Goal: Task Accomplishment & Management: Manage account settings

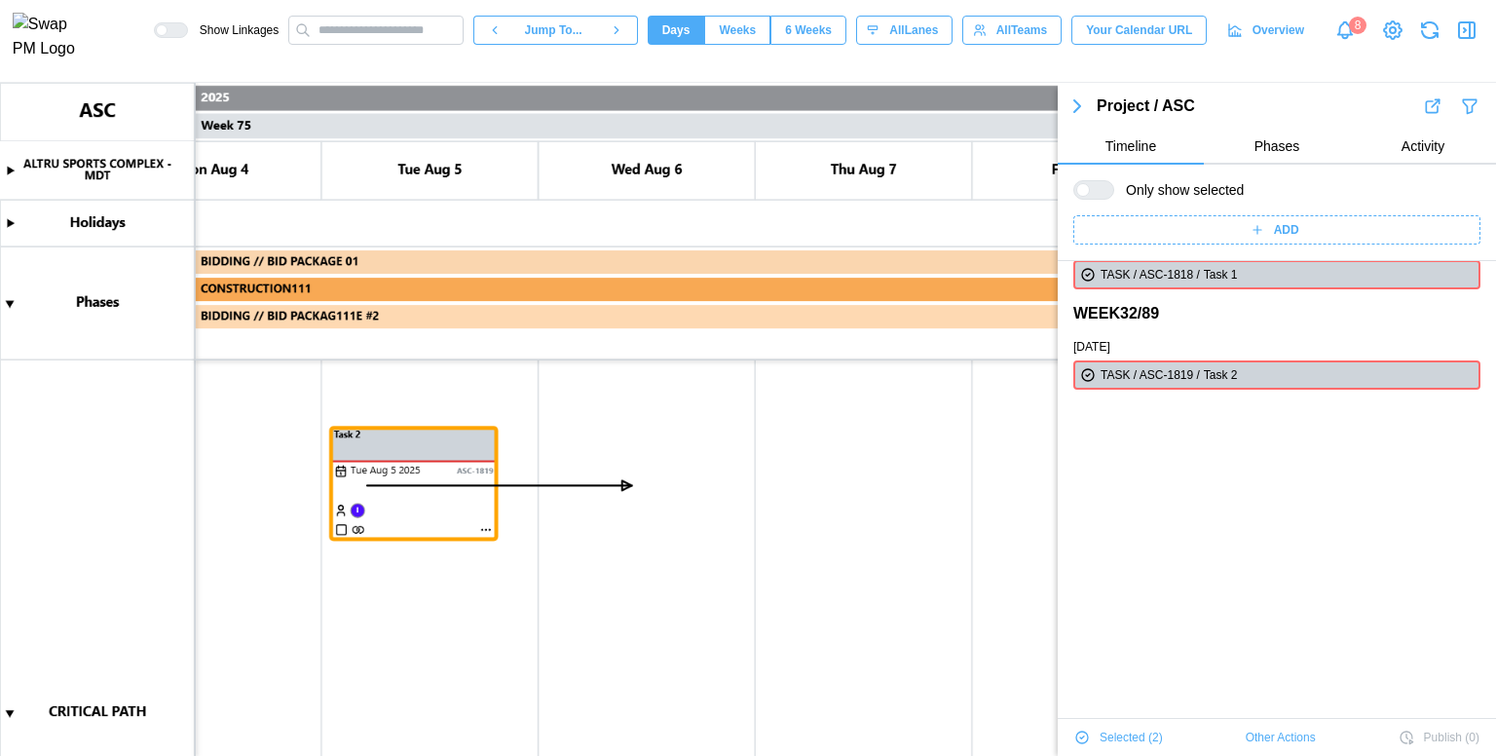
scroll to position [0, 81806]
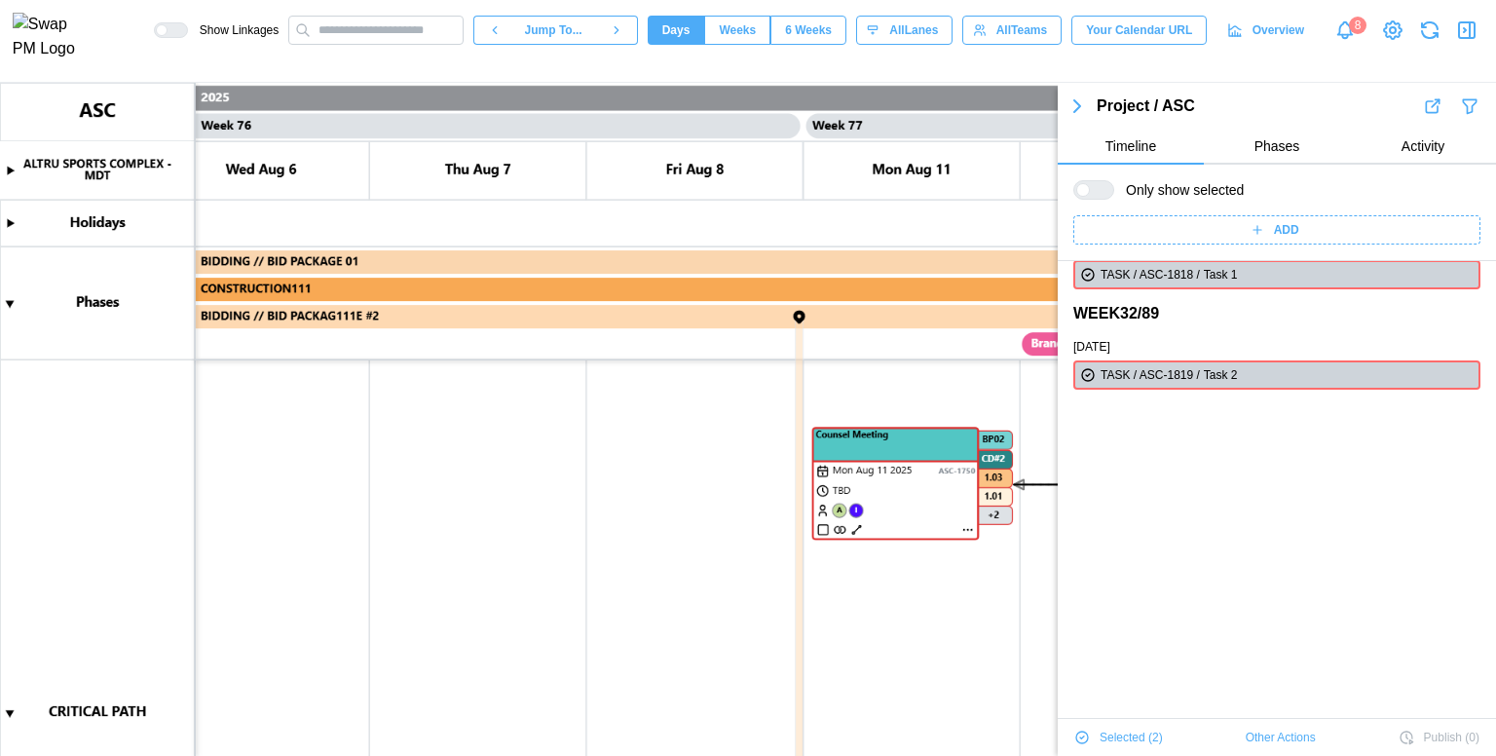
click at [1459, 29] on icon "button" at bounding box center [1467, 30] width 16 height 16
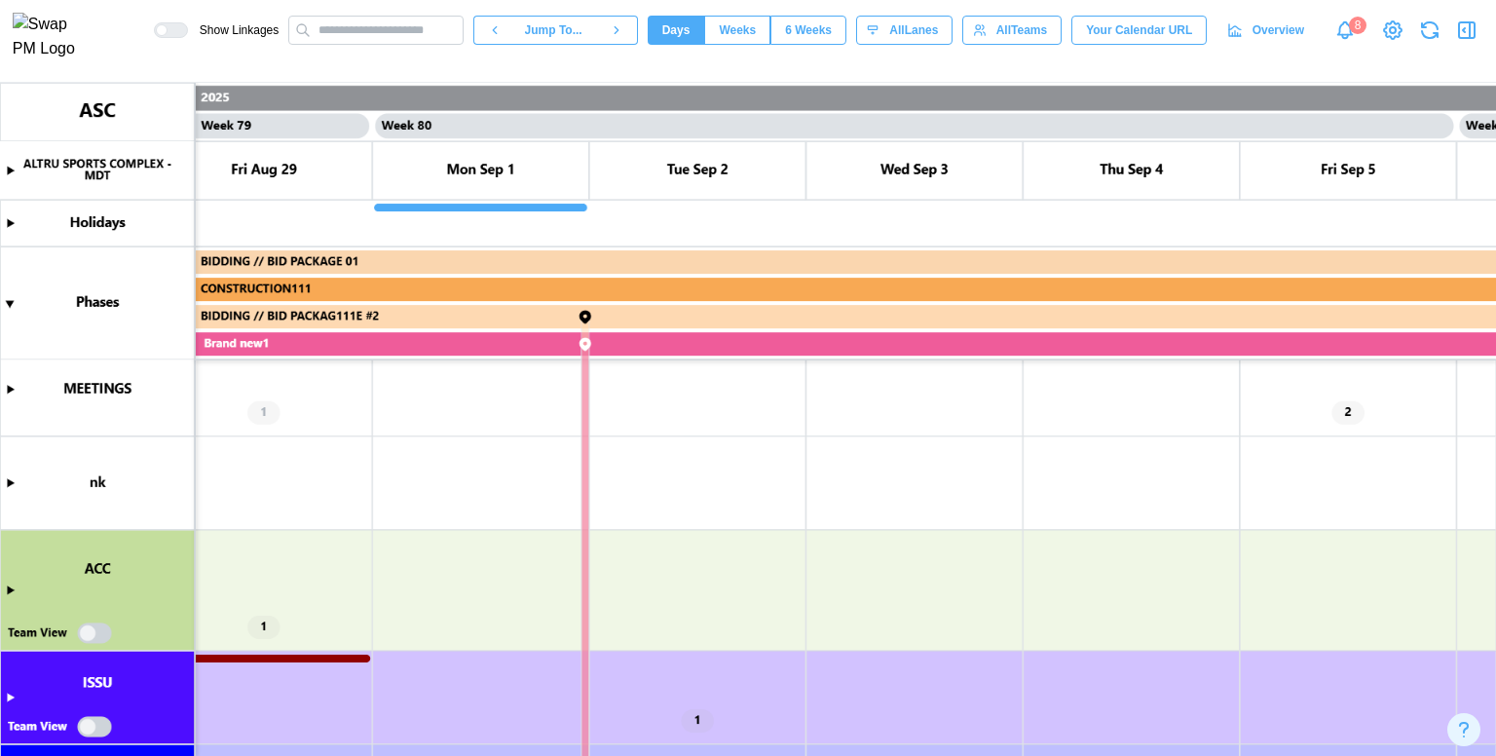
scroll to position [725, 0]
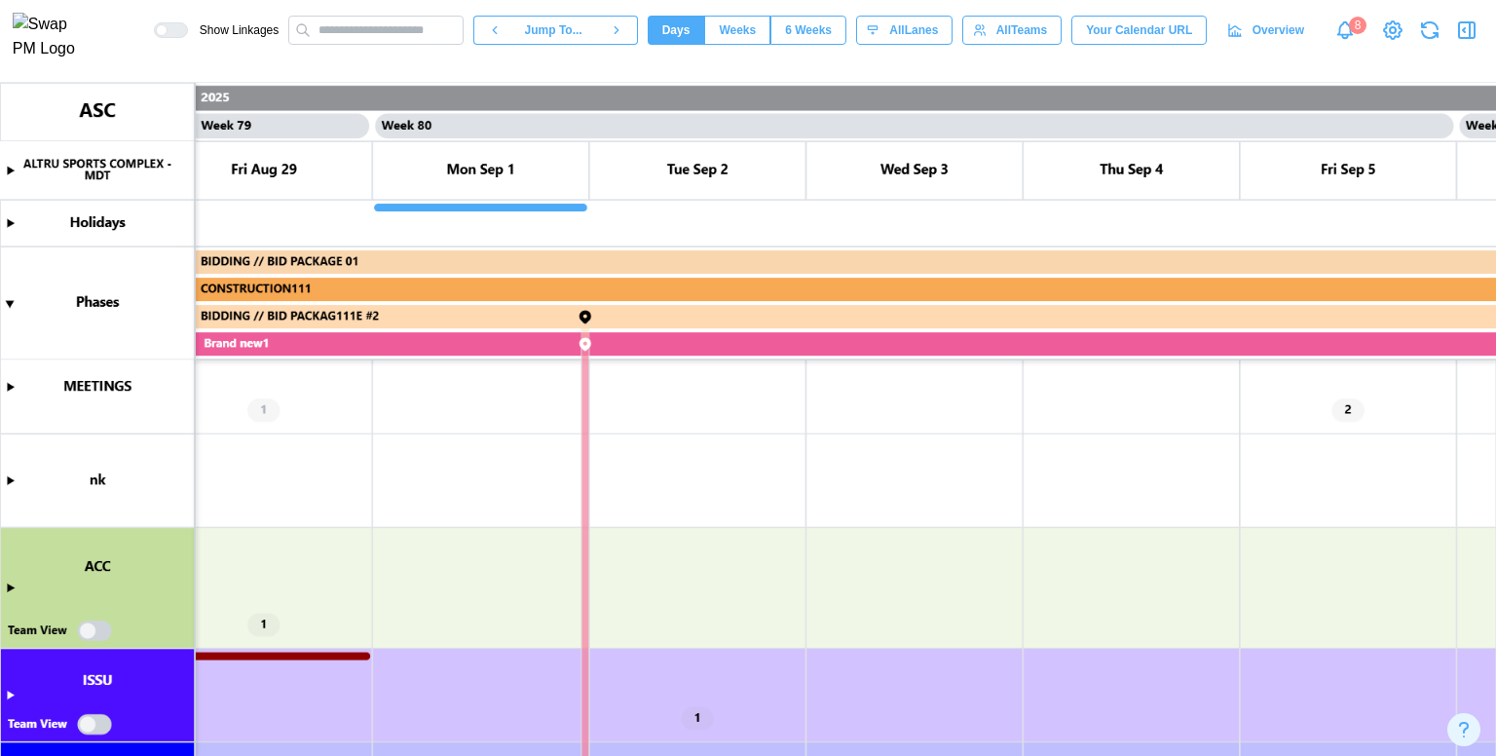
click at [1348, 409] on canvas at bounding box center [748, 419] width 1496 height 673
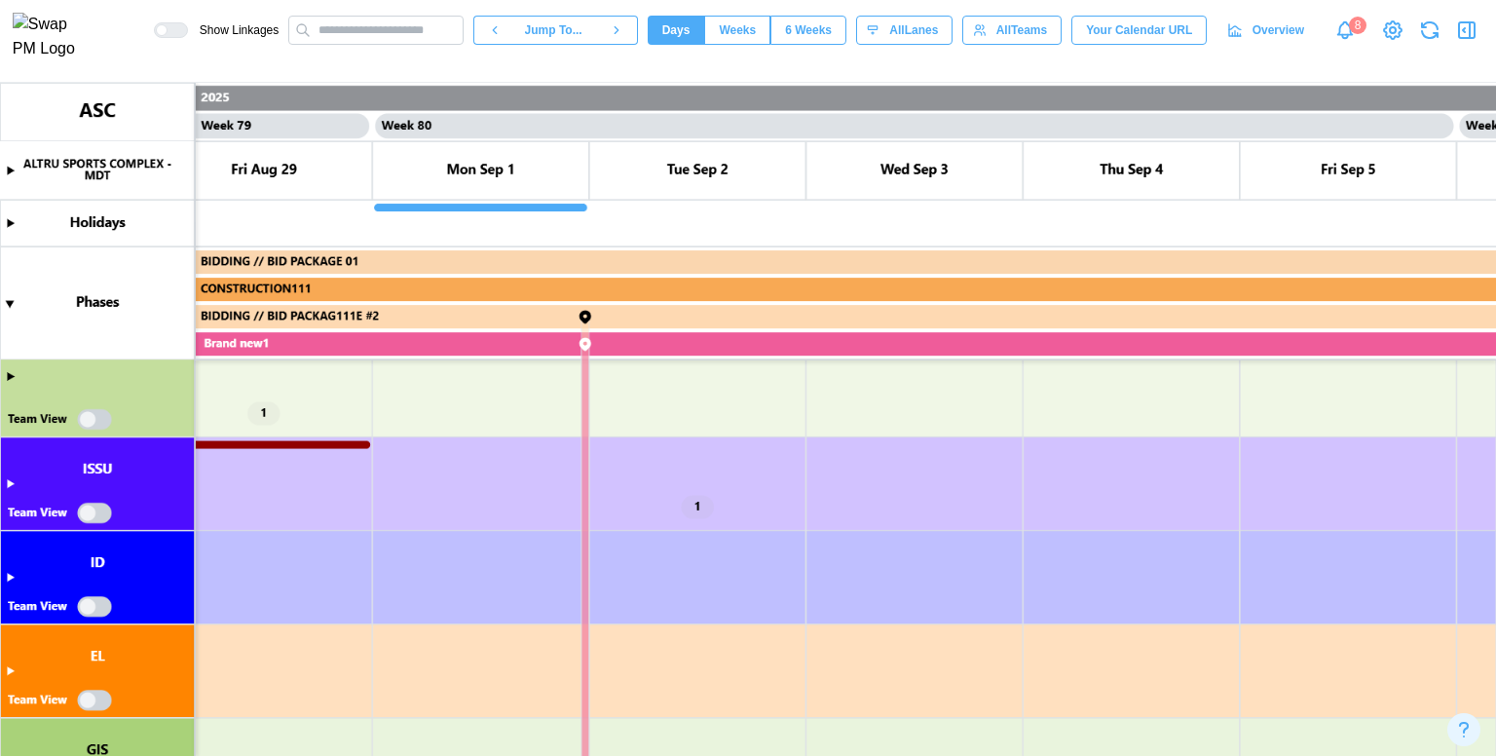
scroll to position [1777, 0]
click at [696, 506] on canvas at bounding box center [748, 419] width 1496 height 673
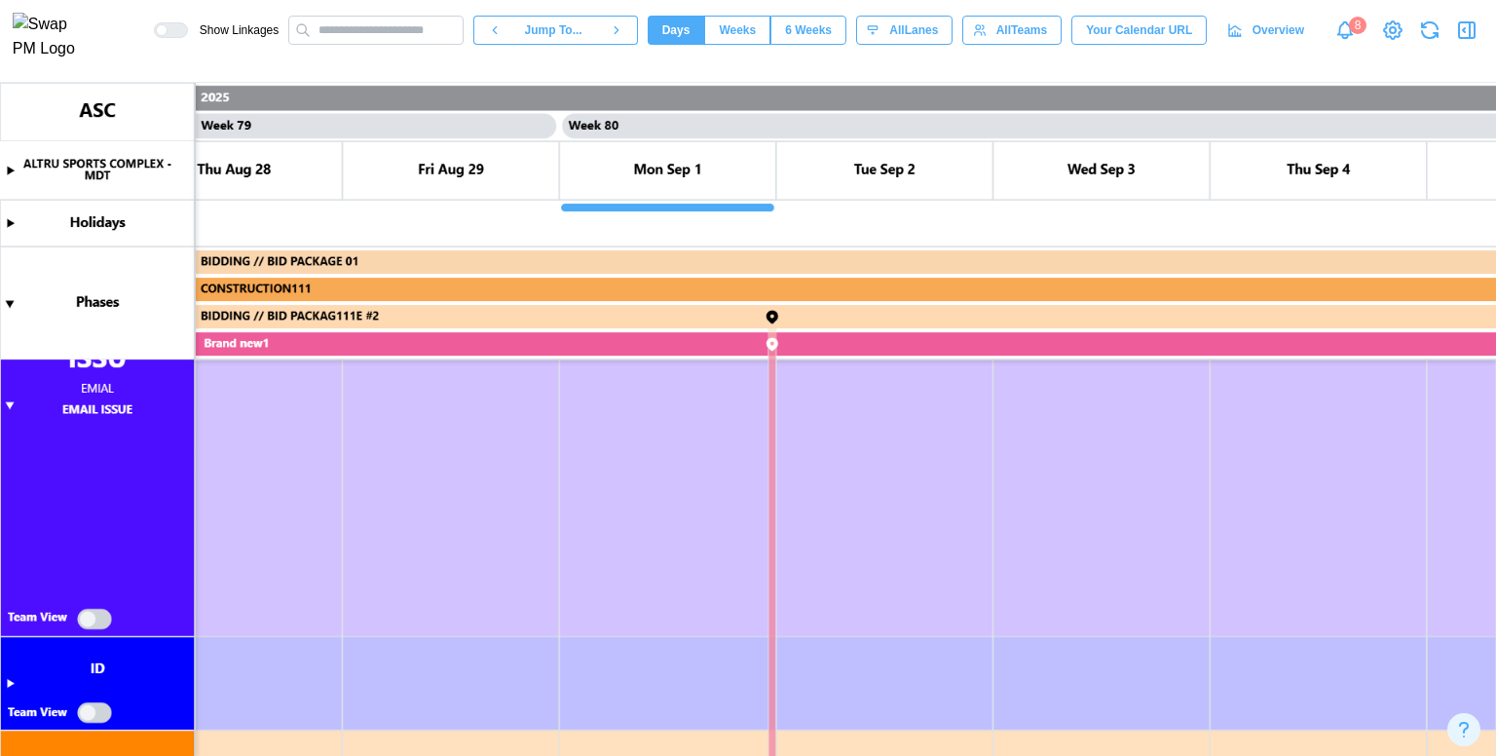
scroll to position [0, 85308]
click at [578, 24] on span "Jump To..." at bounding box center [553, 30] width 57 height 27
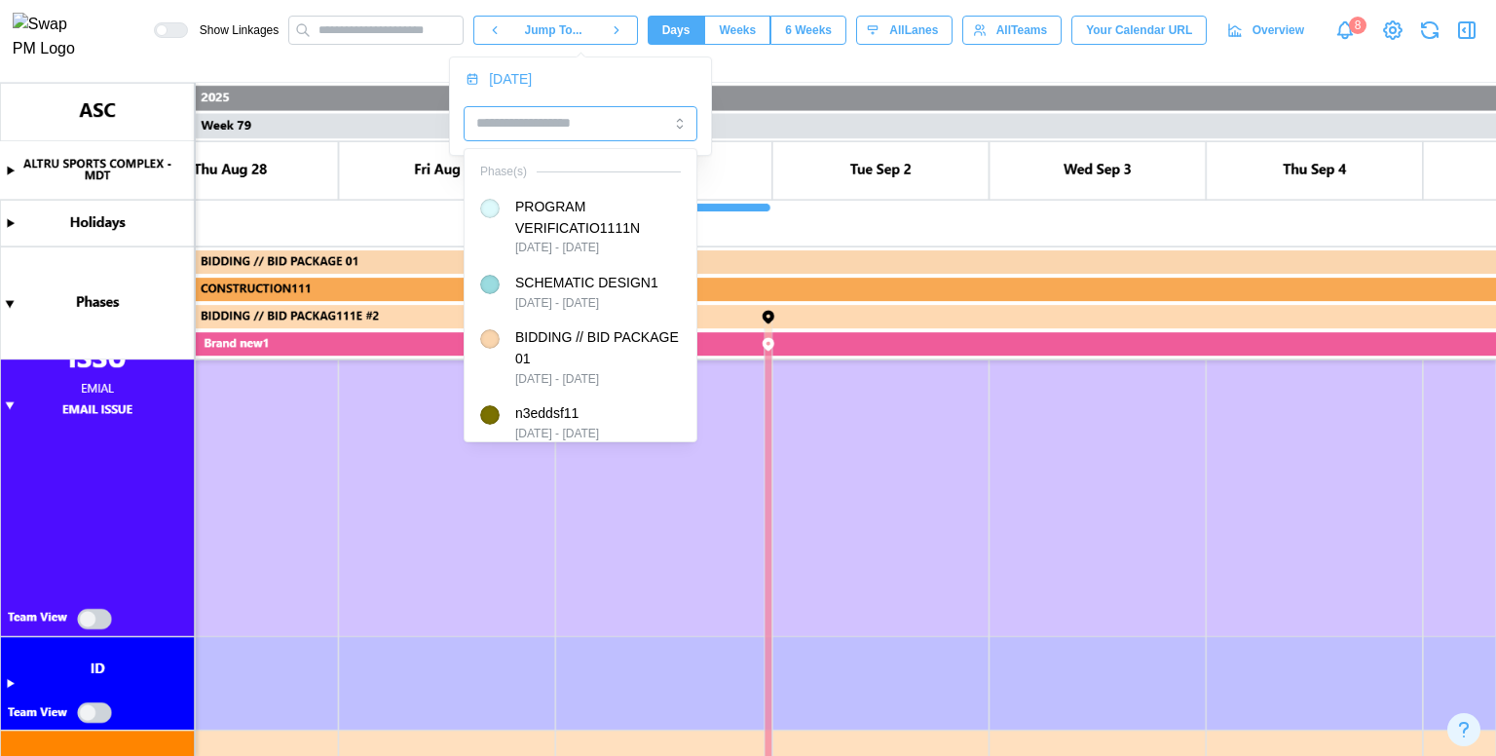
click at [571, 130] on input "search" at bounding box center [581, 123] width 234 height 35
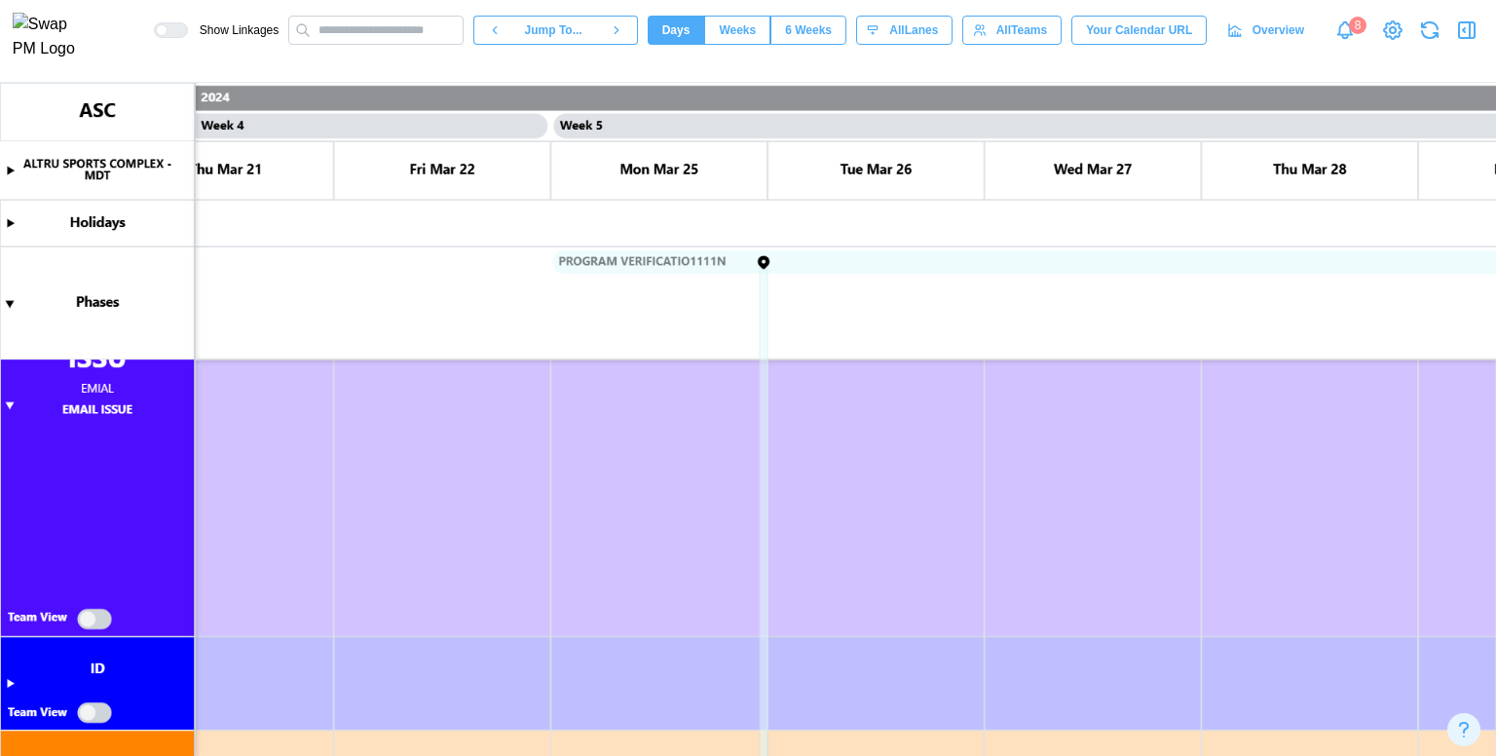
scroll to position [0, 3982]
click at [623, 33] on icon "button" at bounding box center [617, 30] width 14 height 14
click at [572, 37] on span "Jump To..." at bounding box center [553, 30] width 57 height 27
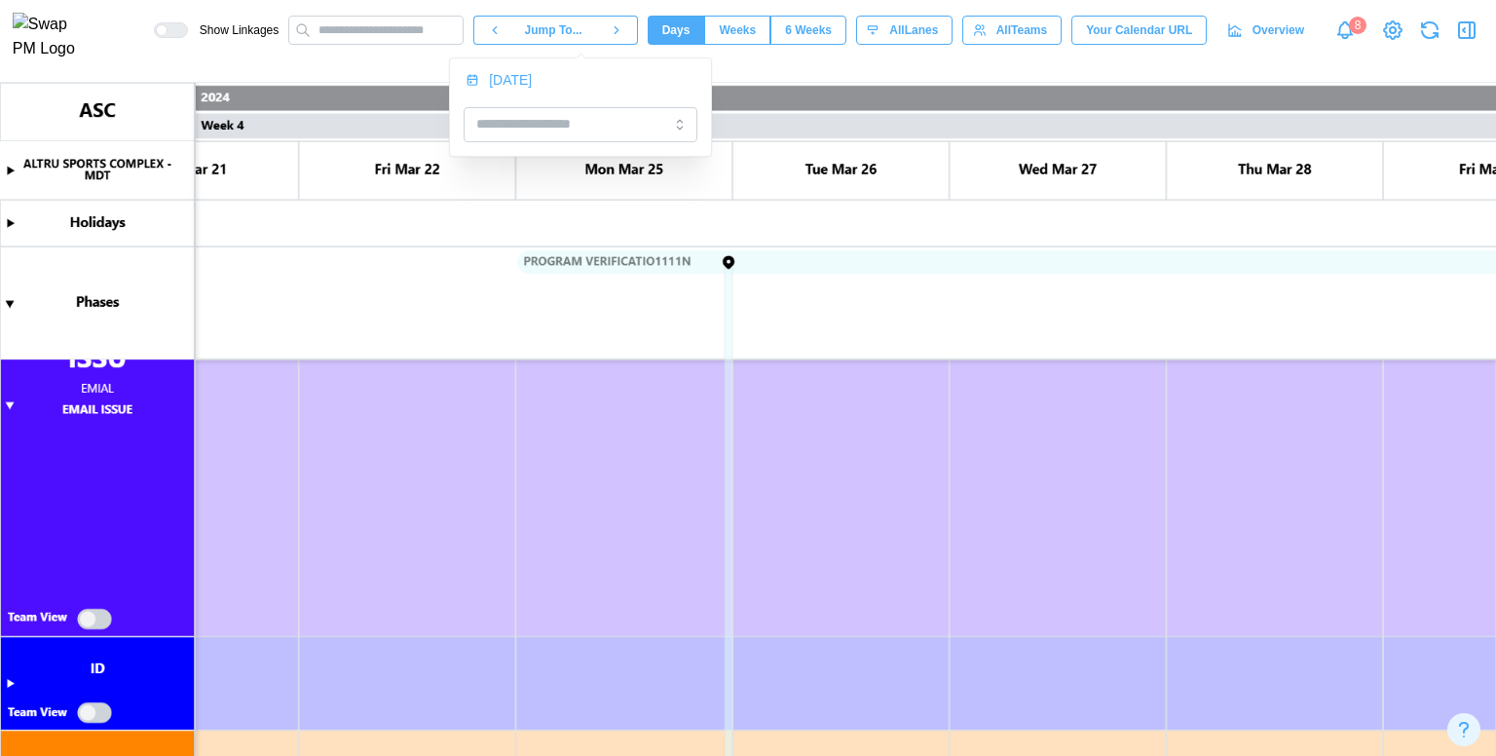
click at [564, 36] on span "Jump To..." at bounding box center [553, 30] width 57 height 27
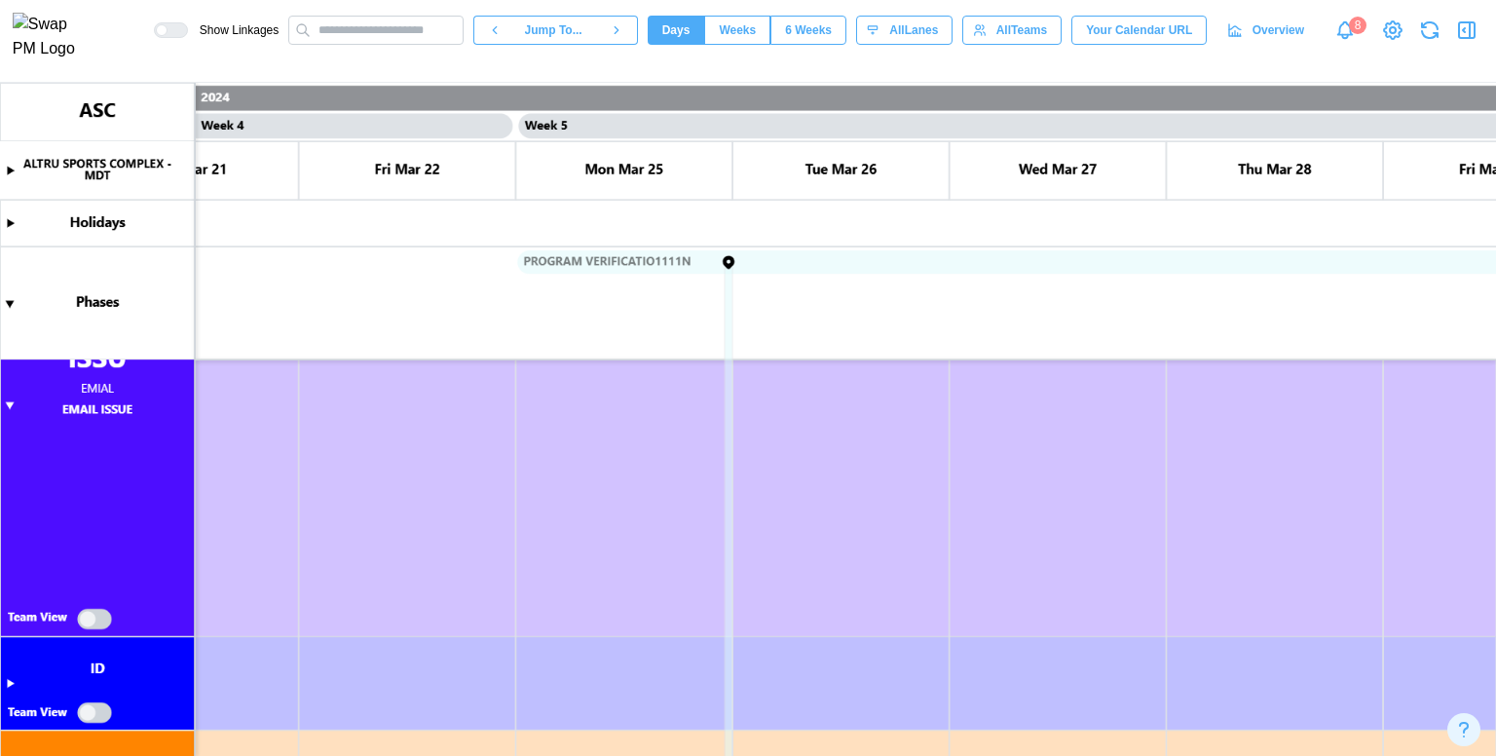
click at [564, 36] on span "Jump To..." at bounding box center [553, 30] width 57 height 27
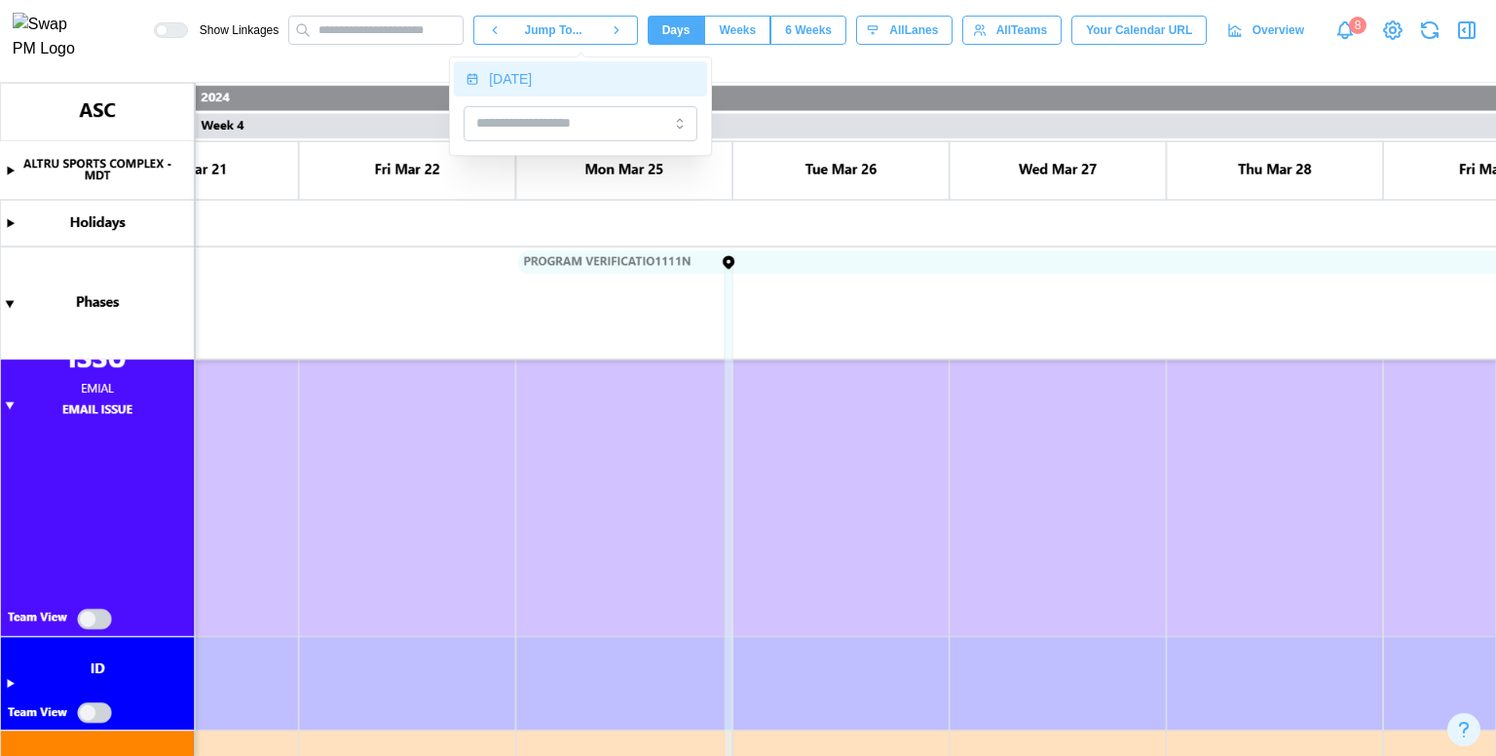
click at [493, 76] on div "[DATE]" at bounding box center [592, 79] width 206 height 16
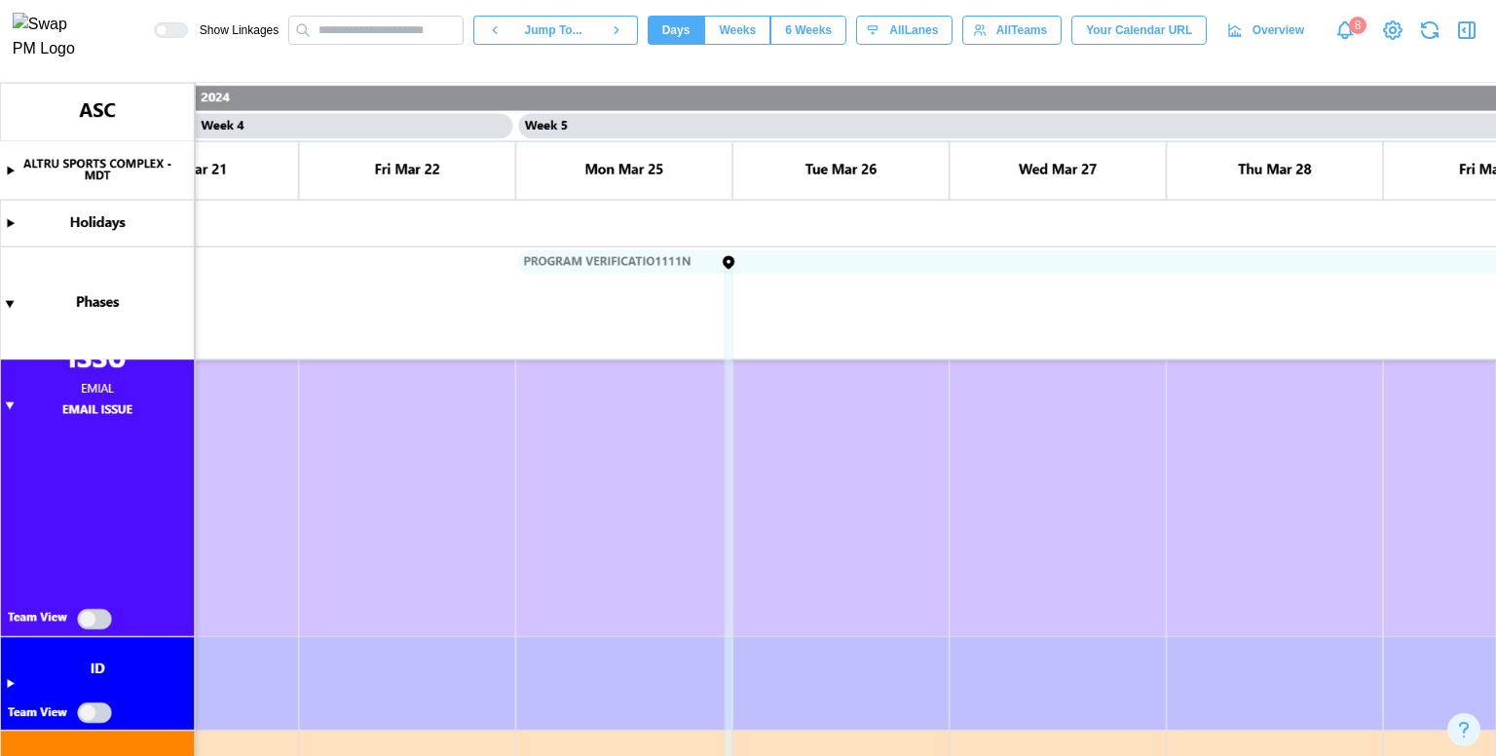
scroll to position [0, 88054]
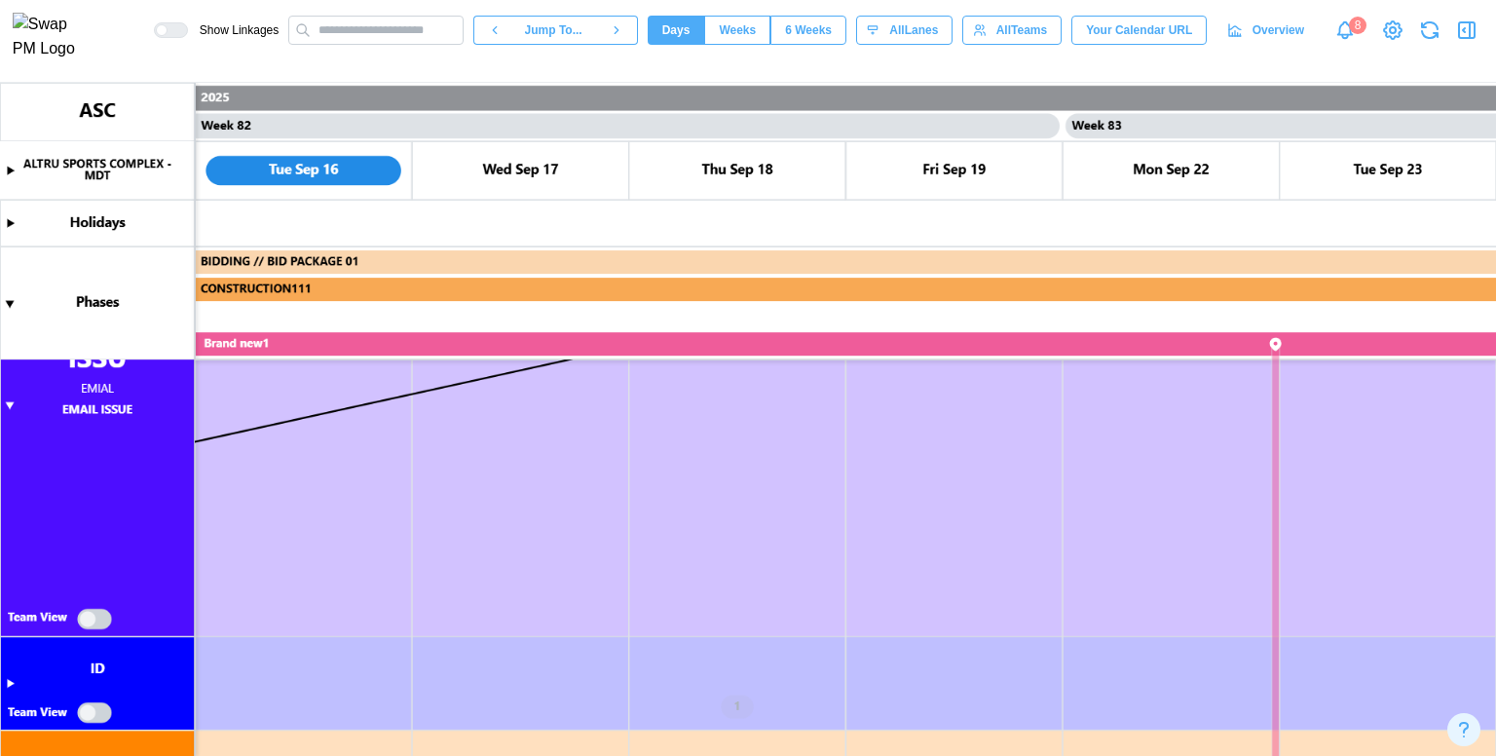
click at [750, 54] on div "Show Linkages Jump To... Days Weeks 6 Weeks days All Lanes All Teams Your Calen…" at bounding box center [748, 30] width 1496 height 60
click at [750, 53] on div "Show Linkages Jump To... Days Weeks 6 Weeks days All Lanes All Teams Your Calen…" at bounding box center [748, 30] width 1496 height 60
click at [750, 36] on span "Weeks" at bounding box center [737, 30] width 37 height 27
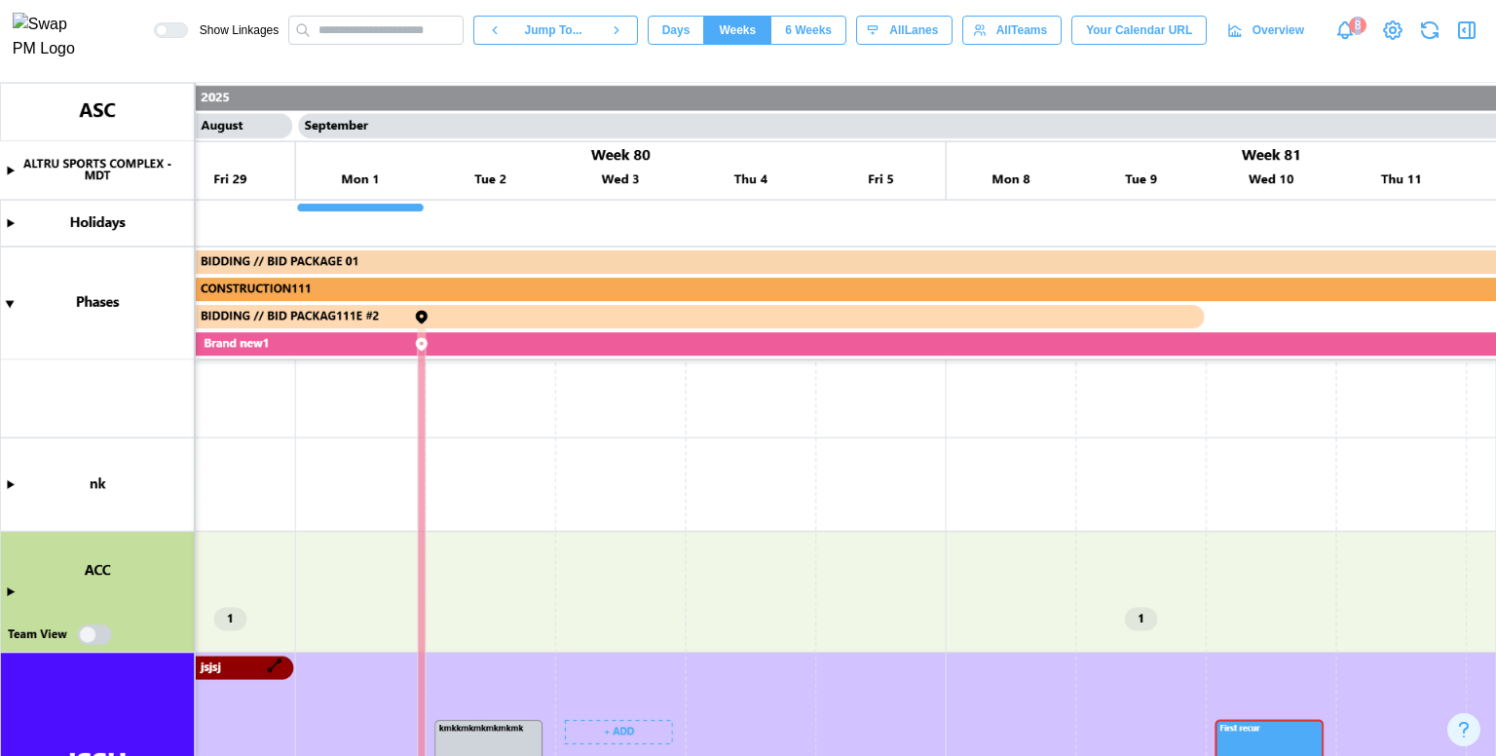
scroll to position [1169, 0]
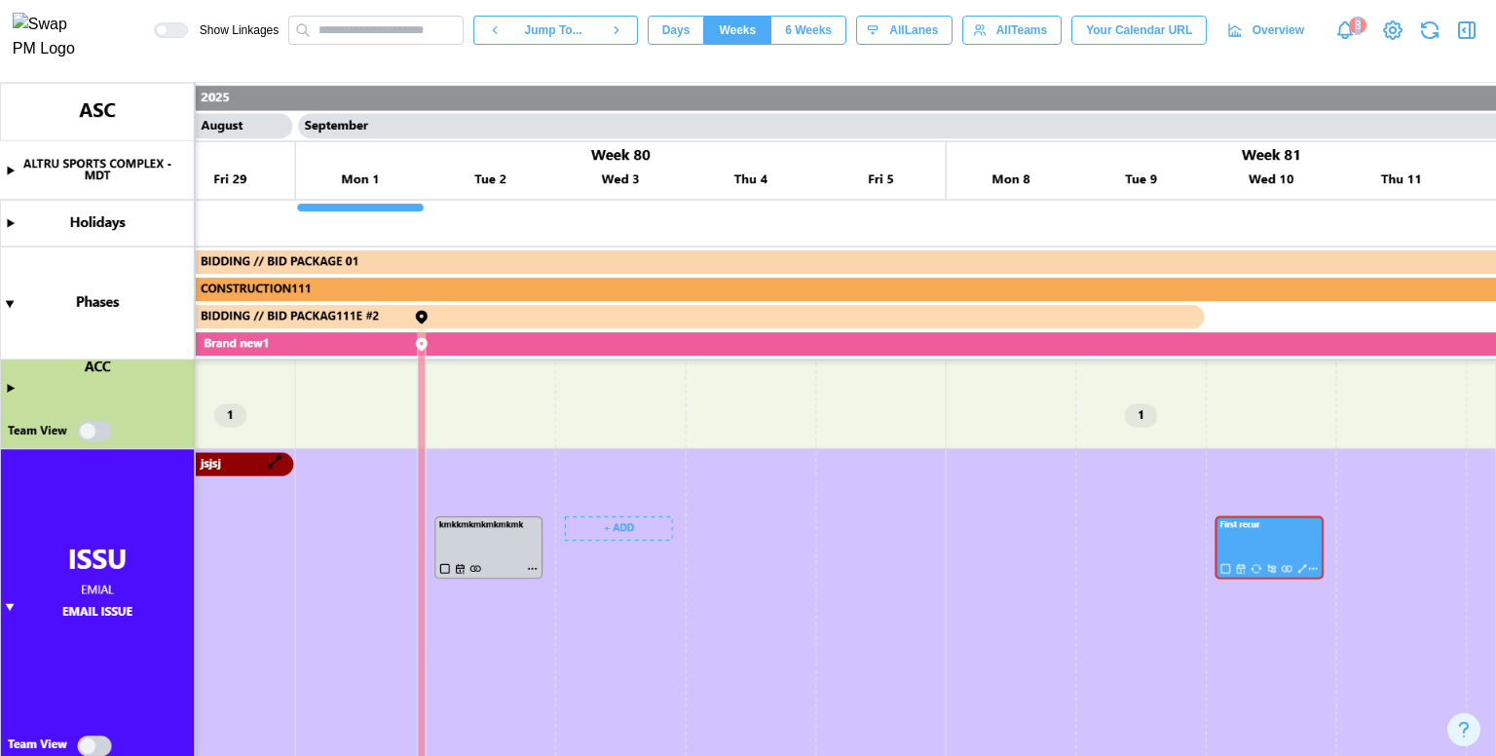
click at [631, 523] on canvas at bounding box center [748, 419] width 1496 height 673
click at [616, 531] on canvas at bounding box center [748, 419] width 1496 height 673
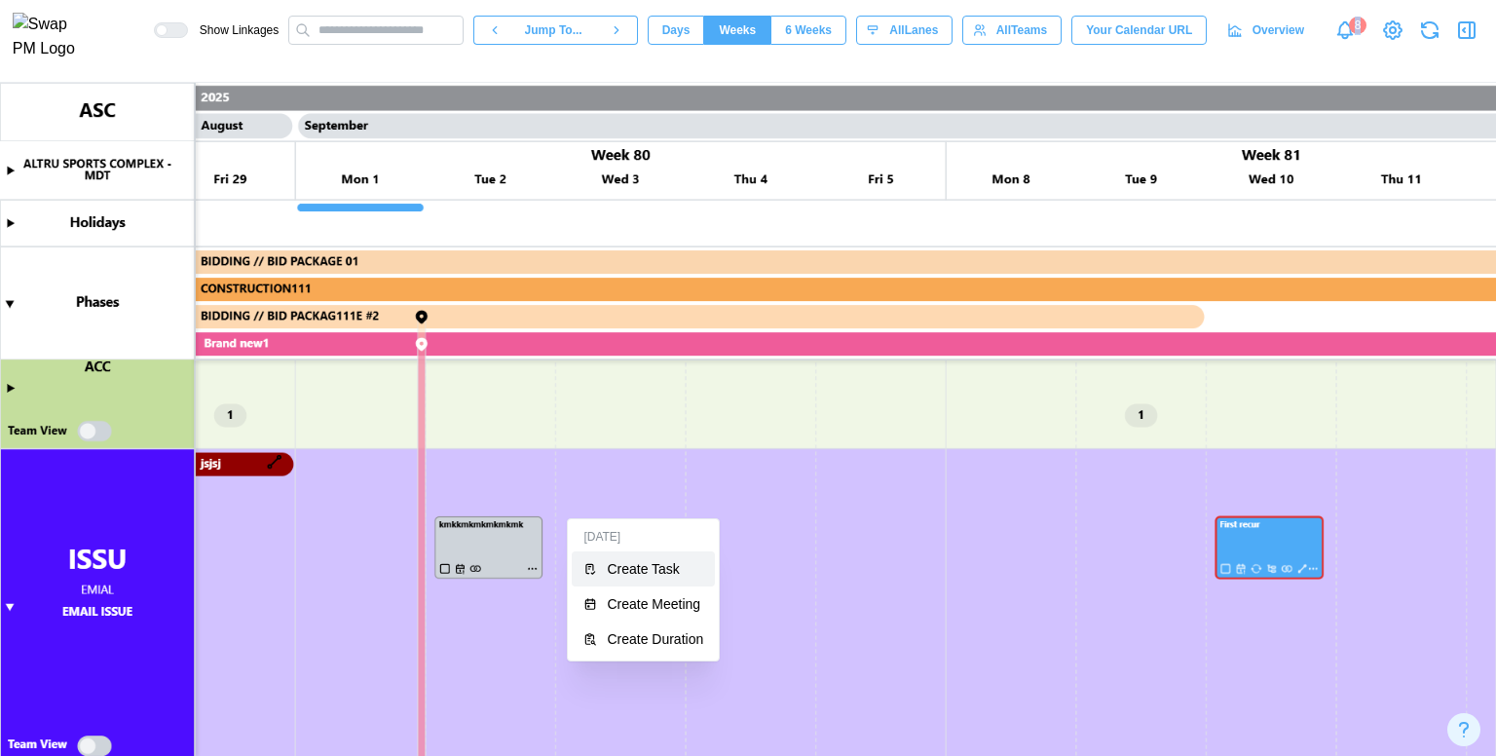
click at [625, 558] on button "Create Task" at bounding box center [643, 568] width 143 height 35
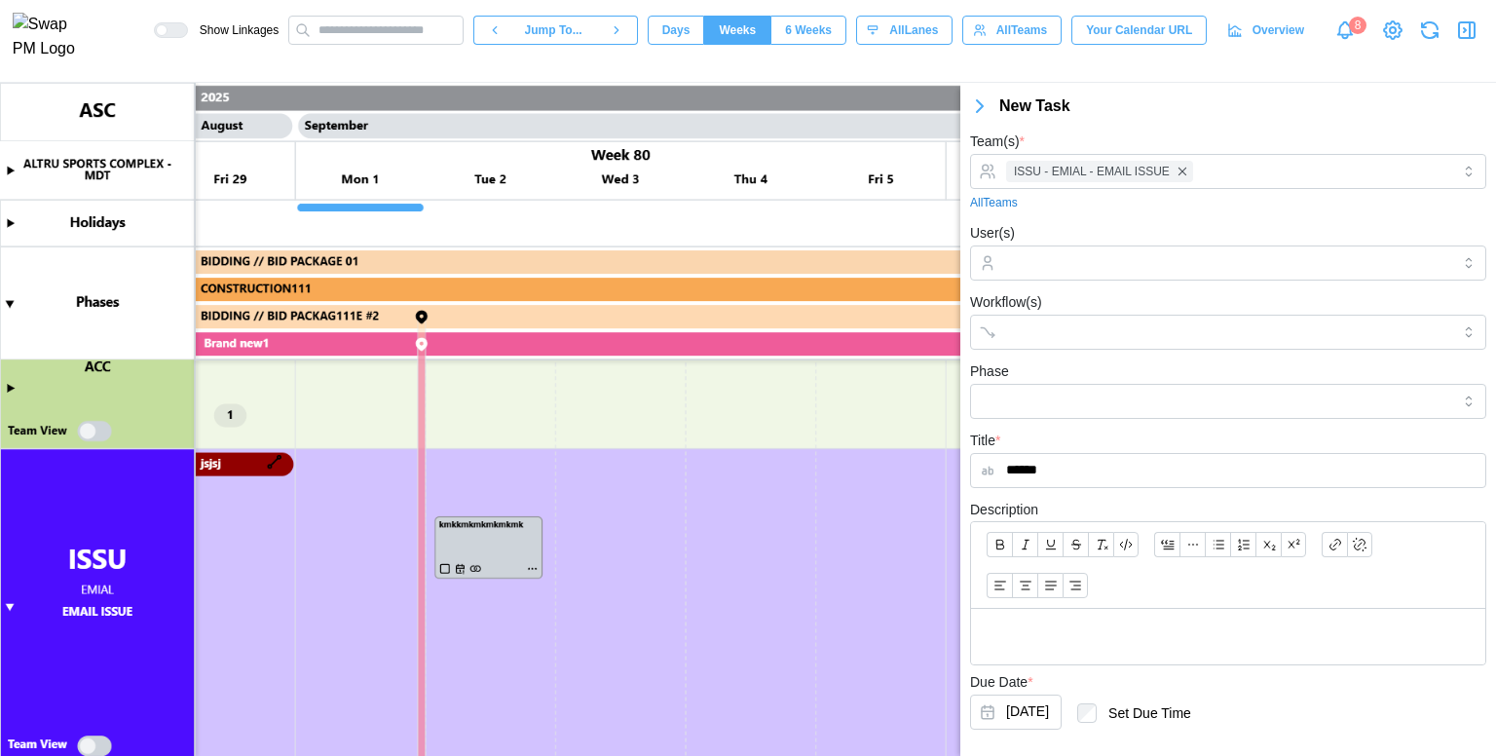
scroll to position [94, 0]
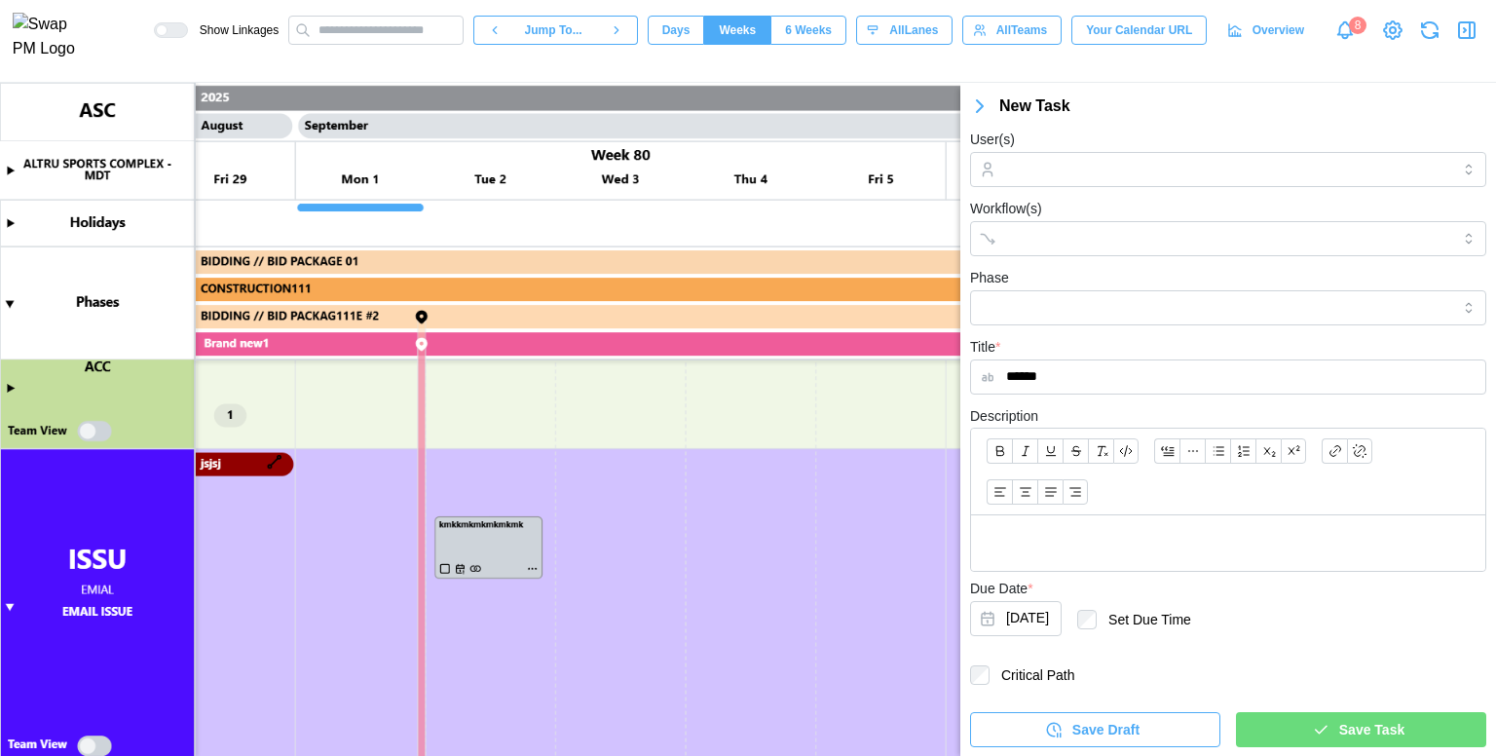
type input "******"
click at [1263, 719] on div "Save Task" at bounding box center [1358, 729] width 219 height 33
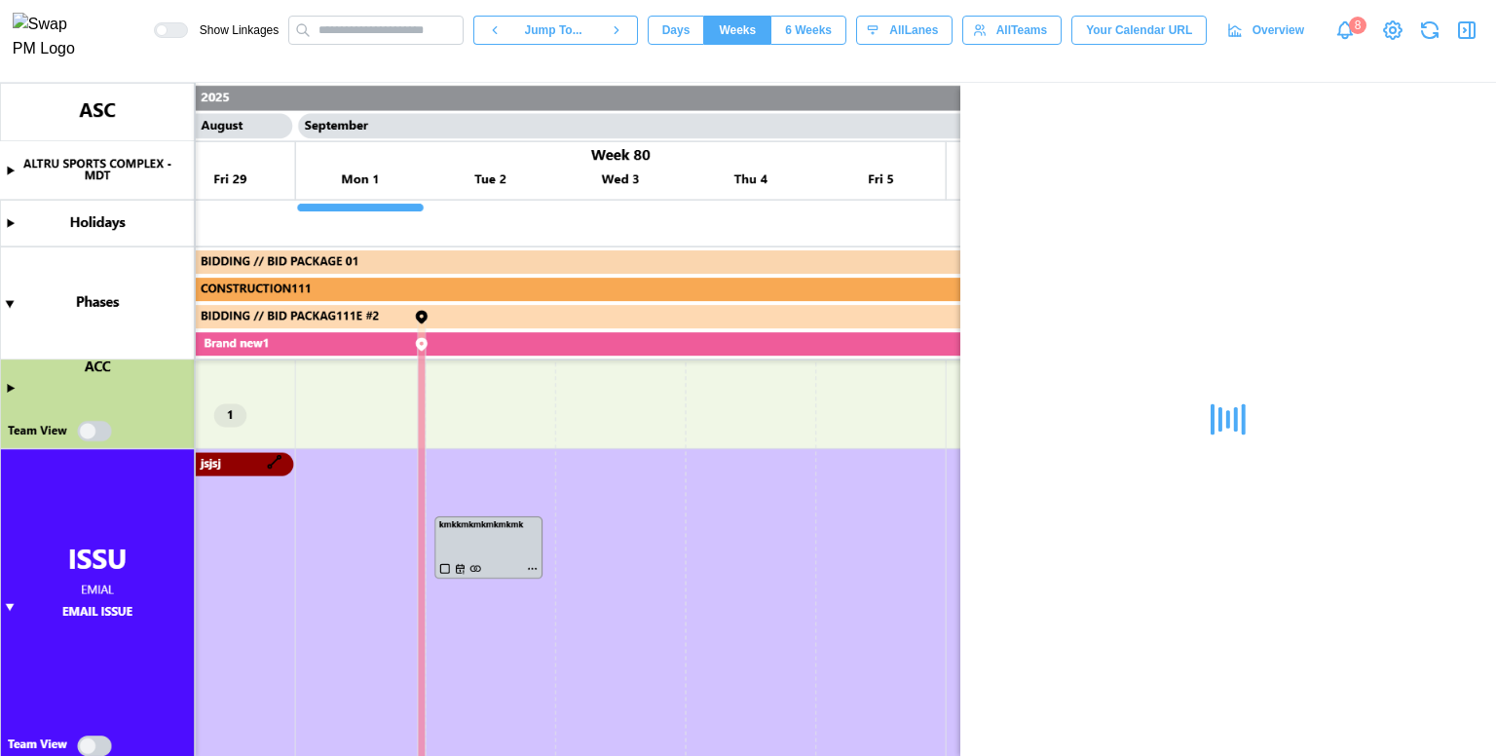
scroll to position [0, 0]
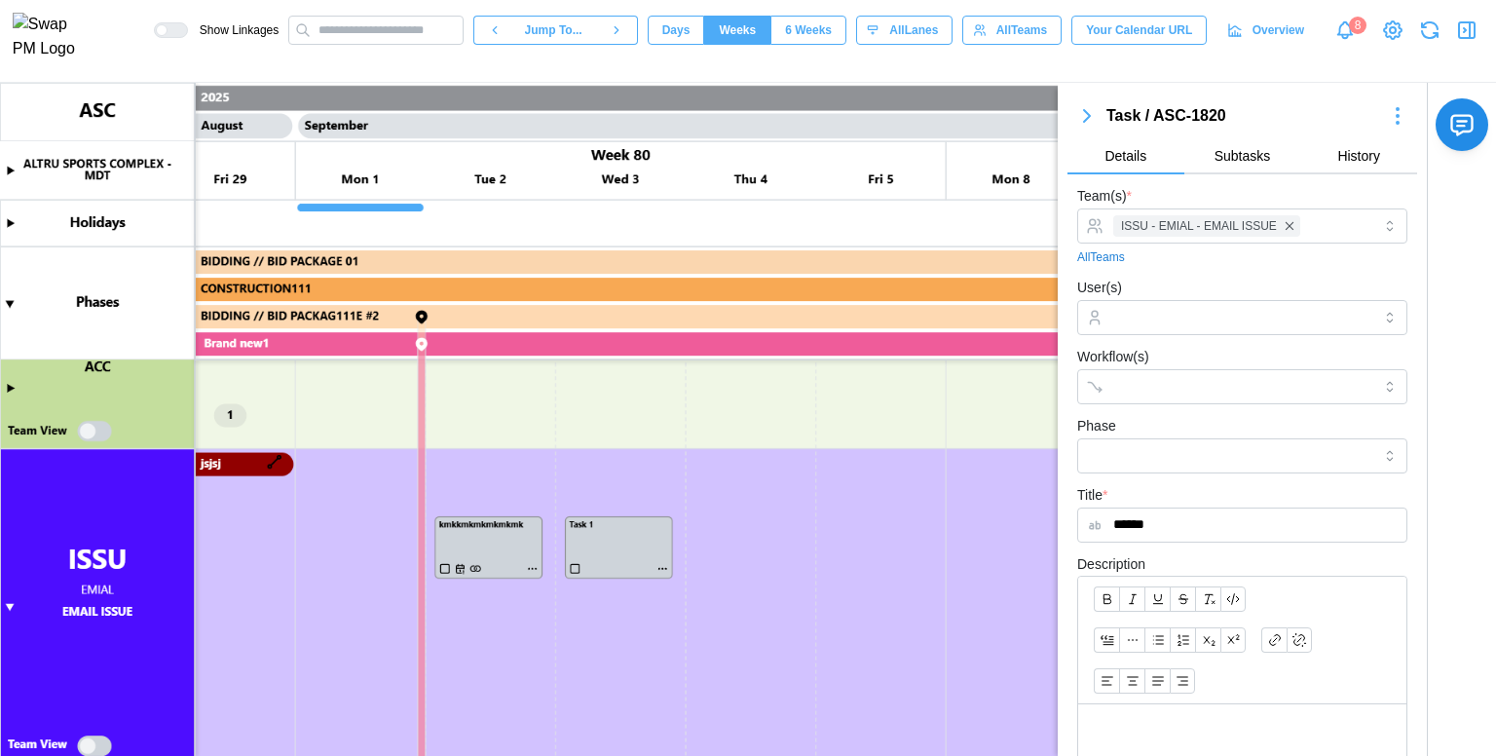
click at [1470, 38] on icon "button" at bounding box center [1470, 30] width 0 height 16
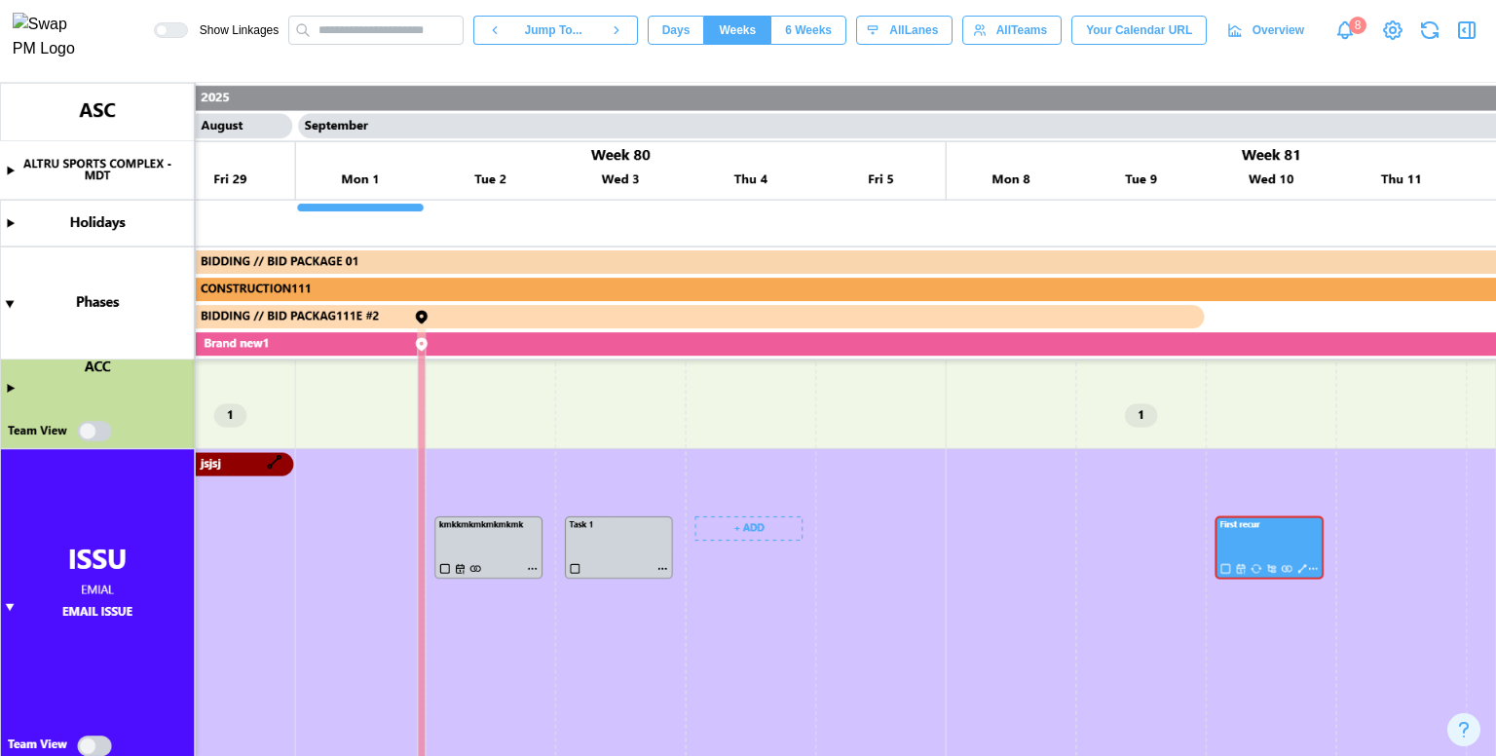
click at [740, 530] on canvas at bounding box center [748, 419] width 1496 height 673
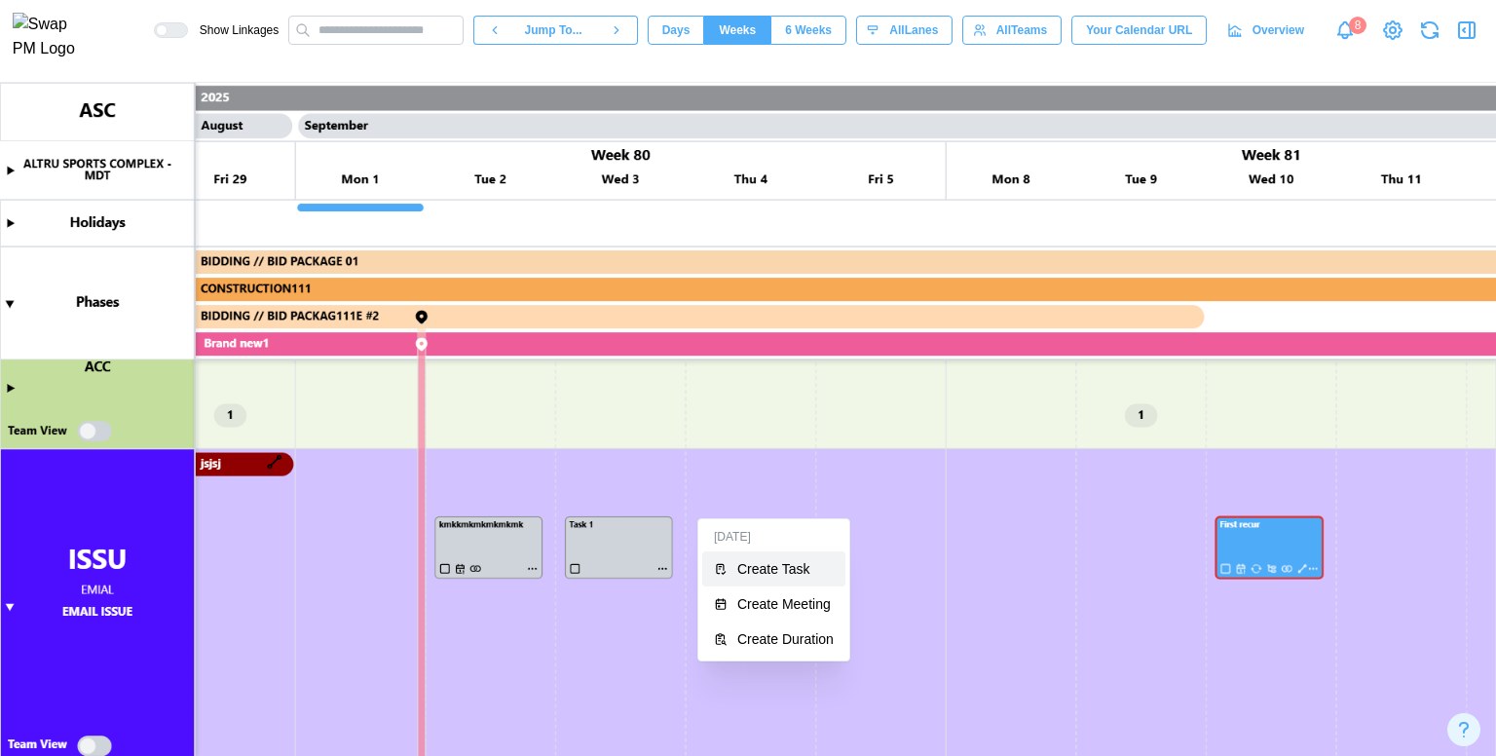
click at [767, 566] on div "Create Task" at bounding box center [785, 569] width 96 height 16
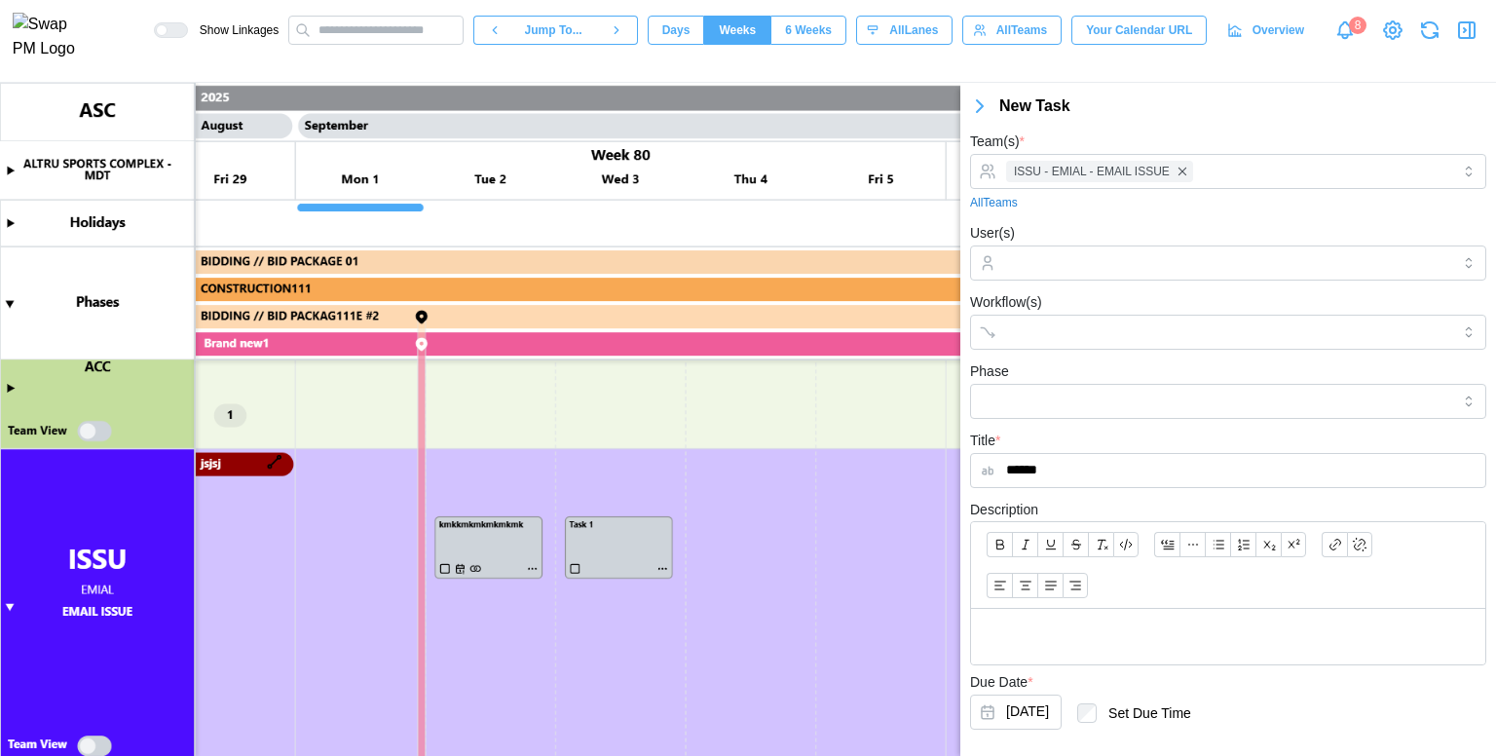
scroll to position [94, 0]
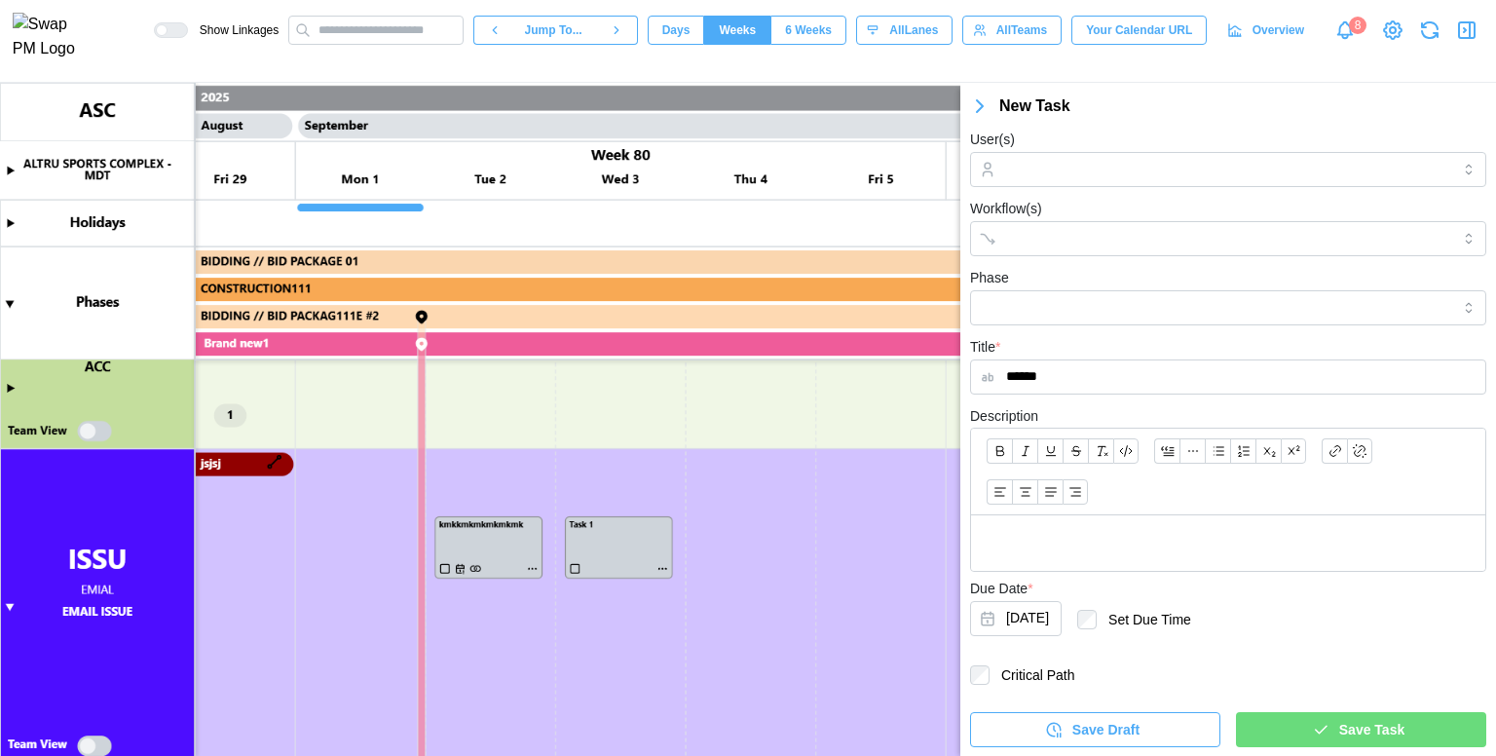
type input "******"
click at [1284, 714] on div "Save Task" at bounding box center [1358, 729] width 219 height 33
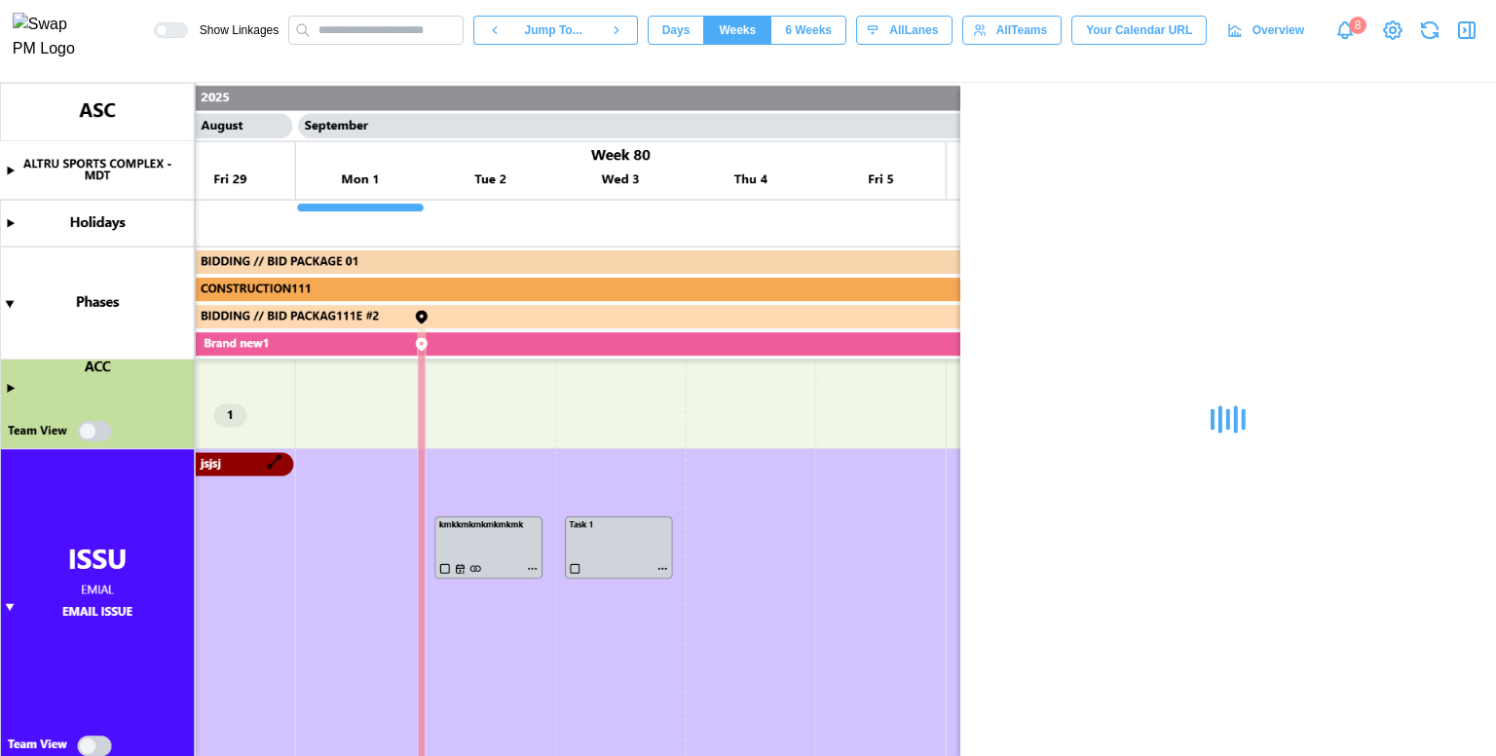
scroll to position [0, 0]
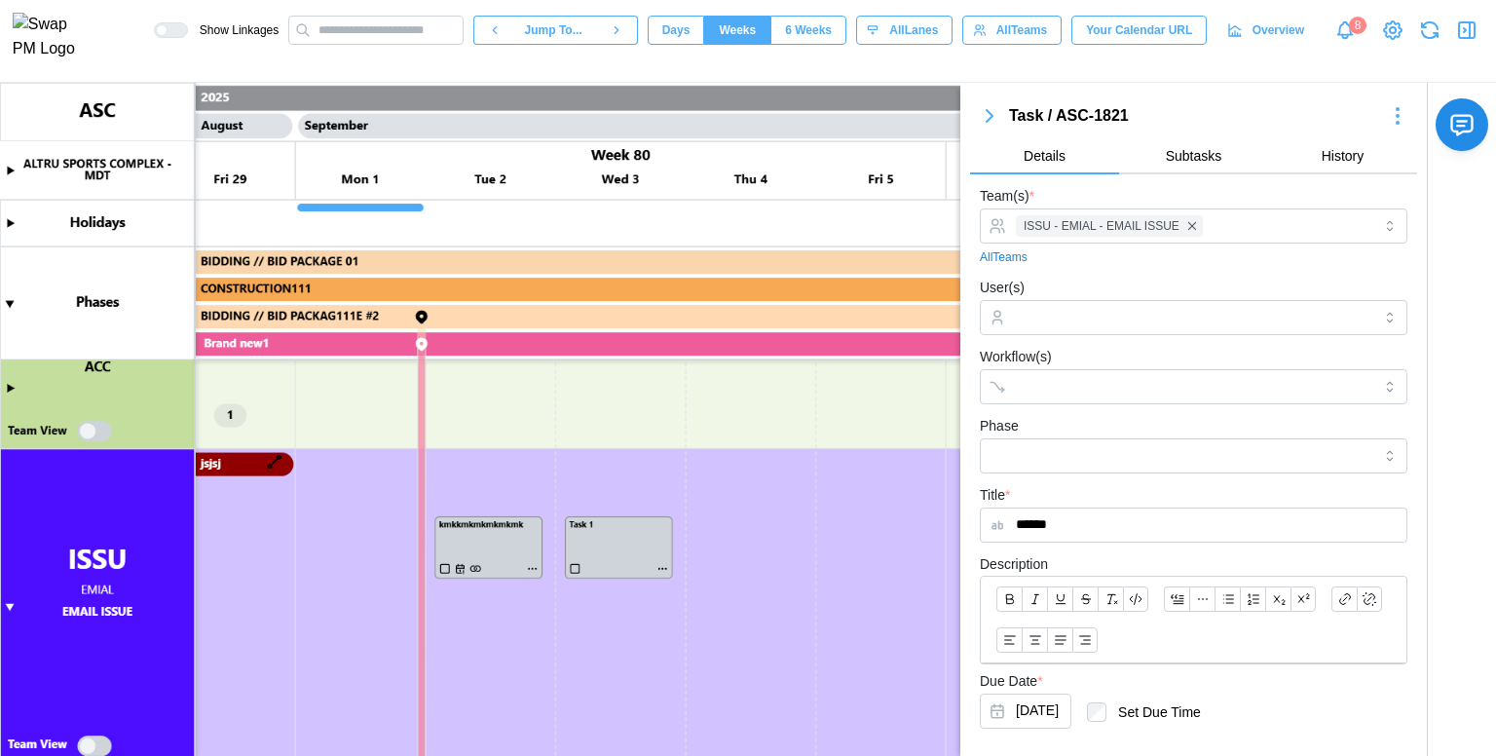
click at [1465, 30] on icon "button" at bounding box center [1466, 30] width 23 height 23
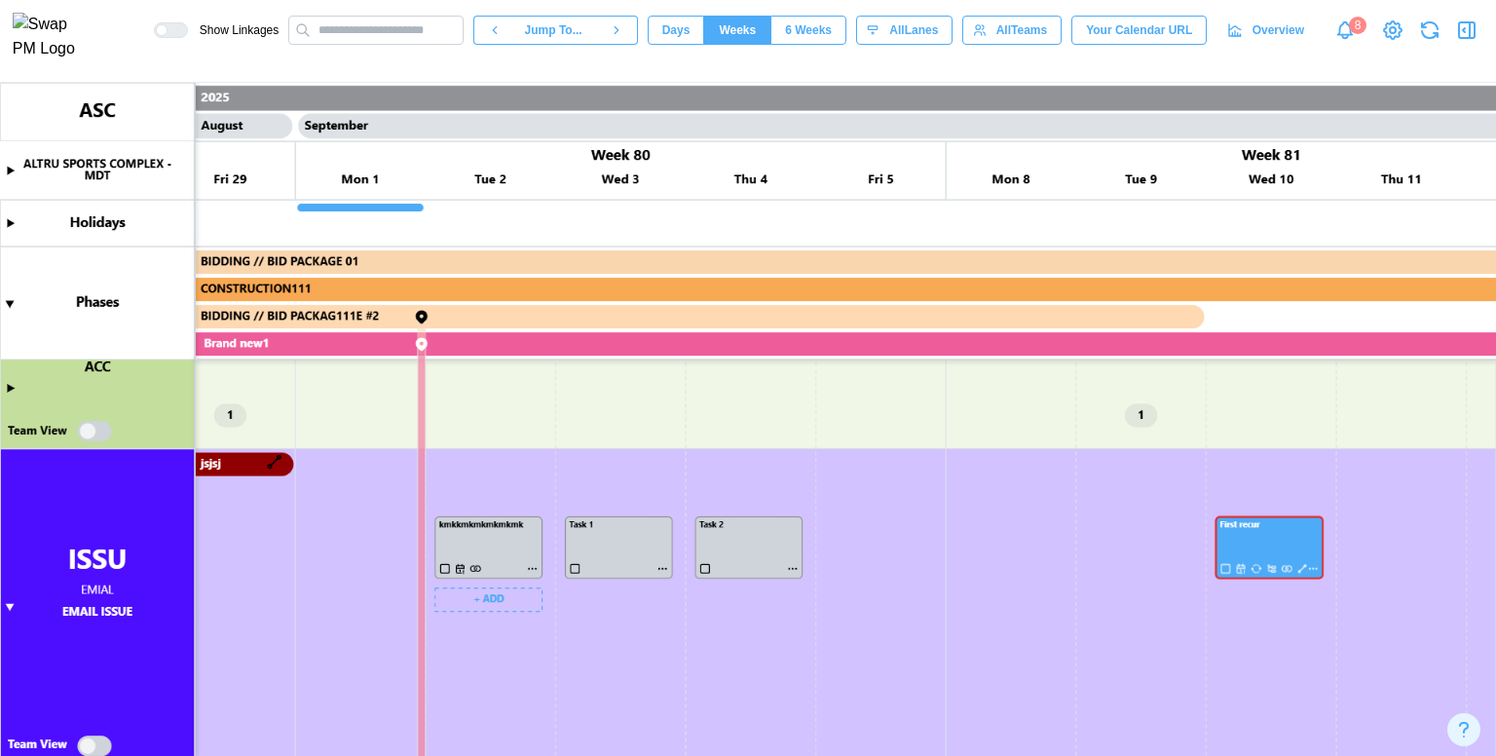
click at [518, 541] on canvas at bounding box center [748, 419] width 1496 height 673
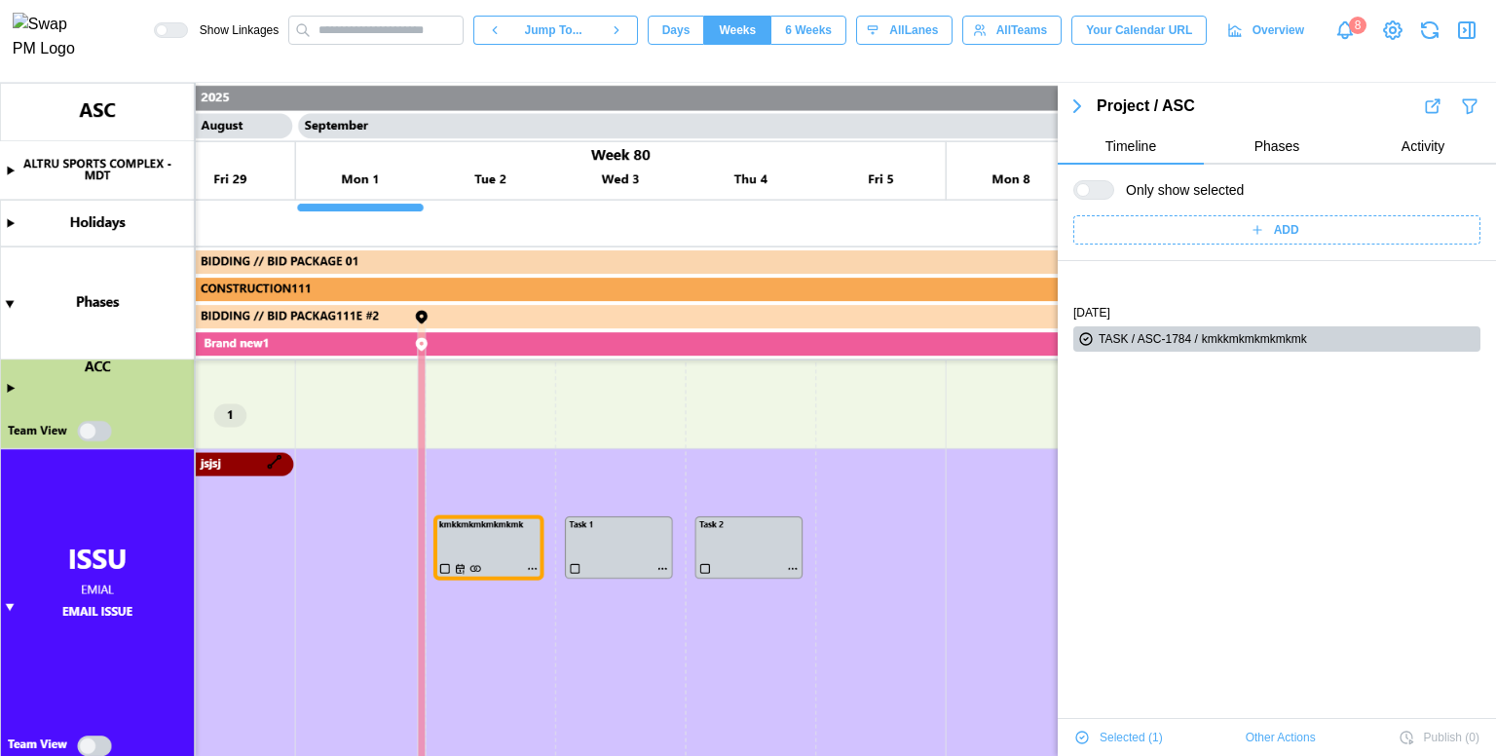
scroll to position [66, 0]
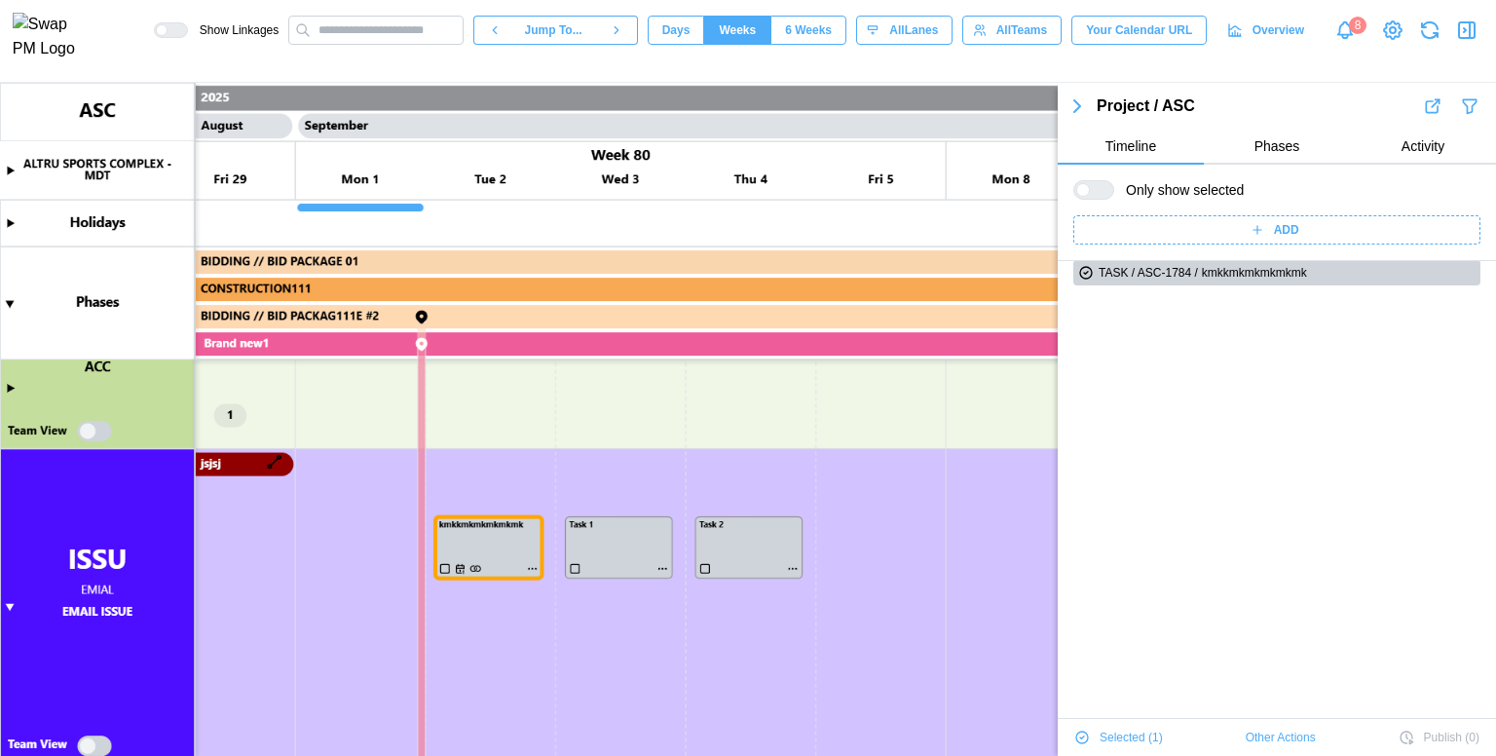
click at [1273, 554] on body "Show Linkages Jump To... Days Weeks 6 Weeks weeks All Lanes All Teams Your Cale…" at bounding box center [748, 378] width 1496 height 756
click at [1465, 32] on icon "button" at bounding box center [1465, 30] width 2 height 4
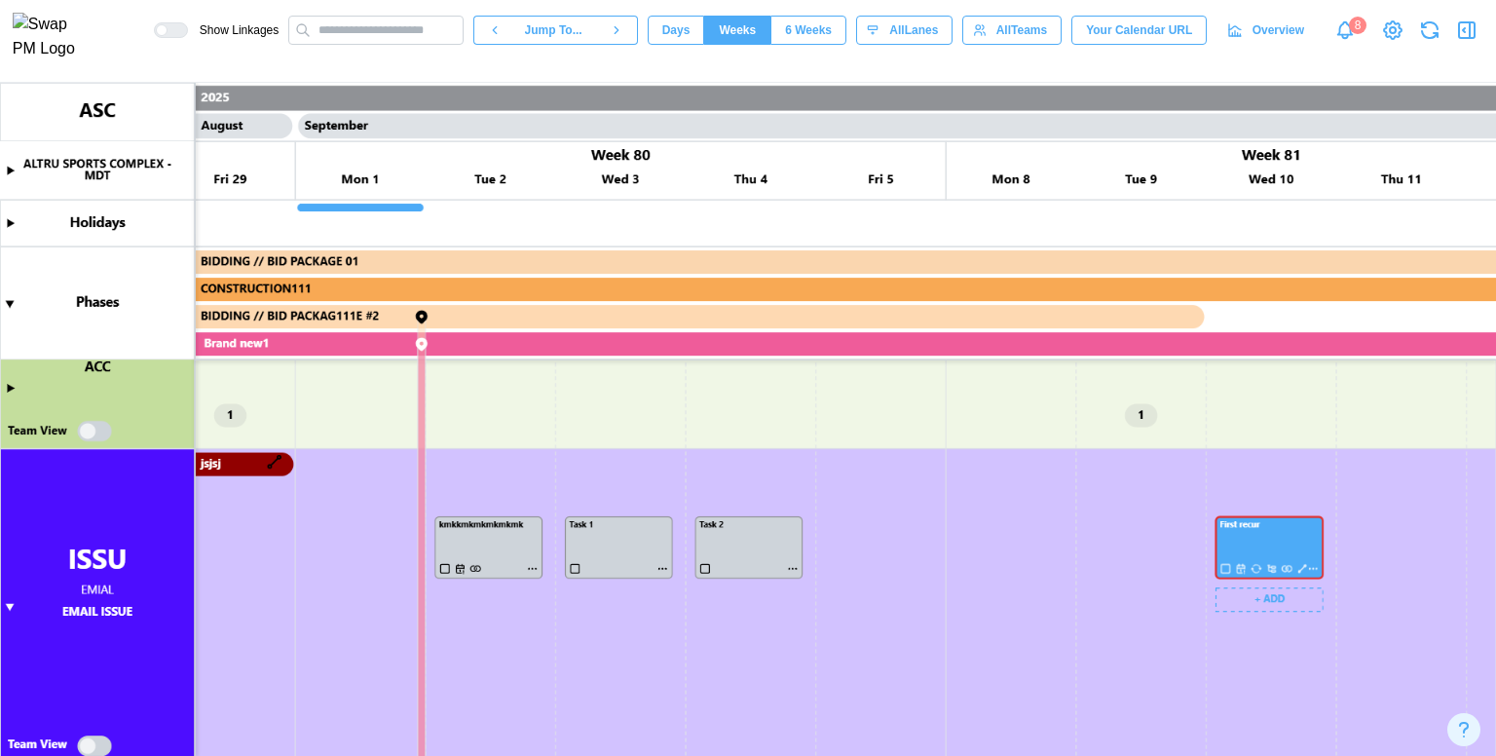
click at [1243, 535] on canvas at bounding box center [748, 419] width 1496 height 673
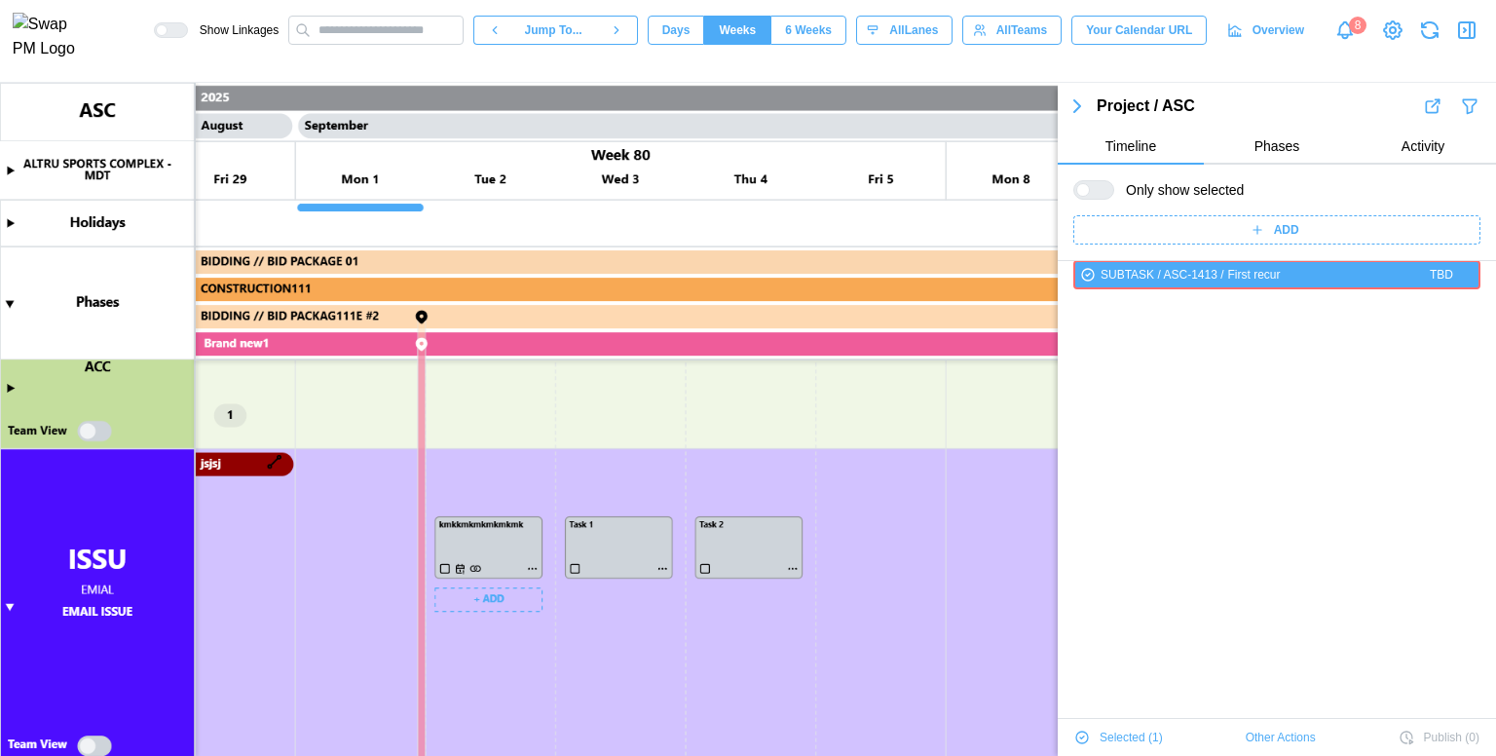
click at [474, 562] on canvas at bounding box center [748, 419] width 1496 height 673
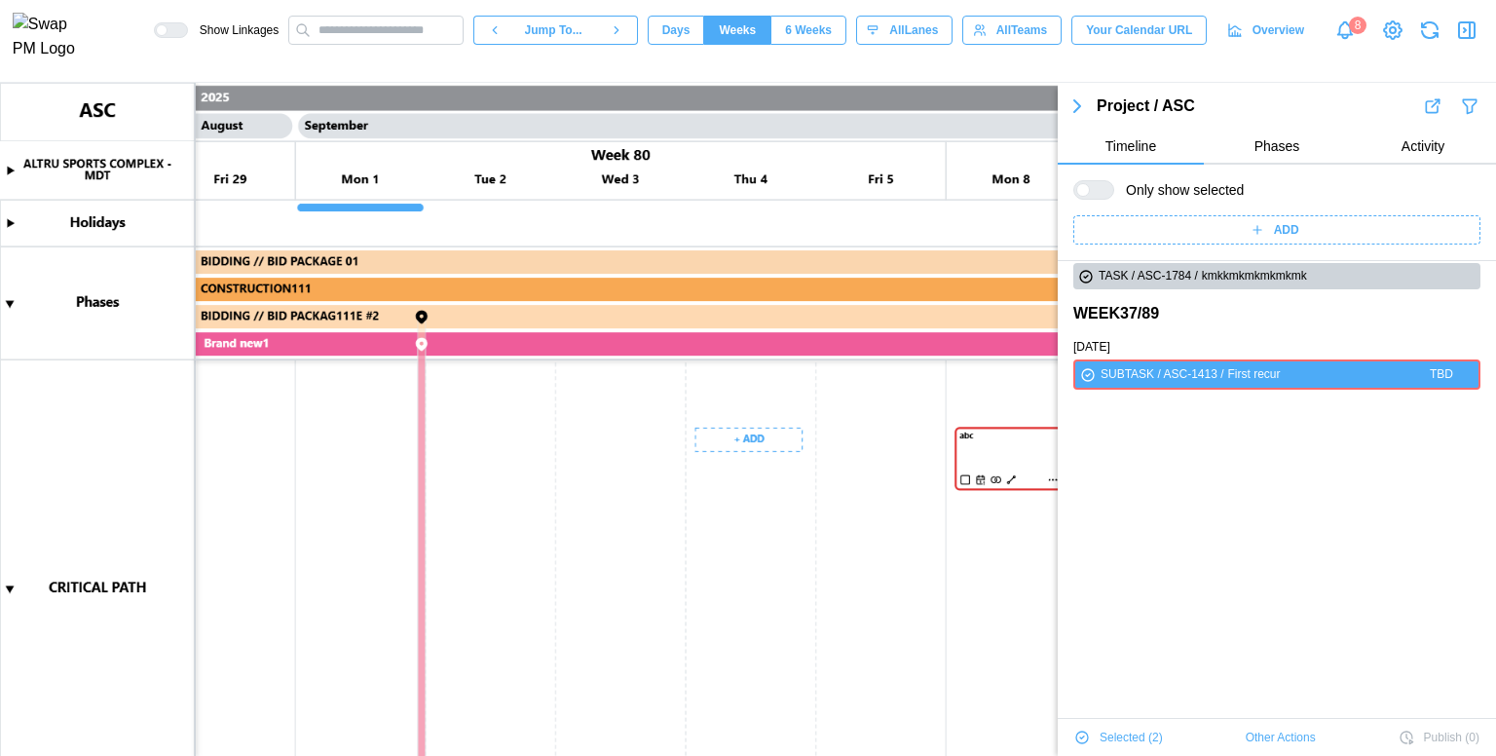
scroll to position [1, 0]
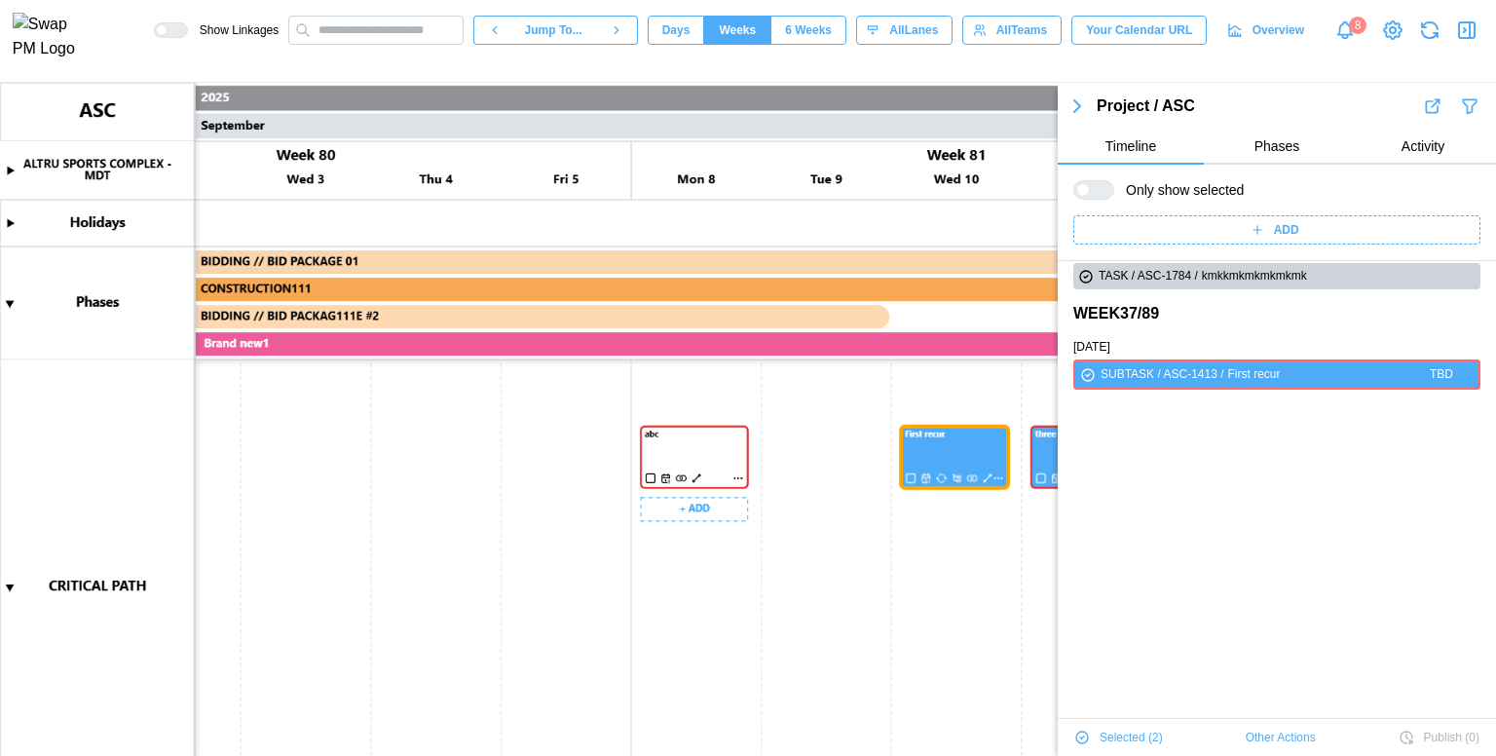
click at [682, 433] on canvas at bounding box center [748, 419] width 1496 height 673
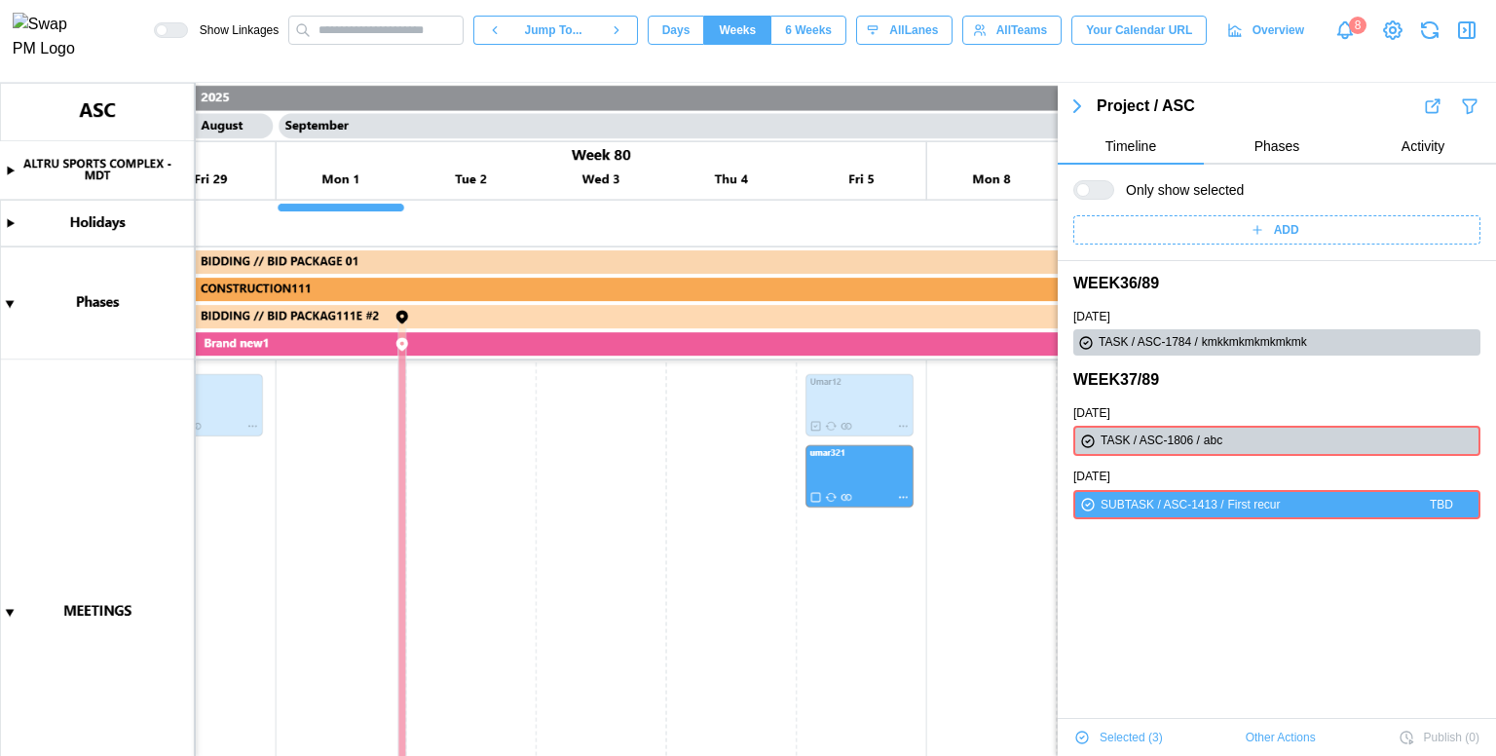
scroll to position [487, 0]
click at [830, 437] on canvas at bounding box center [748, 419] width 1496 height 673
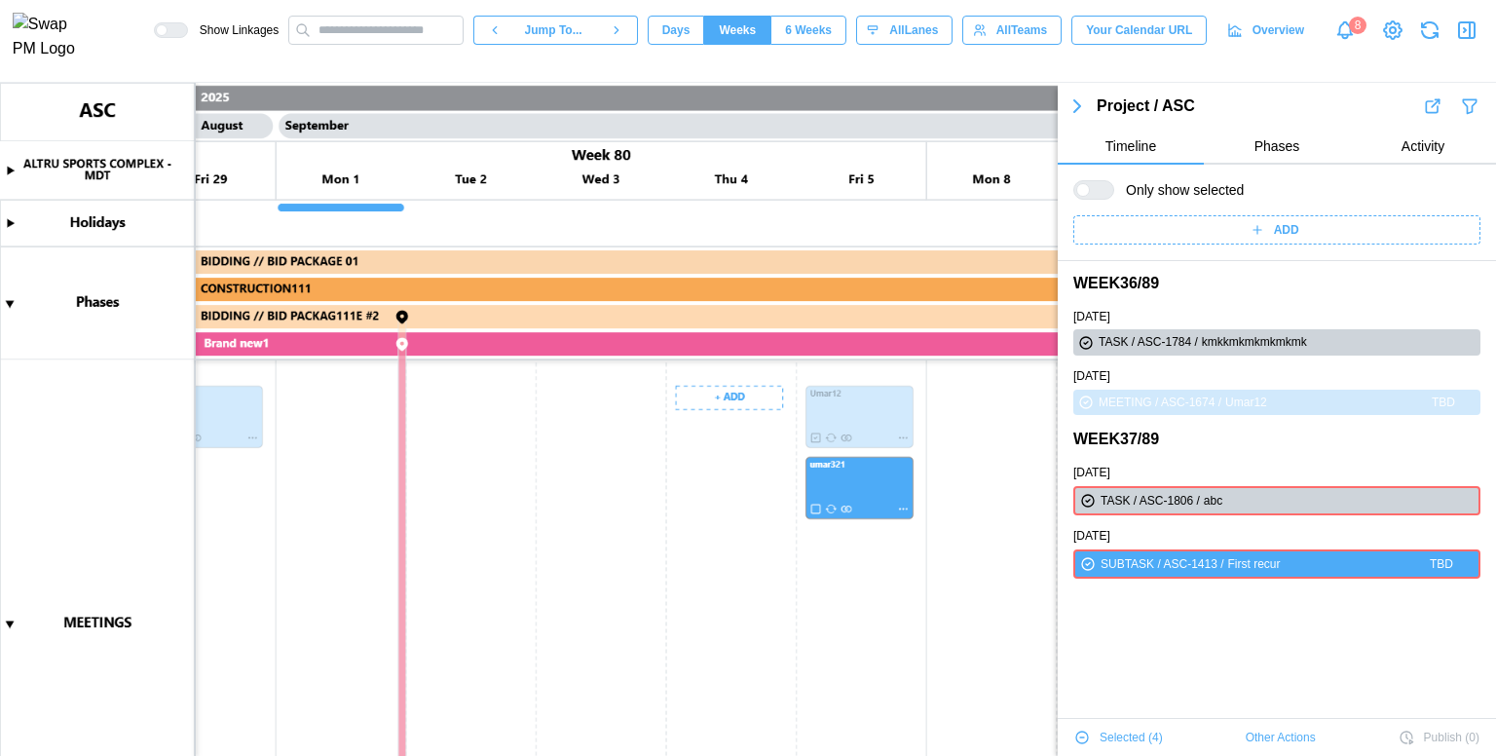
click at [837, 484] on canvas at bounding box center [748, 419] width 1496 height 673
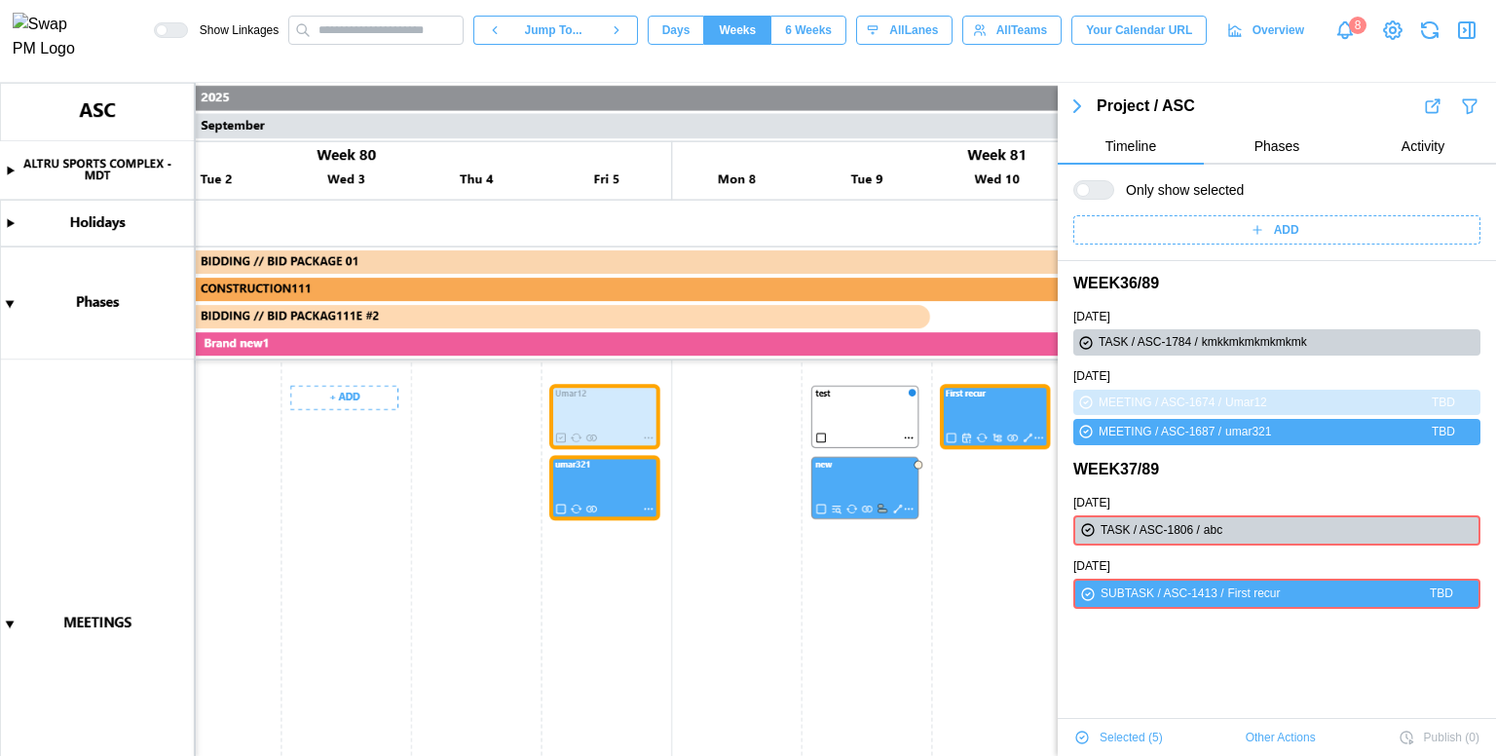
scroll to position [0, 51576]
click at [861, 487] on canvas at bounding box center [748, 419] width 1496 height 673
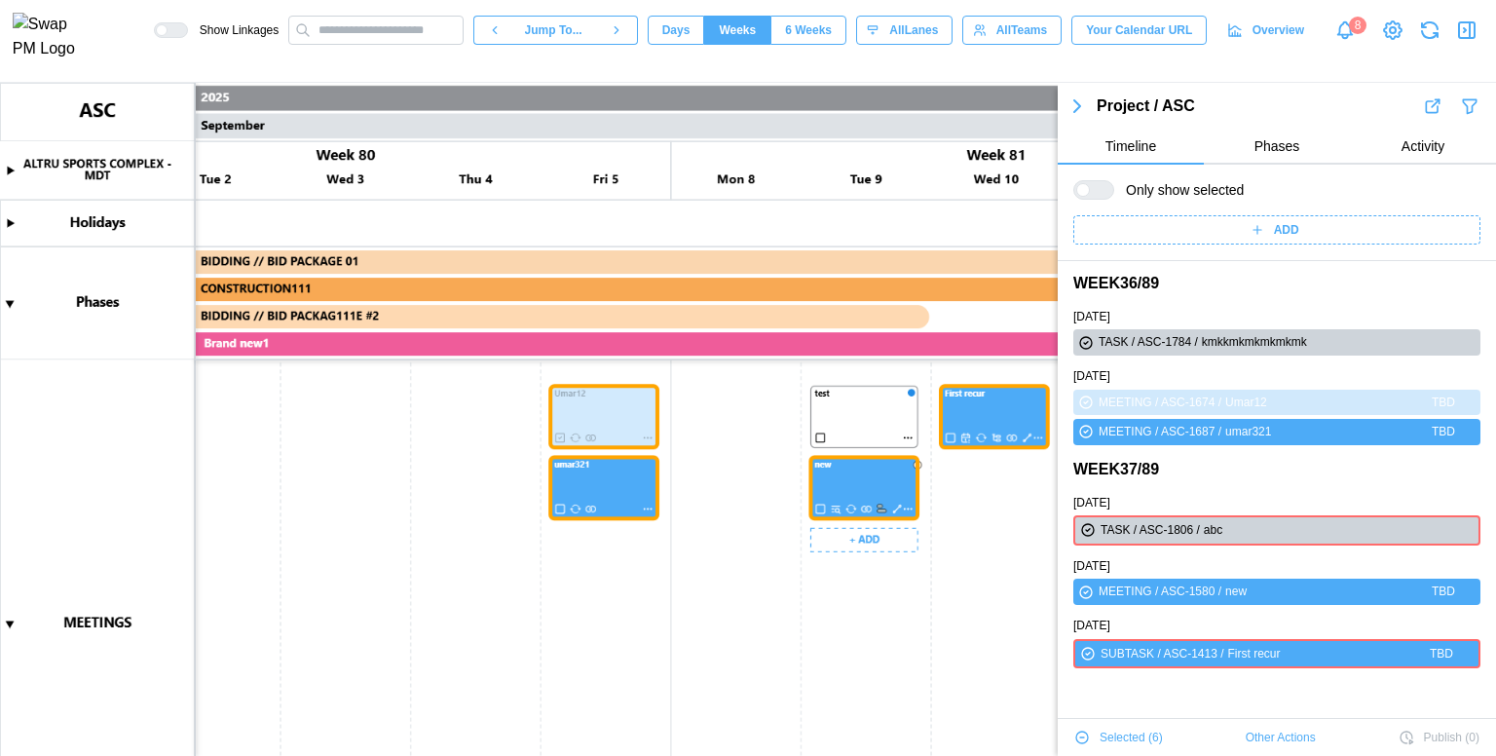
click at [846, 426] on canvas at bounding box center [748, 419] width 1496 height 673
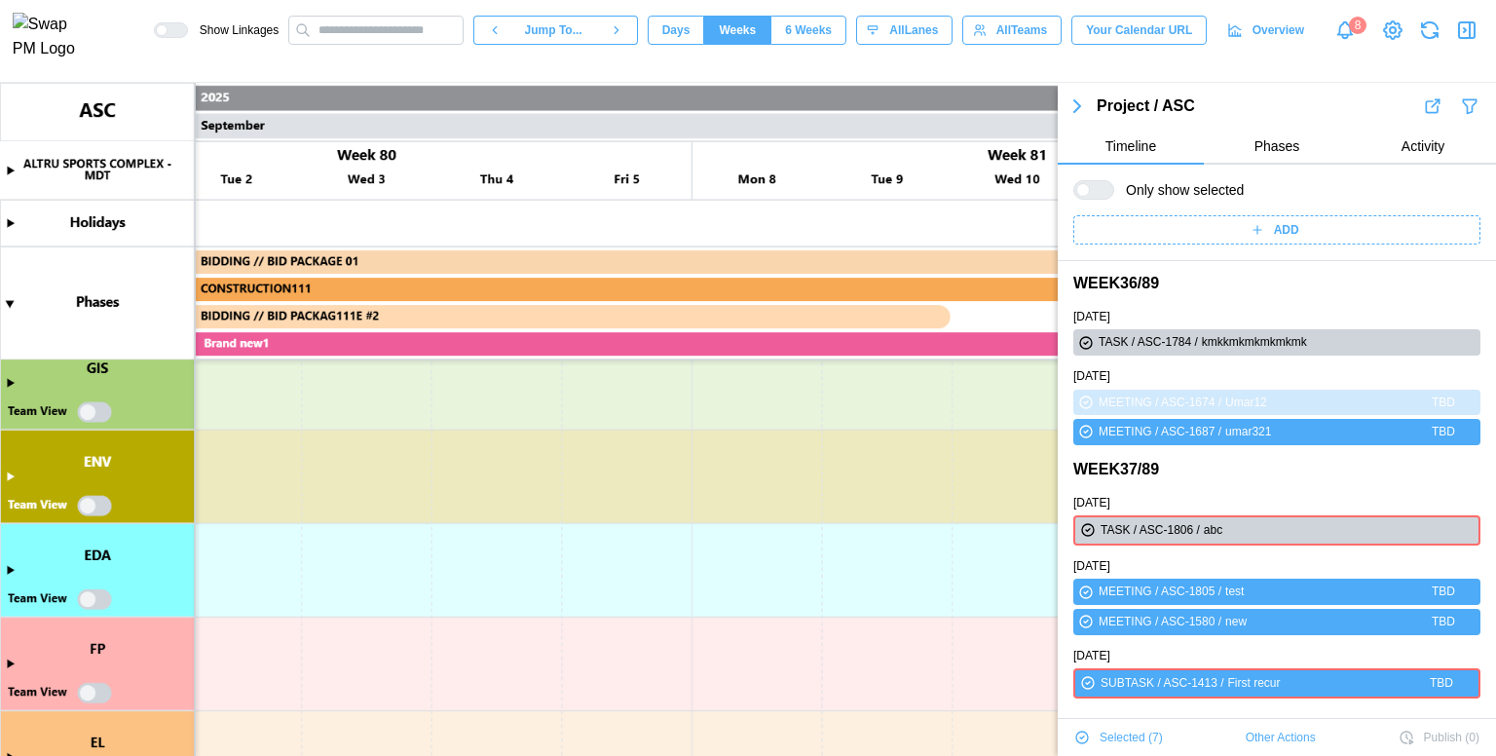
scroll to position [1846, 0]
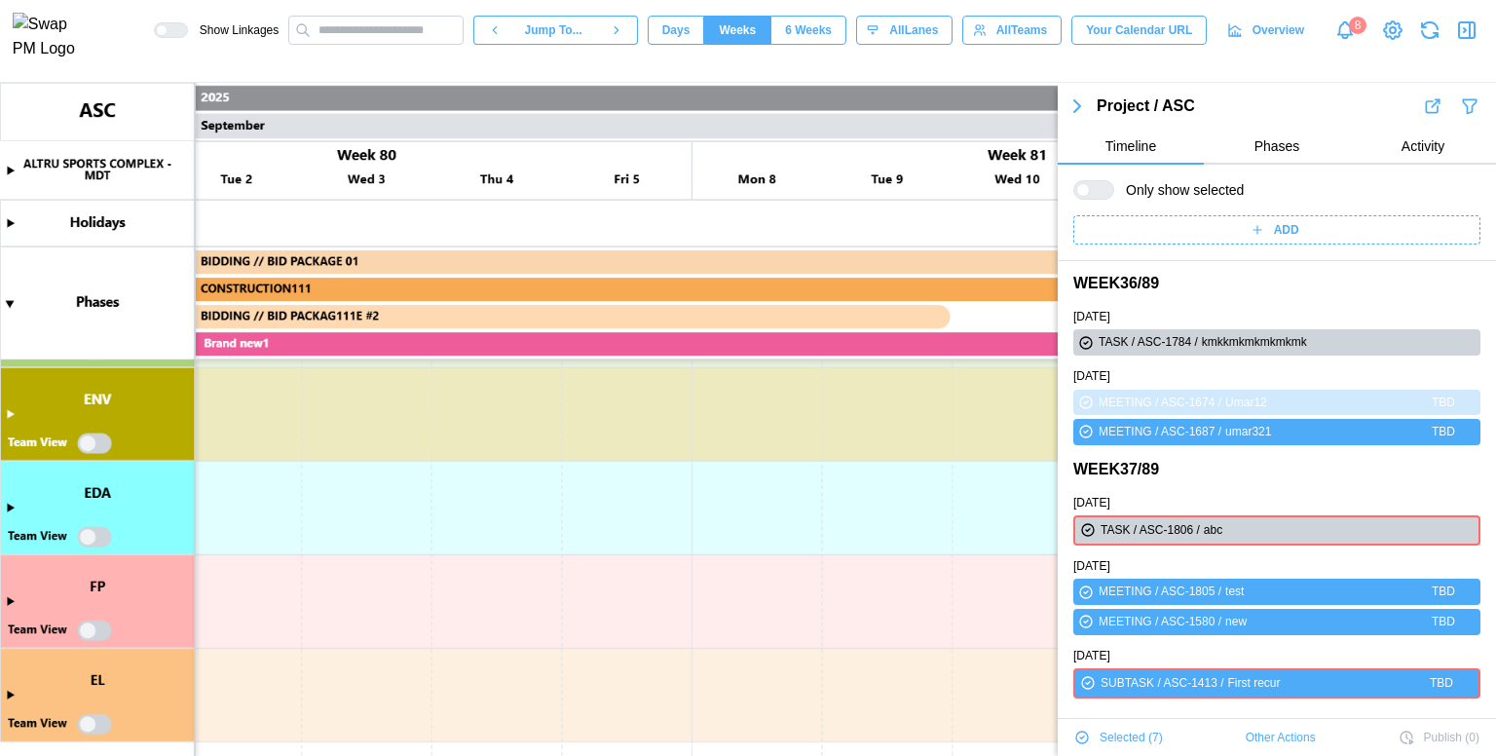
click at [1258, 733] on span "Other Actions" at bounding box center [1281, 737] width 70 height 27
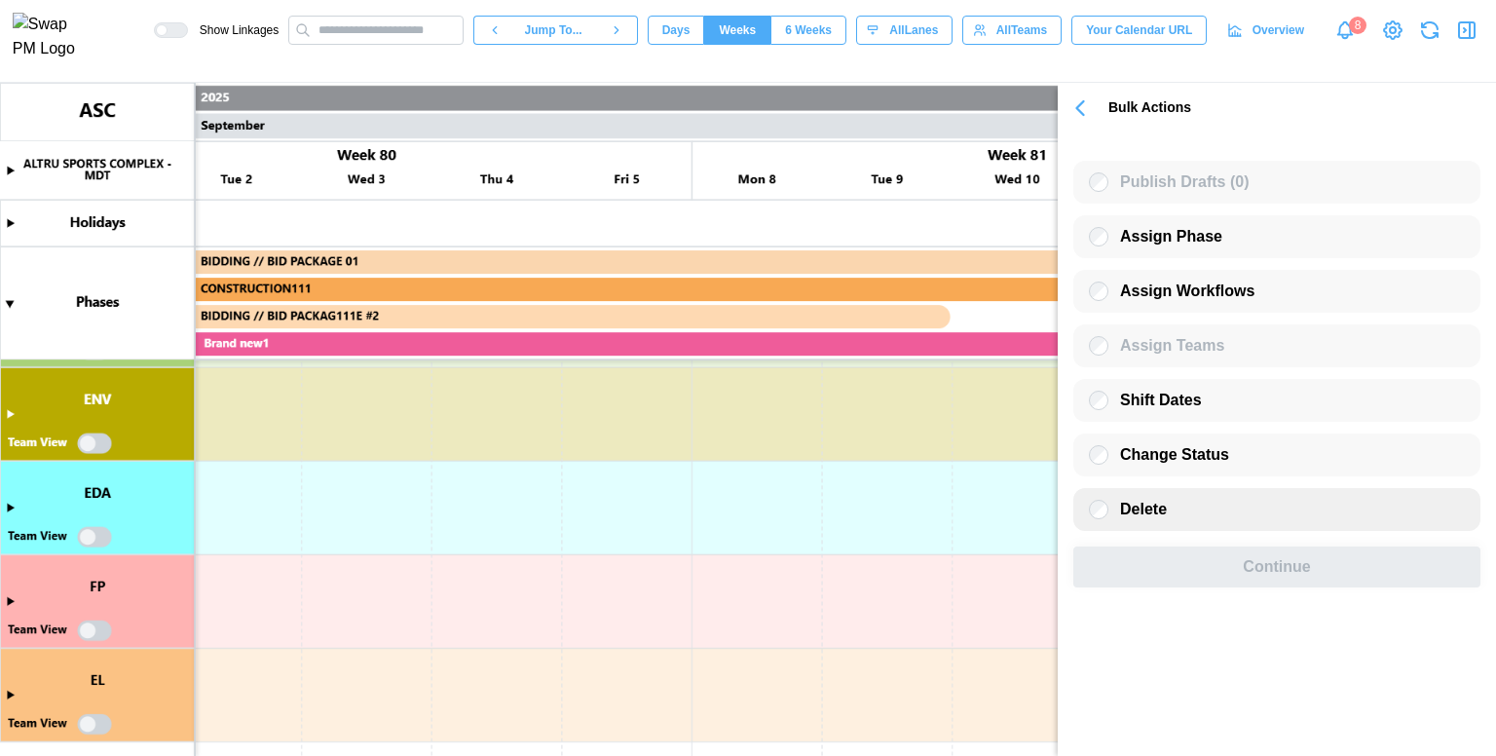
click at [1155, 504] on span "Delete" at bounding box center [1143, 509] width 47 height 17
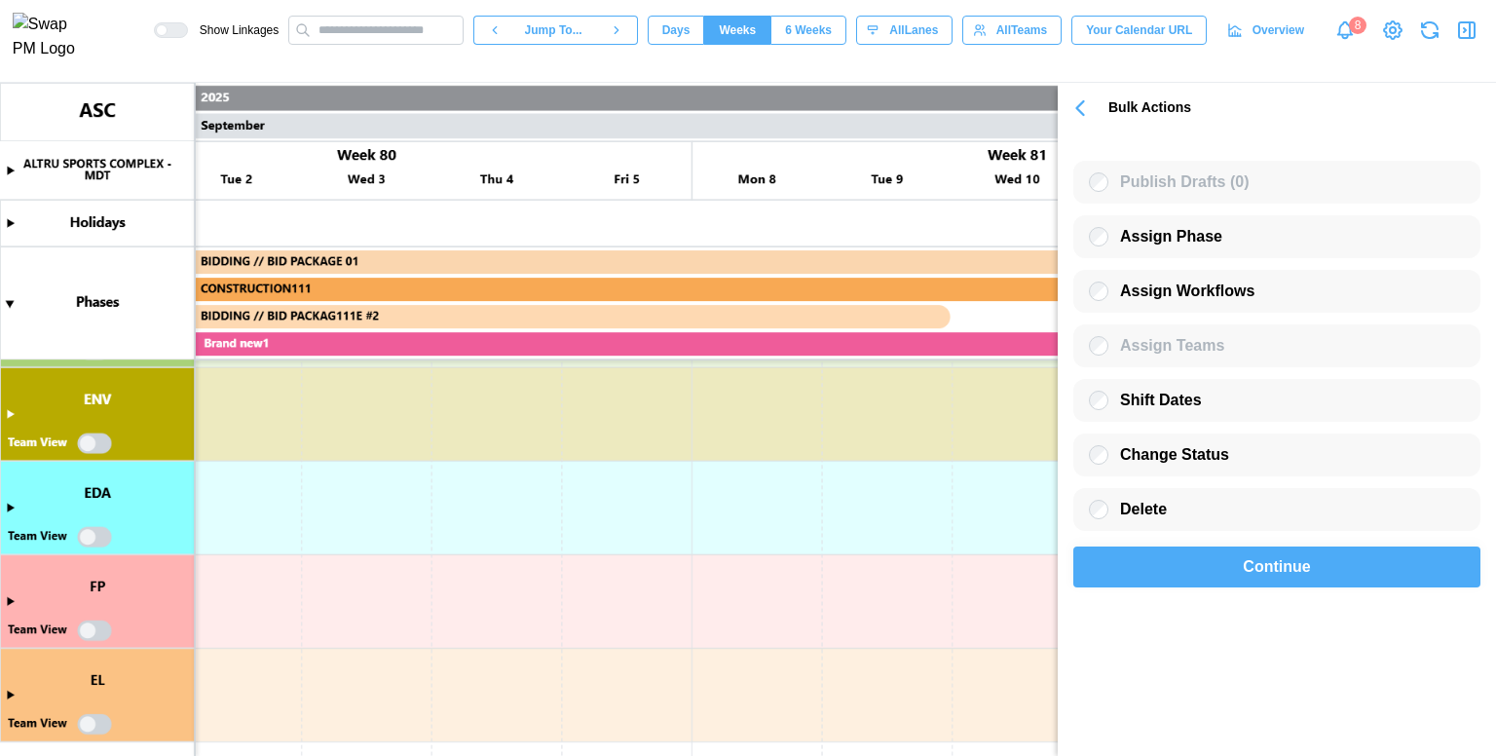
click at [1213, 580] on div "Continue" at bounding box center [1277, 566] width 362 height 39
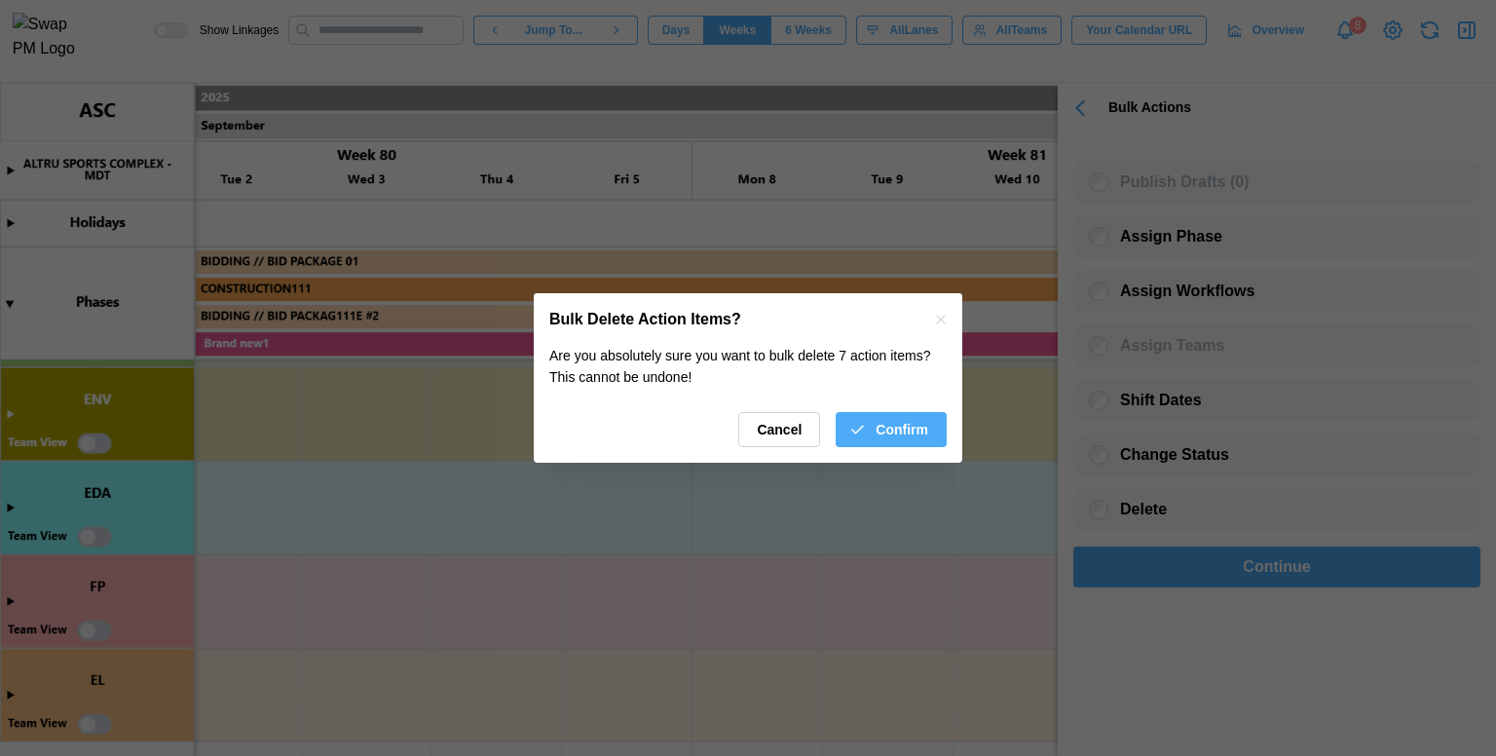
click at [895, 428] on span "Confirm" at bounding box center [902, 429] width 53 height 33
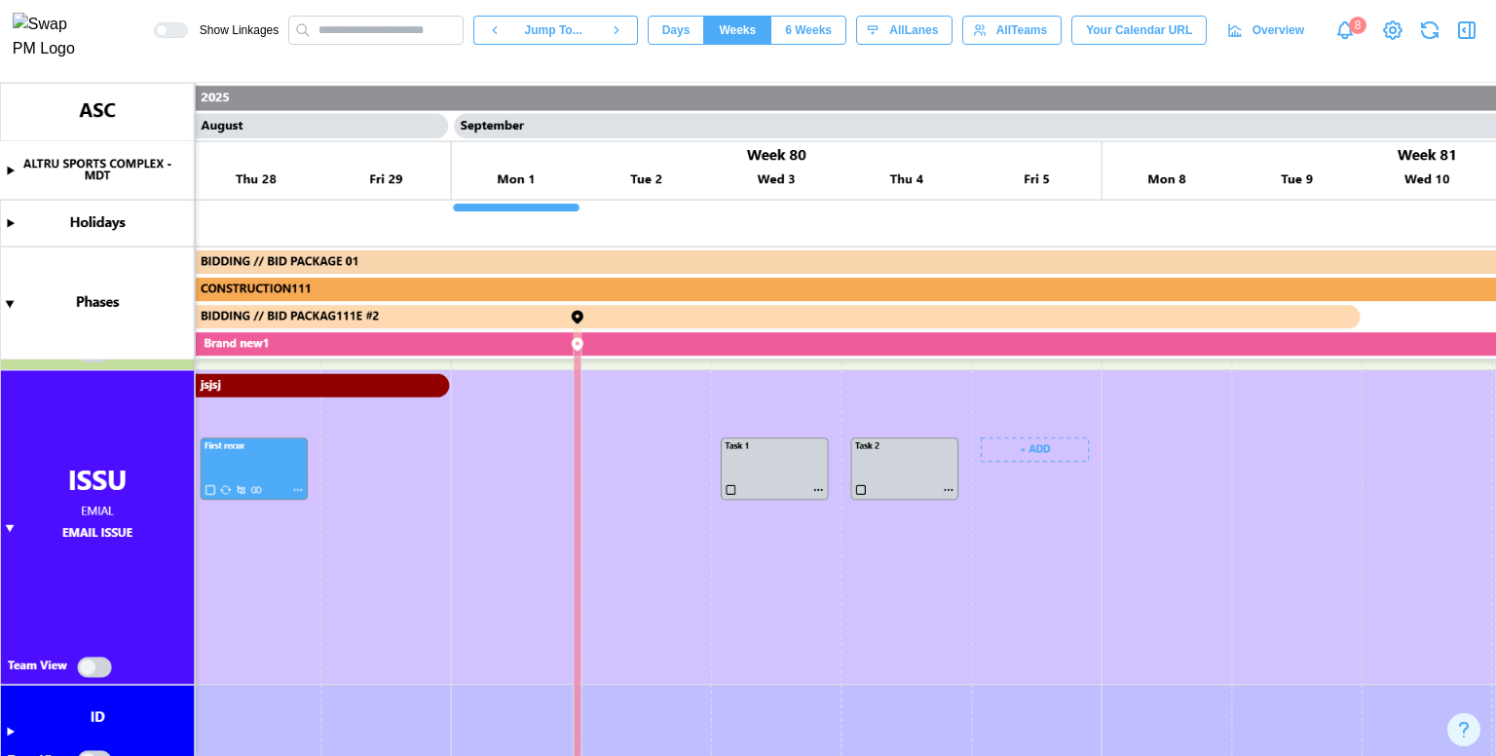
scroll to position [0, 51146]
click at [290, 492] on canvas at bounding box center [748, 419] width 1496 height 673
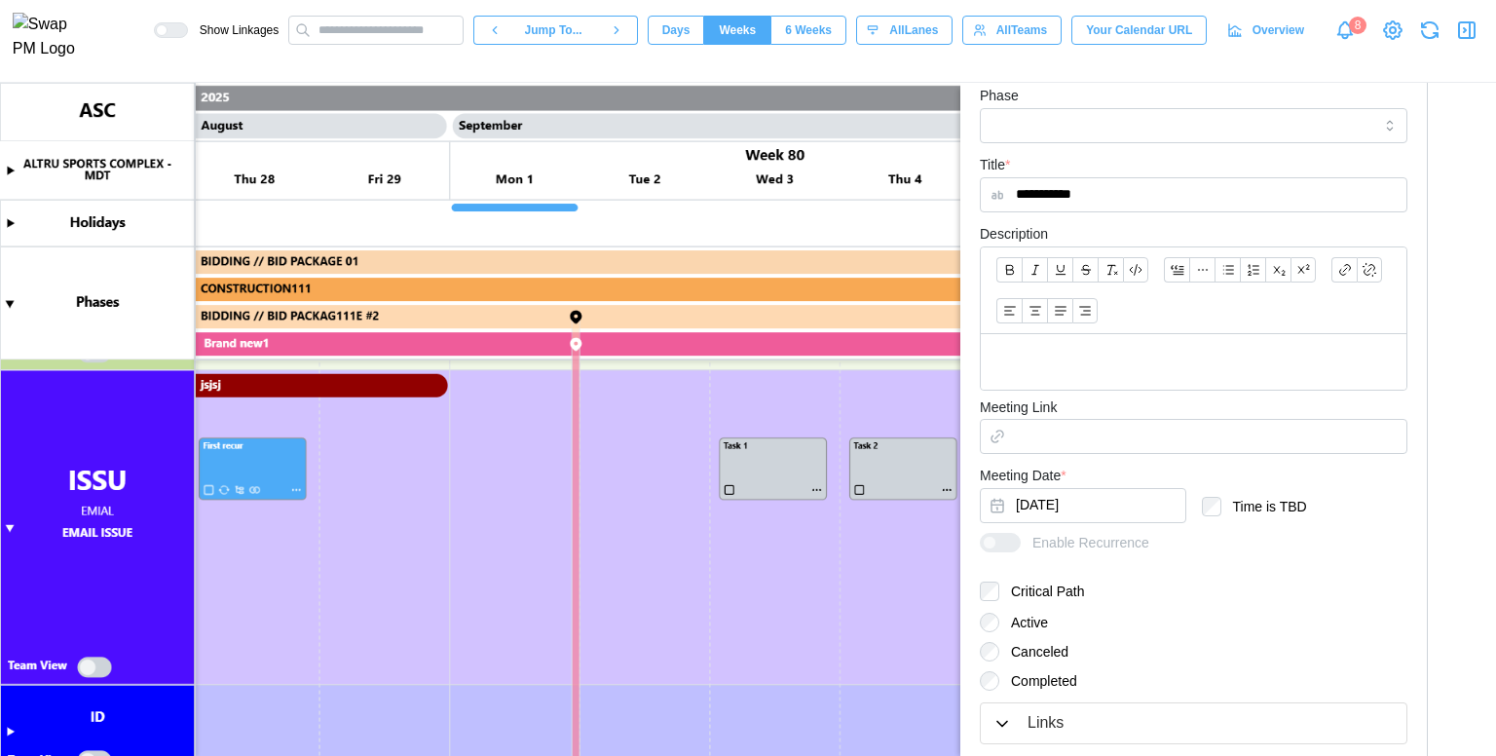
scroll to position [547, 0]
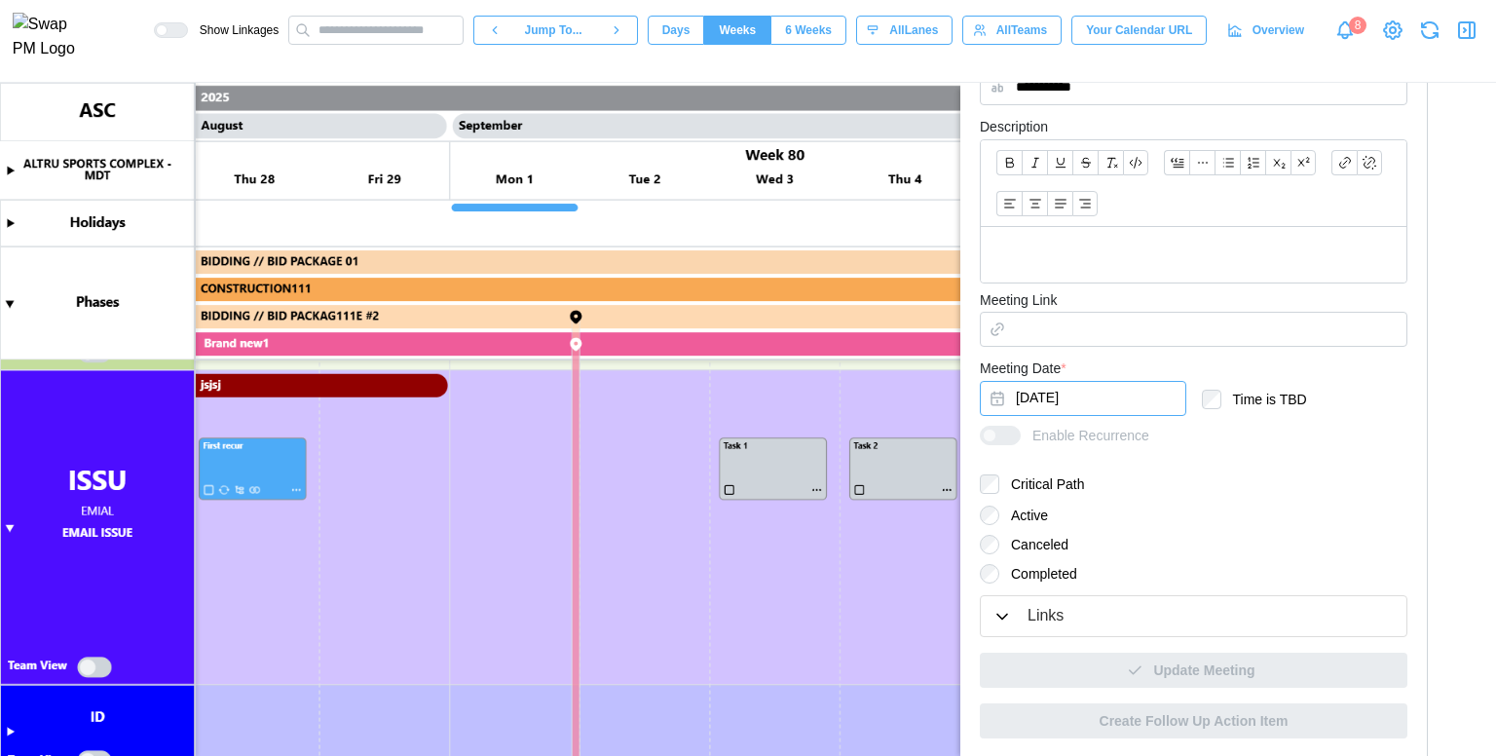
click at [1134, 407] on button "Aug 28, 2025" at bounding box center [1083, 398] width 206 height 35
click at [1168, 366] on div "Meeting Date * Aug 28, 2025" at bounding box center [1083, 385] width 206 height 59
click at [1129, 401] on button "Aug 28, 2025" at bounding box center [1083, 398] width 206 height 35
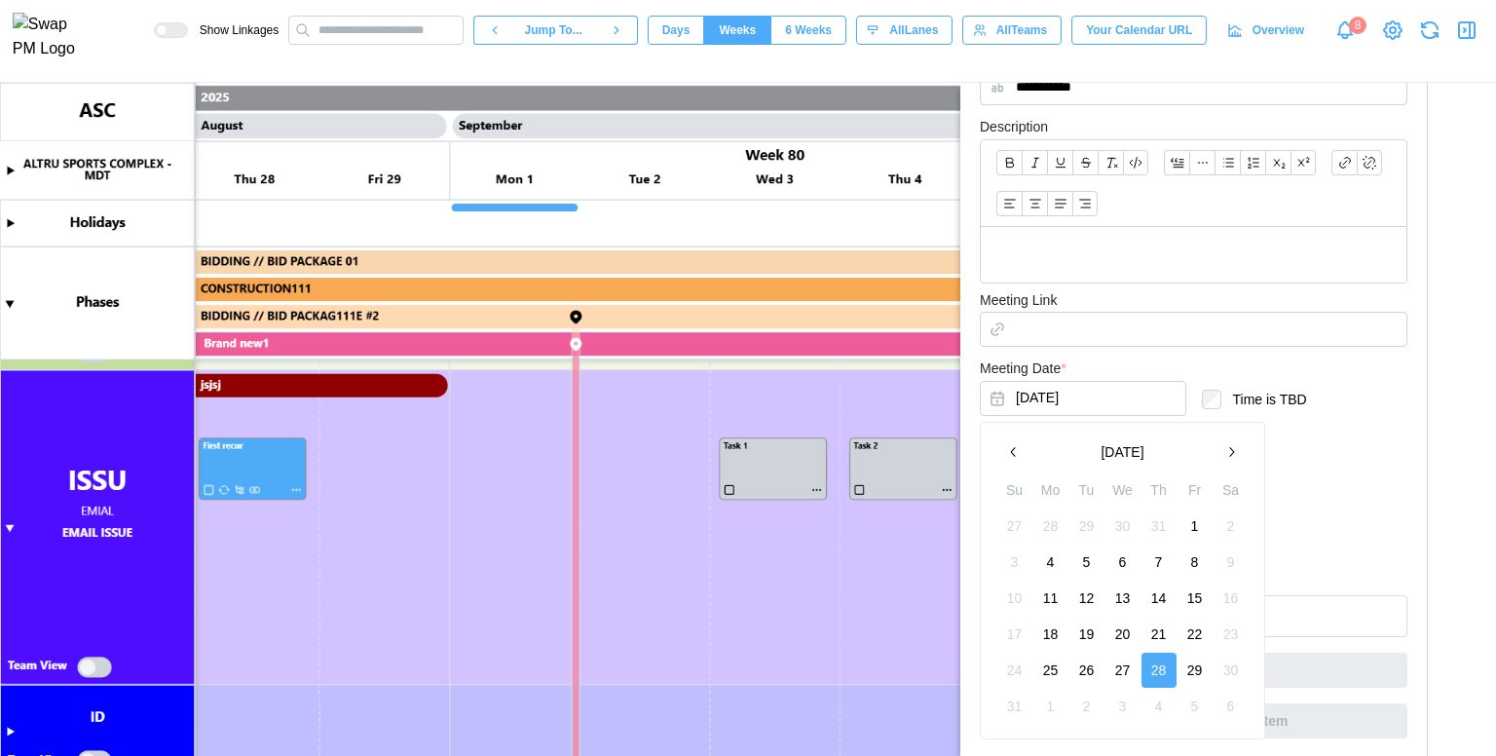
click at [1229, 450] on icon "button" at bounding box center [1231, 452] width 16 height 16
click at [1162, 531] on button "4" at bounding box center [1159, 525] width 35 height 35
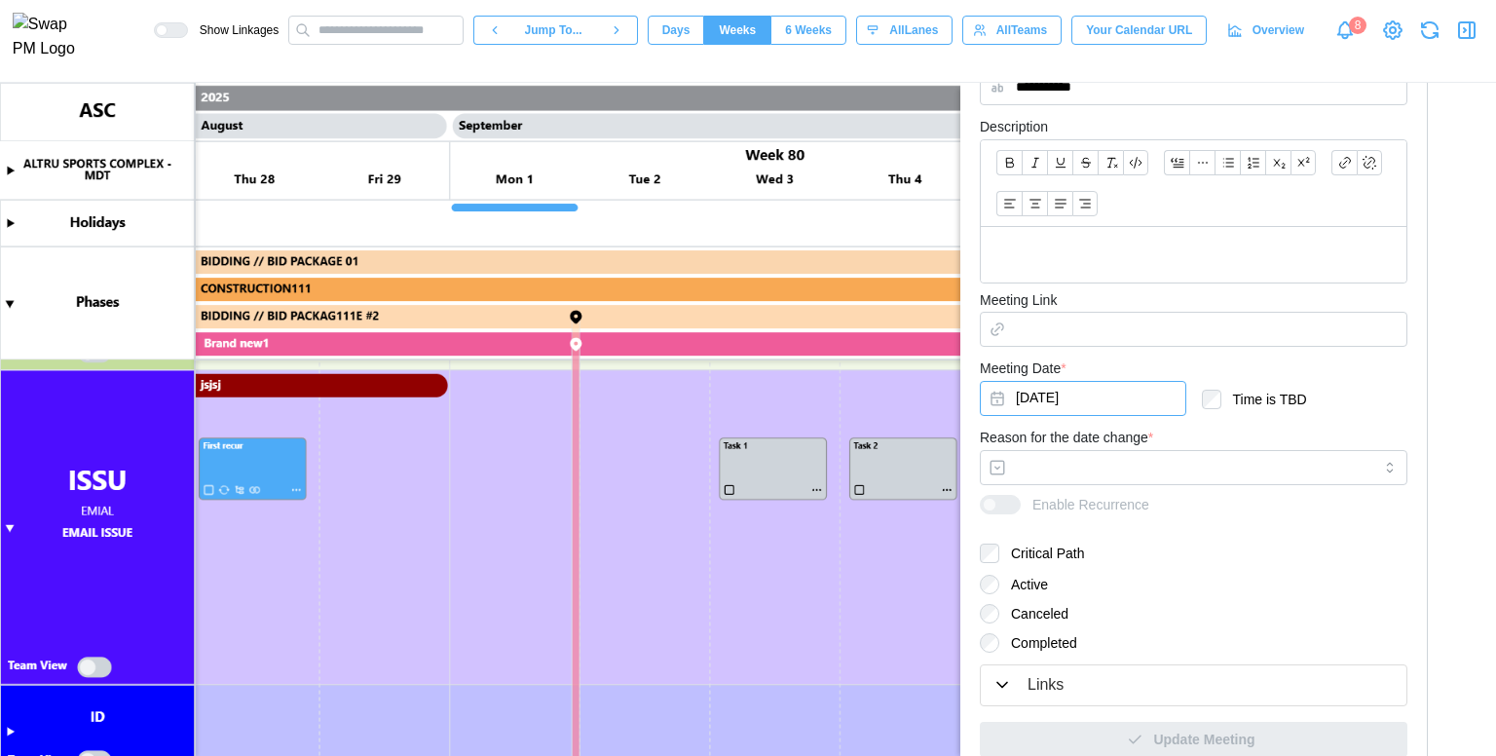
scroll to position [0, 0]
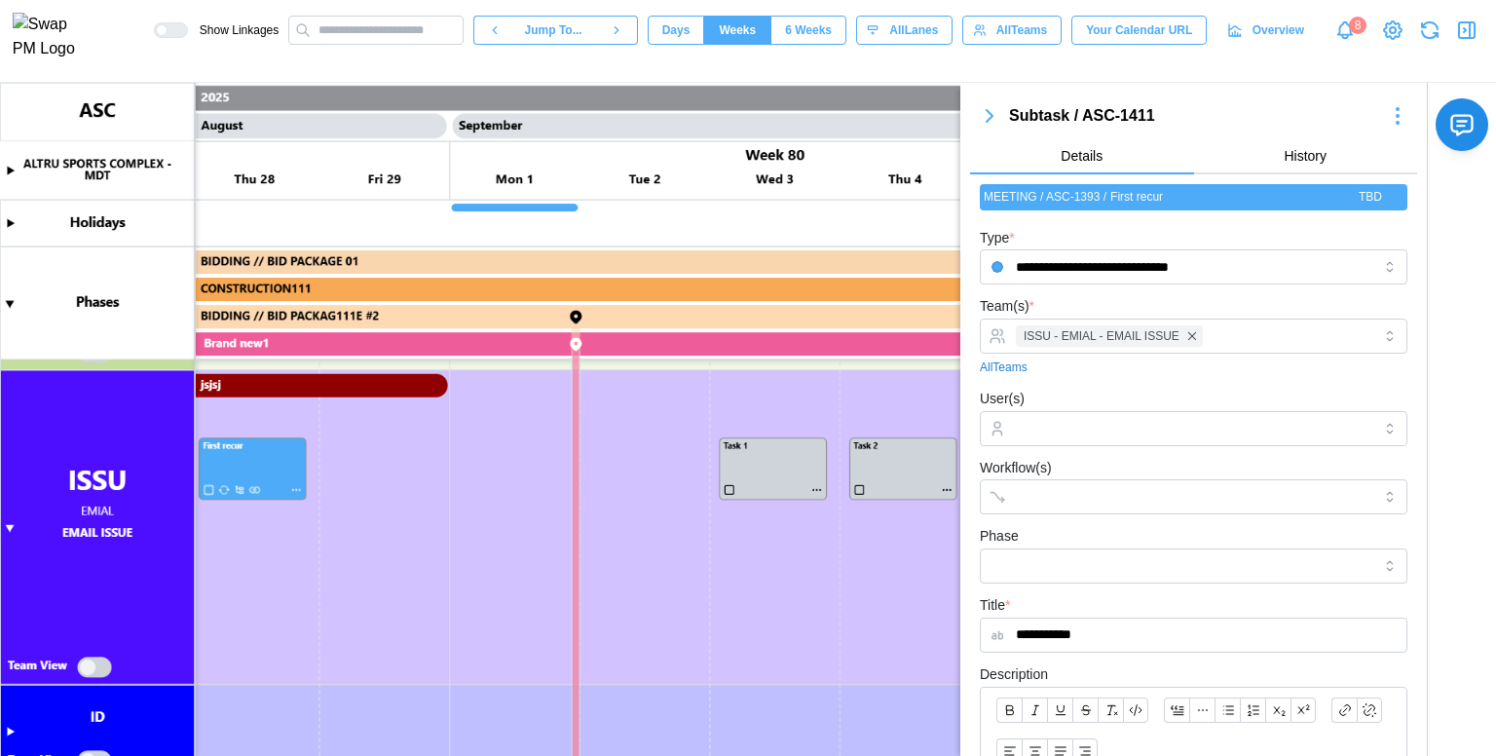
click at [1458, 25] on icon "button" at bounding box center [1466, 30] width 23 height 23
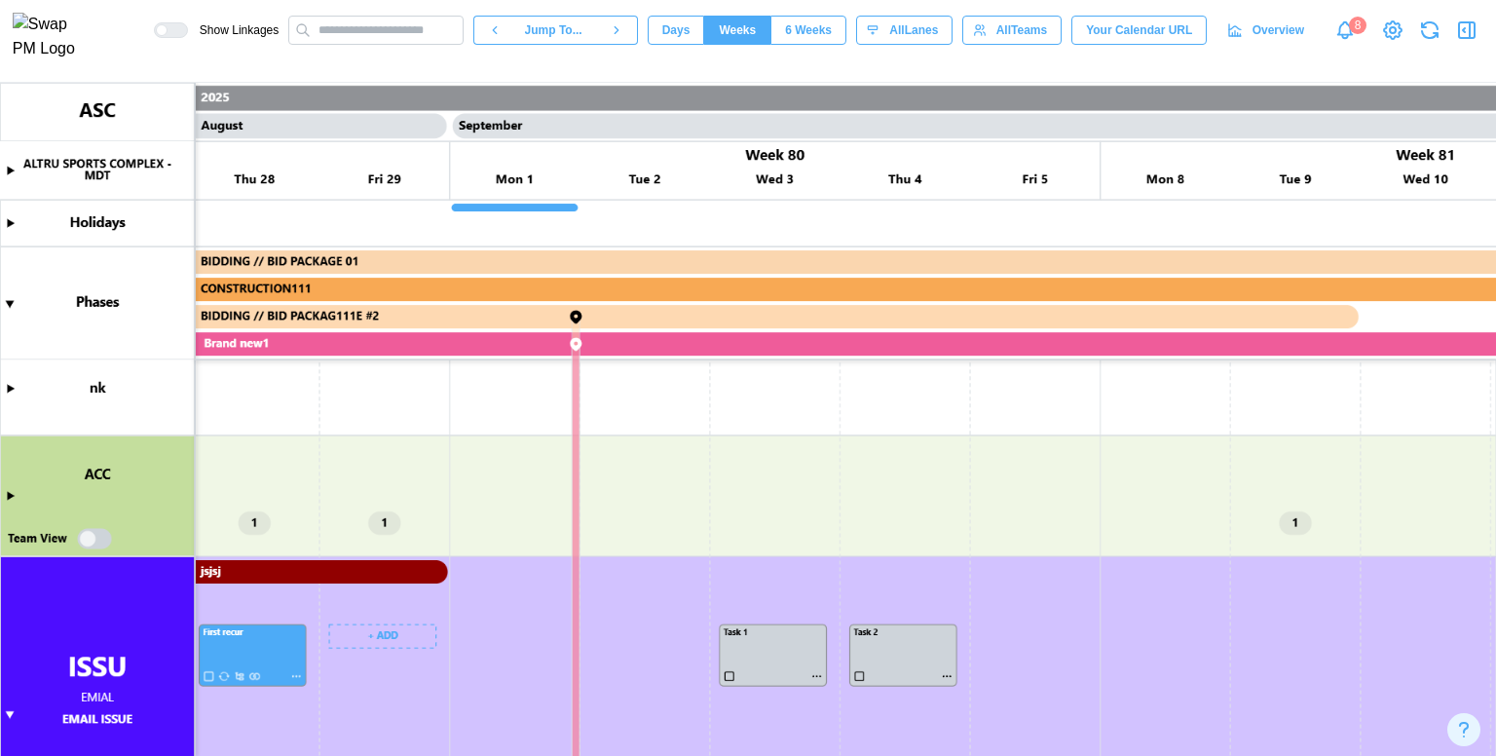
scroll to position [1062, 0]
click at [390, 518] on canvas at bounding box center [748, 419] width 1496 height 673
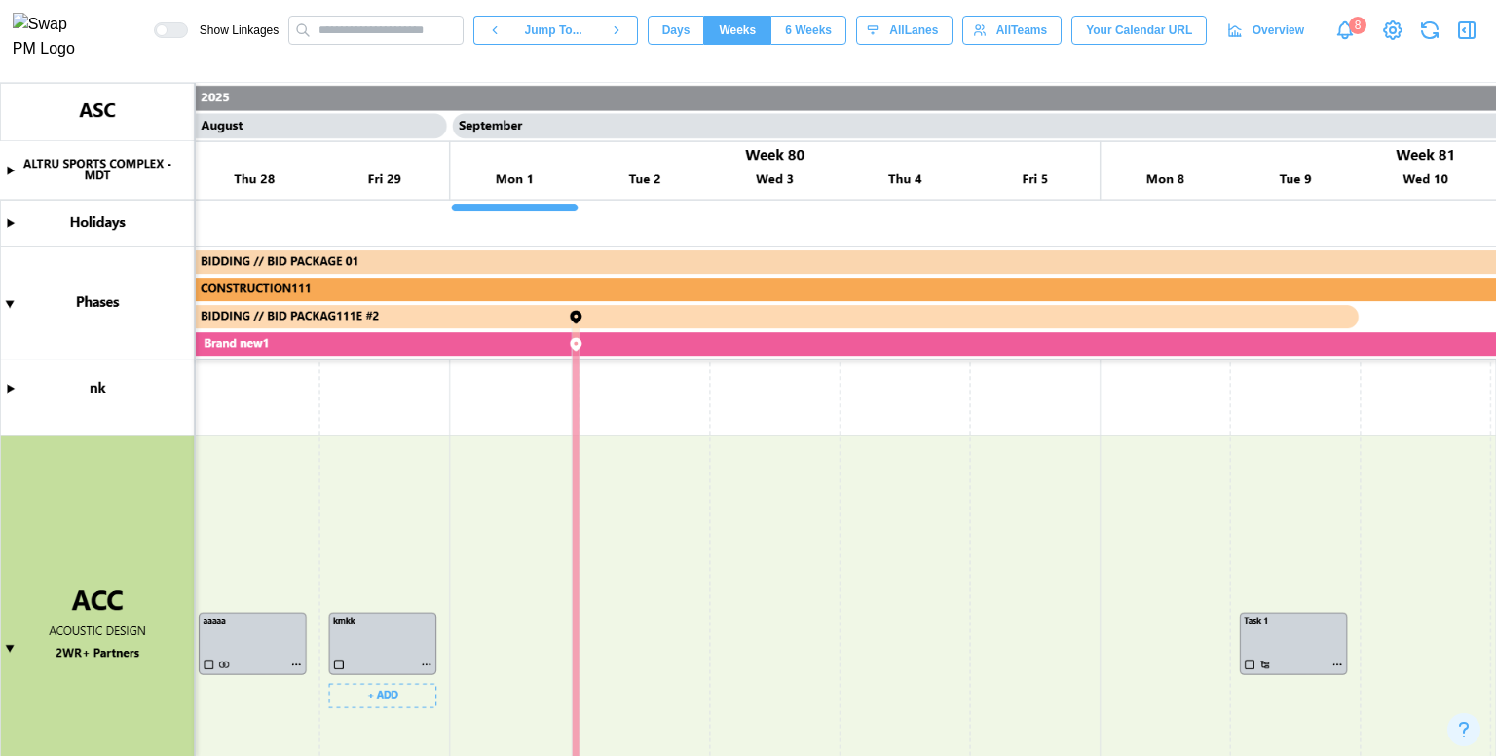
scroll to position [1216, 0]
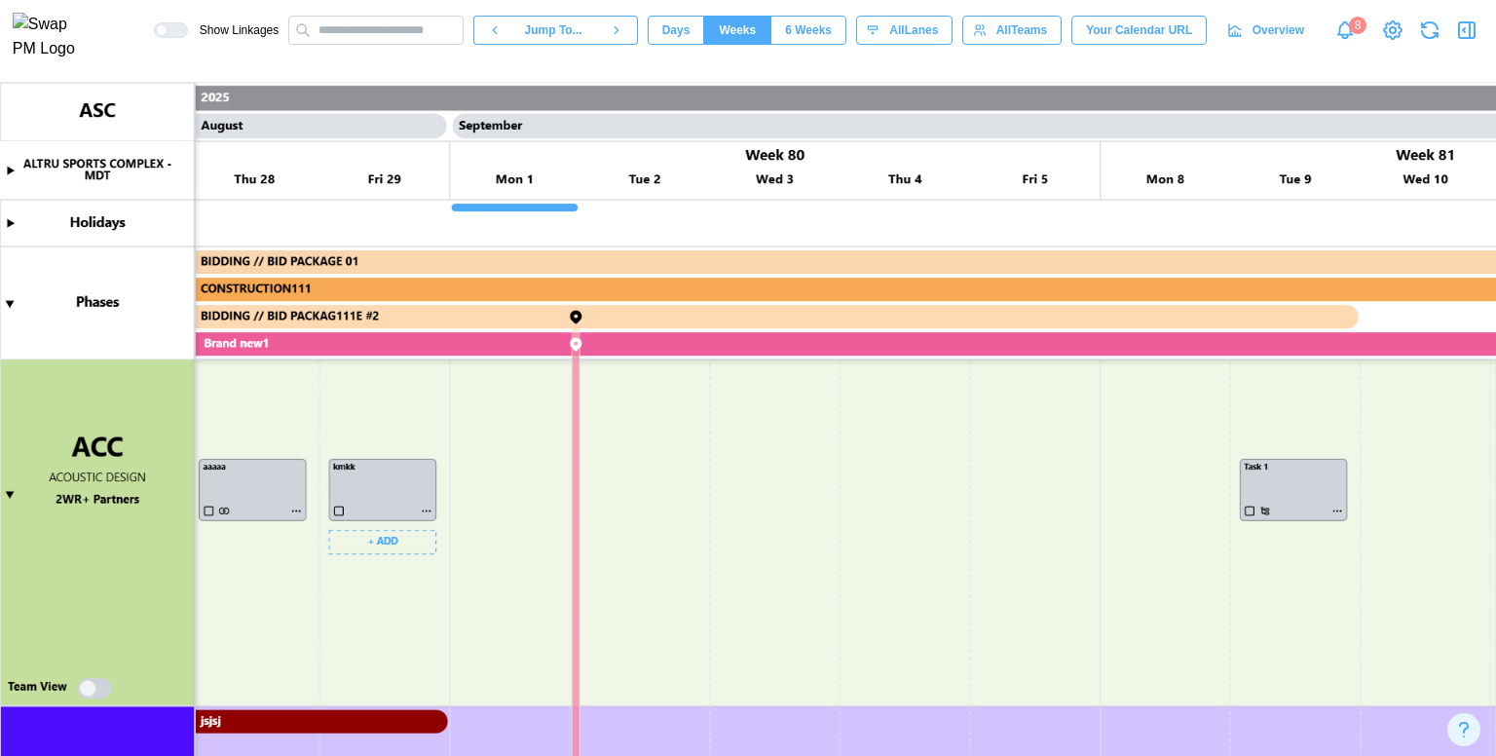
click at [429, 507] on canvas at bounding box center [748, 419] width 1496 height 673
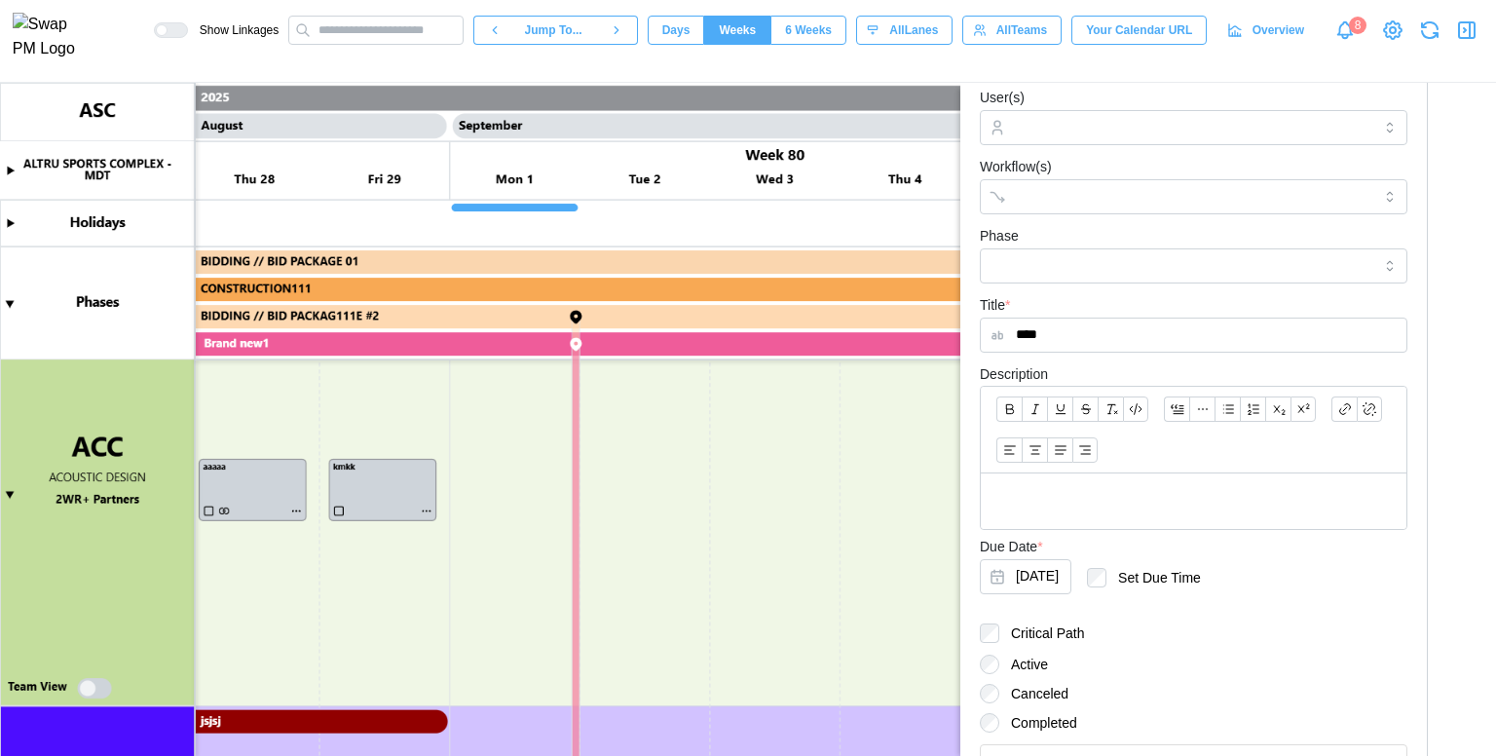
click at [1266, 438] on div at bounding box center [1194, 430] width 426 height 87
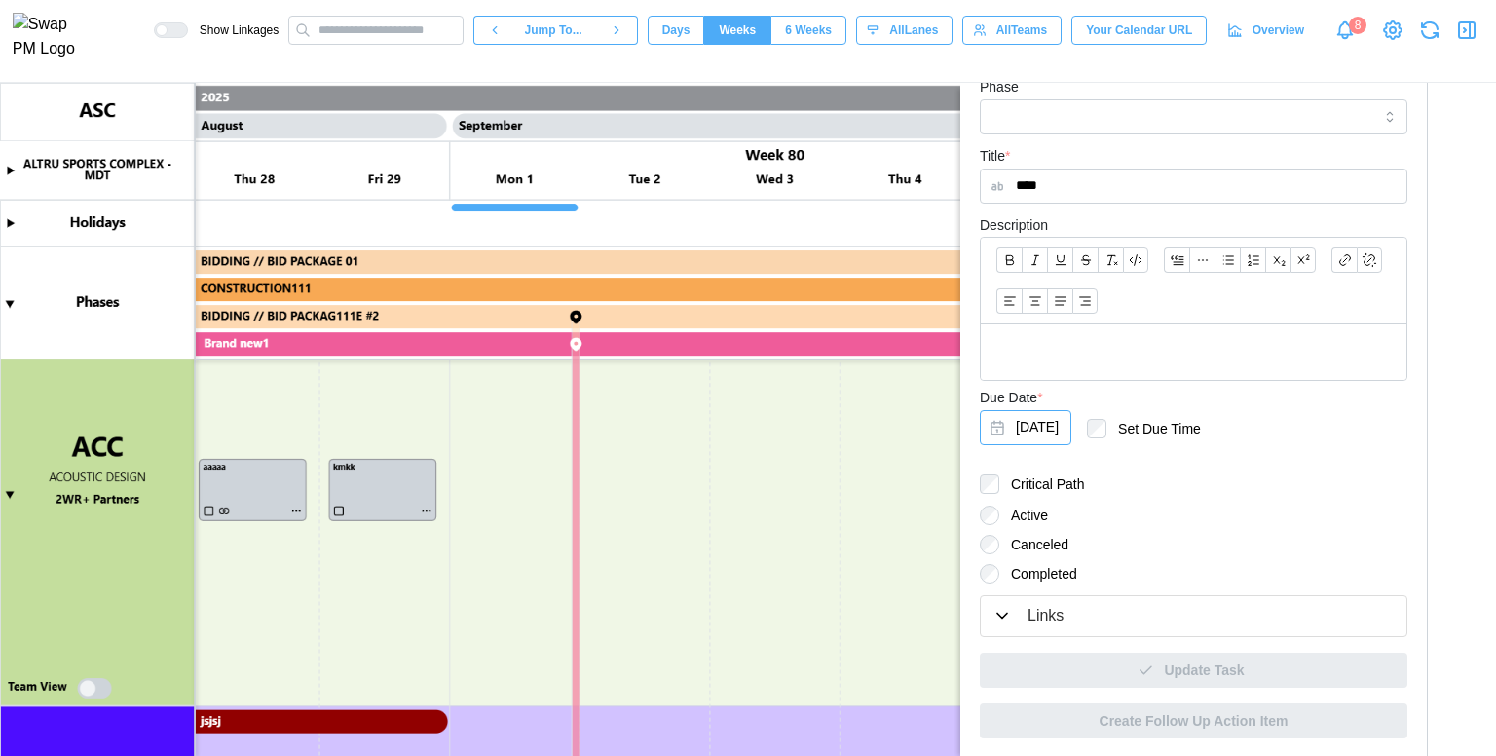
click at [1071, 433] on button "Aug 29, 2025" at bounding box center [1026, 427] width 92 height 35
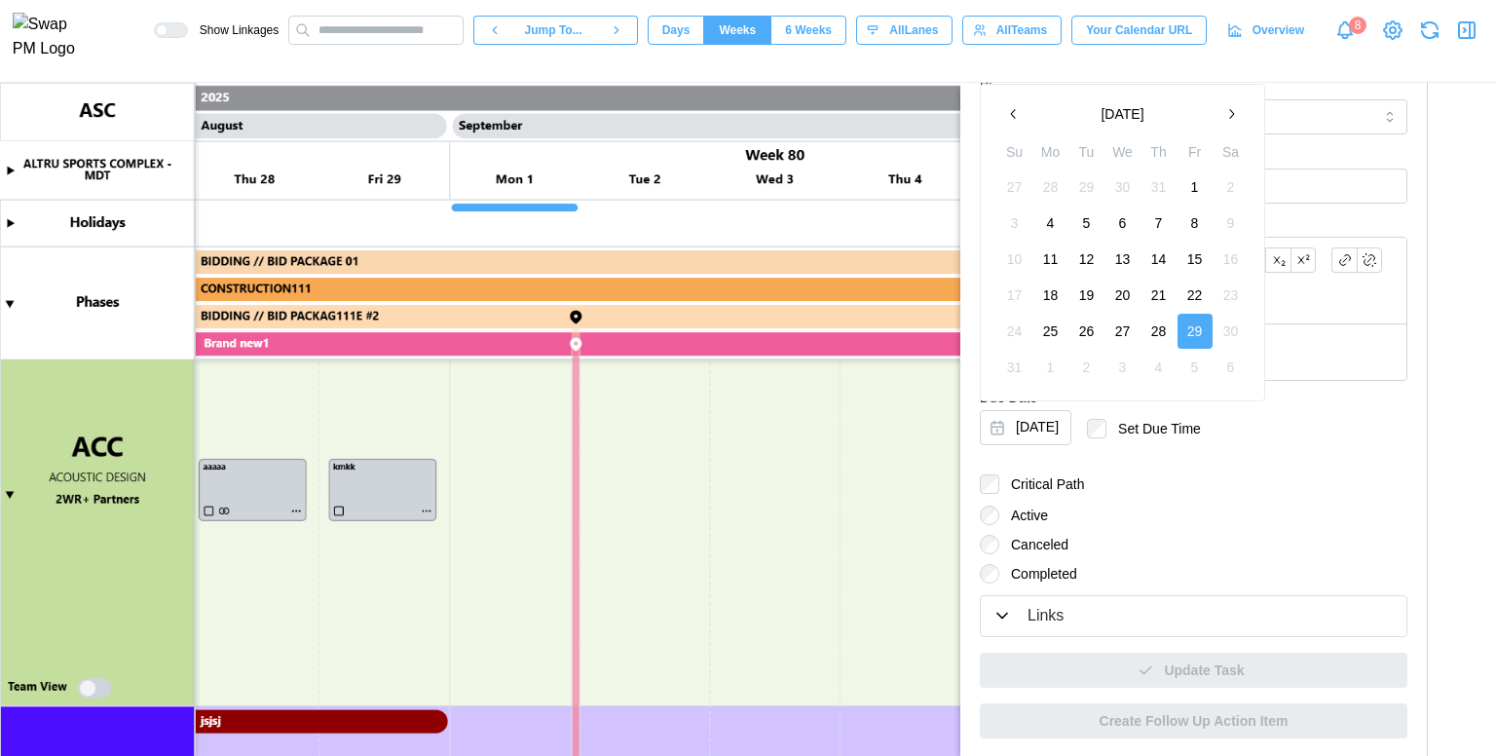
click at [1227, 126] on button "button" at bounding box center [1231, 113] width 35 height 35
click at [1161, 191] on button "4" at bounding box center [1159, 186] width 35 height 35
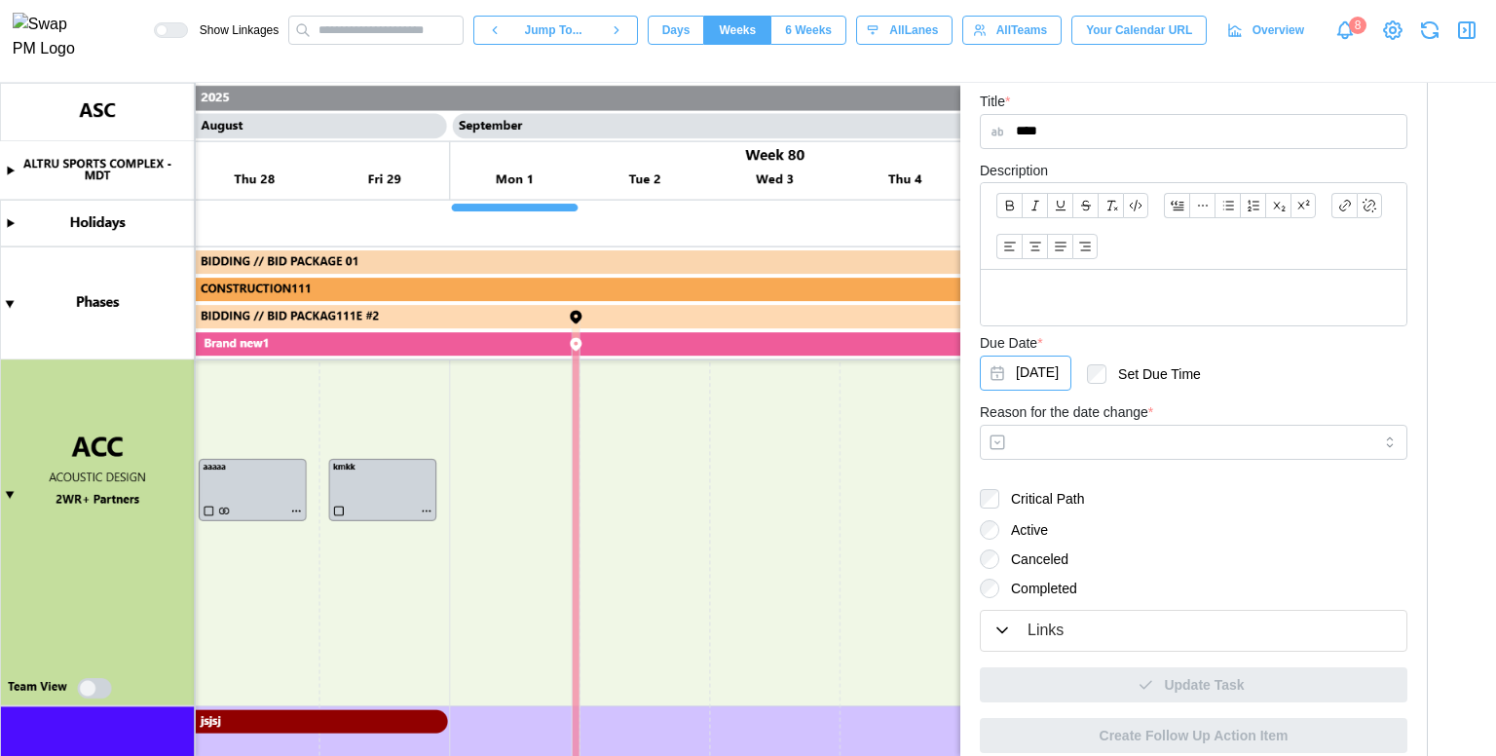
scroll to position [407, 0]
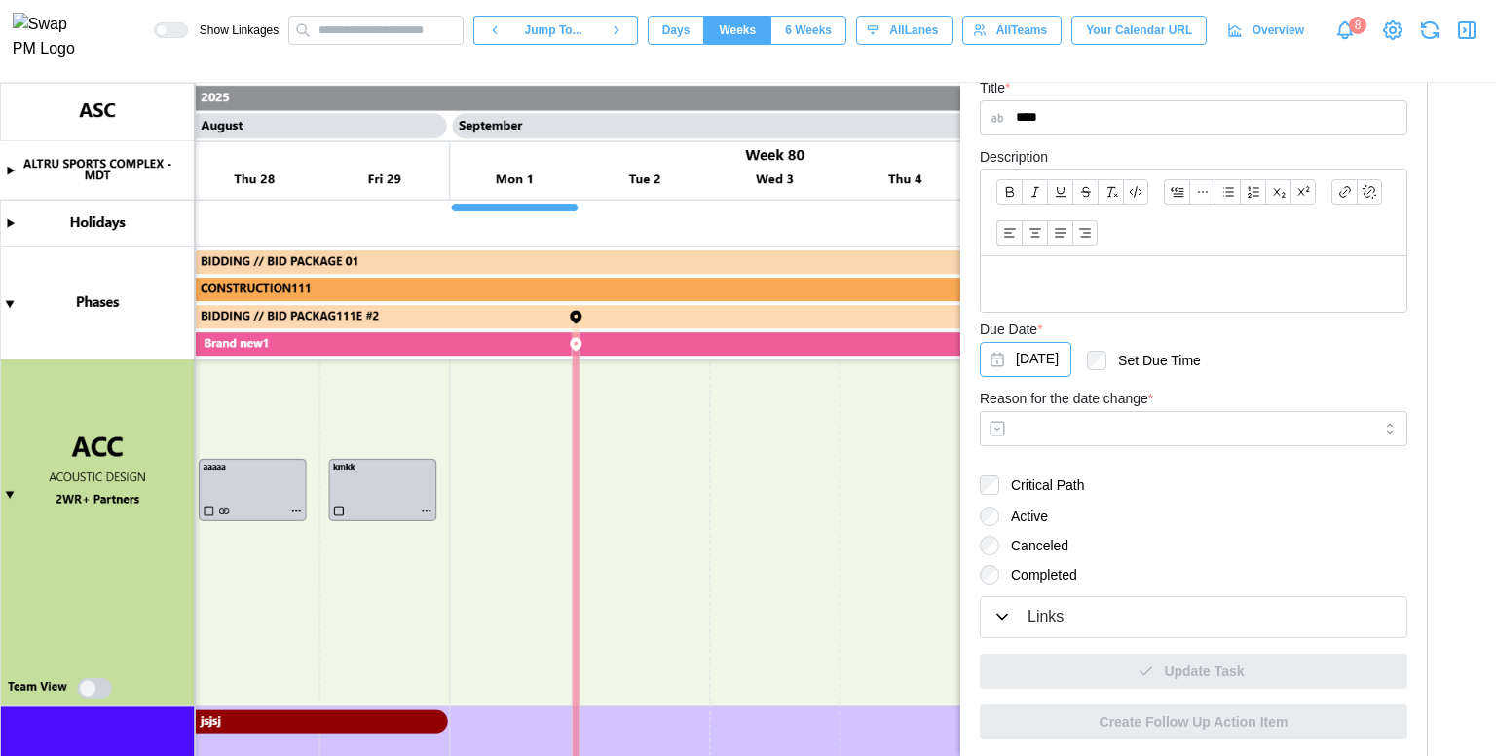
click at [1051, 349] on button "Sep 4, 2025" at bounding box center [1026, 359] width 92 height 35
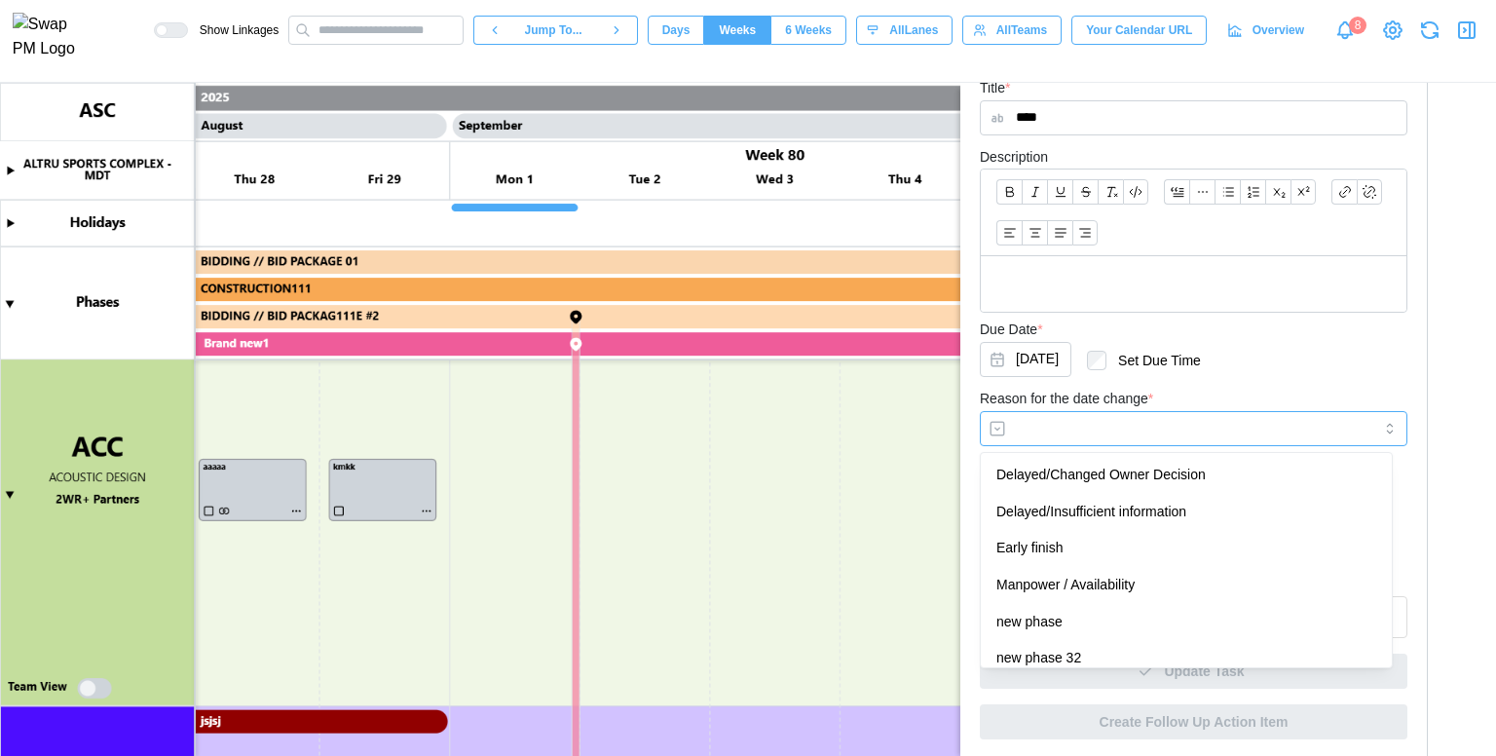
click at [1193, 414] on input "Reason for the date change *" at bounding box center [1194, 428] width 428 height 35
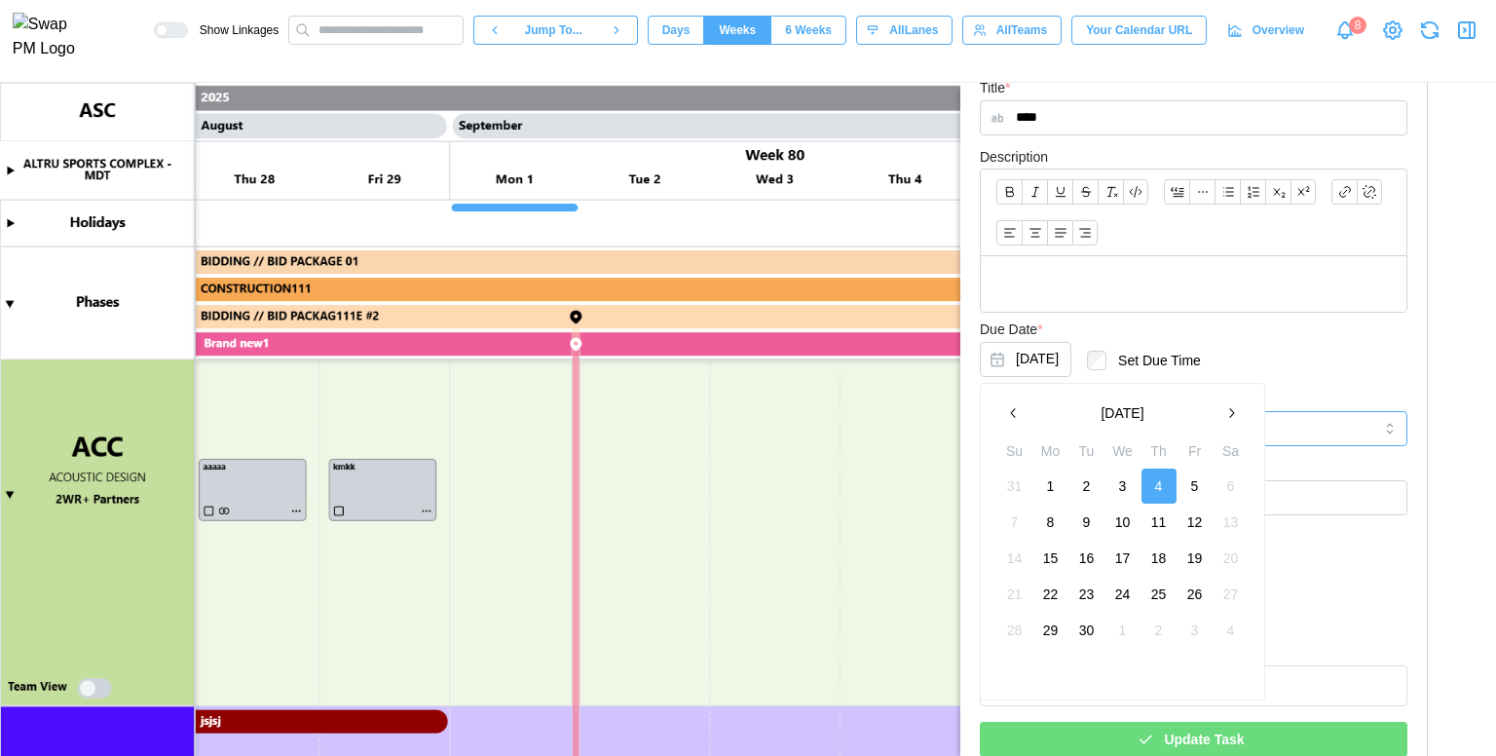
type input "**********"
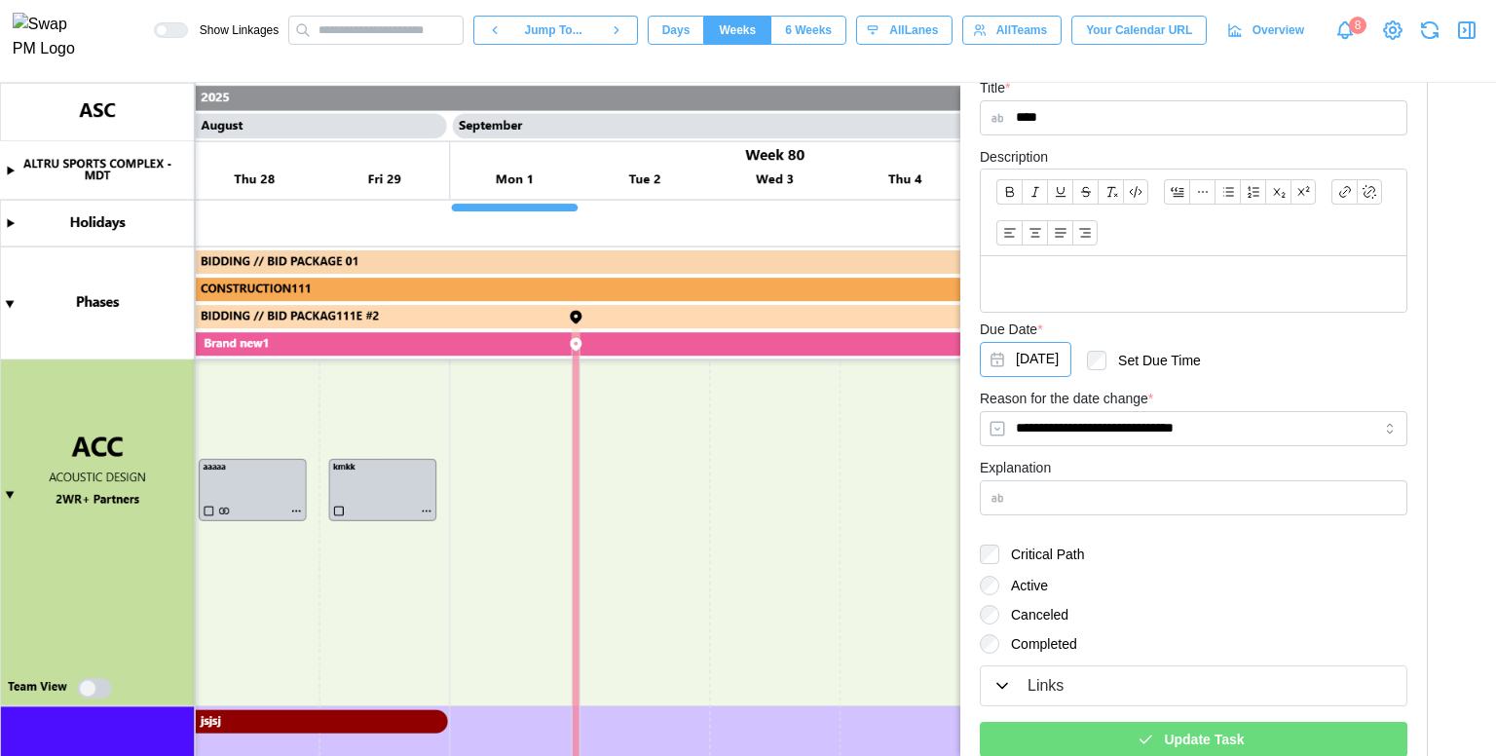
click at [1358, 613] on div "Canceled" at bounding box center [1194, 614] width 428 height 19
click at [1238, 726] on div "Update Task" at bounding box center [1191, 739] width 396 height 33
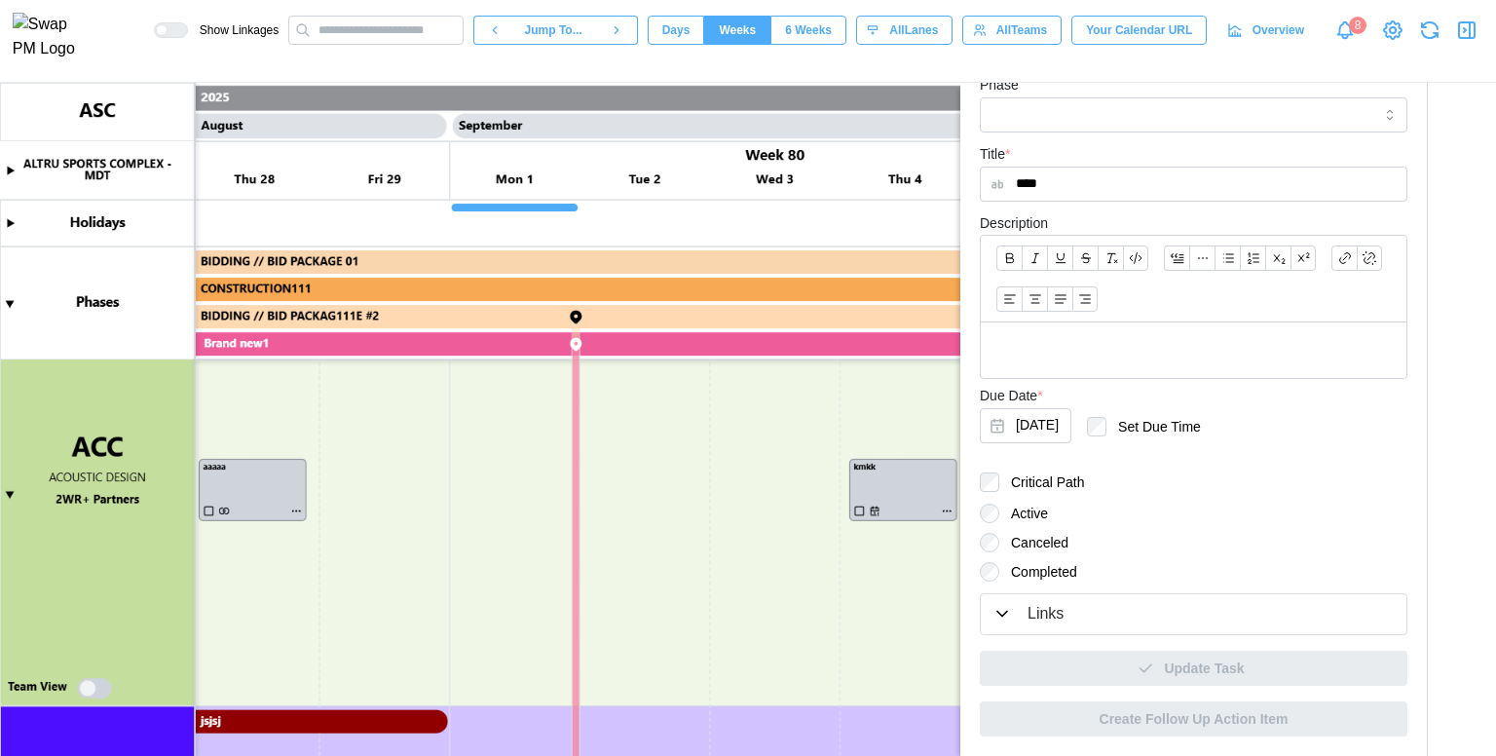
scroll to position [339, 0]
click at [1464, 41] on icon "button" at bounding box center [1466, 30] width 23 height 23
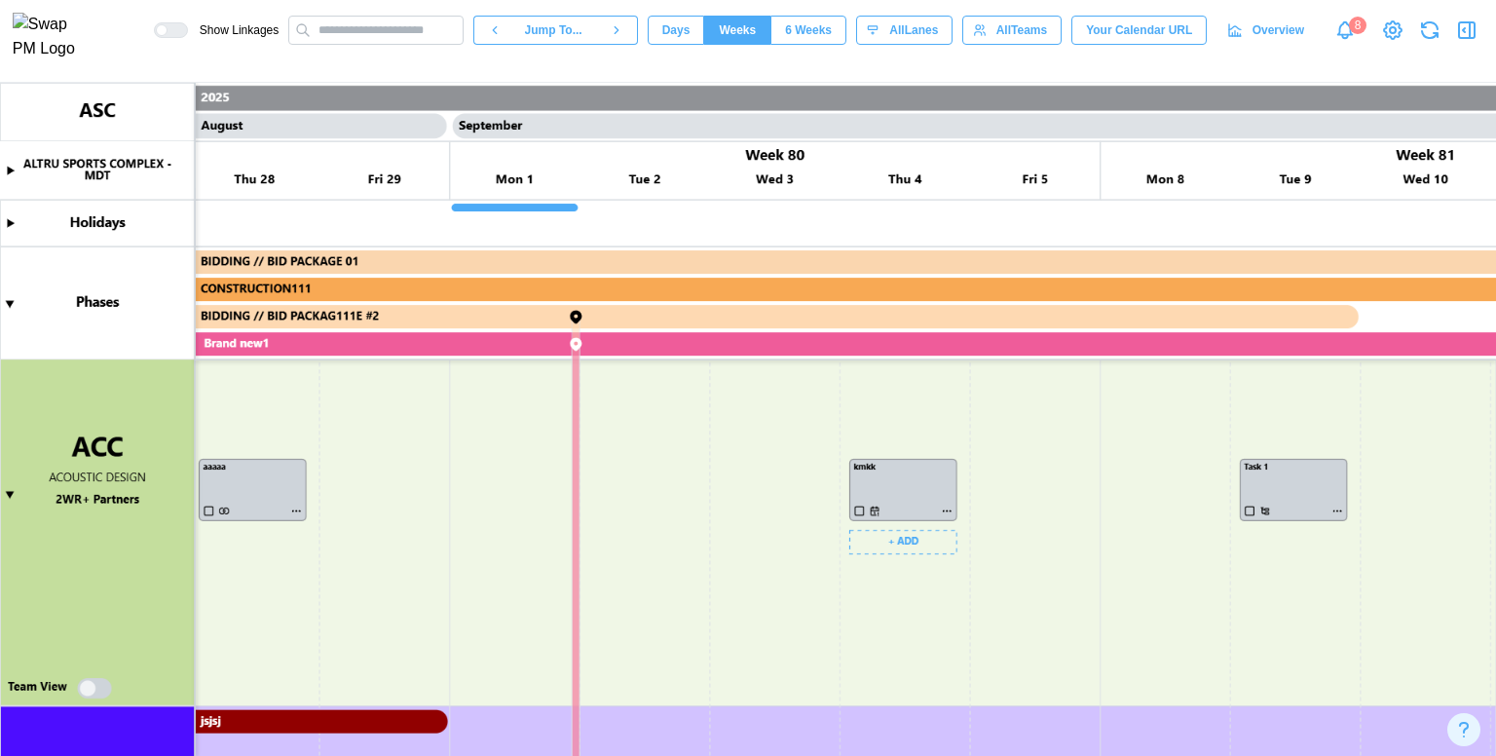
scroll to position [1551, 0]
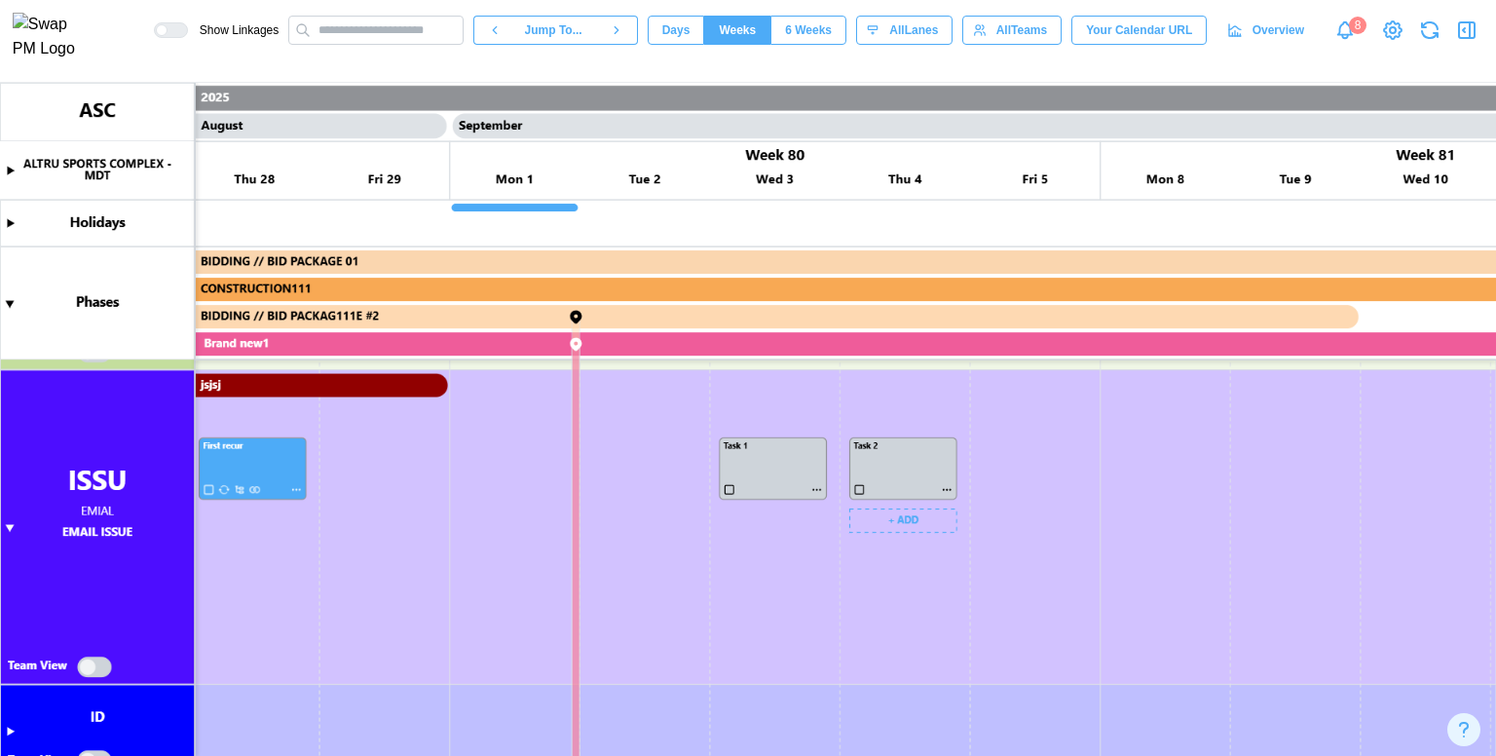
click at [858, 494] on canvas at bounding box center [748, 419] width 1496 height 673
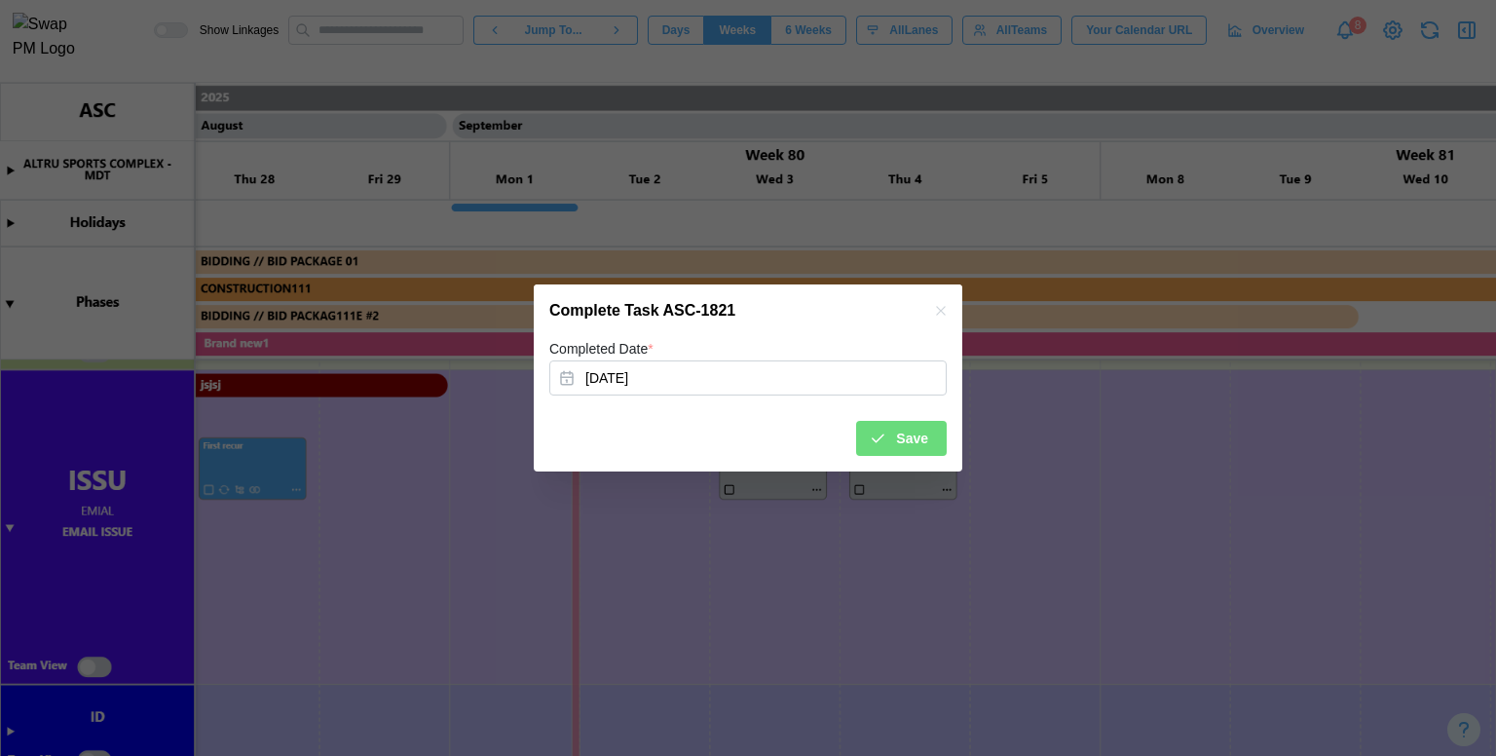
click at [896, 449] on div "Save" at bounding box center [898, 438] width 59 height 33
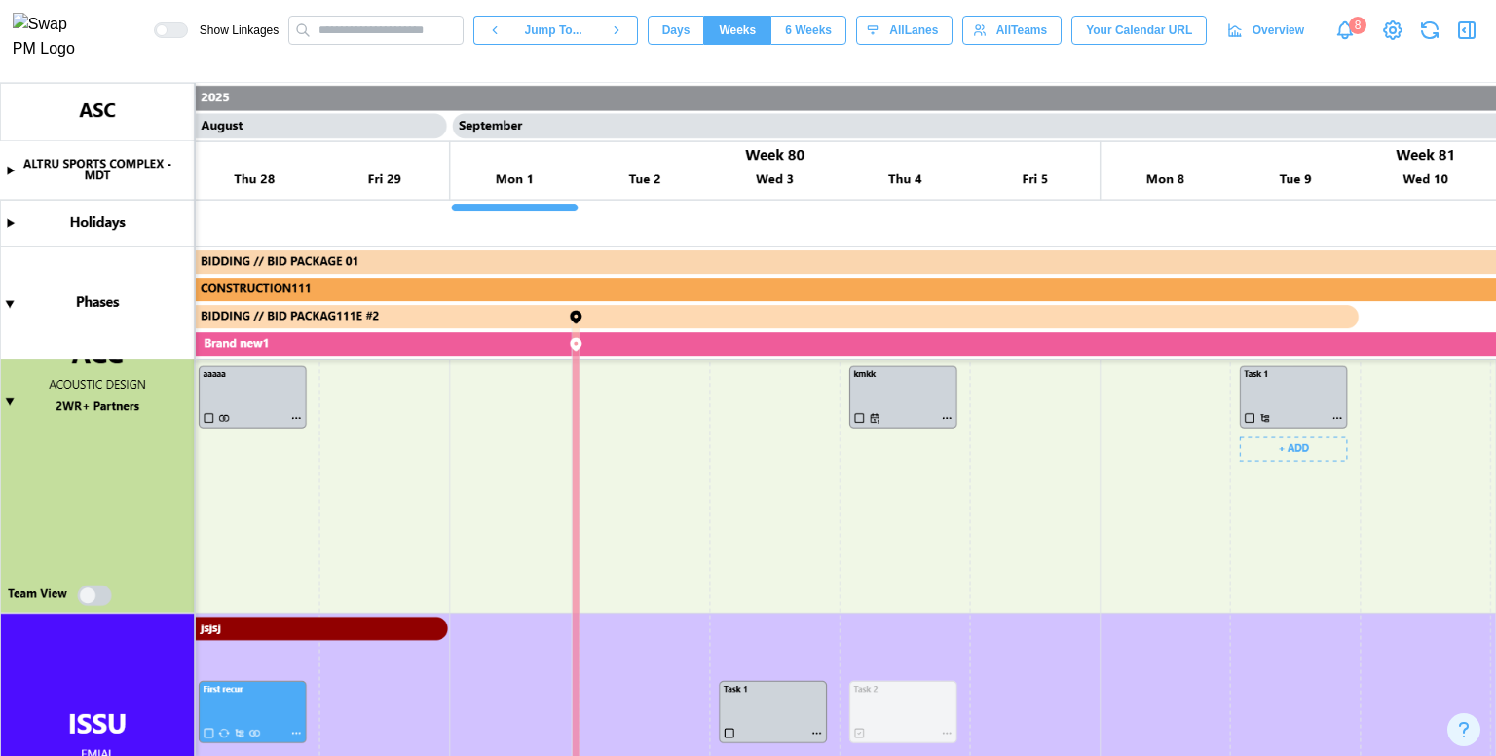
scroll to position [1309, 0]
click at [1334, 408] on canvas at bounding box center [748, 419] width 1496 height 673
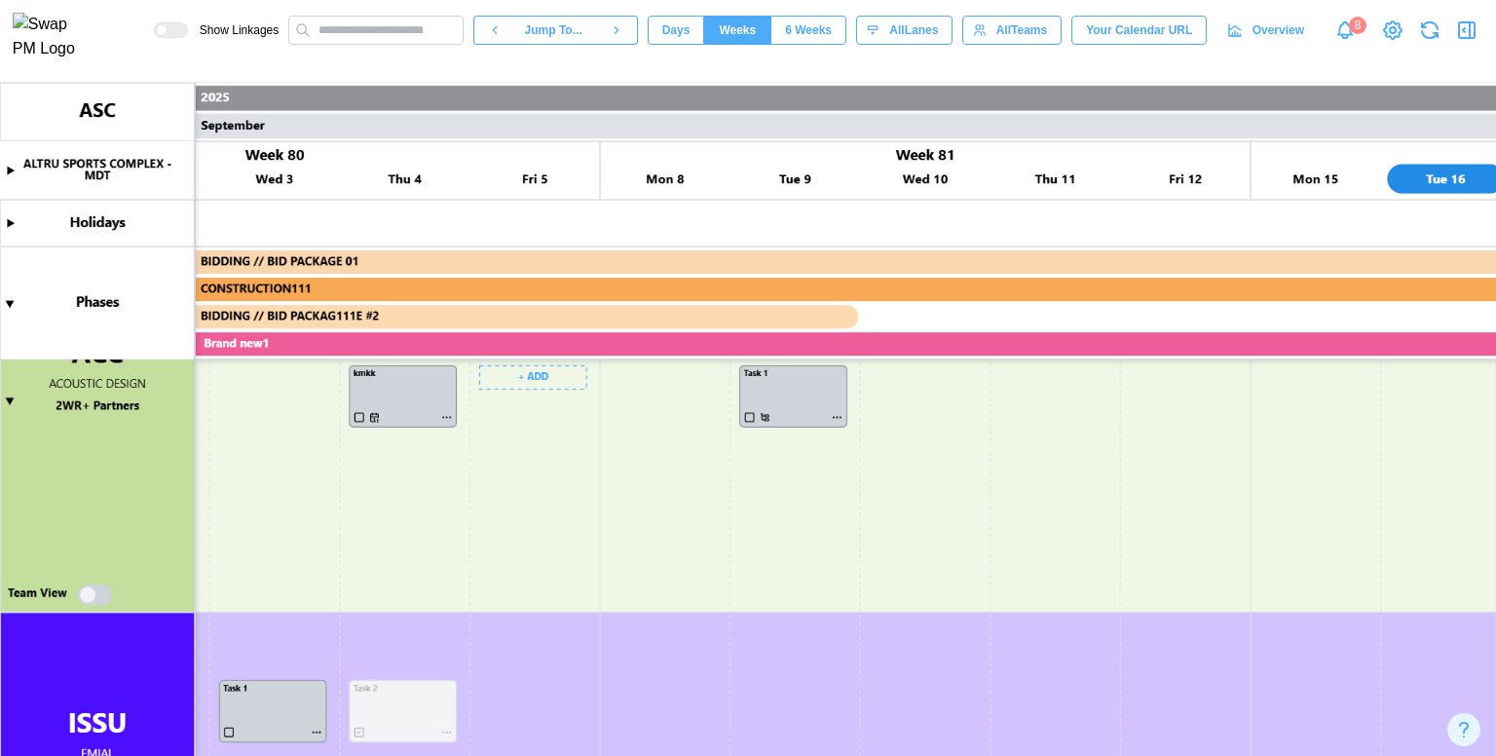
scroll to position [0, 51654]
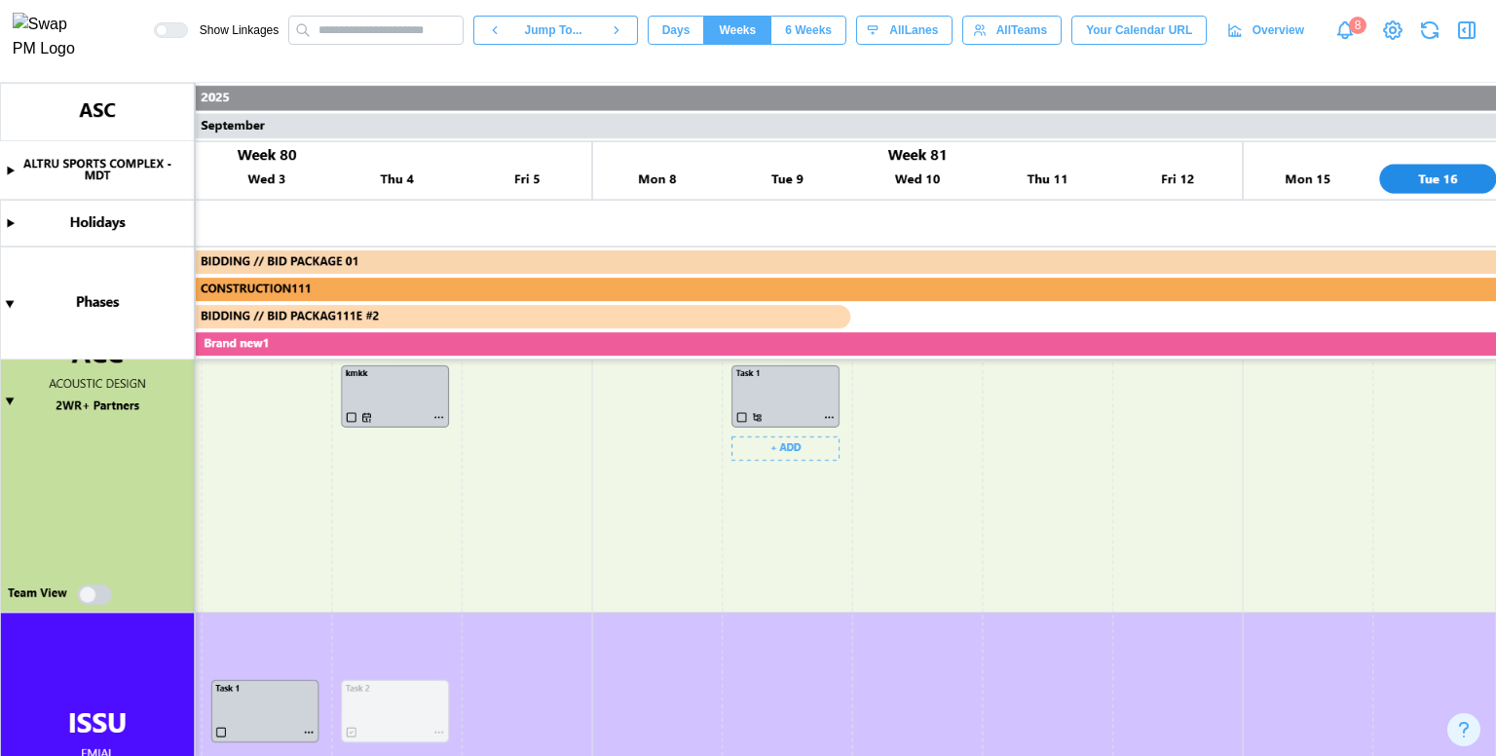
click at [814, 398] on canvas at bounding box center [748, 419] width 1496 height 673
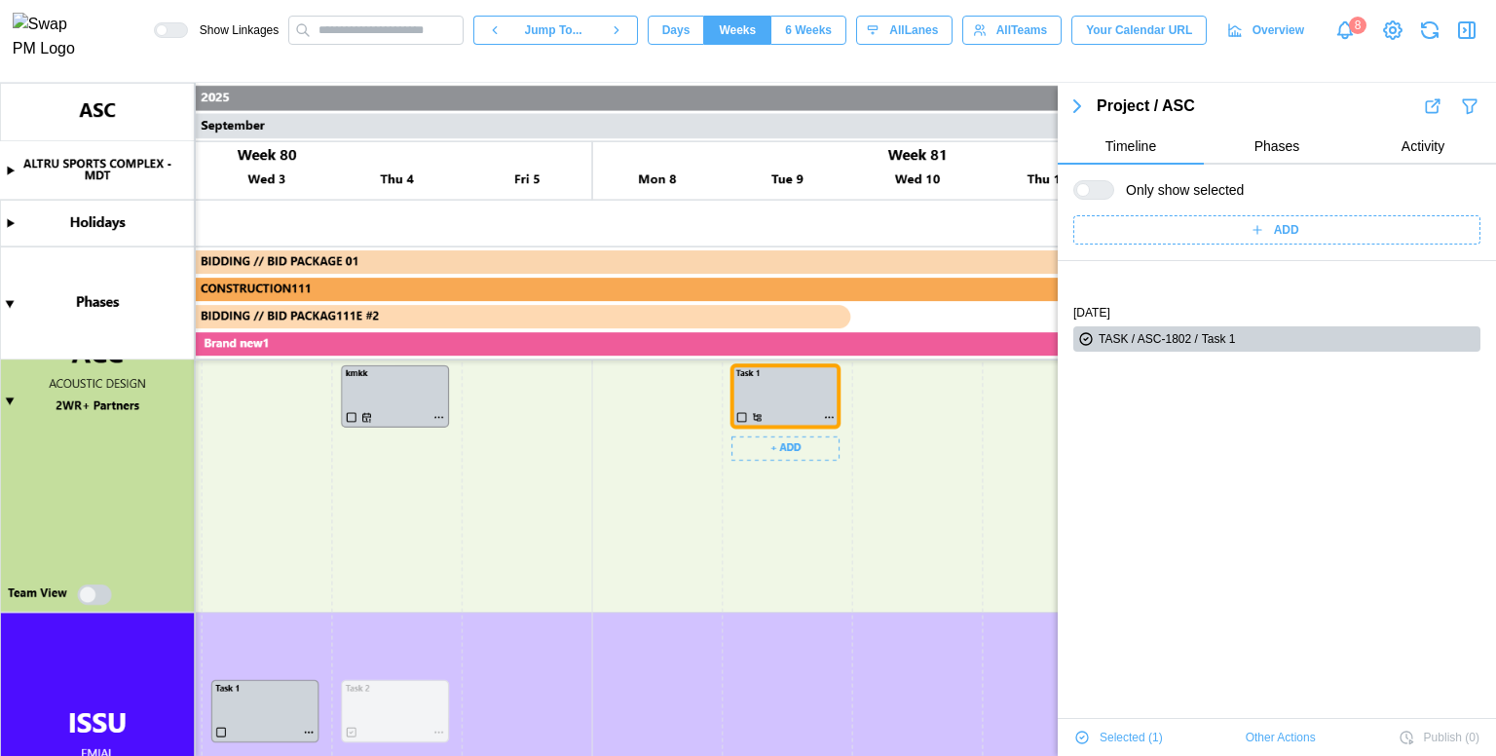
scroll to position [66, 0]
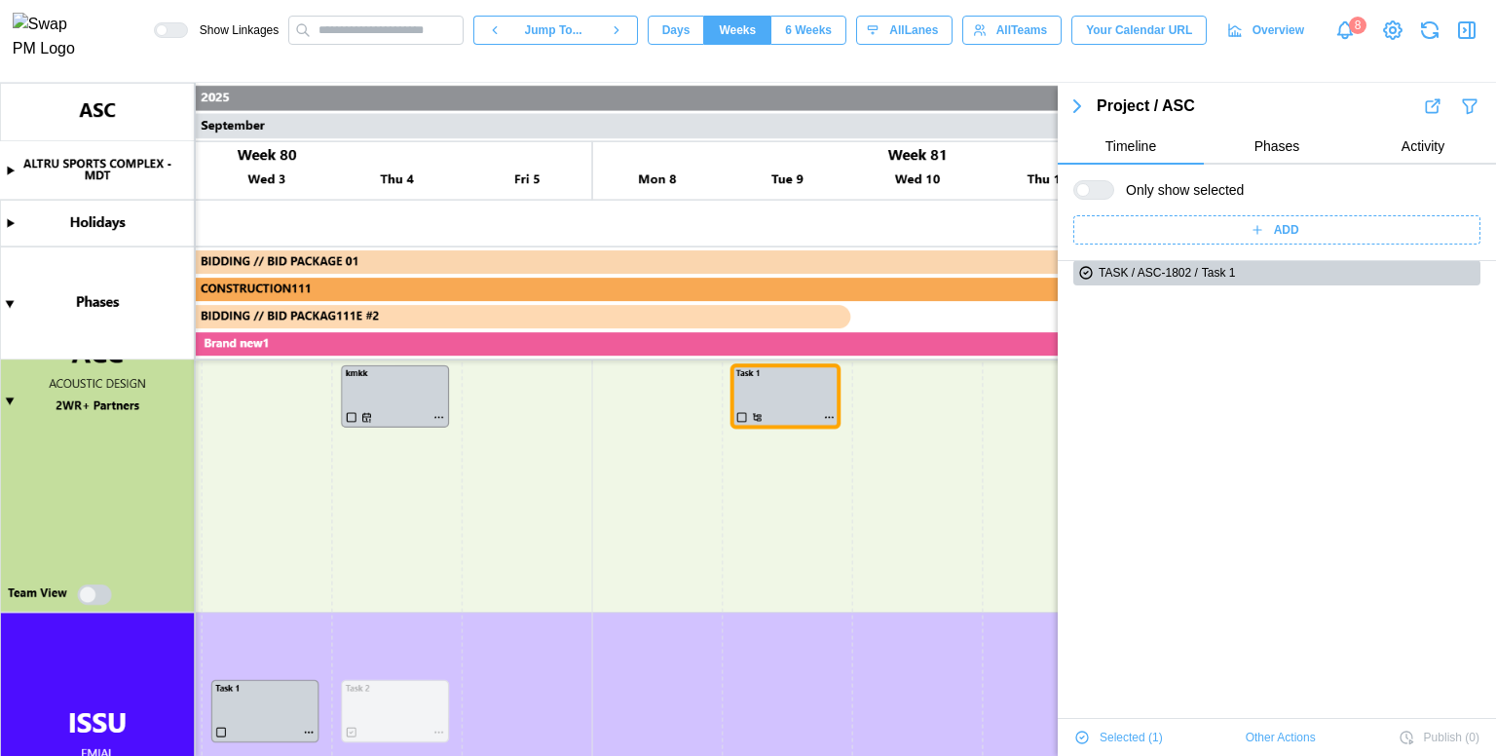
click at [1252, 737] on span "Other Actions" at bounding box center [1281, 737] width 70 height 27
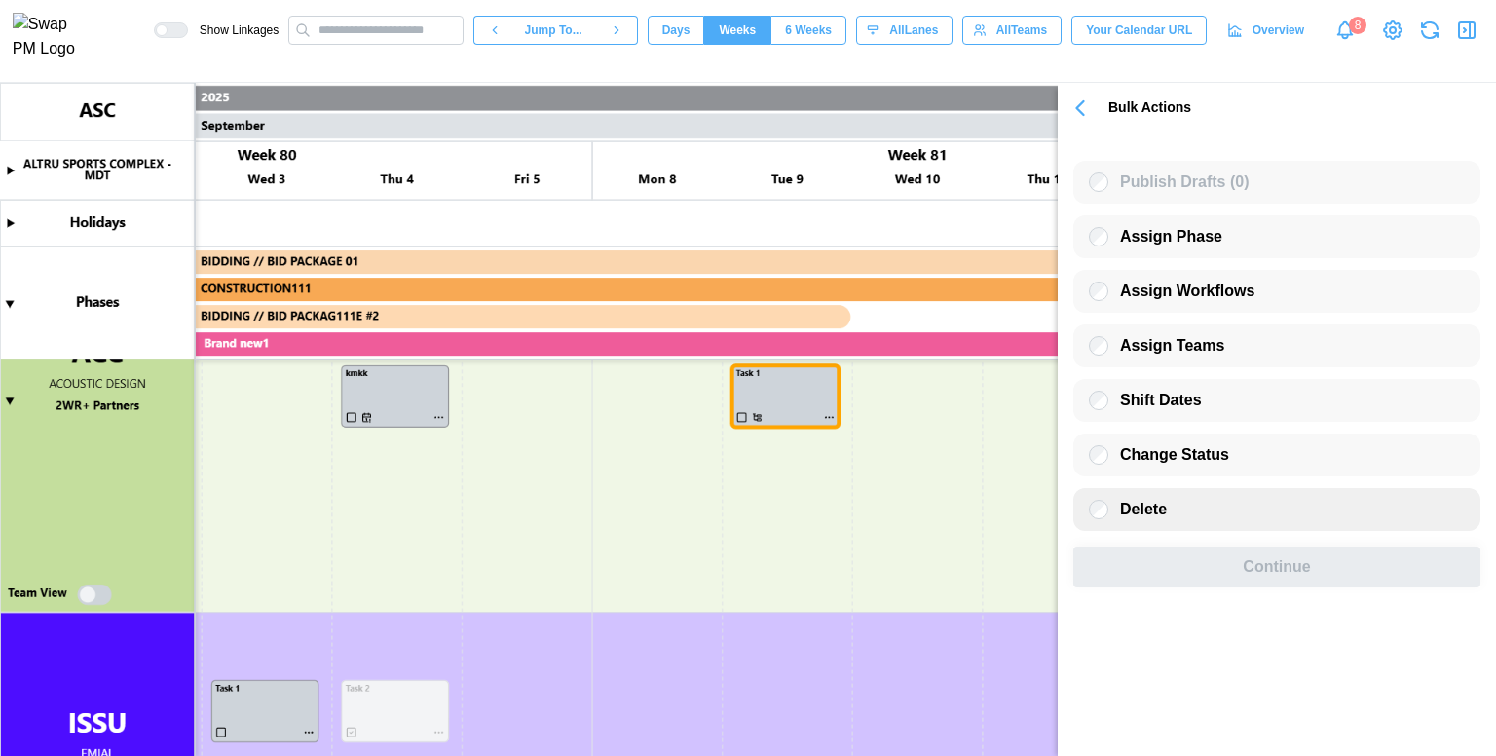
click at [1129, 511] on span "Delete" at bounding box center [1143, 509] width 47 height 17
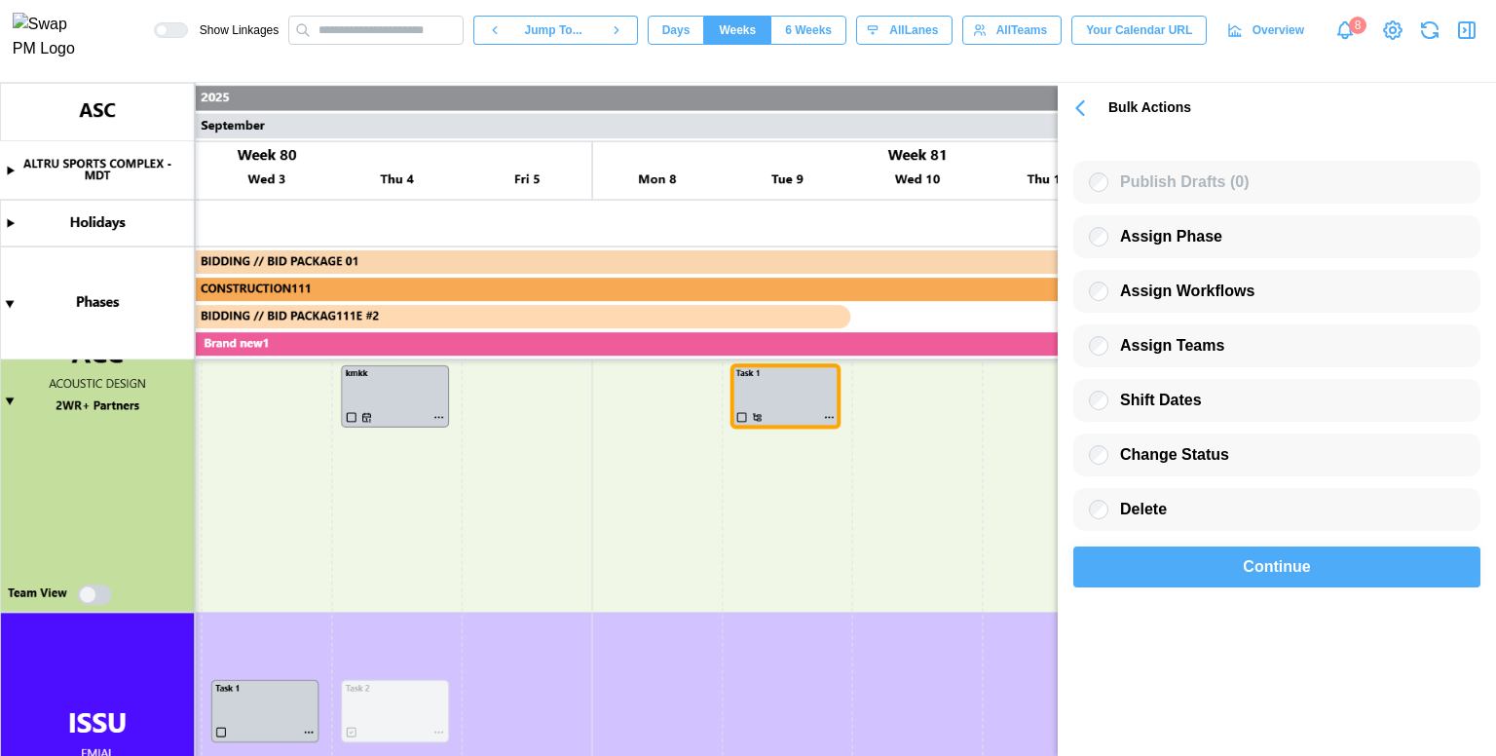
click at [1192, 573] on div "Continue" at bounding box center [1277, 566] width 362 height 39
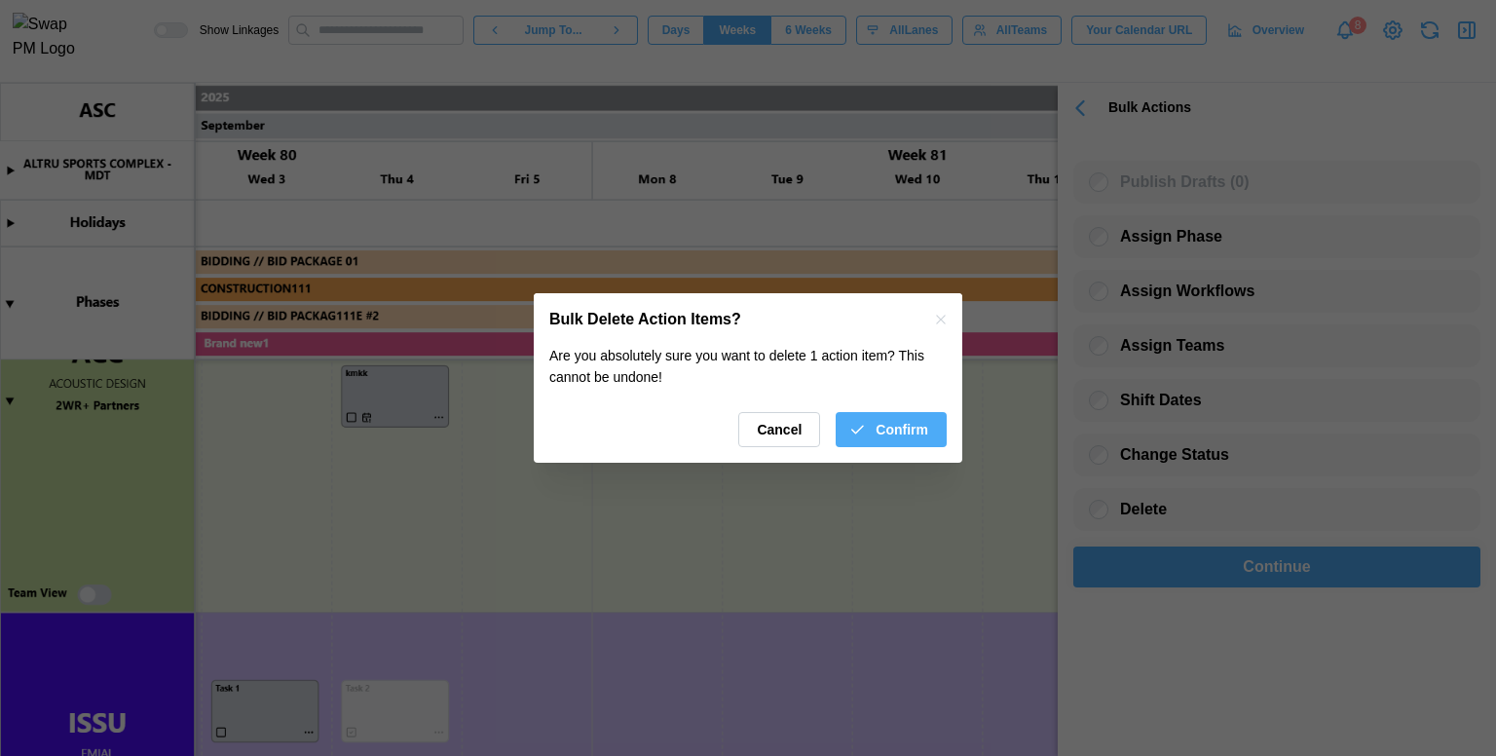
click at [888, 414] on span "Confirm" at bounding box center [902, 429] width 53 height 33
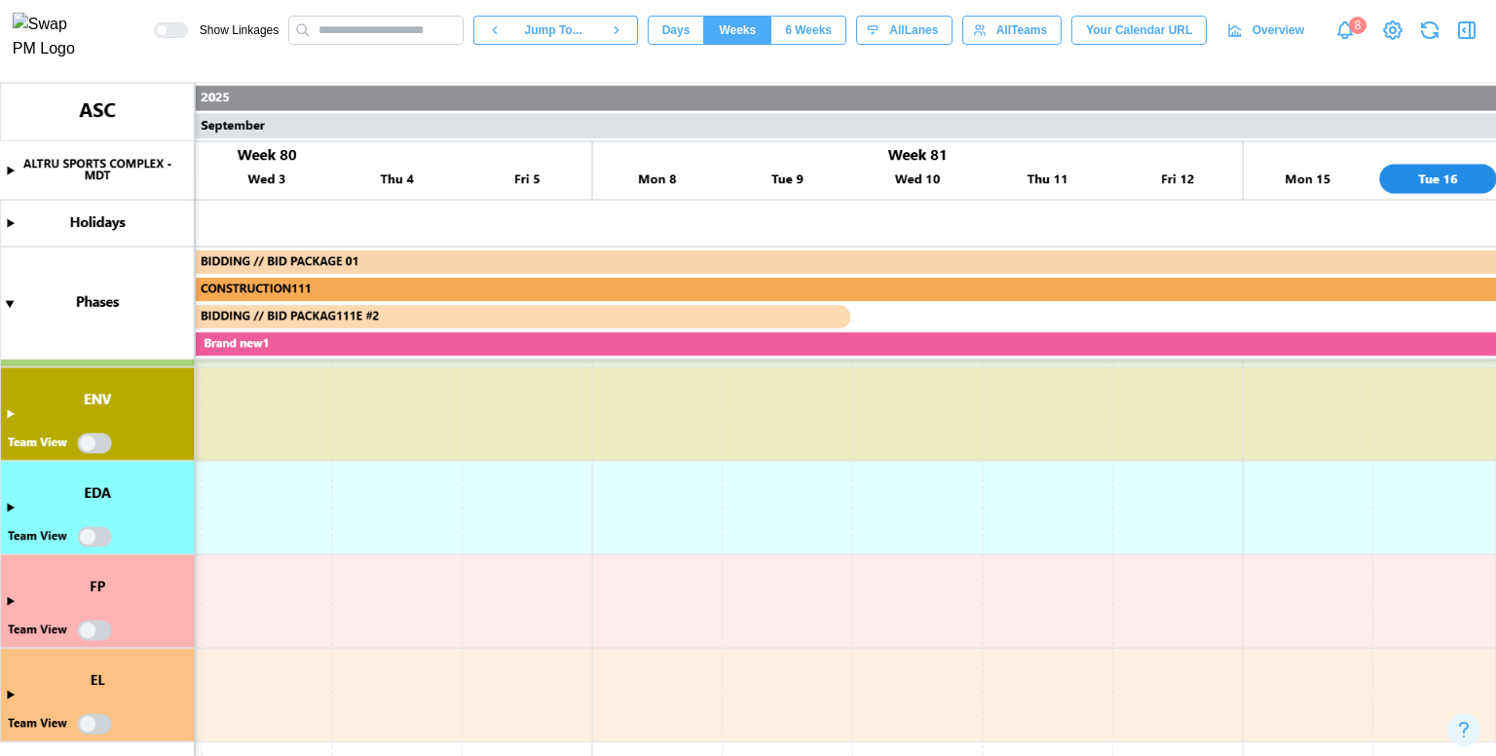
scroll to position [2148, 0]
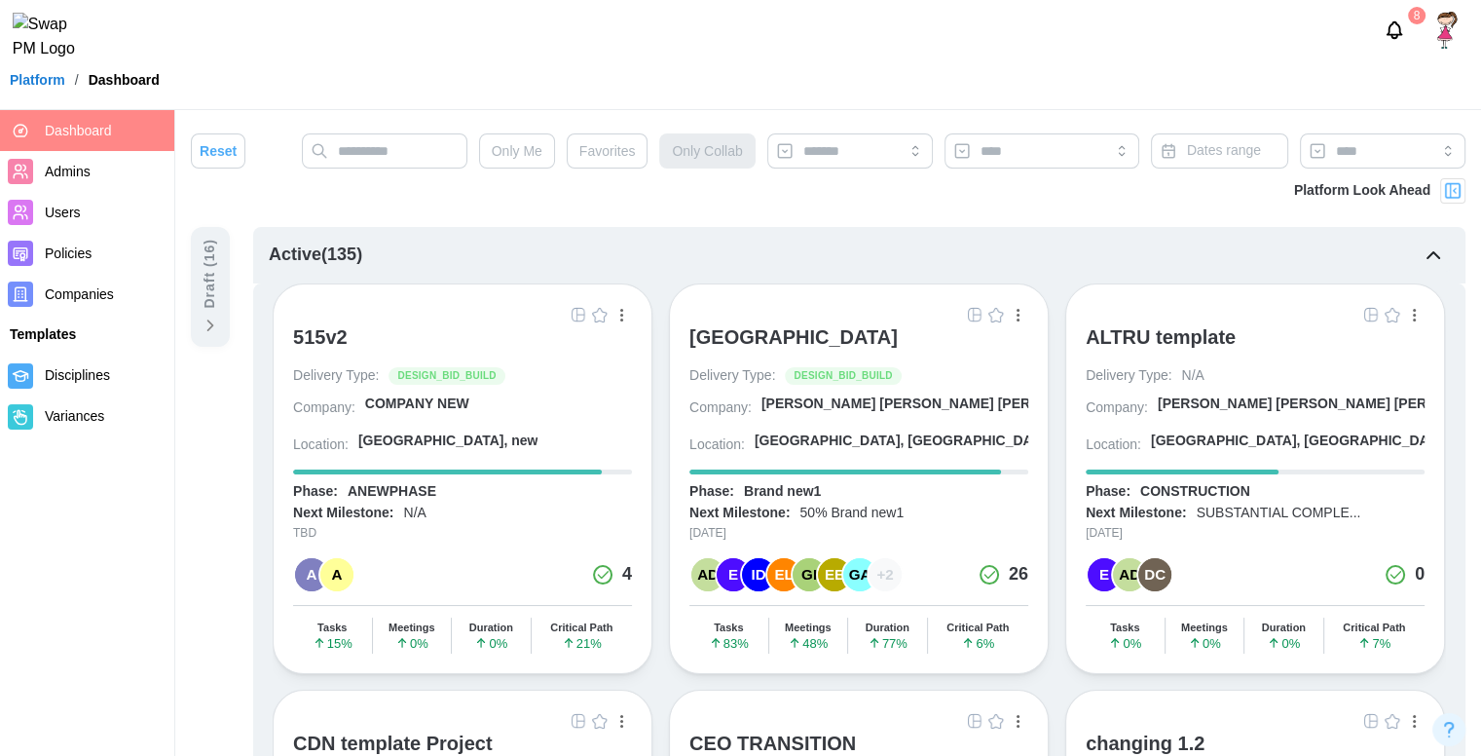
click at [725, 338] on div "[GEOGRAPHIC_DATA]" at bounding box center [794, 336] width 208 height 23
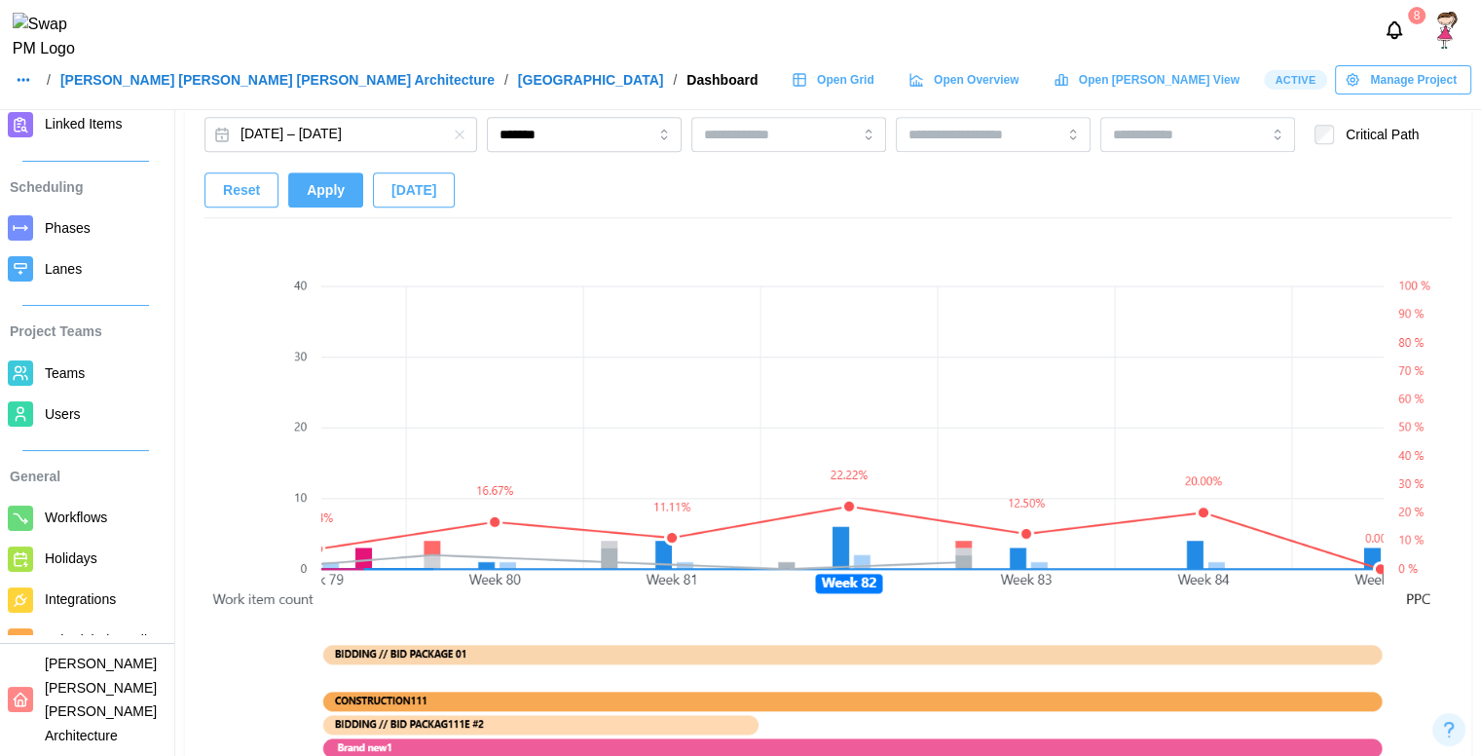
scroll to position [1261, 0]
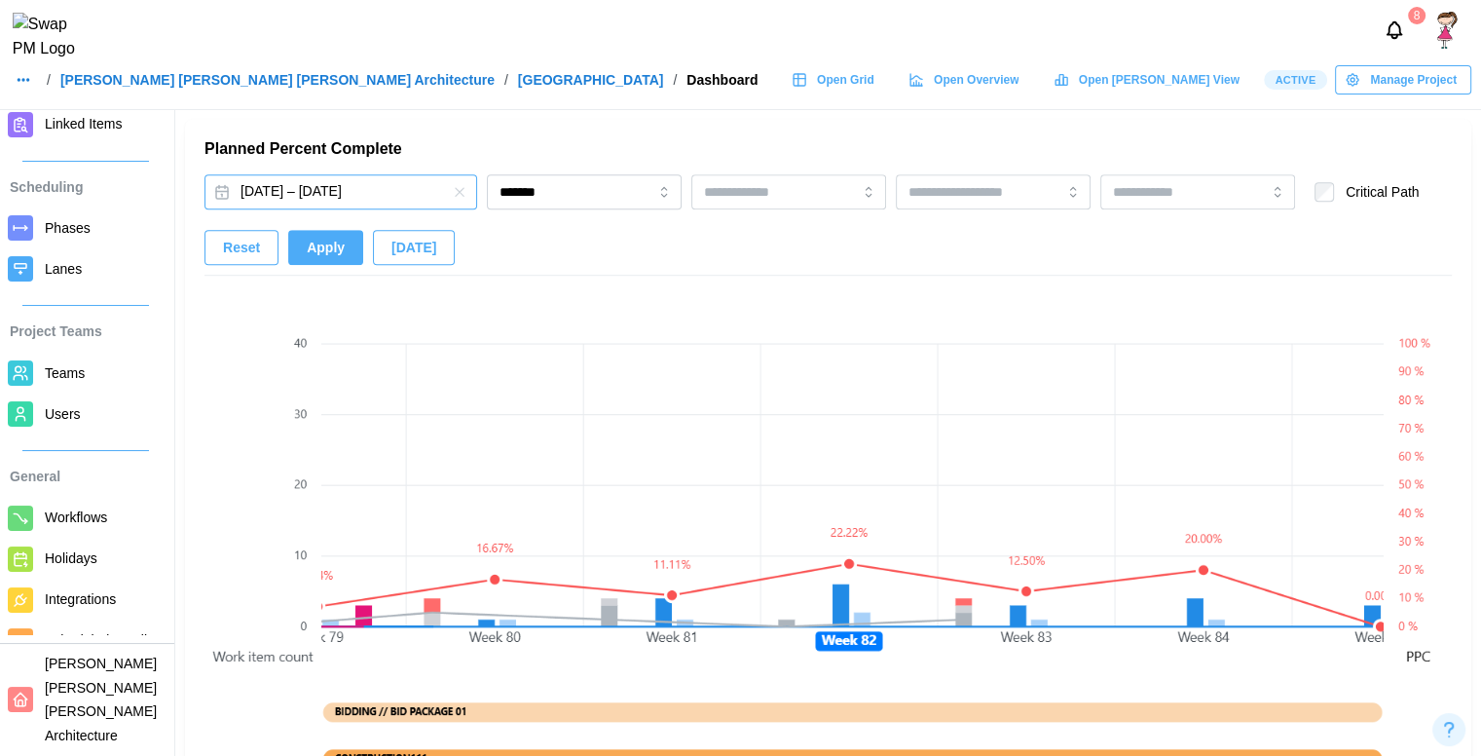
click at [401, 188] on button "Feb 25, 2024 – Nov 2, 2025" at bounding box center [341, 191] width 273 height 35
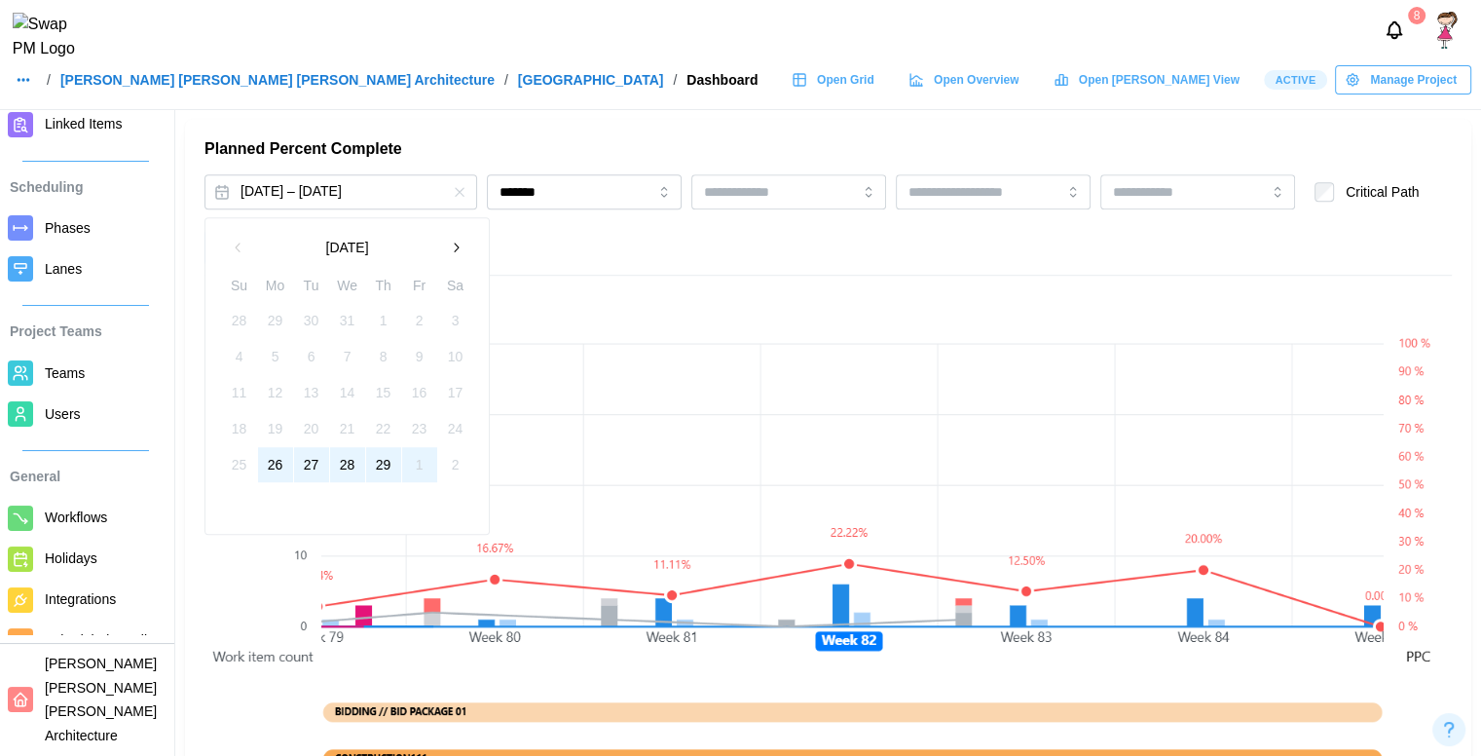
click at [445, 249] on button "button" at bounding box center [455, 247] width 35 height 35
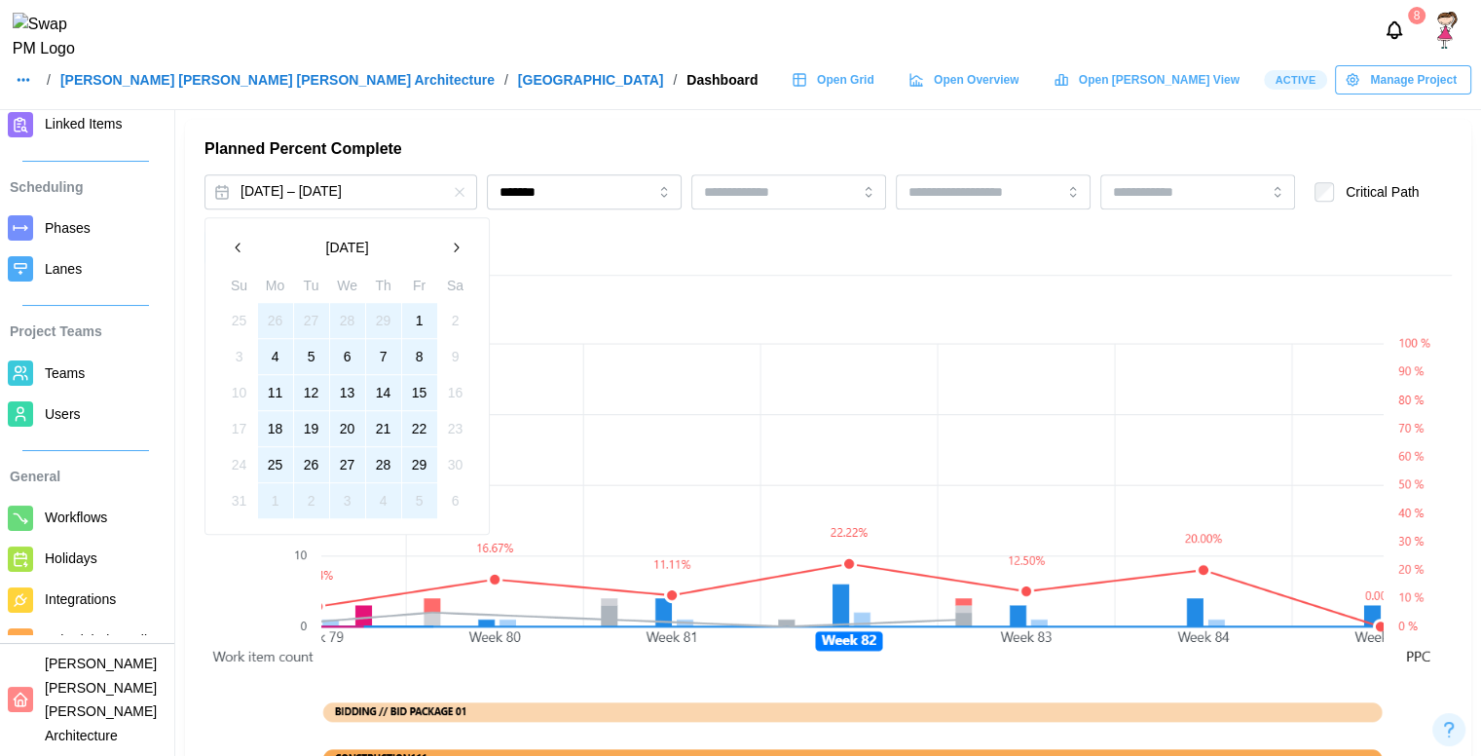
click at [423, 317] on button "1" at bounding box center [419, 320] width 35 height 35
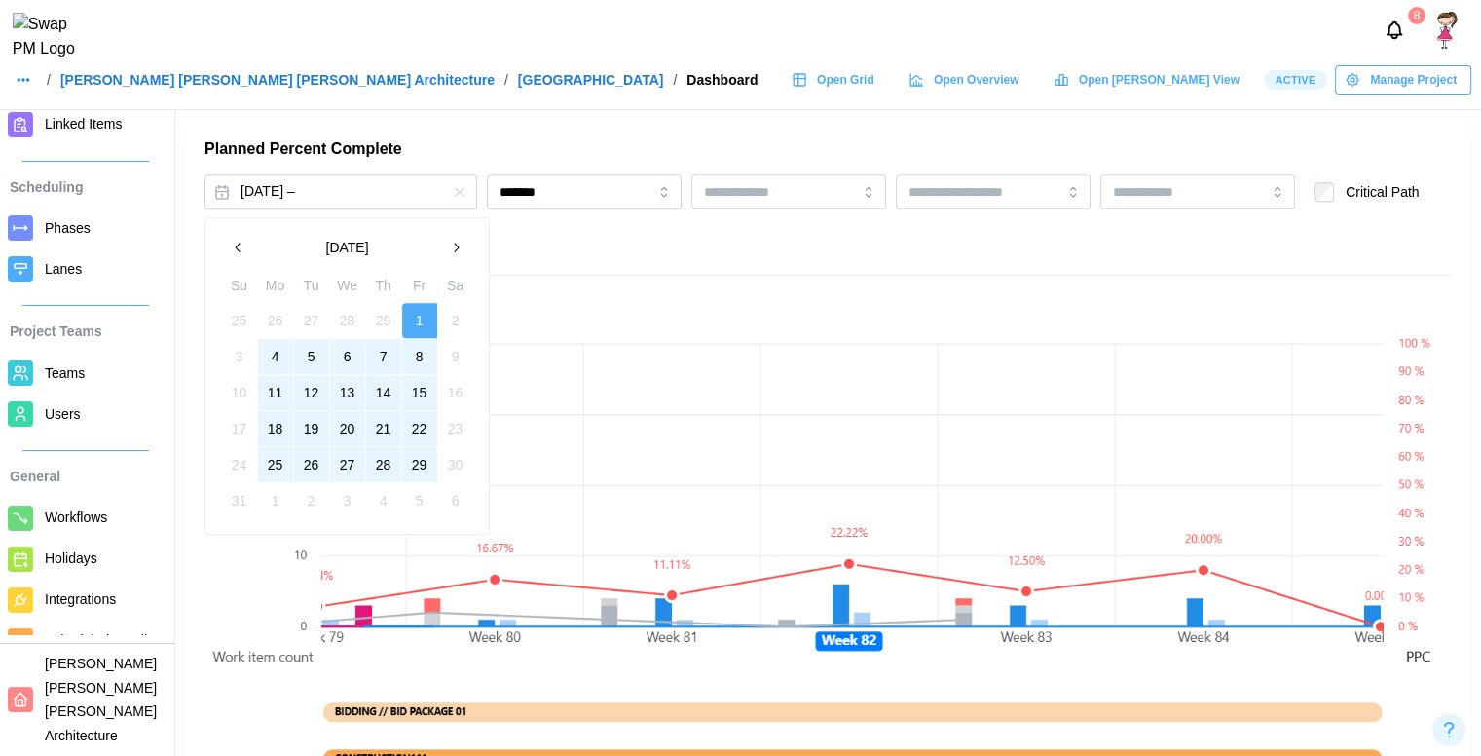
click at [416, 458] on button "29" at bounding box center [419, 464] width 35 height 35
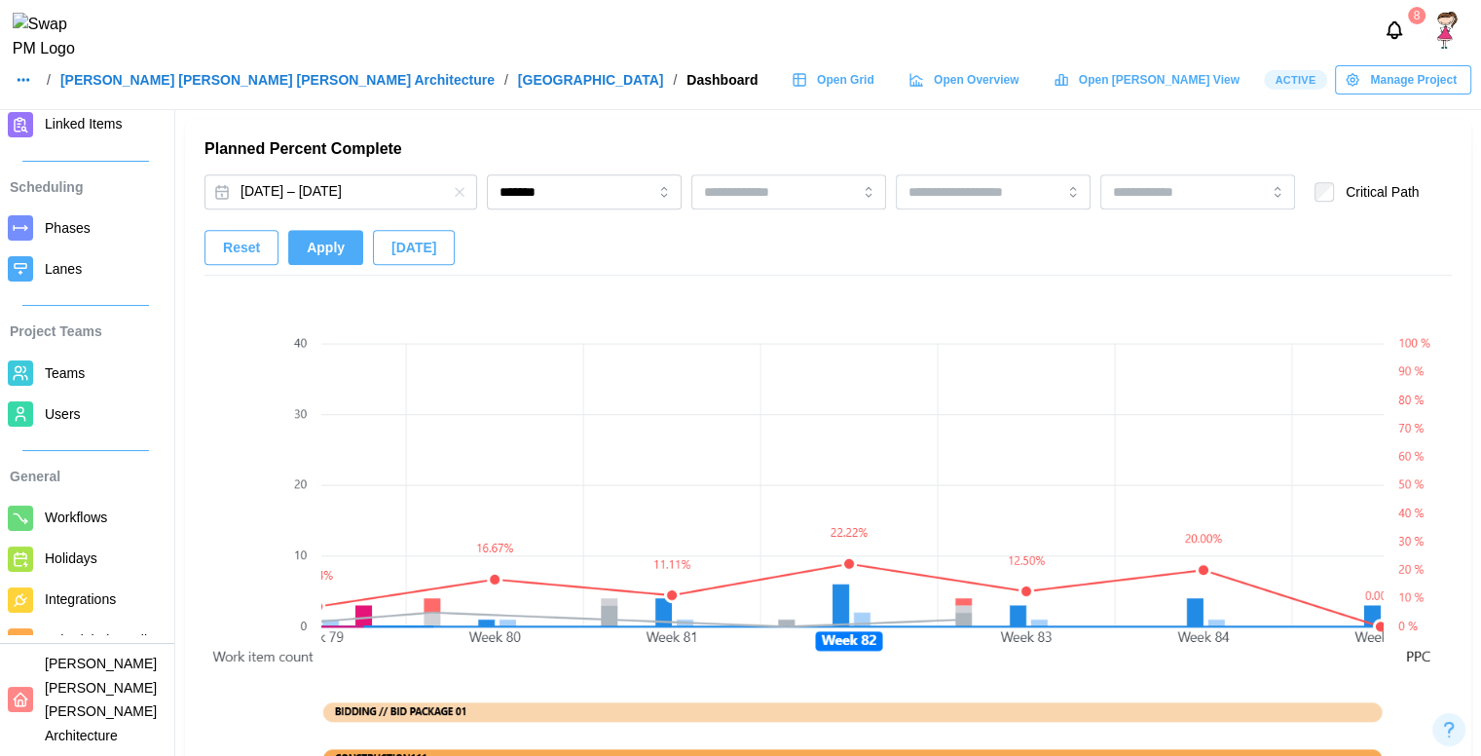
click at [324, 260] on span "Apply" at bounding box center [326, 247] width 38 height 33
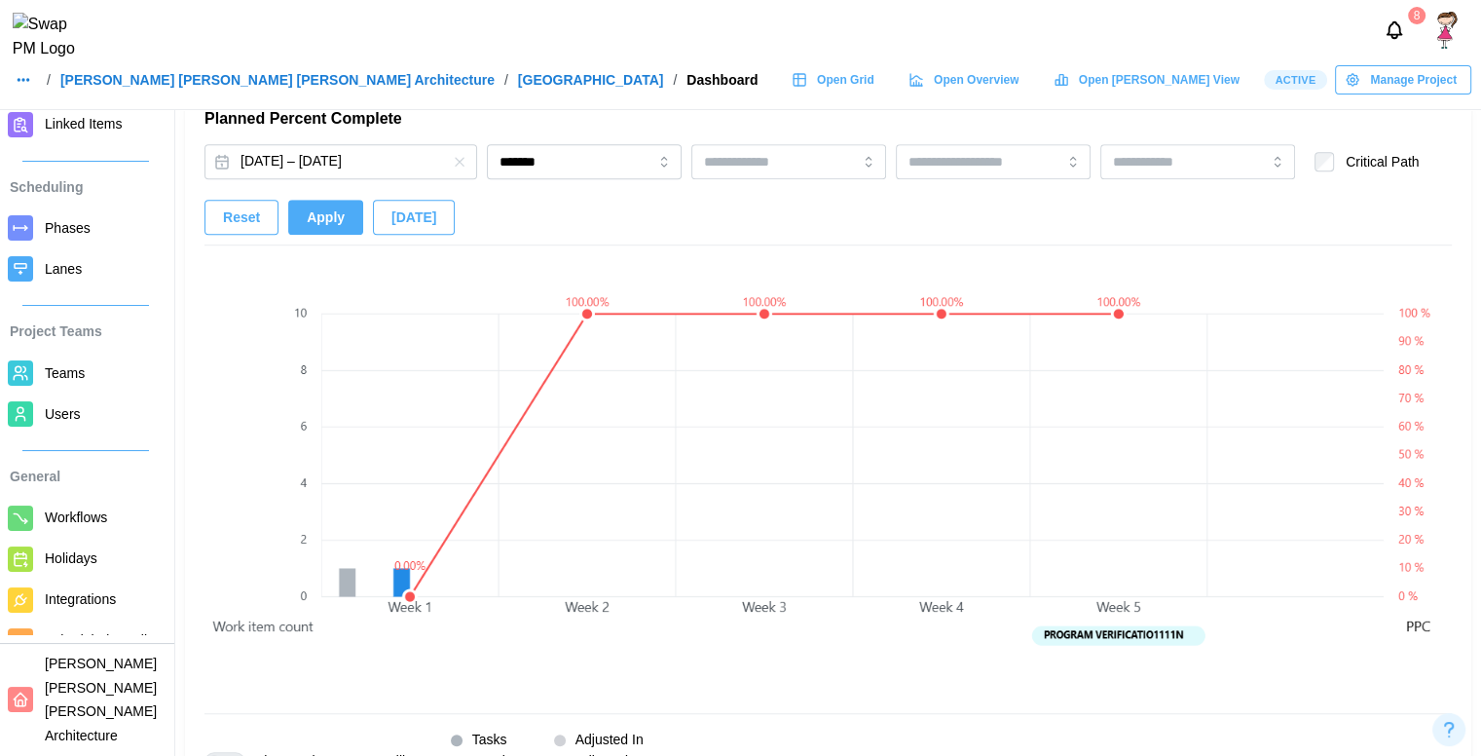
scroll to position [1282, 0]
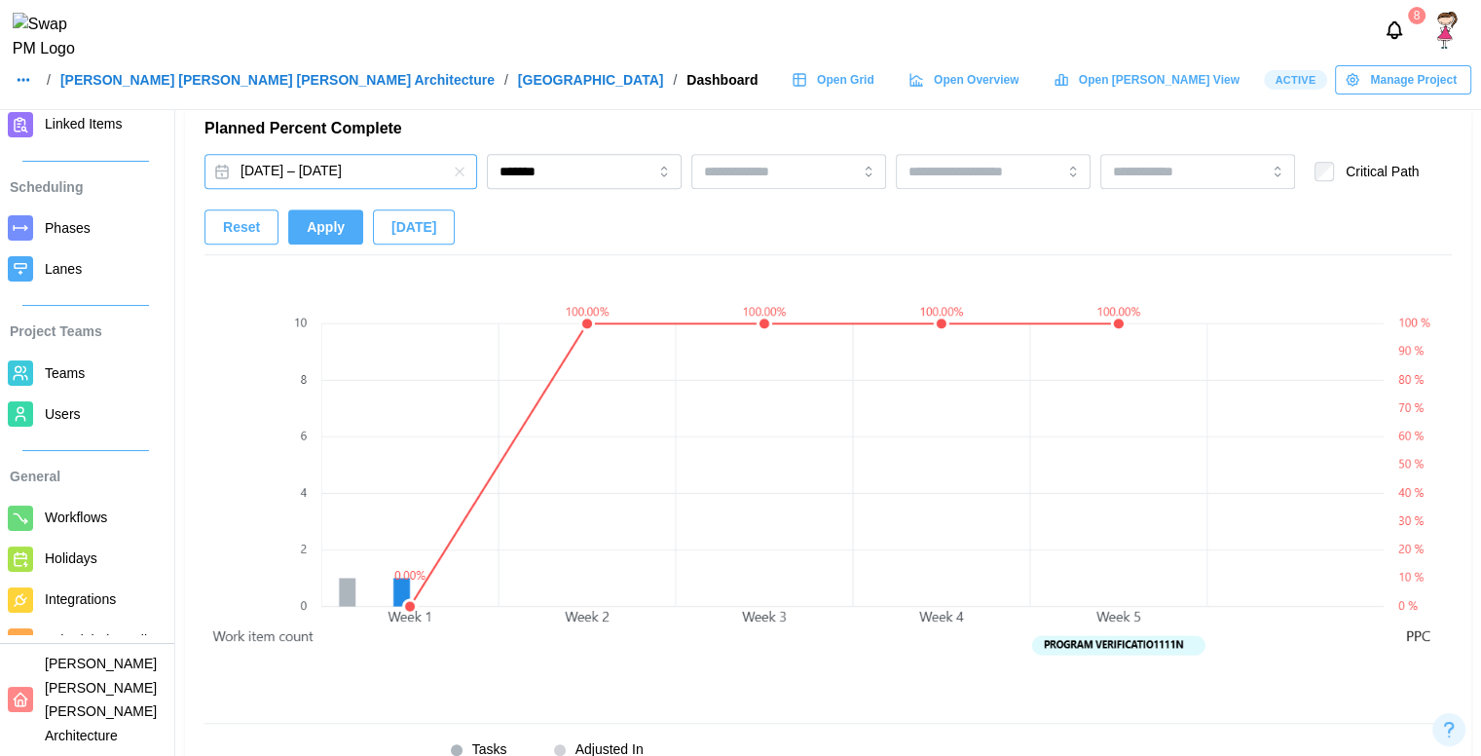
click at [394, 175] on button "Mar 1, 2024 – Mar 29, 2024" at bounding box center [341, 171] width 273 height 35
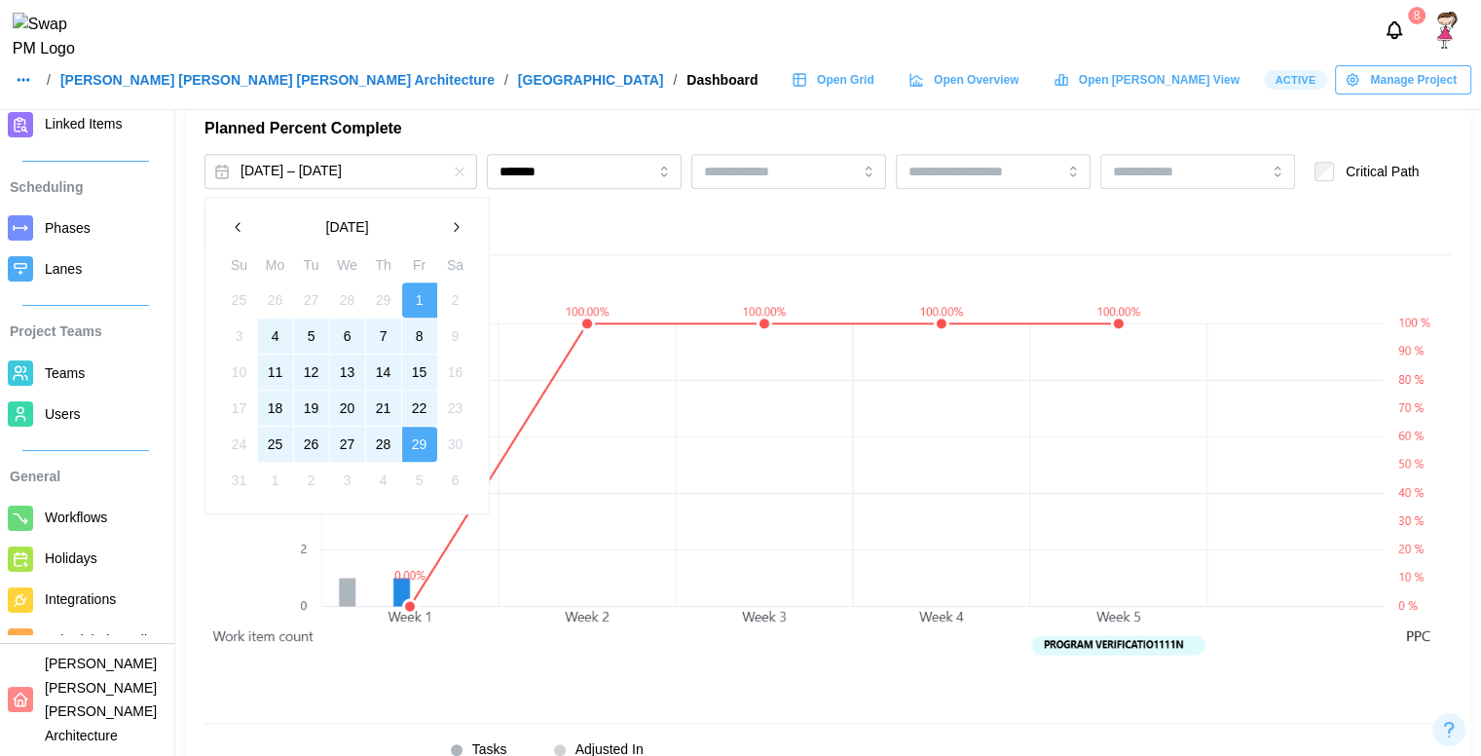
click at [449, 224] on icon "button" at bounding box center [456, 227] width 16 height 16
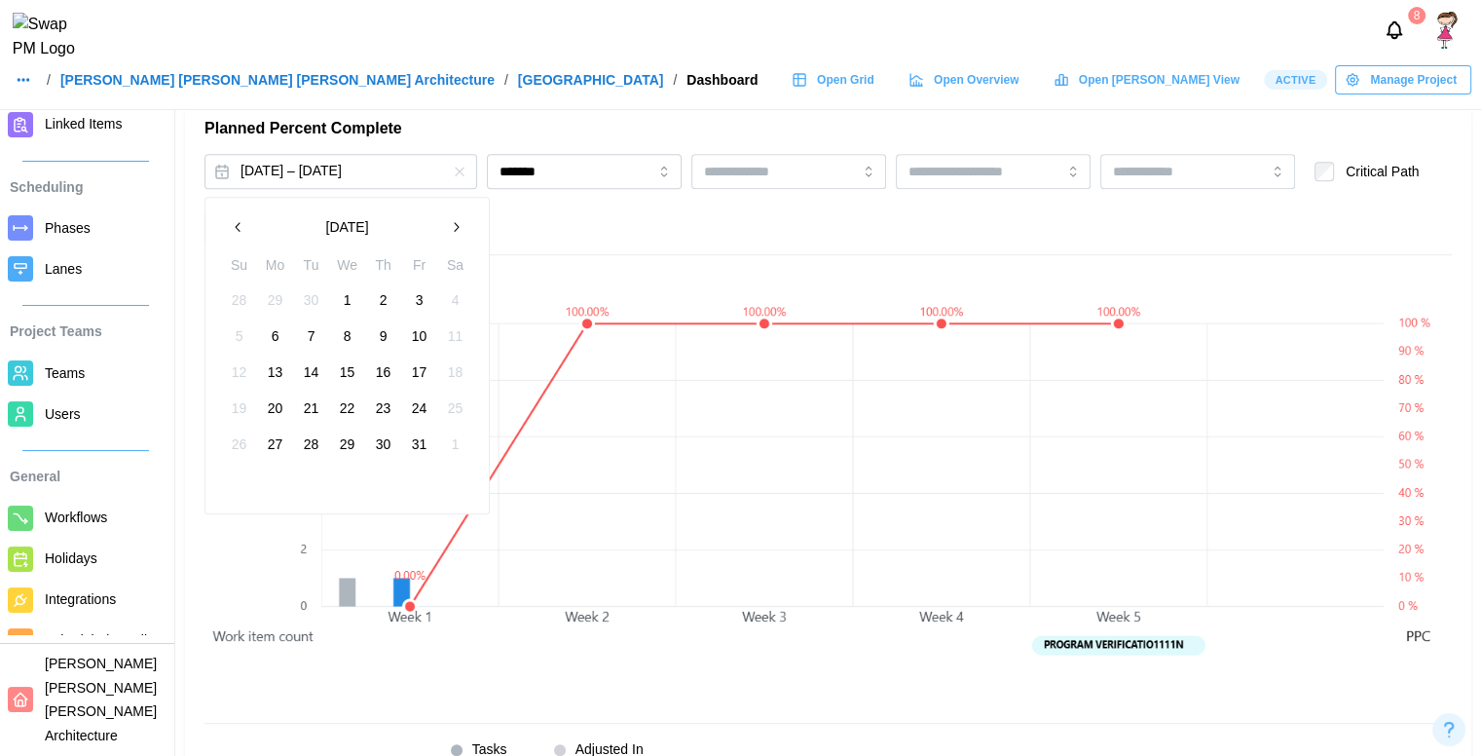
click at [449, 224] on icon "button" at bounding box center [456, 227] width 16 height 16
click at [270, 307] on button "2" at bounding box center [275, 299] width 35 height 35
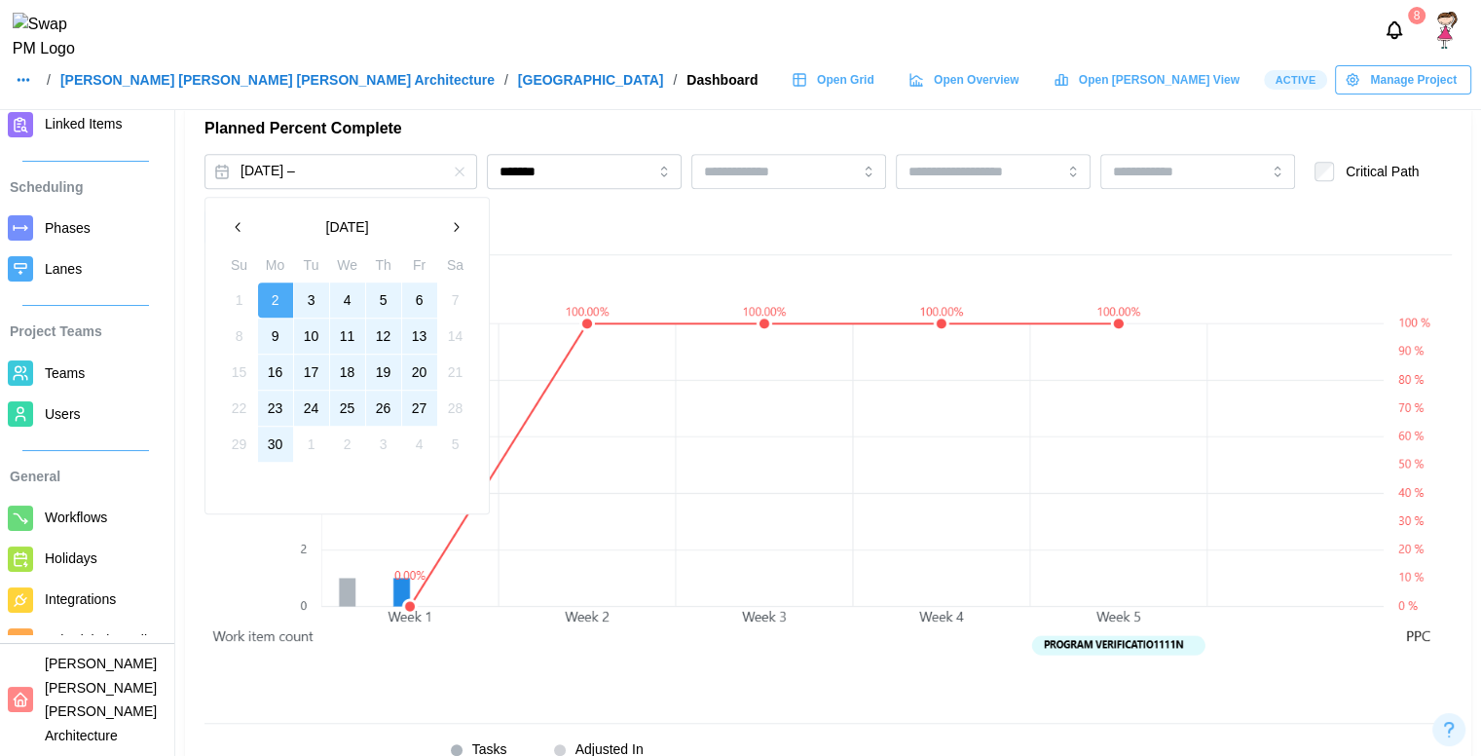
click at [288, 434] on button "30" at bounding box center [275, 444] width 35 height 35
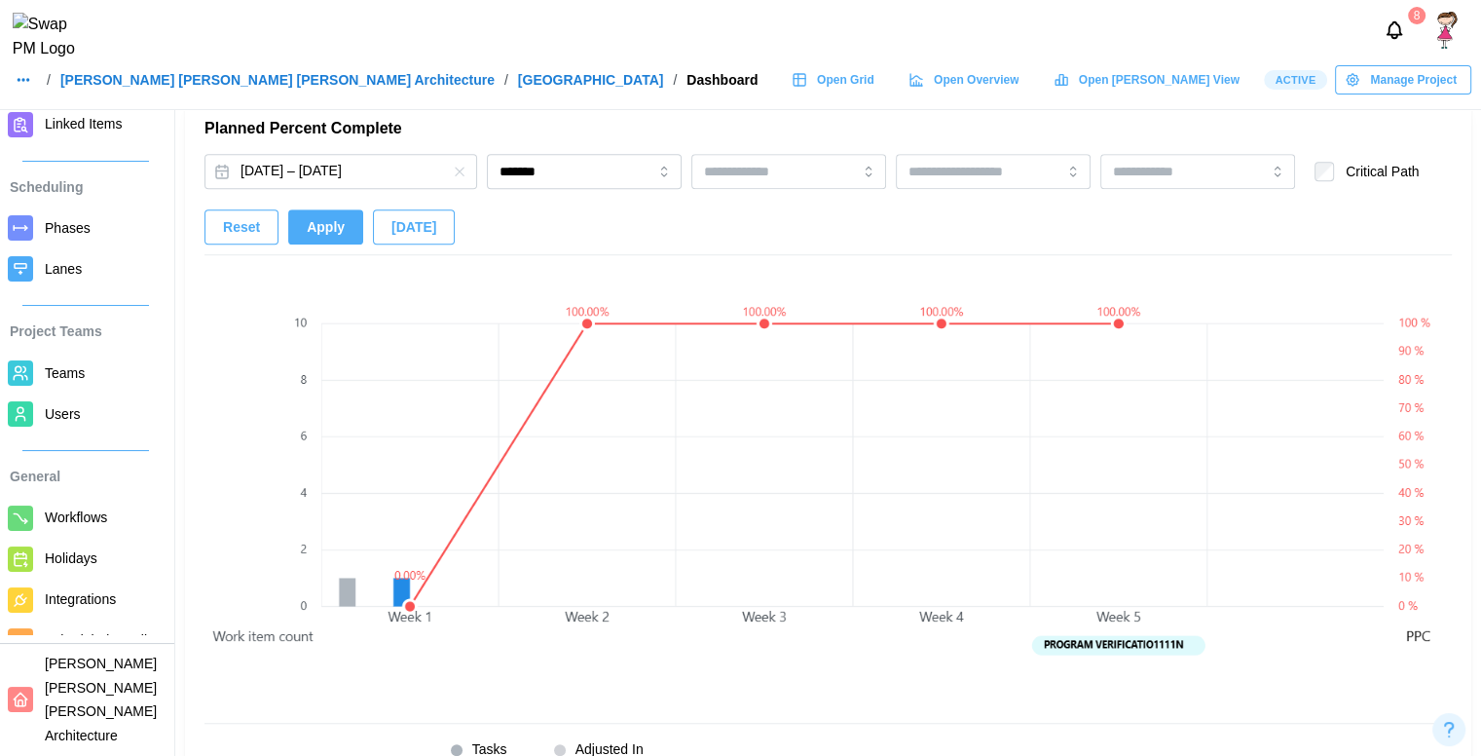
click at [330, 224] on span "Apply" at bounding box center [326, 226] width 38 height 33
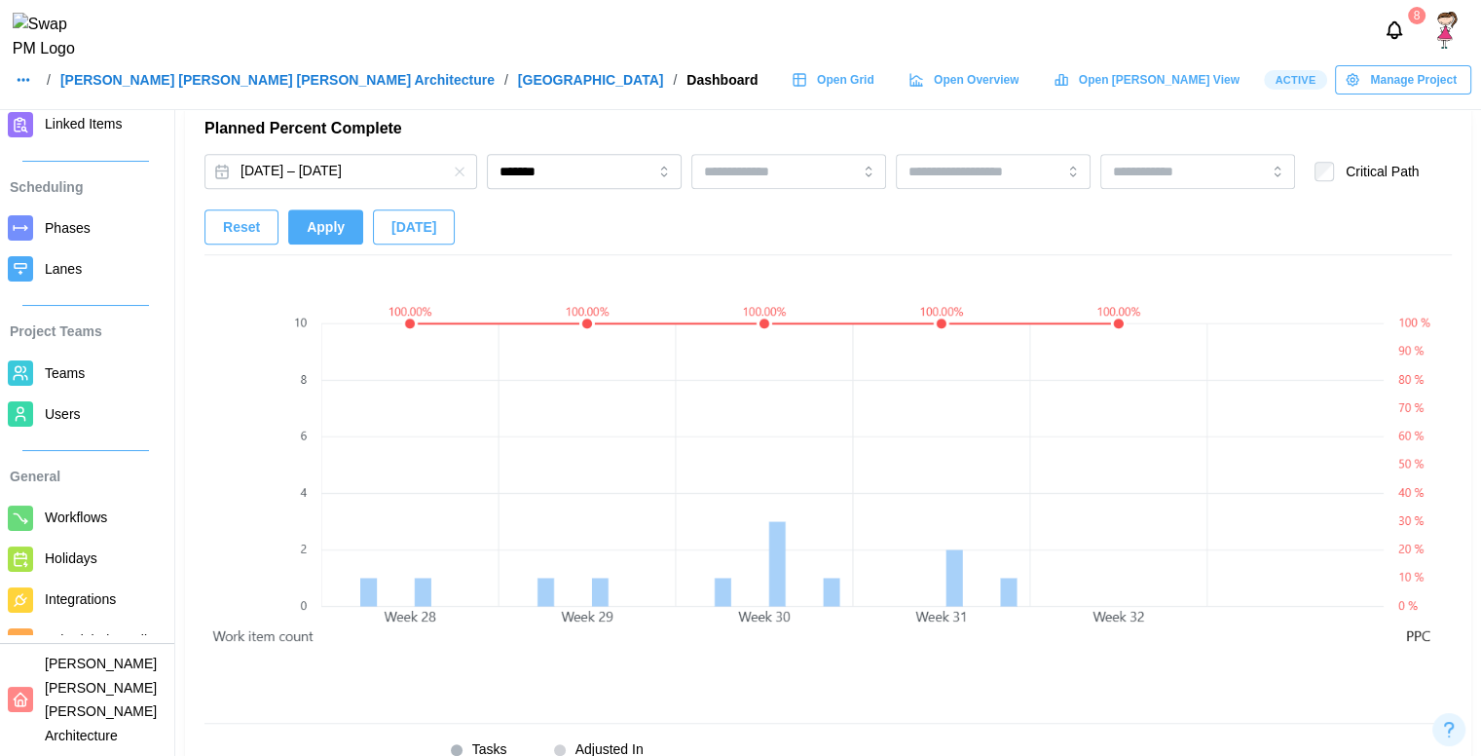
click at [330, 224] on span "Apply" at bounding box center [326, 226] width 38 height 33
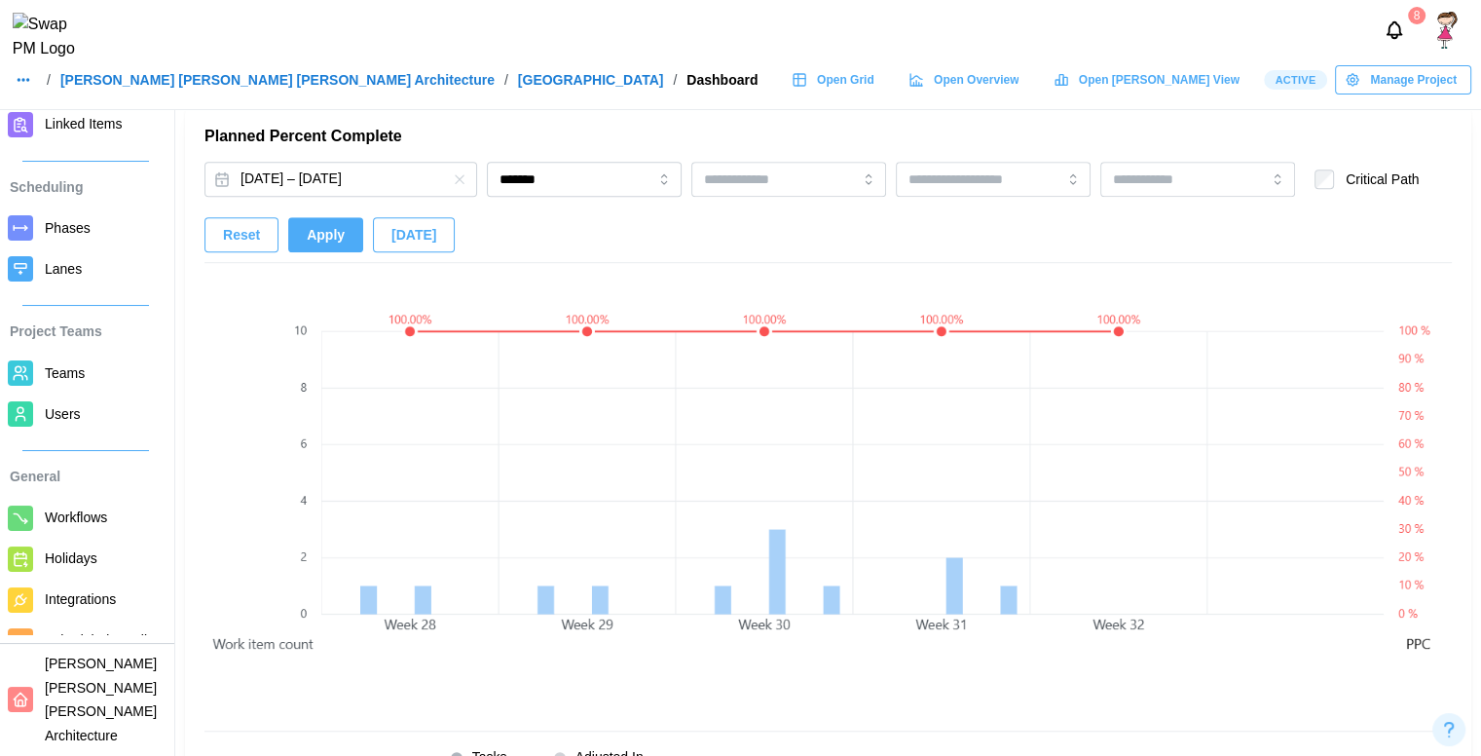
scroll to position [1273, 0]
click at [274, 192] on button "Sep 2, 2024 – Sep 30, 2024" at bounding box center [341, 180] width 273 height 35
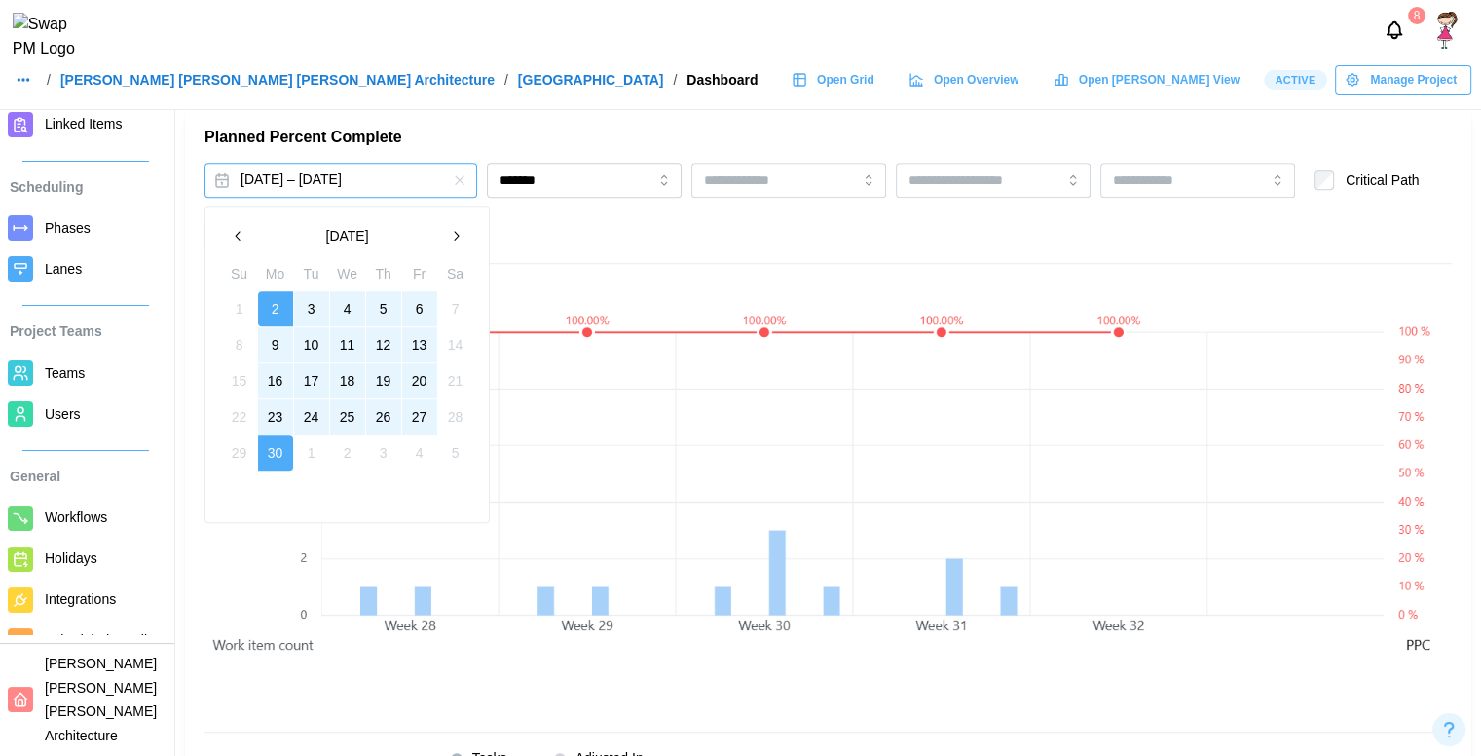
click at [564, 254] on div "Sep 2, 2024 – Sep 30, 2024 ******* Critical Path Reset Apply Today" at bounding box center [829, 213] width 1248 height 101
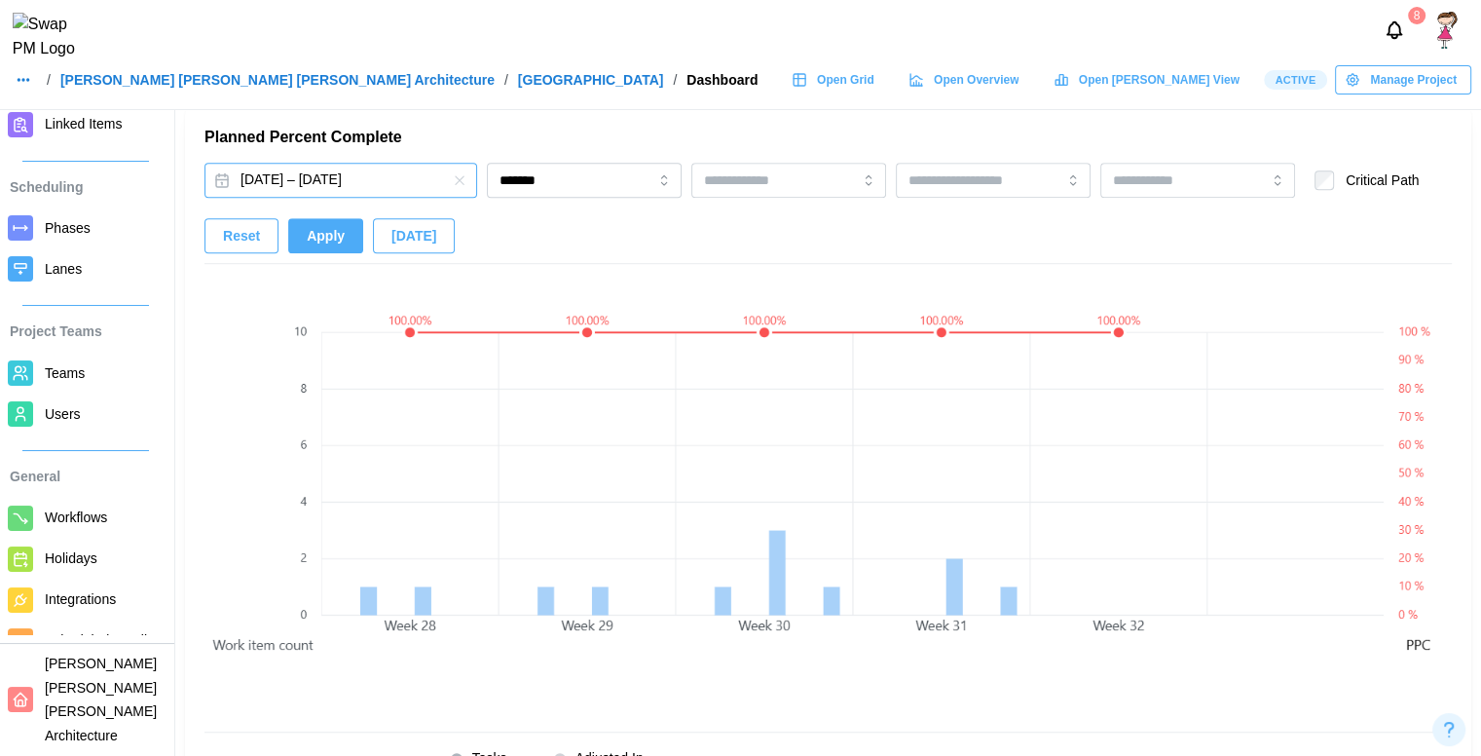
click at [344, 192] on button "Sep 2, 2024 – Sep 30, 2024" at bounding box center [341, 180] width 273 height 35
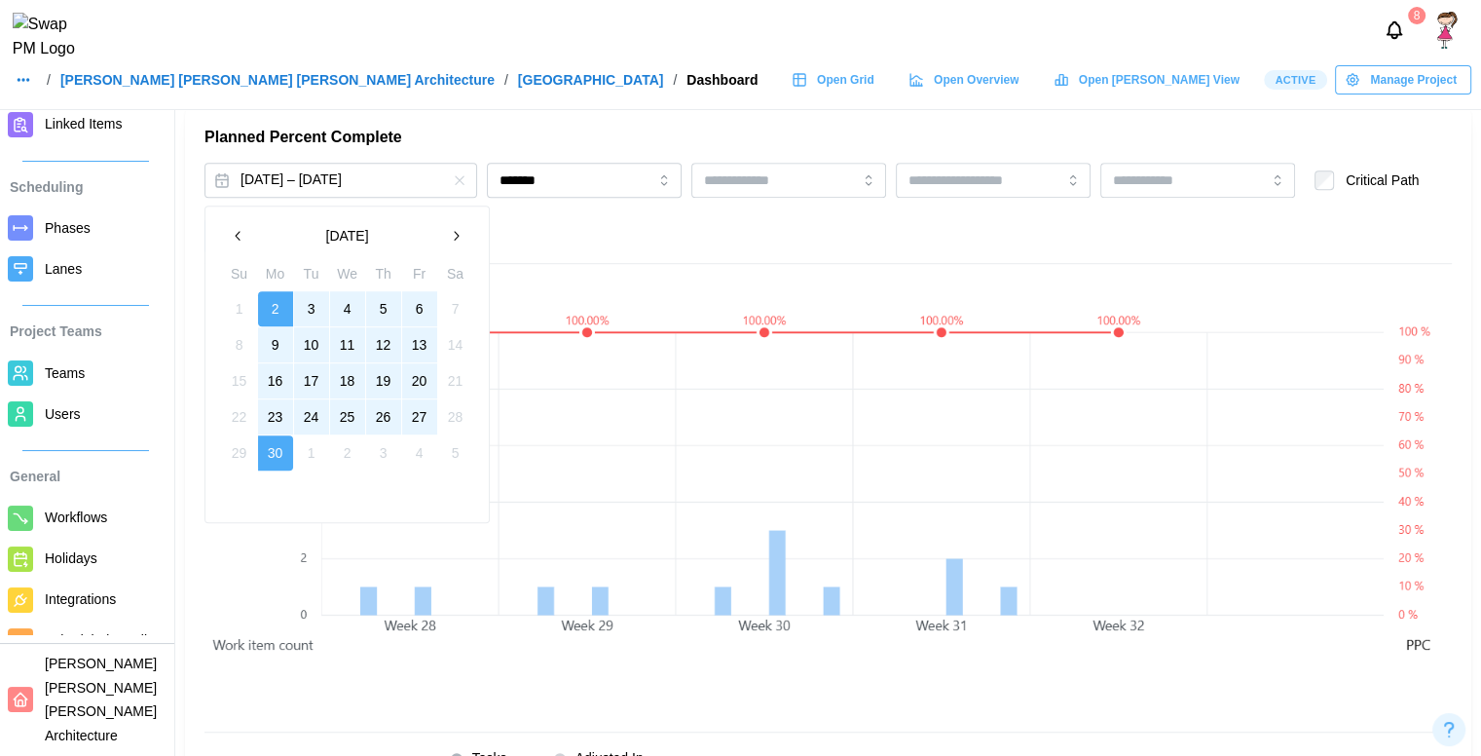
click at [247, 246] on button "button" at bounding box center [238, 235] width 35 height 35
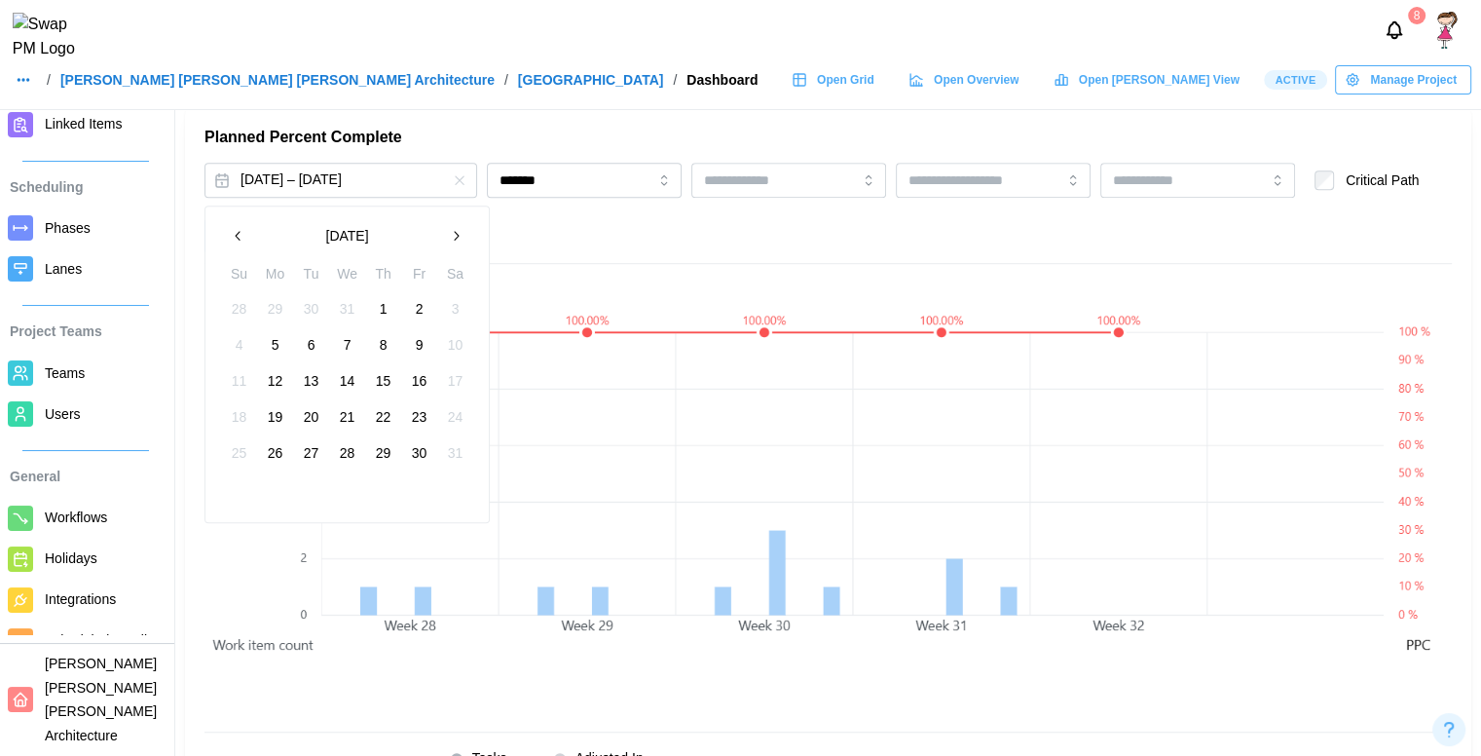
click at [247, 246] on button "button" at bounding box center [238, 235] width 35 height 35
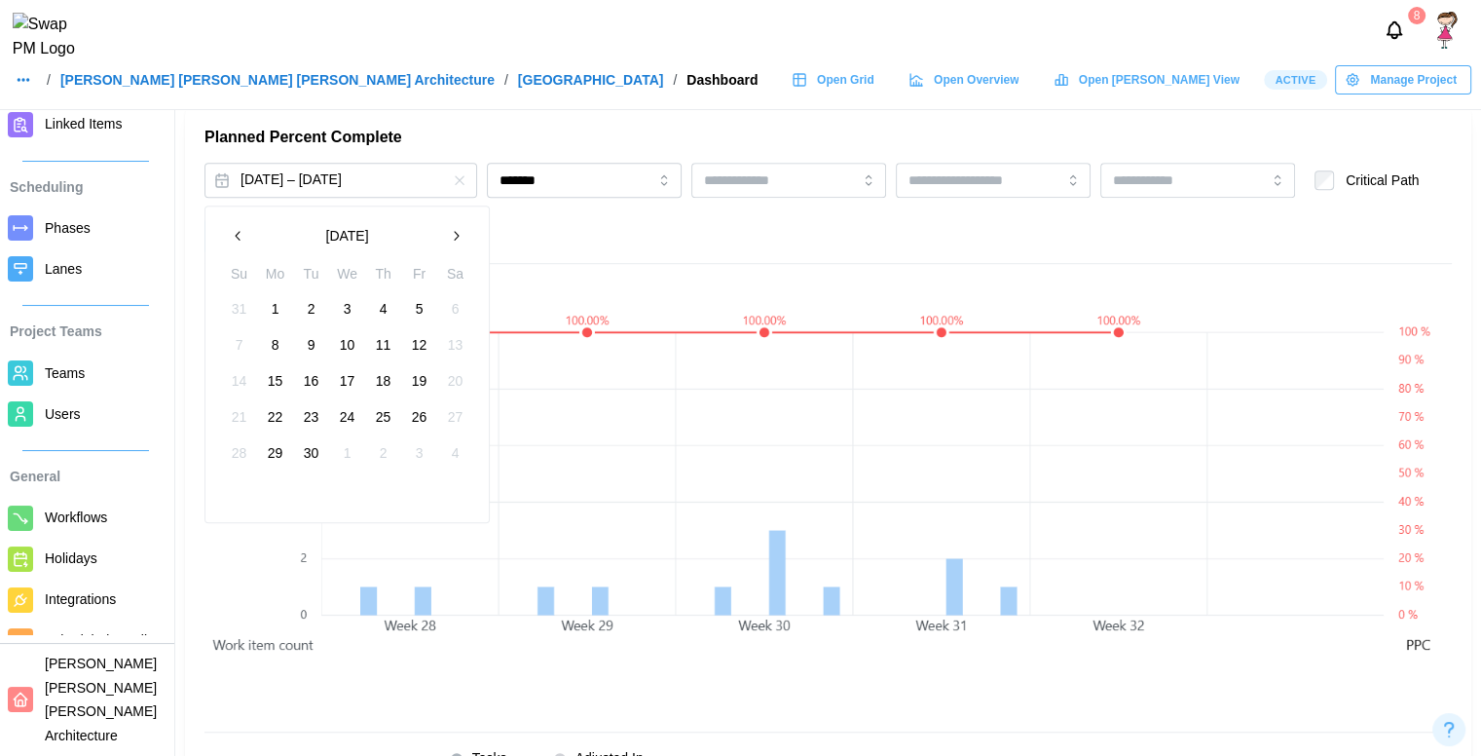
click at [247, 246] on button "button" at bounding box center [238, 235] width 35 height 35
click at [265, 458] on button "26" at bounding box center [275, 452] width 35 height 35
click at [444, 250] on button "button" at bounding box center [455, 235] width 35 height 35
click at [238, 238] on icon "button" at bounding box center [239, 236] width 16 height 16
click at [456, 223] on button "button" at bounding box center [455, 235] width 35 height 35
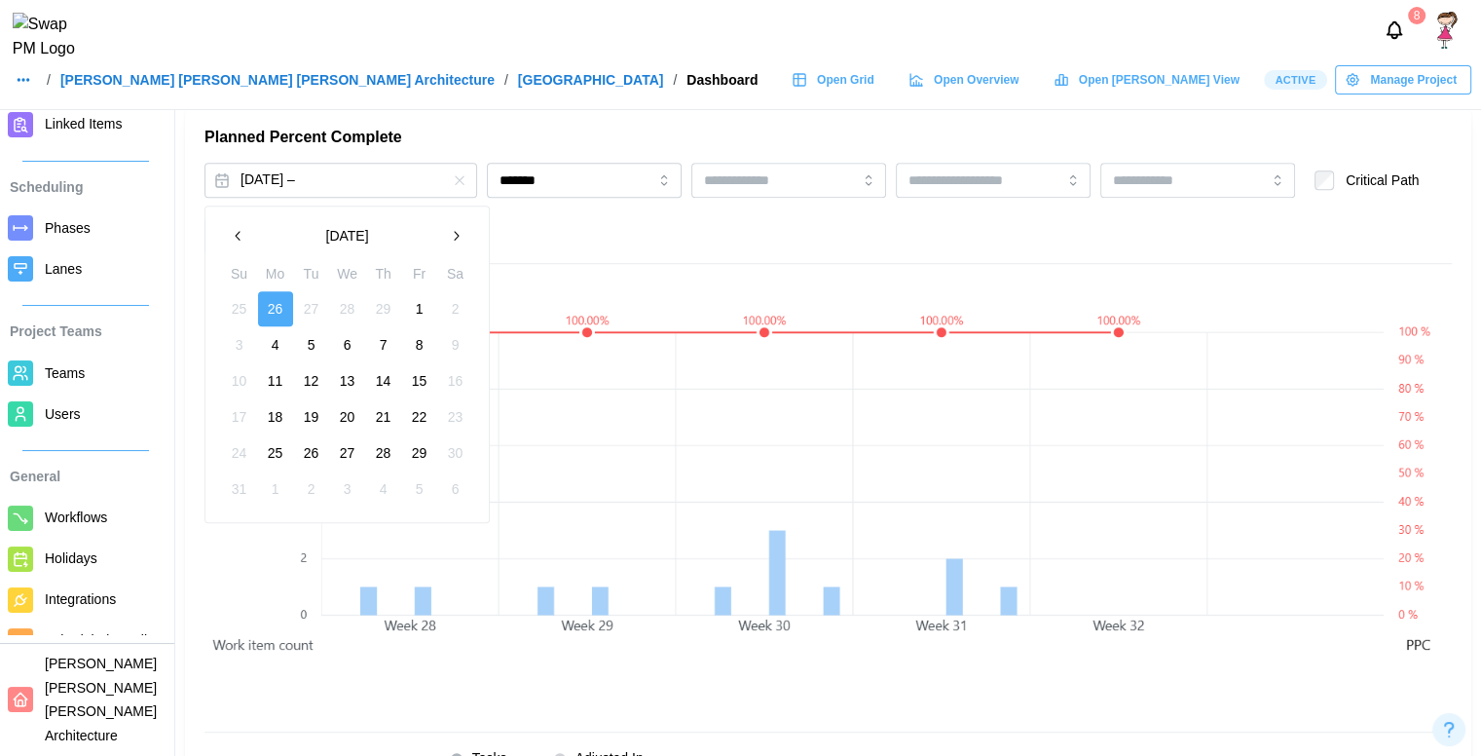
click at [456, 223] on button "button" at bounding box center [455, 235] width 35 height 35
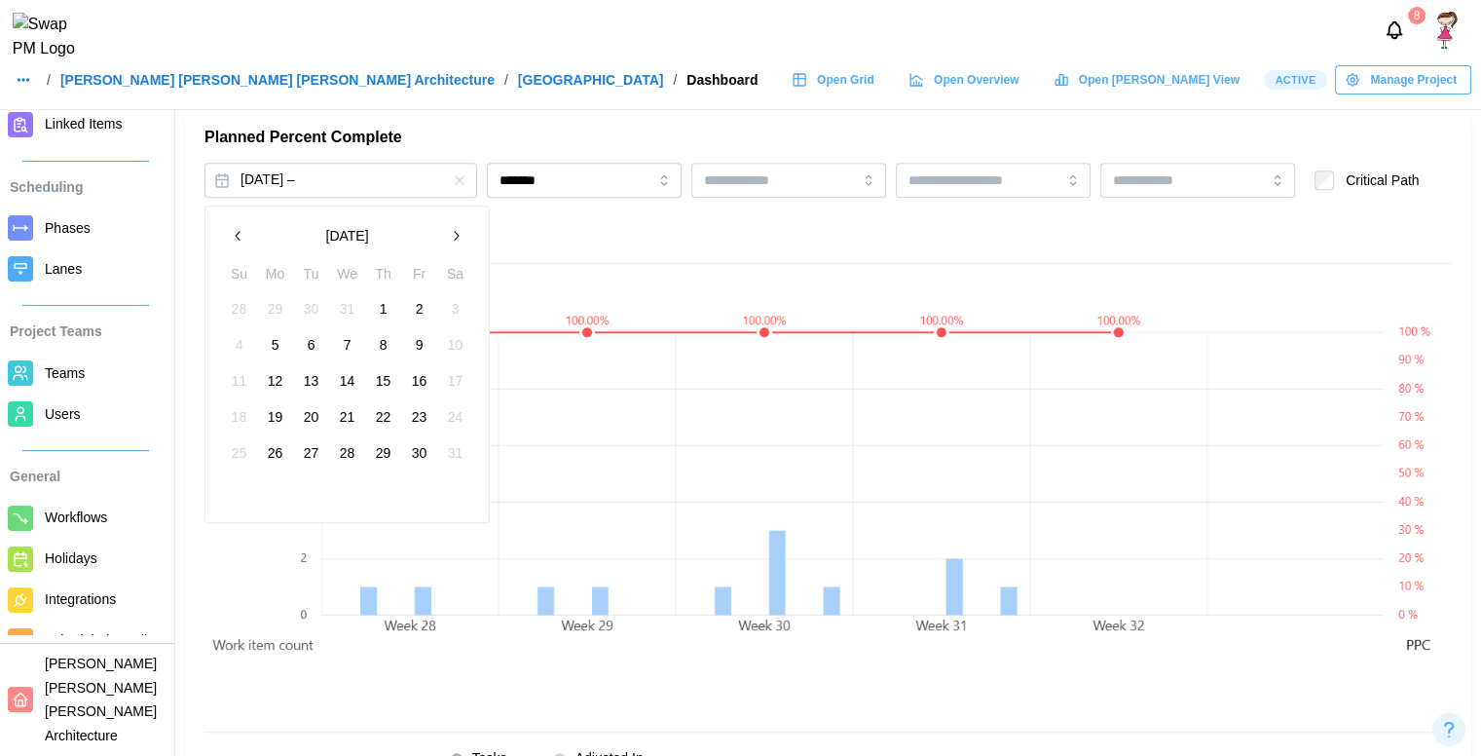
click at [456, 223] on button "button" at bounding box center [455, 235] width 35 height 35
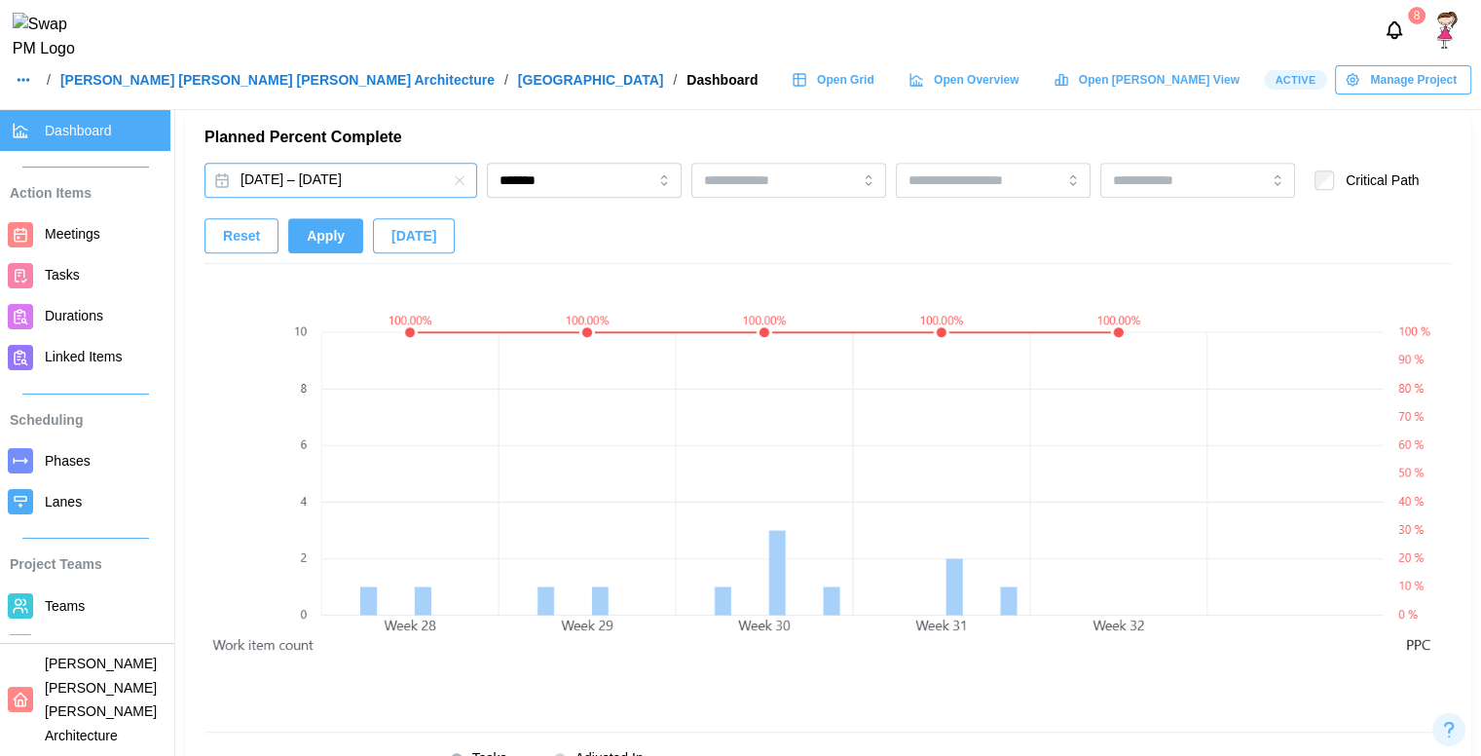
click at [56, 148] on link "Dashboard" at bounding box center [85, 130] width 170 height 41
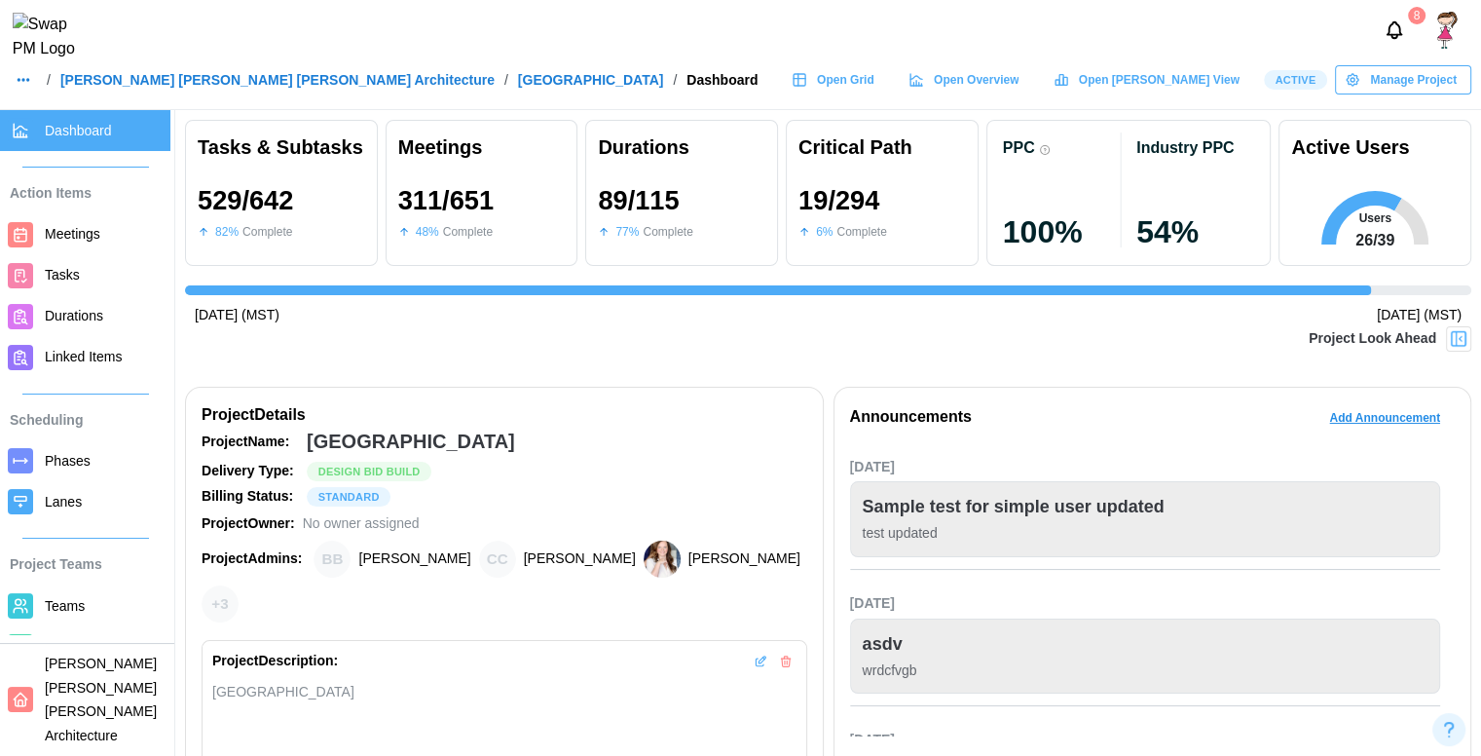
click at [20, 88] on icon "button" at bounding box center [24, 80] width 16 height 16
click at [58, 129] on div "Dashboard" at bounding box center [61, 134] width 71 height 21
click at [27, 85] on icon "button" at bounding box center [24, 80] width 16 height 16
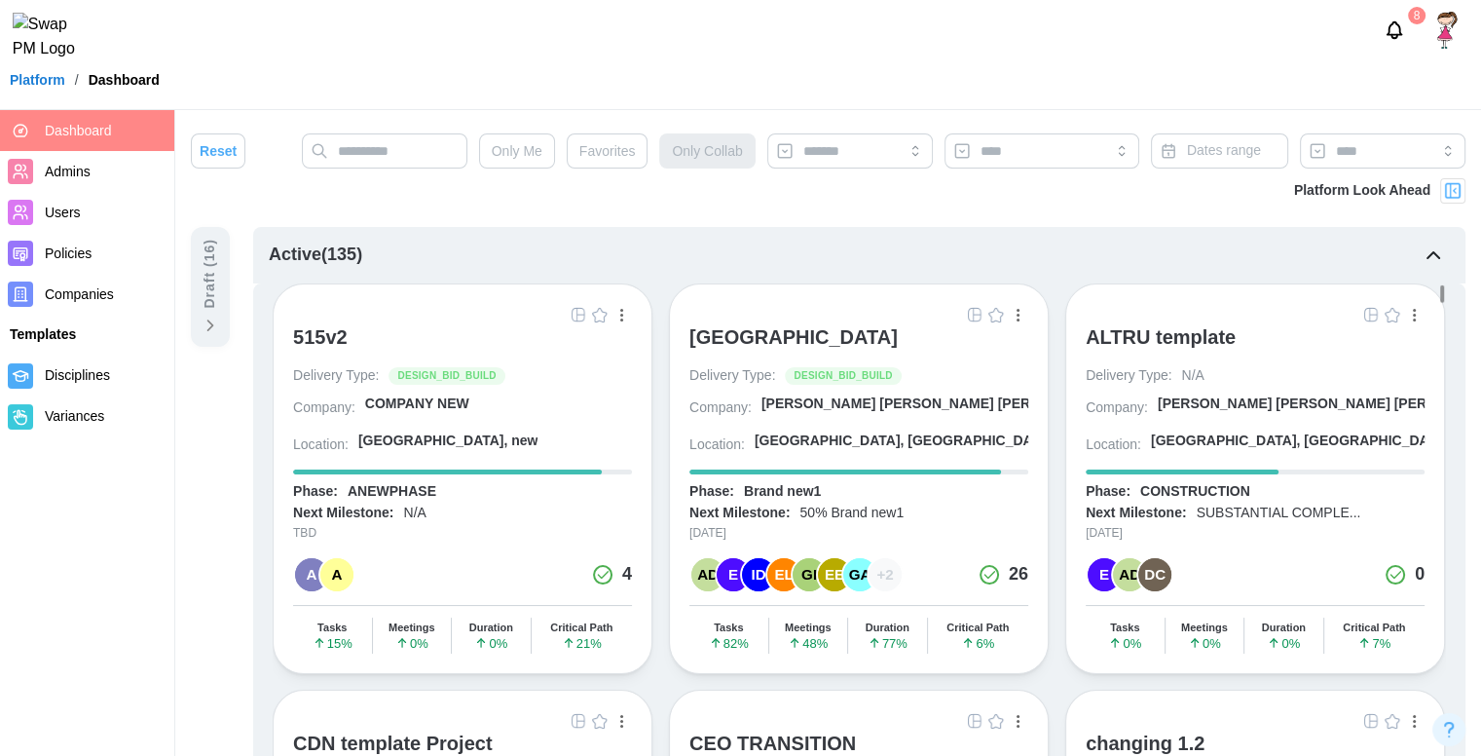
scroll to position [311, 0]
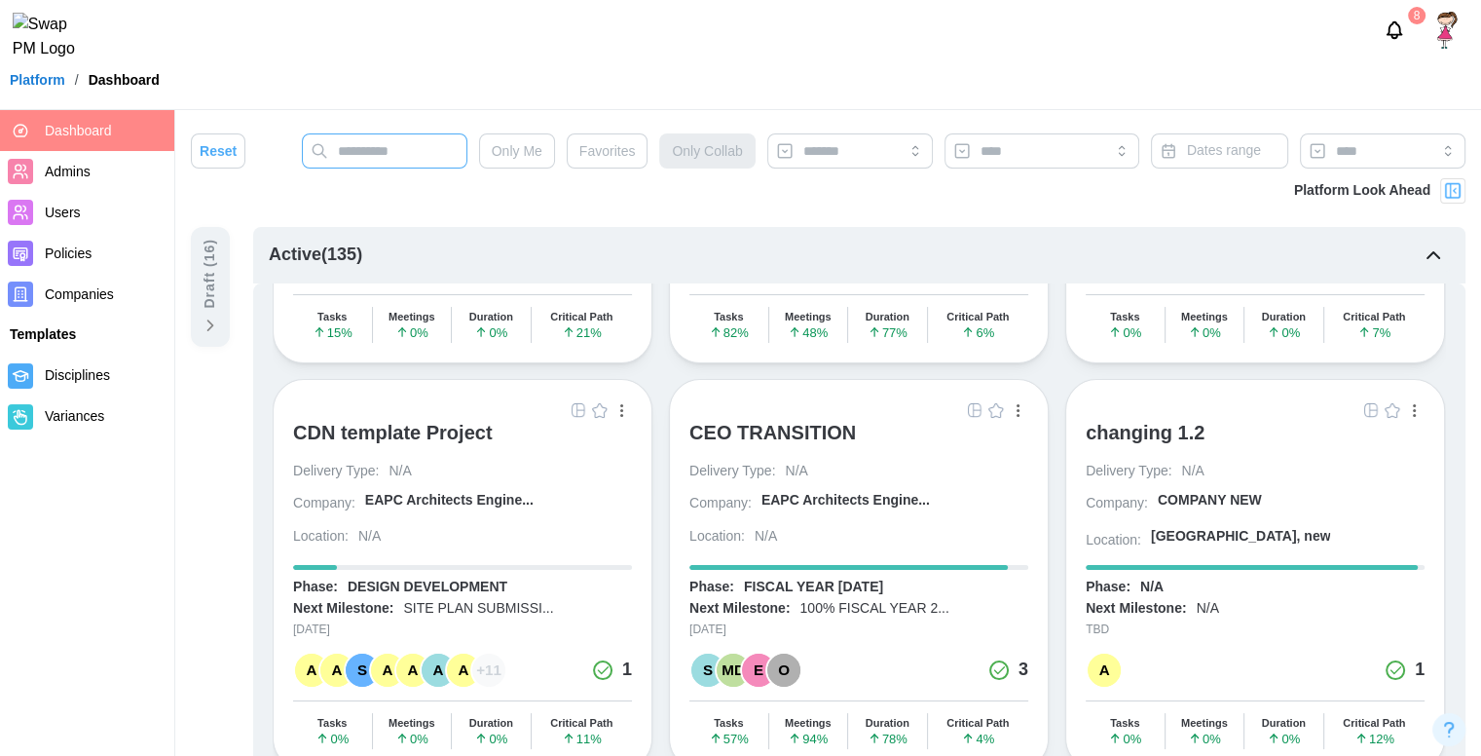
click at [378, 149] on input "text" at bounding box center [385, 150] width 166 height 35
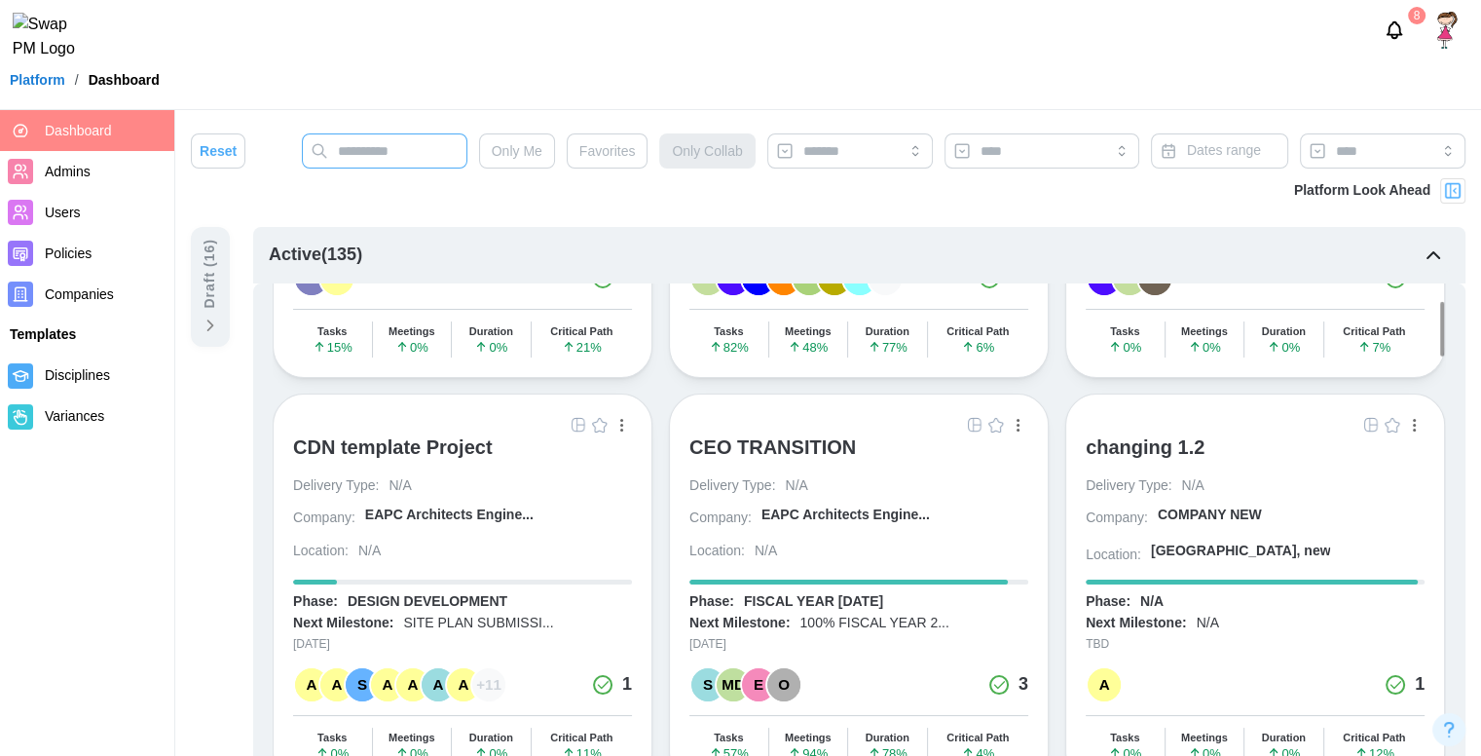
click at [378, 149] on input "text" at bounding box center [385, 150] width 166 height 35
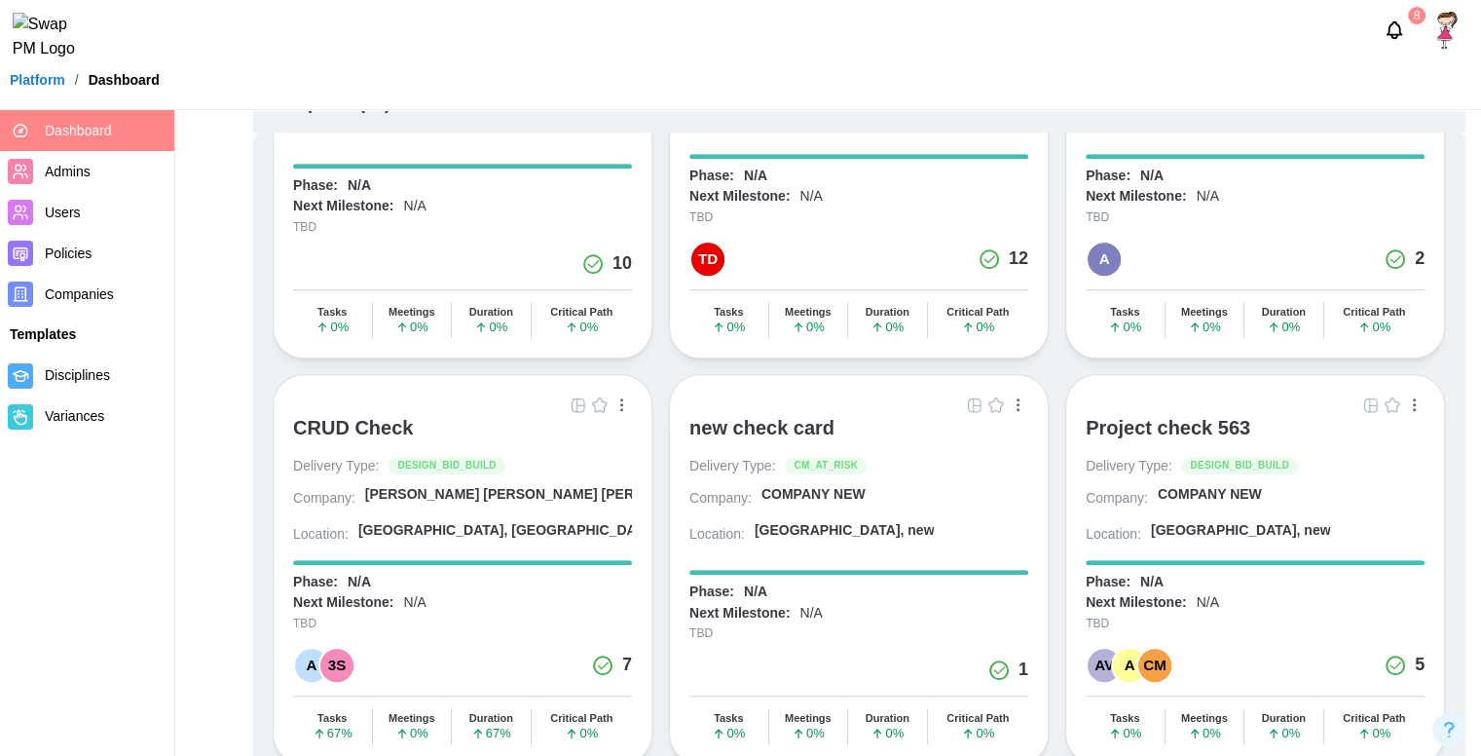
scroll to position [1942, 0]
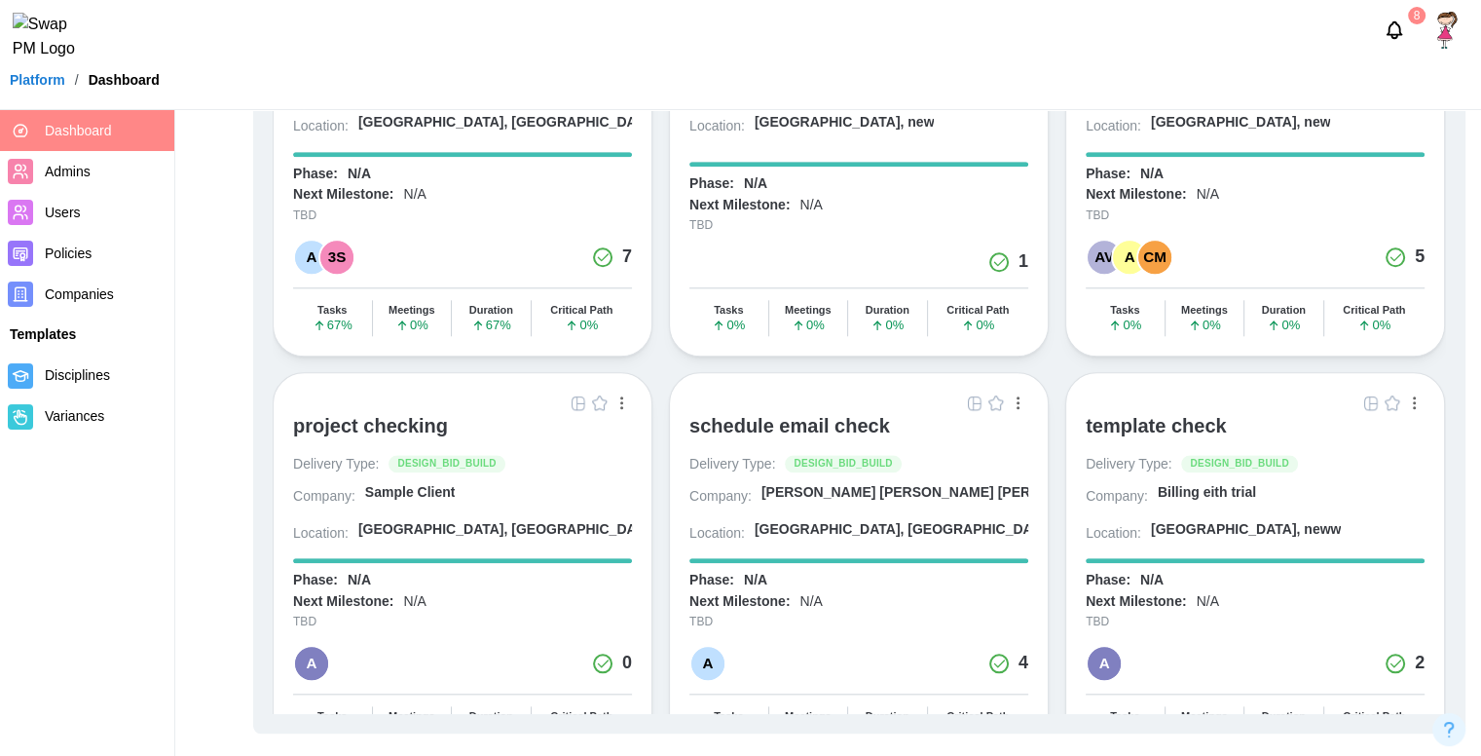
drag, startPoint x: 499, startPoint y: 415, endPoint x: 330, endPoint y: 98, distance: 358.6
click at [330, 94] on div "Platform / Dashboard" at bounding box center [740, 79] width 1481 height 29
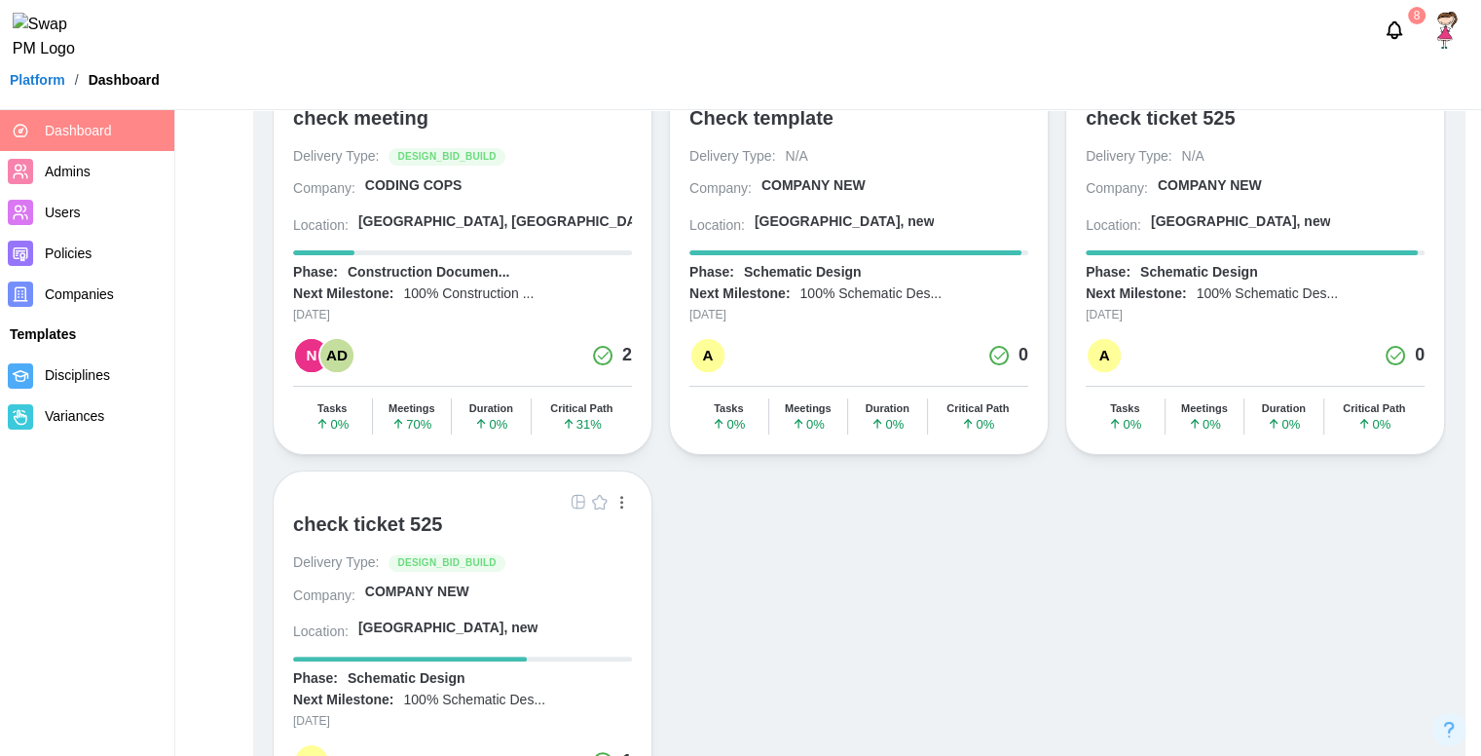
scroll to position [0, 0]
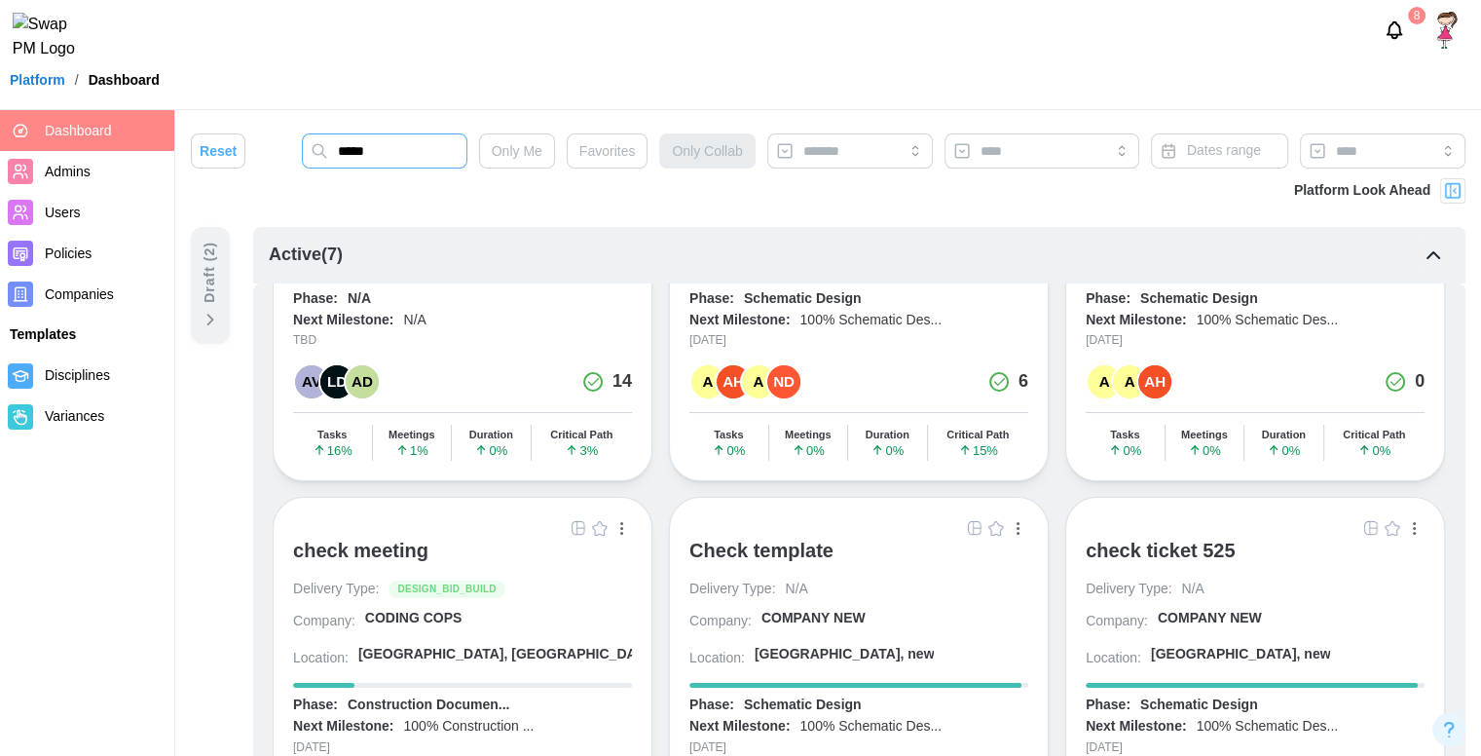
click at [405, 154] on input "*****" at bounding box center [385, 150] width 166 height 35
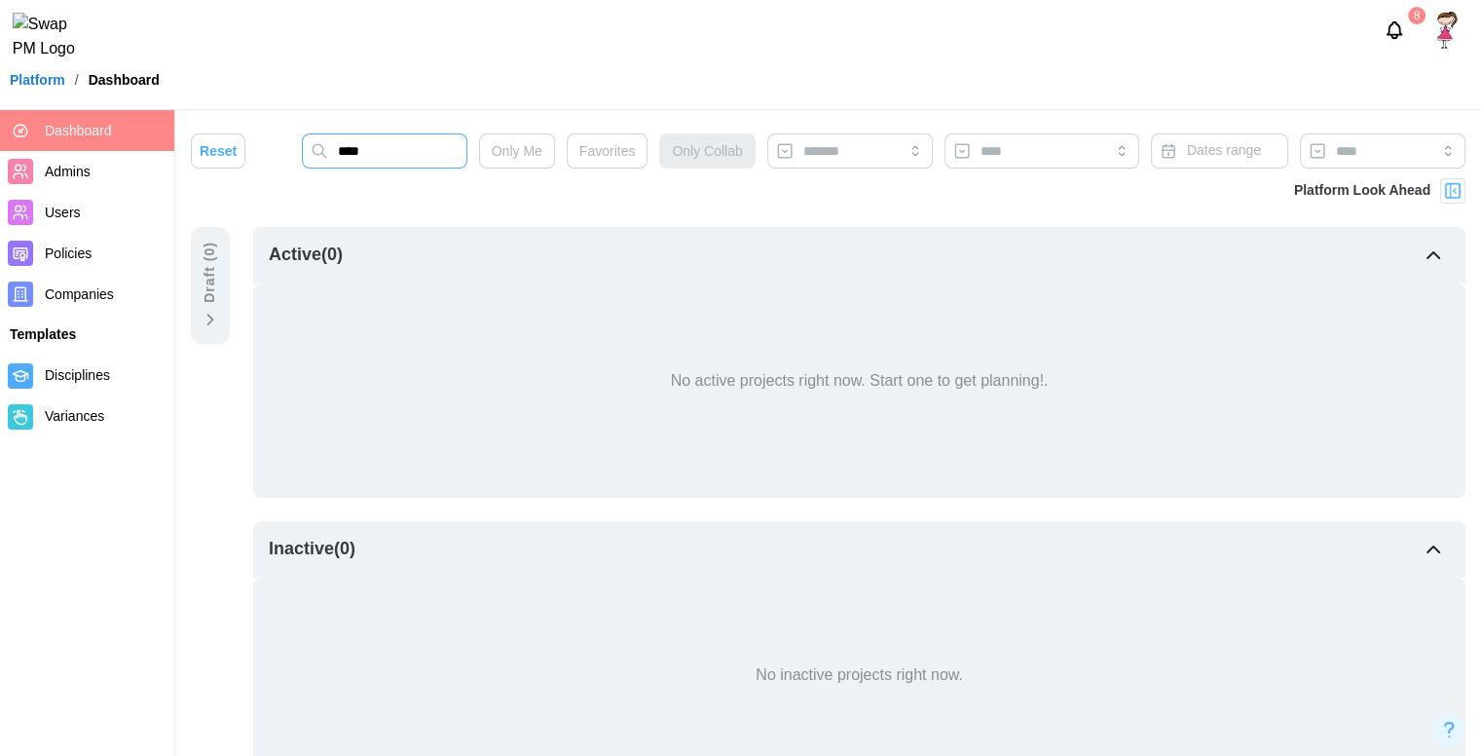
type input "****"
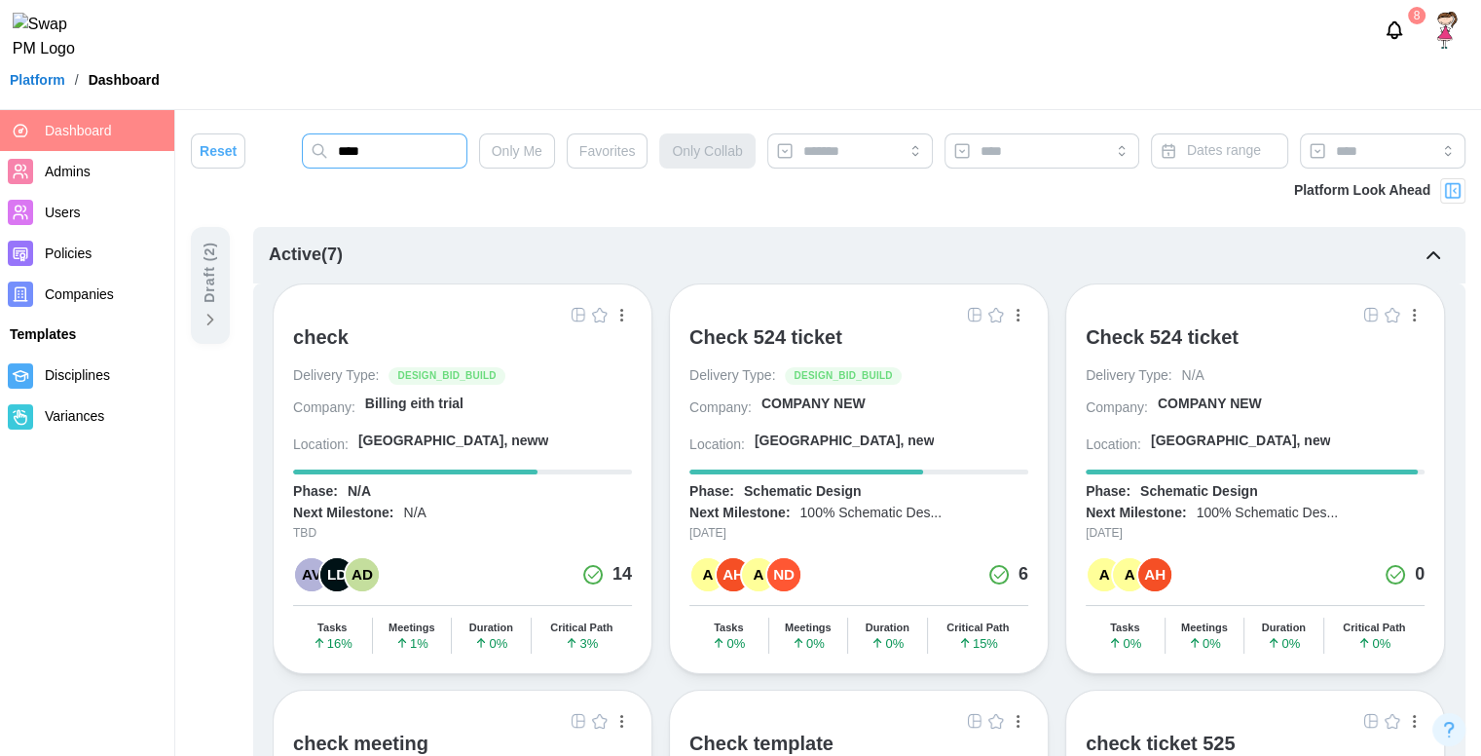
click at [462, 149] on input "****" at bounding box center [385, 150] width 166 height 35
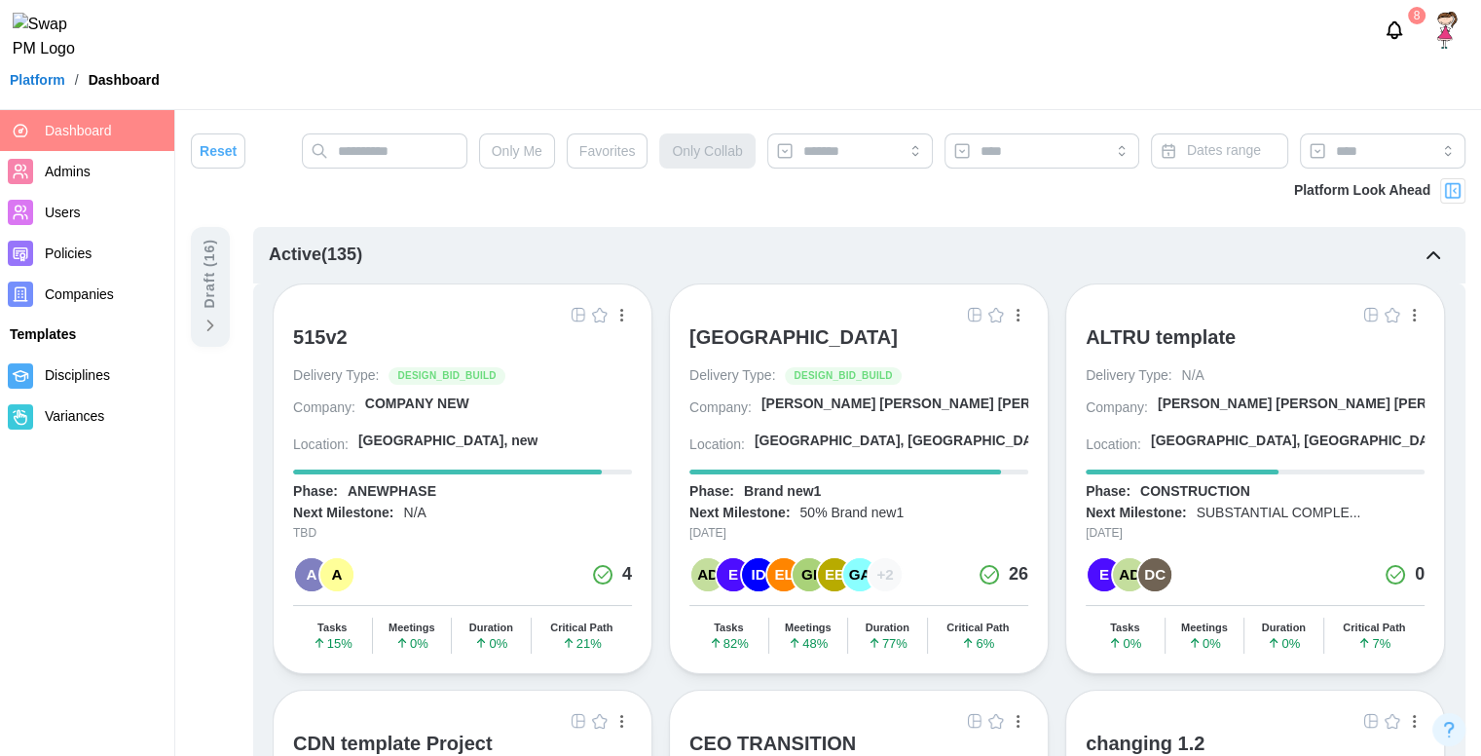
click at [745, 340] on div "ALTRU SPORTS COMPLEX" at bounding box center [794, 336] width 208 height 23
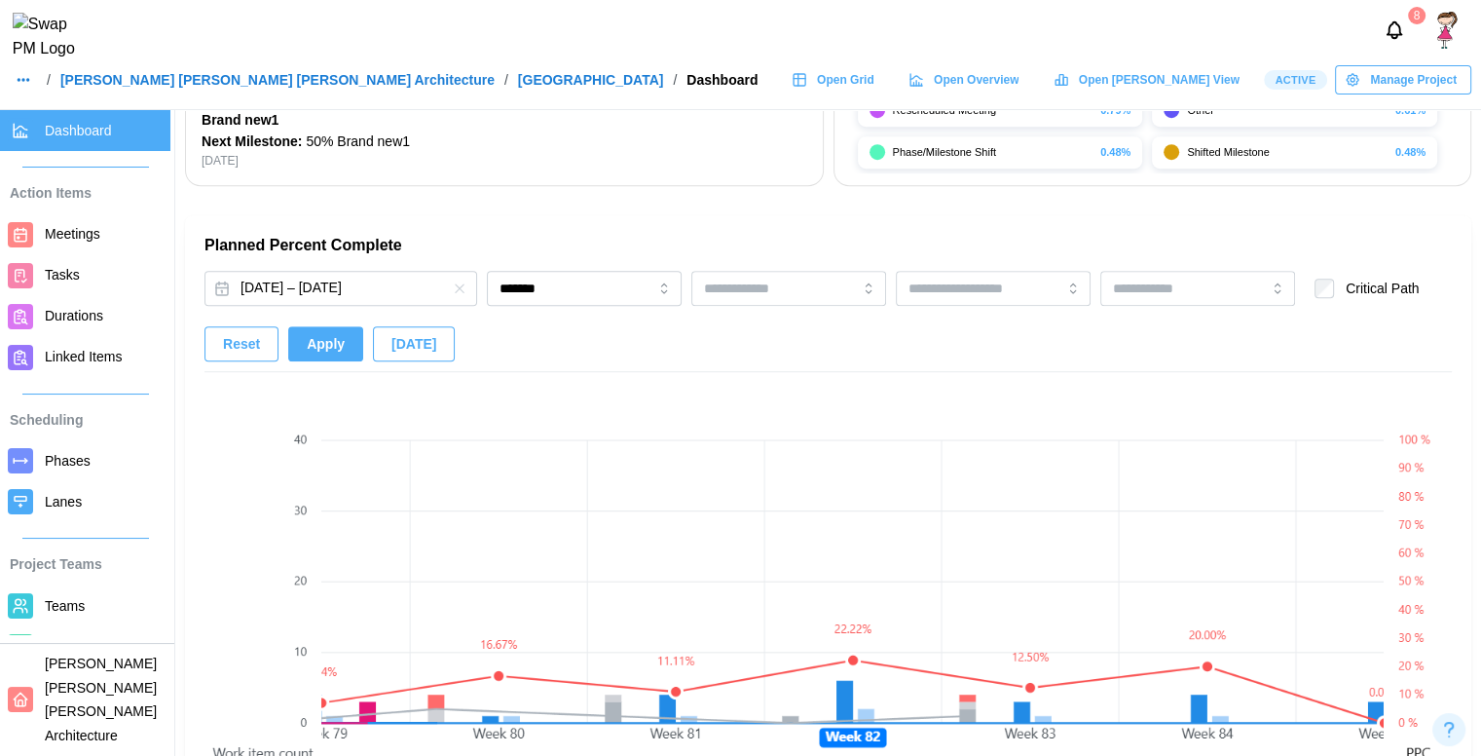
scroll to position [1147, 0]
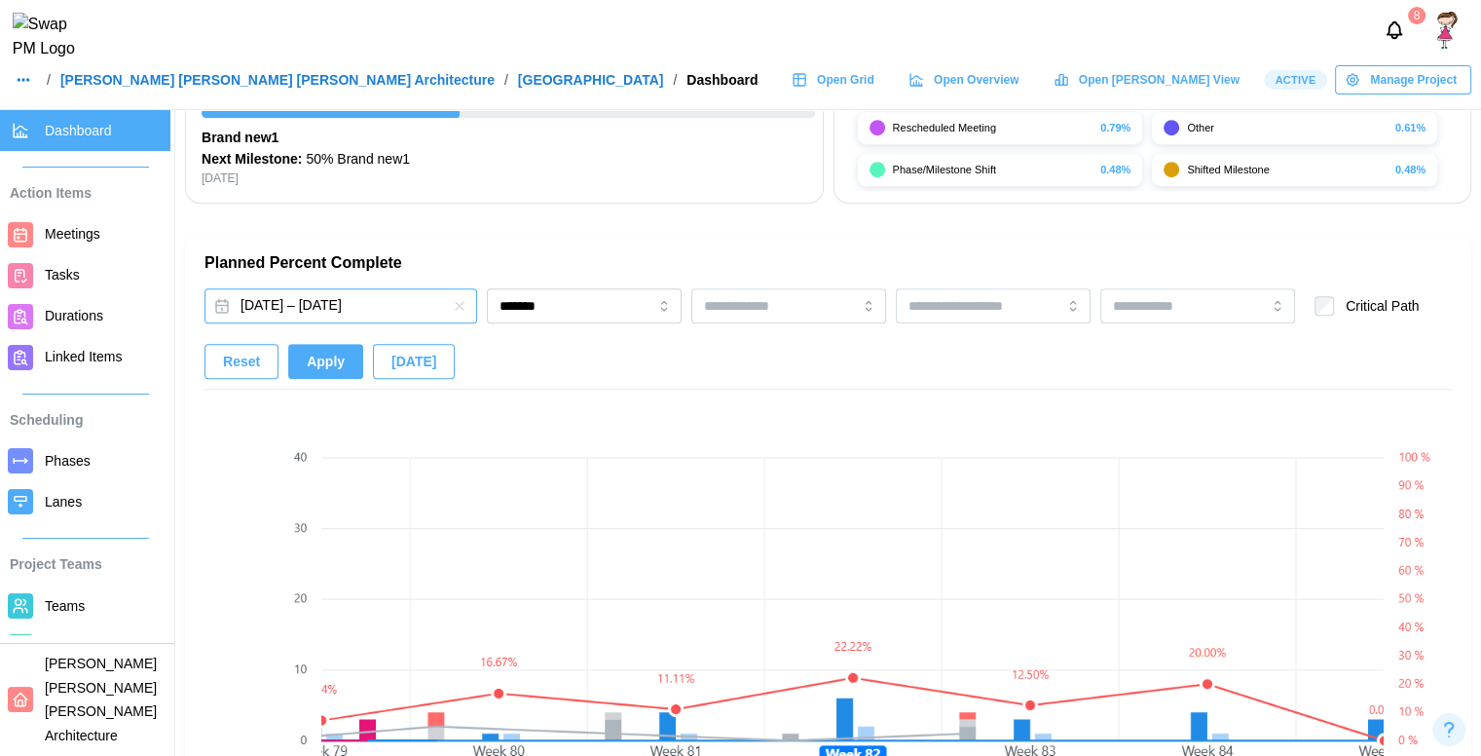
click at [355, 291] on button "Feb 25, 2024 – Nov 2, 2025" at bounding box center [341, 305] width 273 height 35
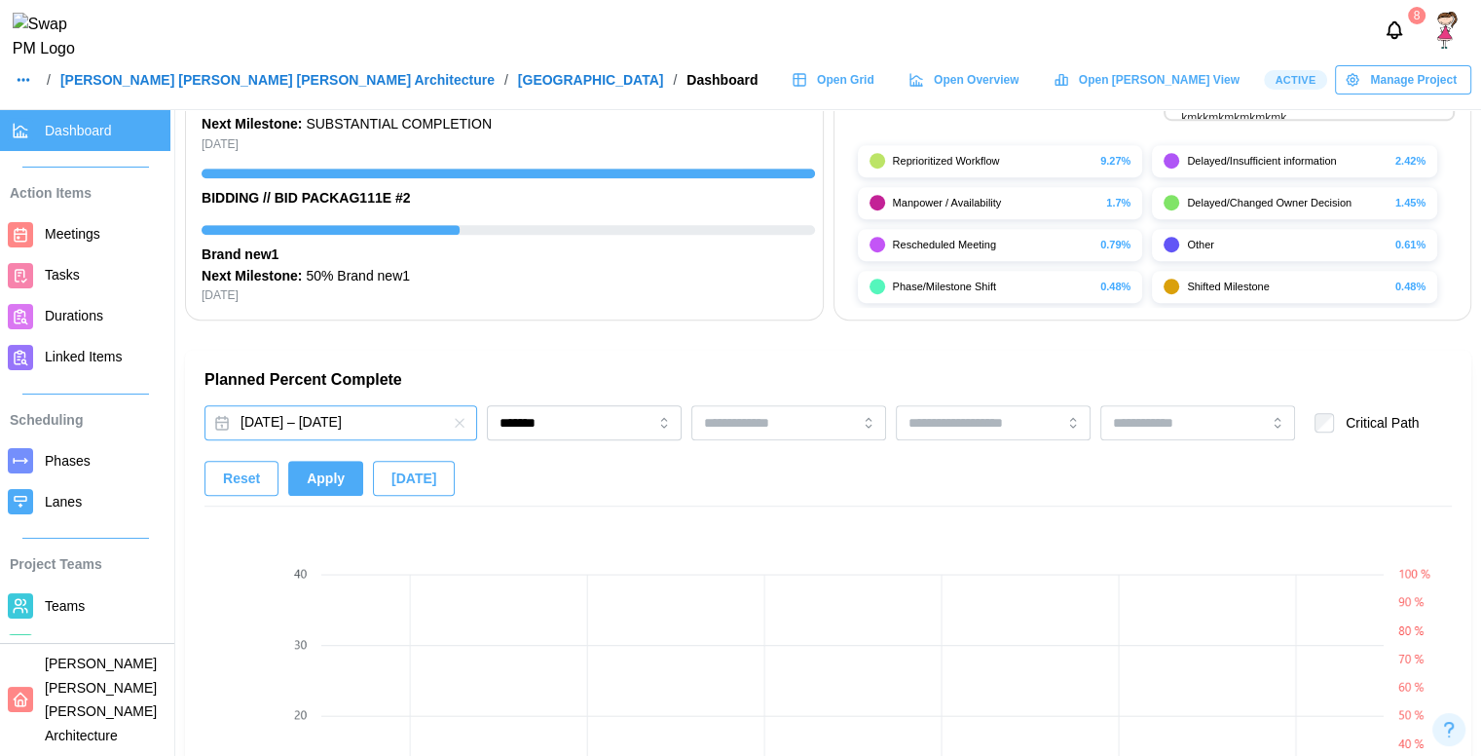
scroll to position [1122, 0]
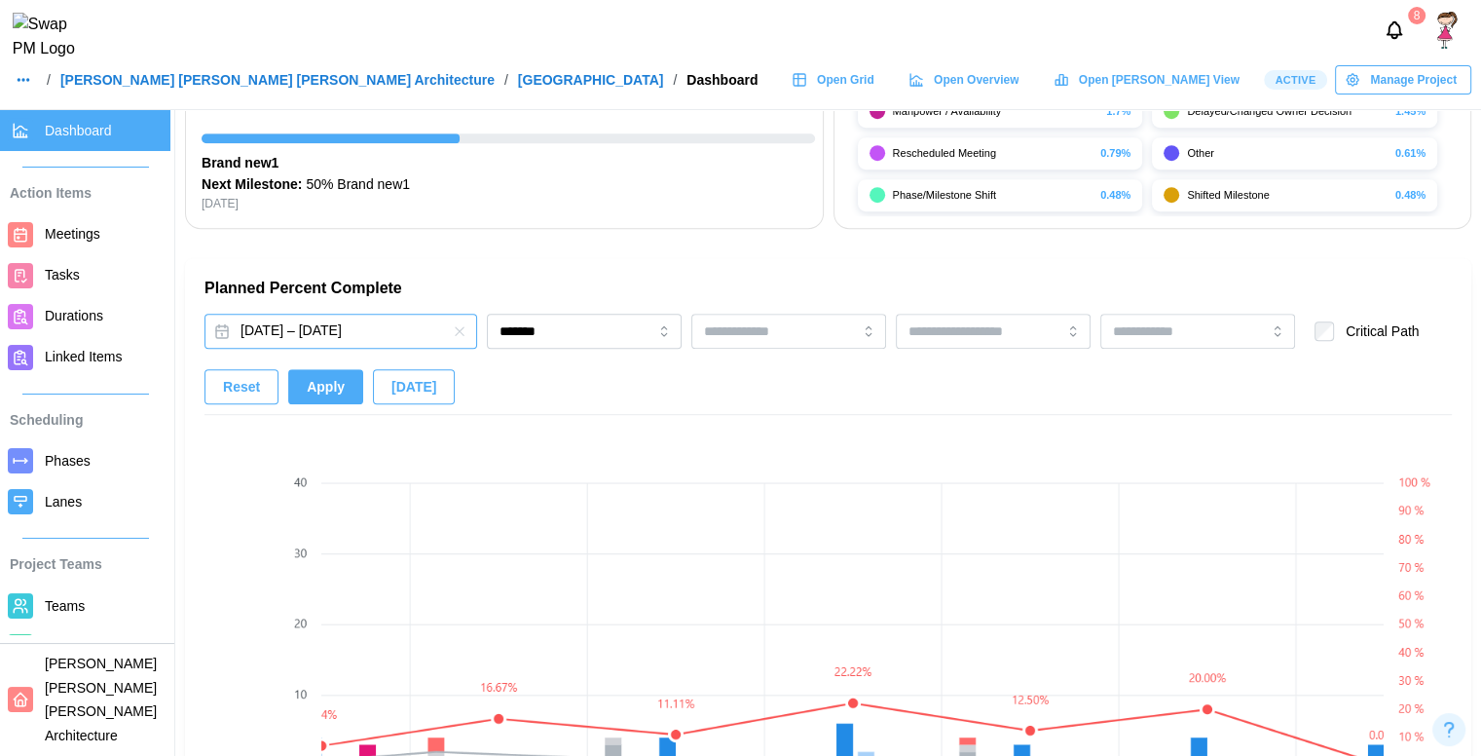
click at [397, 332] on button "Feb 25, 2024 – Nov 2, 2025" at bounding box center [341, 331] width 273 height 35
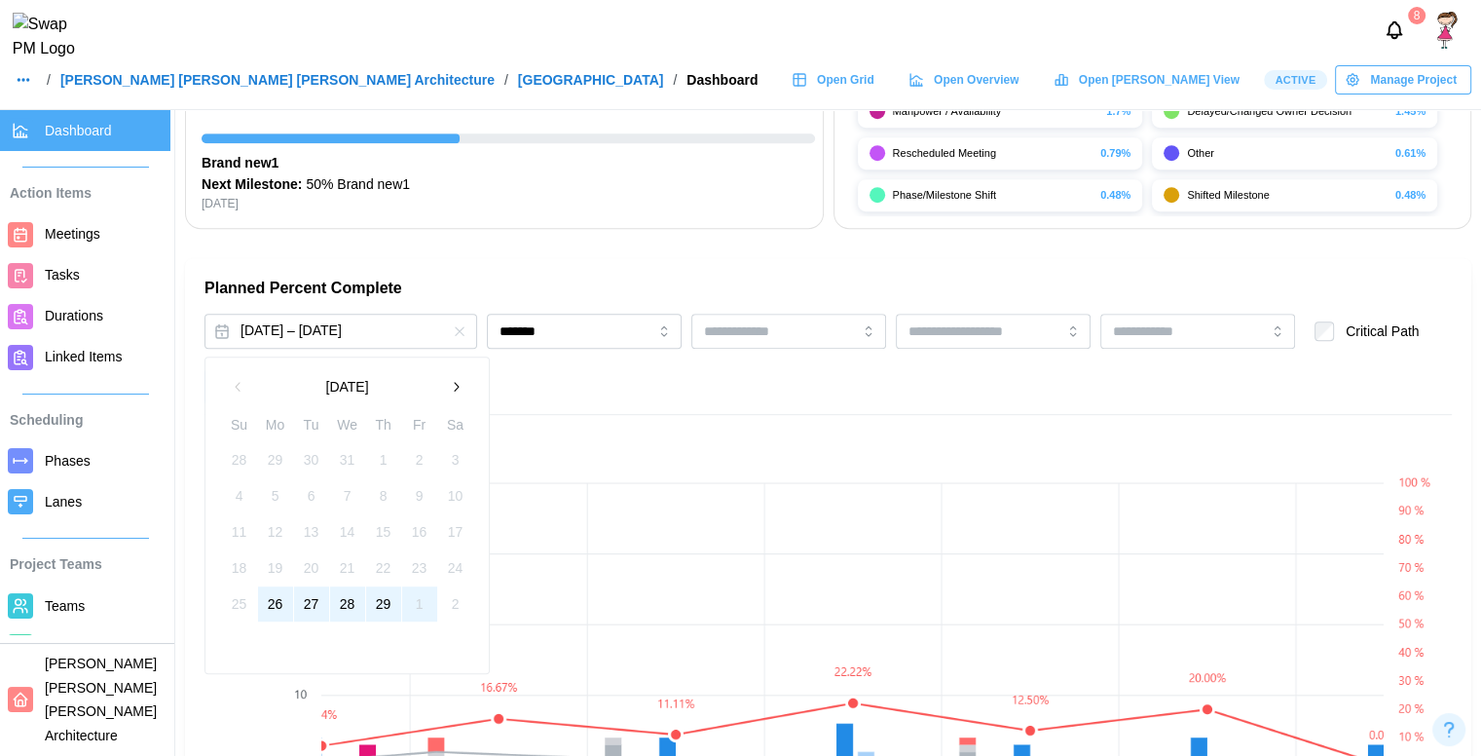
click at [456, 392] on icon "button" at bounding box center [456, 387] width 16 height 16
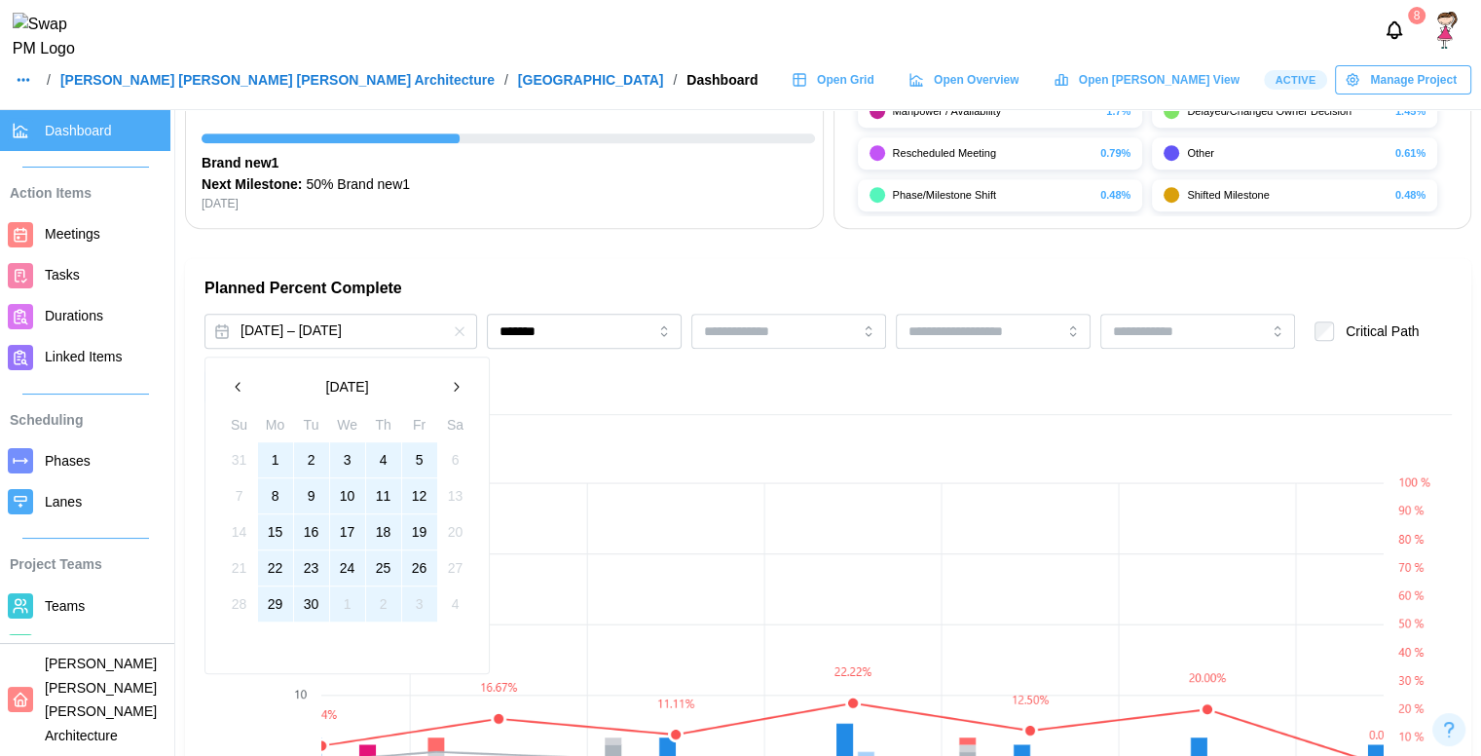
click at [456, 392] on icon "button" at bounding box center [456, 387] width 16 height 16
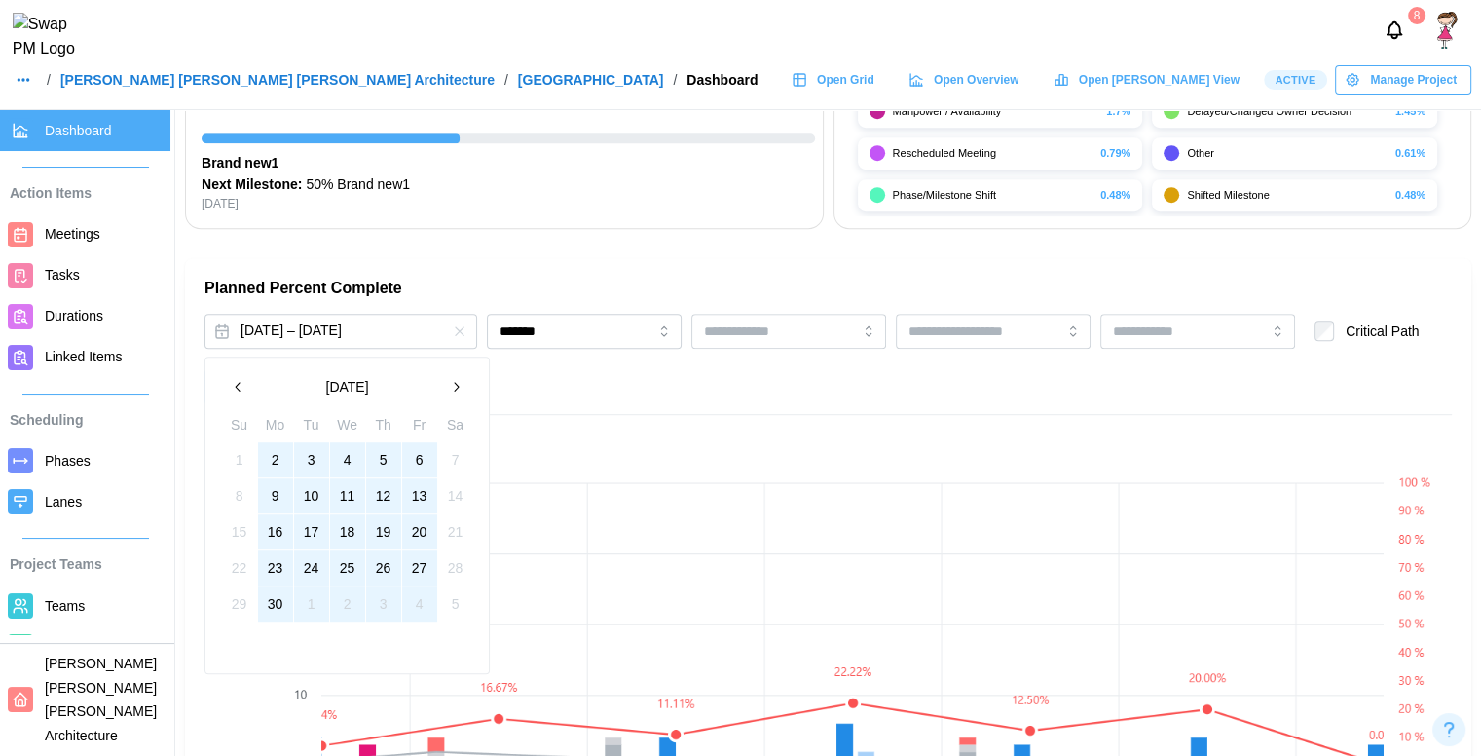
click at [282, 460] on button "2" at bounding box center [275, 459] width 35 height 35
click at [279, 608] on button "30" at bounding box center [275, 603] width 35 height 35
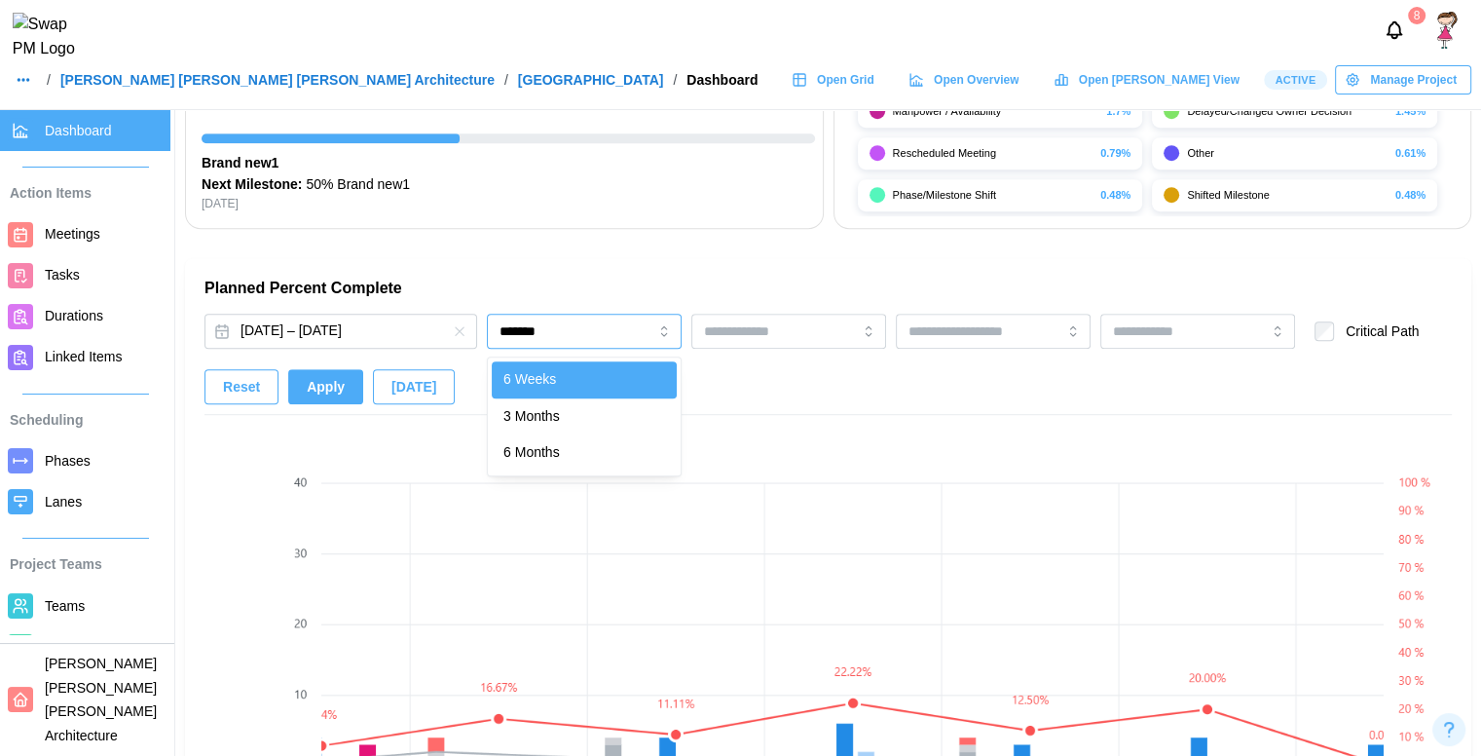
click at [556, 328] on input "*******" at bounding box center [584, 331] width 195 height 35
click at [339, 392] on button "Apply" at bounding box center [325, 386] width 75 height 35
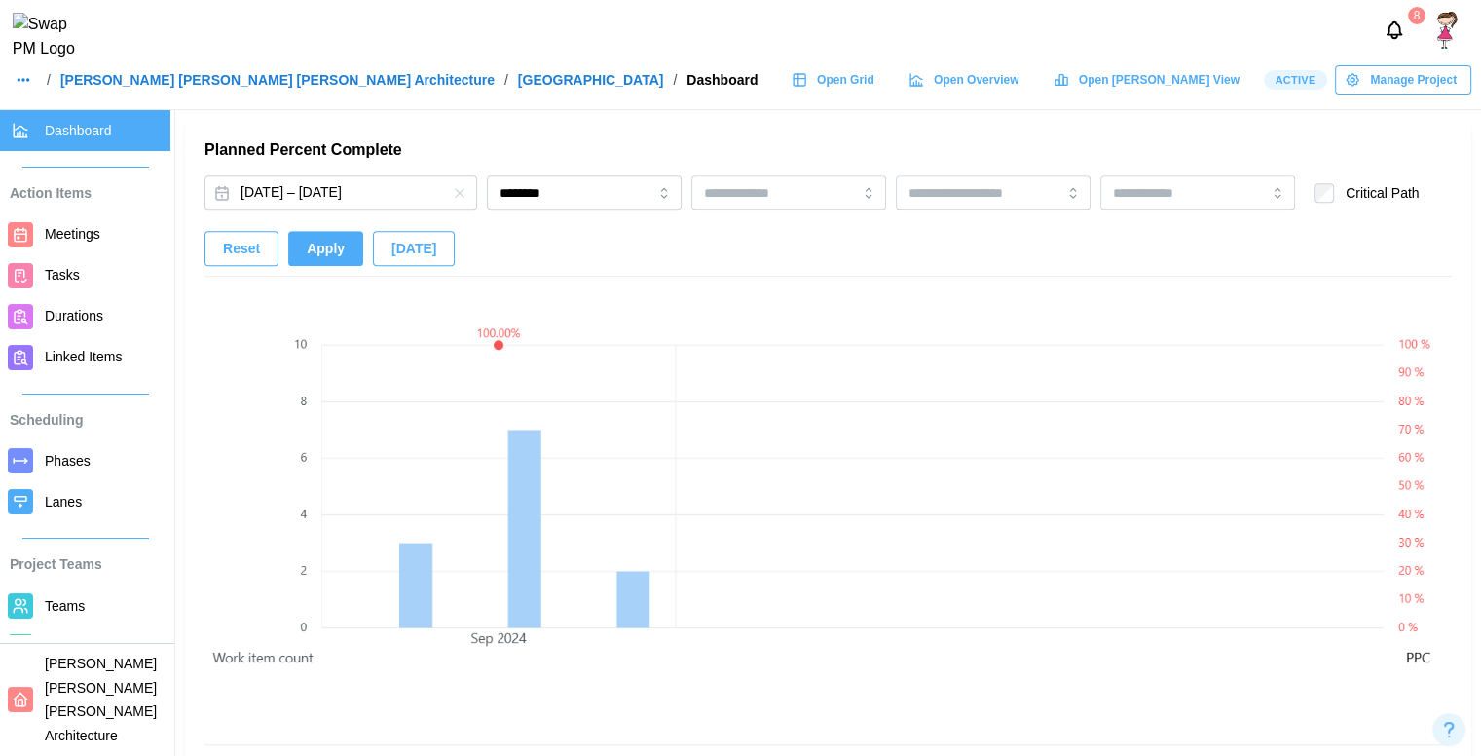
scroll to position [1250, 0]
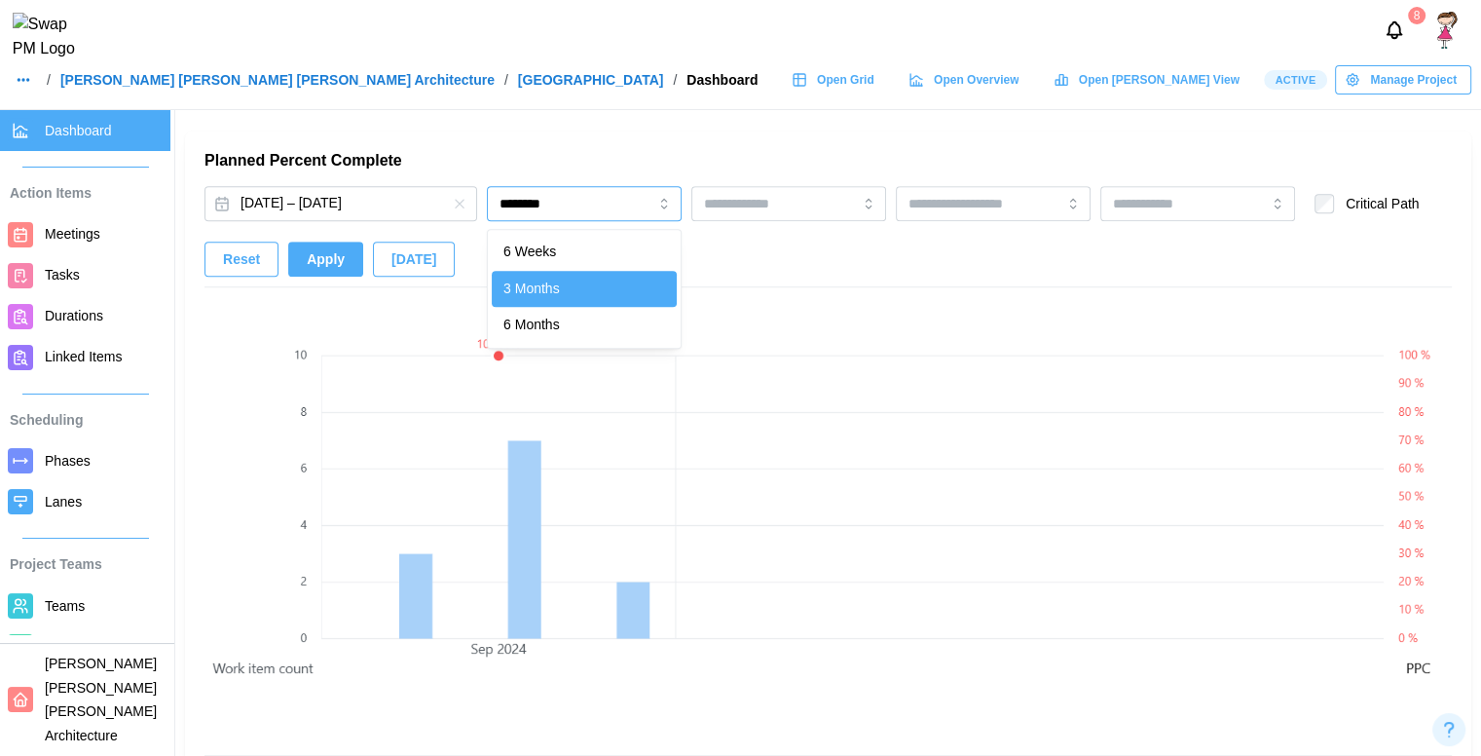
click at [590, 215] on input "********" at bounding box center [584, 203] width 195 height 35
click at [343, 259] on button "Apply" at bounding box center [325, 259] width 75 height 35
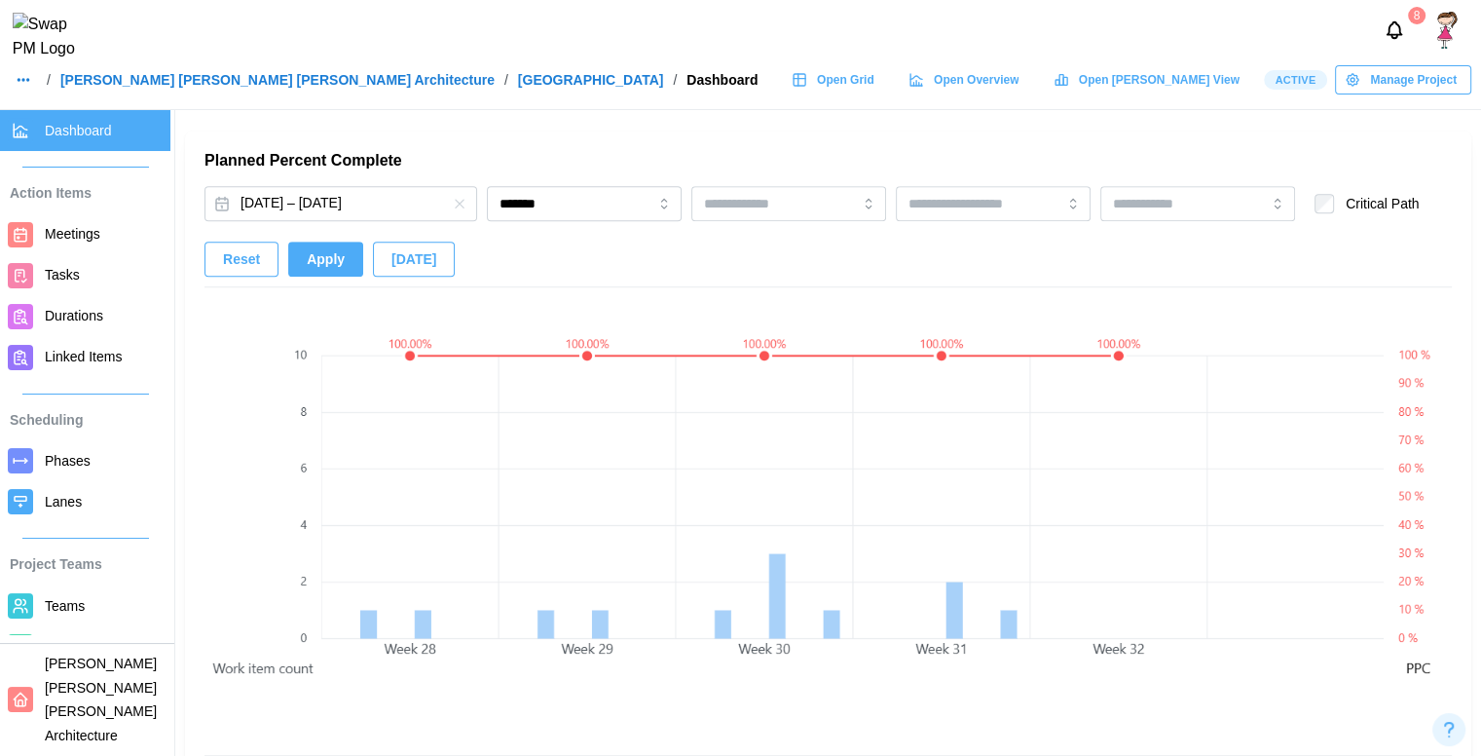
click at [343, 259] on button "Apply" at bounding box center [325, 259] width 75 height 35
click at [525, 193] on input "*******" at bounding box center [584, 203] width 195 height 35
click at [307, 264] on span "Apply" at bounding box center [326, 259] width 38 height 33
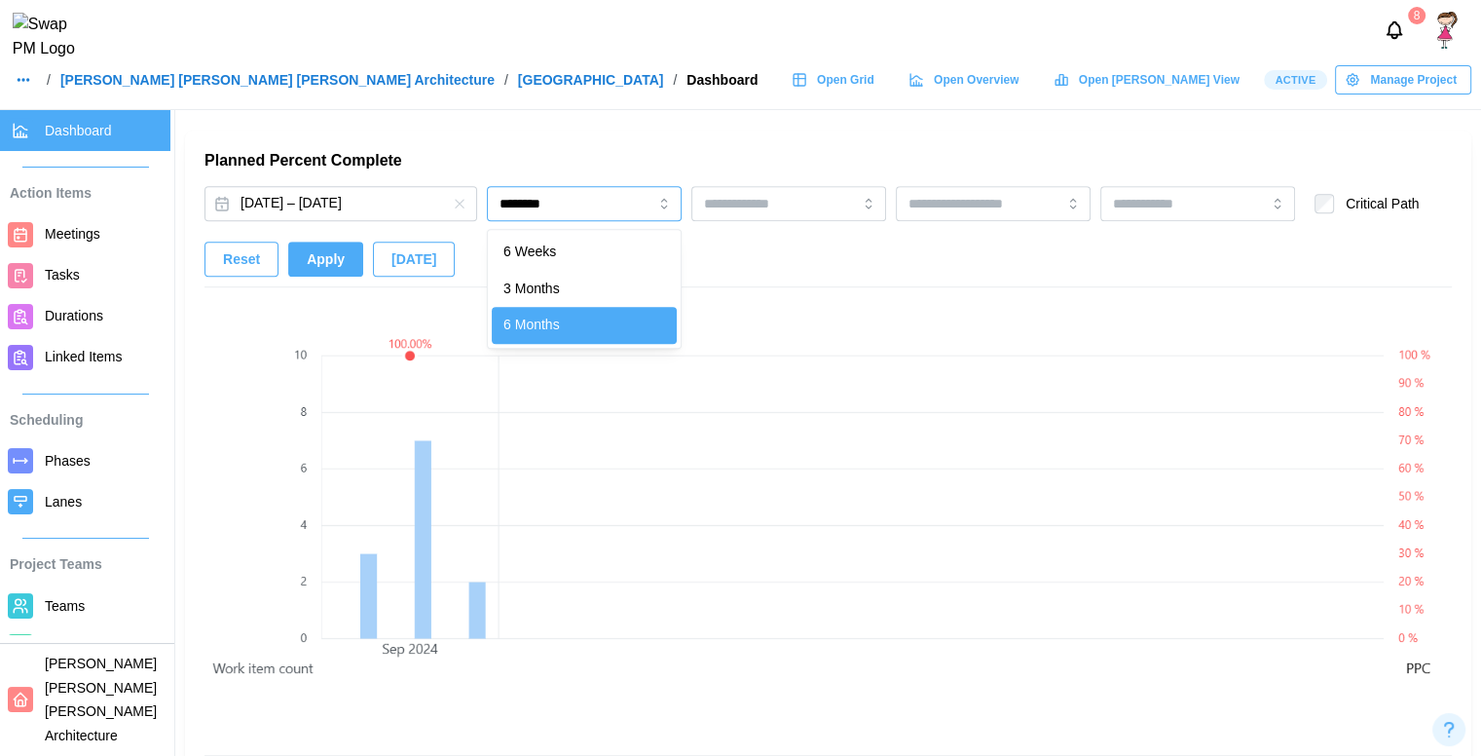
click at [550, 200] on input "********" at bounding box center [584, 203] width 195 height 35
type input "*******"
click at [601, 292] on div "Sep 2, 2024 – Sep 30, 2024 ******* Critical Path Reset Apply Today Show Action …" at bounding box center [829, 510] width 1248 height 649
click at [327, 262] on span "Apply" at bounding box center [326, 259] width 38 height 33
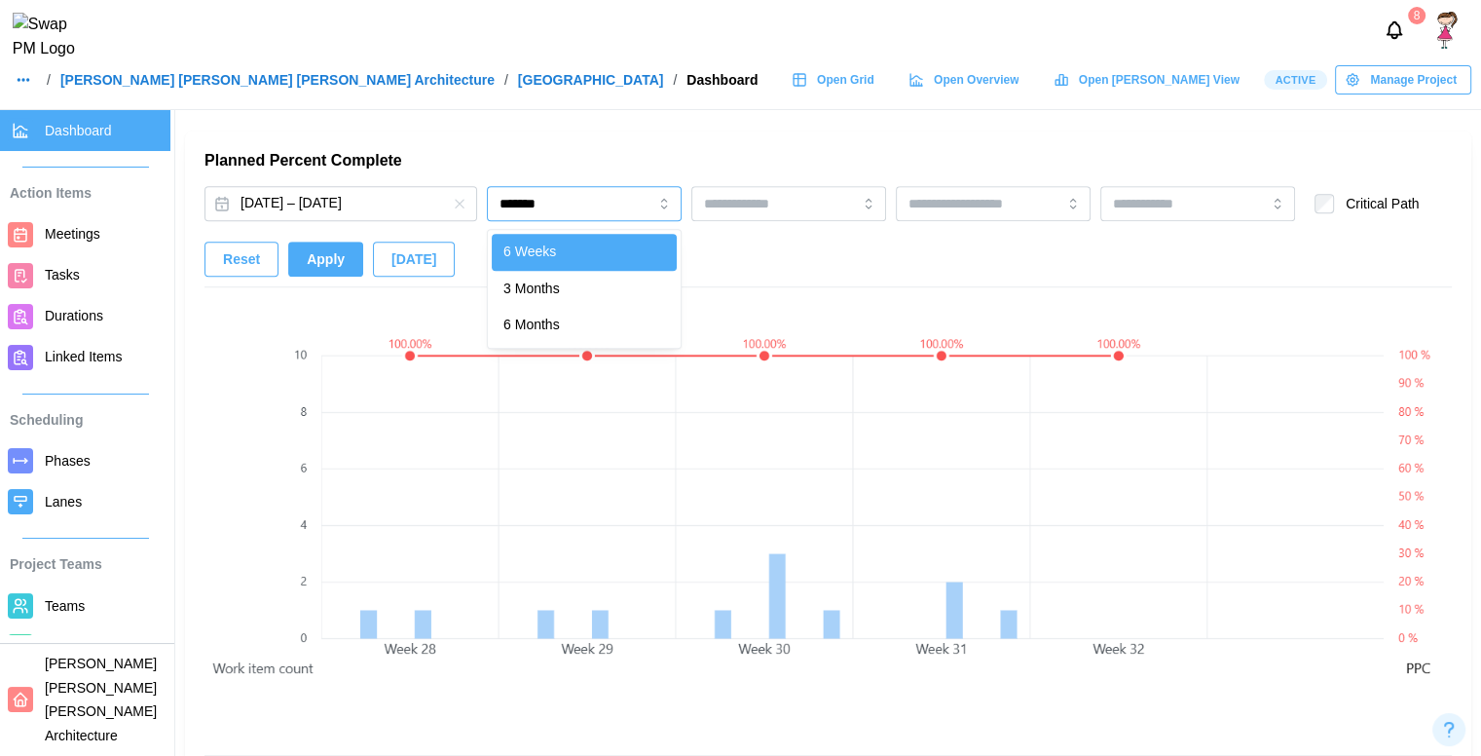
click at [522, 203] on input "*******" at bounding box center [584, 203] width 195 height 35
drag, startPoint x: 337, startPoint y: 176, endPoint x: 341, endPoint y: 227, distance: 50.8
click at [341, 227] on div "Planned Percent Complete Sep 2, 2024 – Sep 30, 2024 ******* Critical Path Reset…" at bounding box center [829, 493] width 1248 height 686
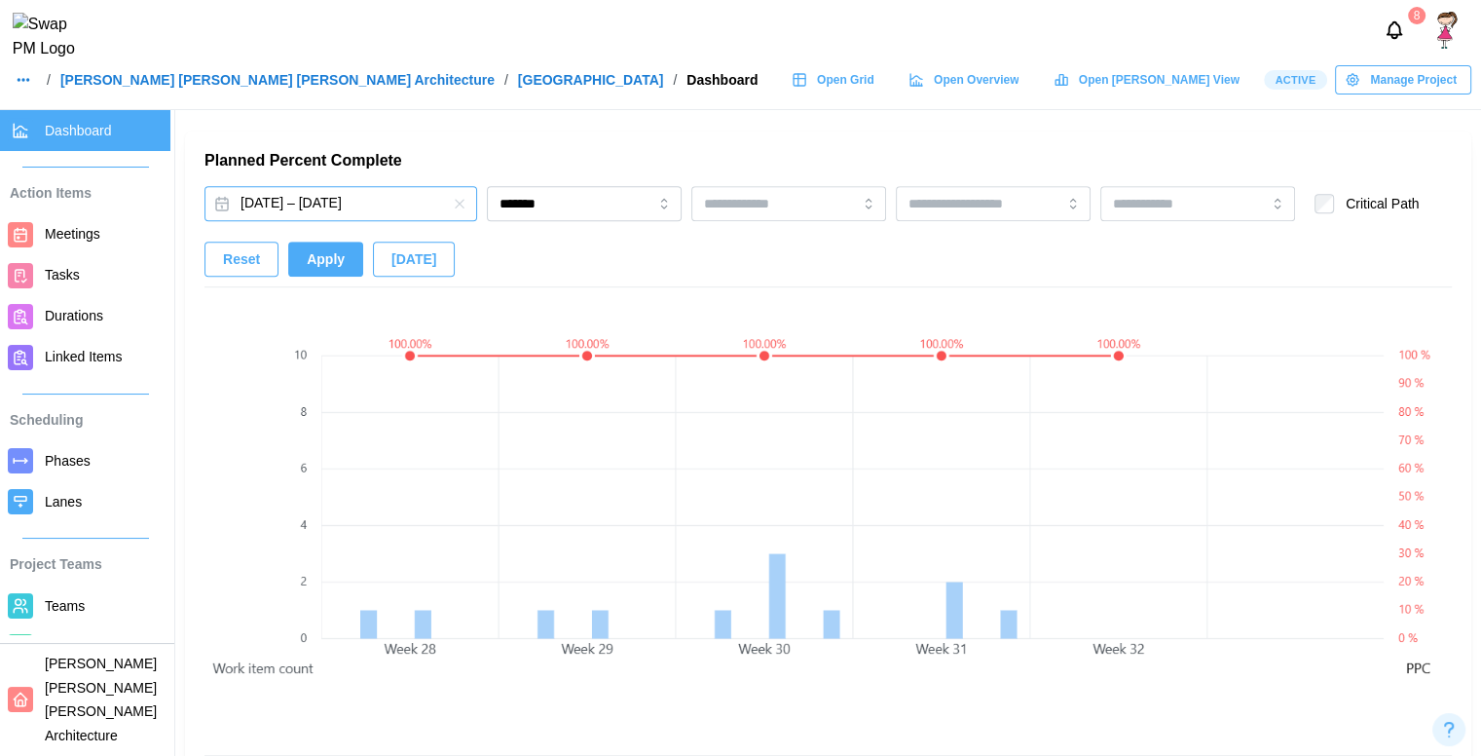
click at [316, 206] on button "Sep 2, 2024 – Sep 30, 2024" at bounding box center [341, 203] width 273 height 35
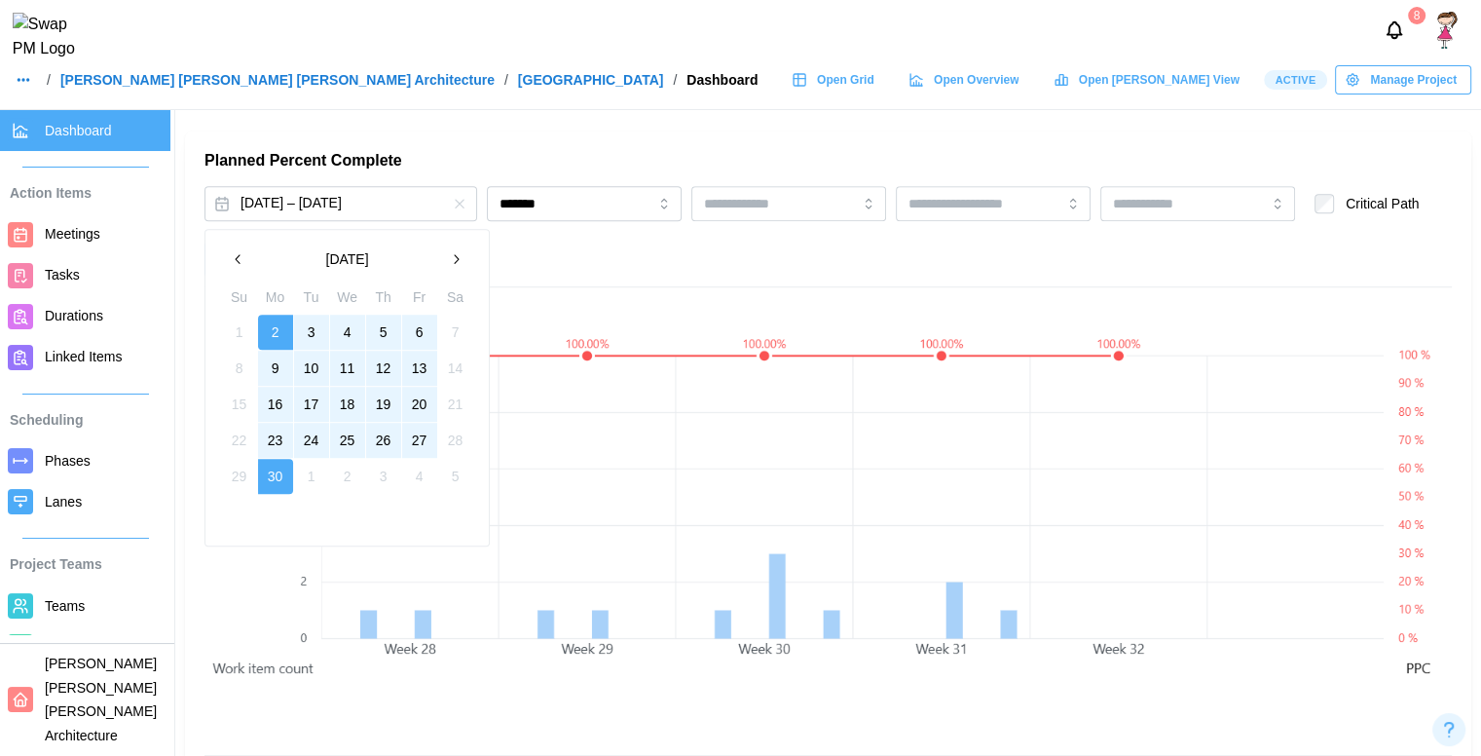
click at [451, 255] on icon "button" at bounding box center [456, 259] width 16 height 16
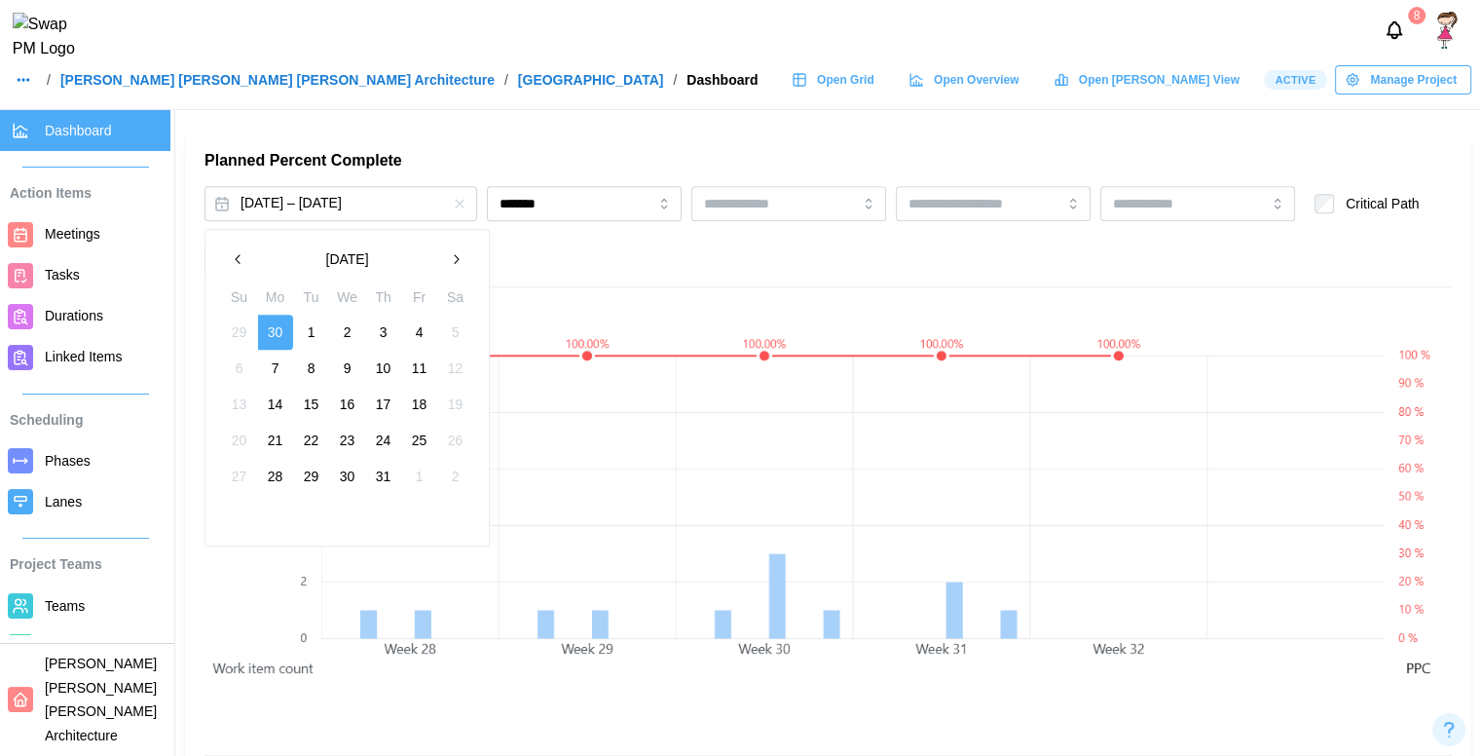
click at [451, 255] on icon "button" at bounding box center [456, 259] width 16 height 16
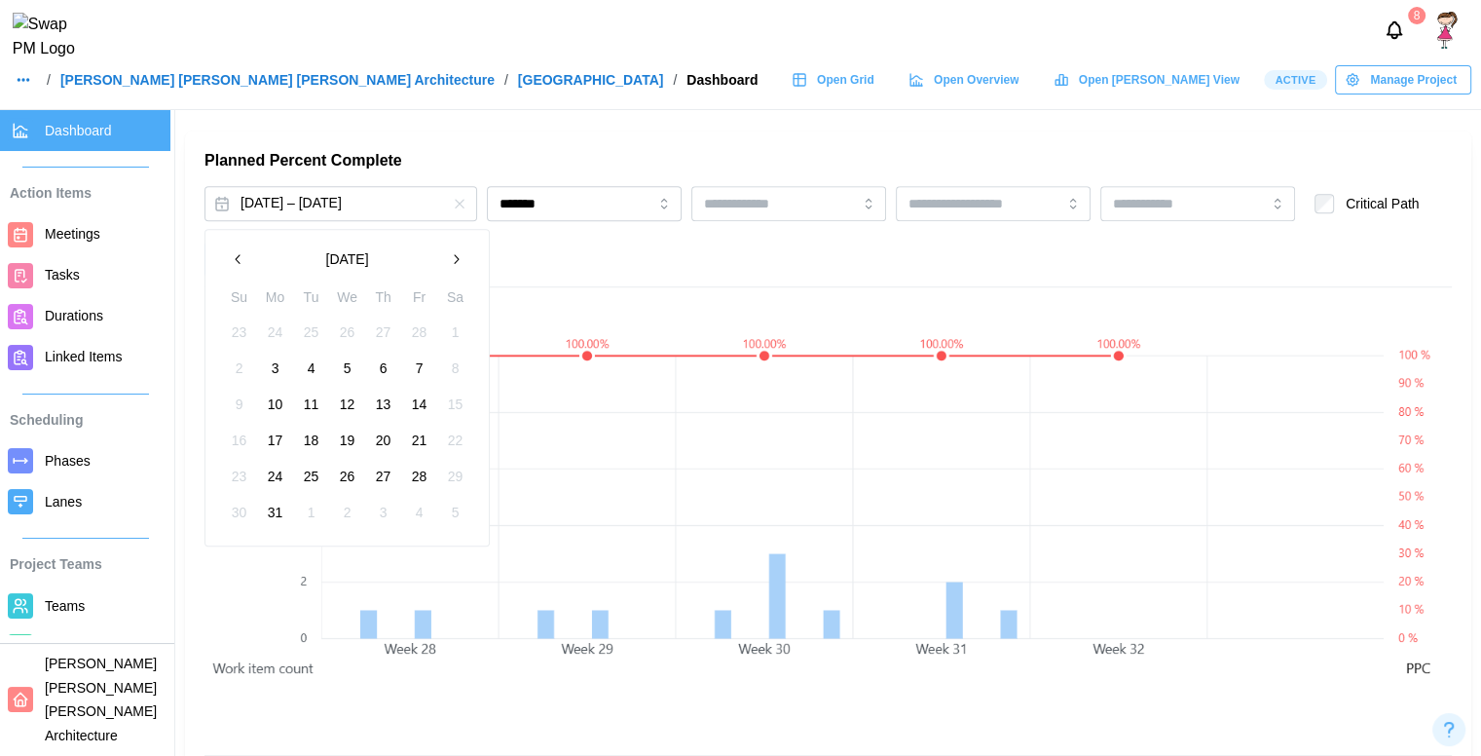
click at [451, 255] on icon "button" at bounding box center [456, 259] width 16 height 16
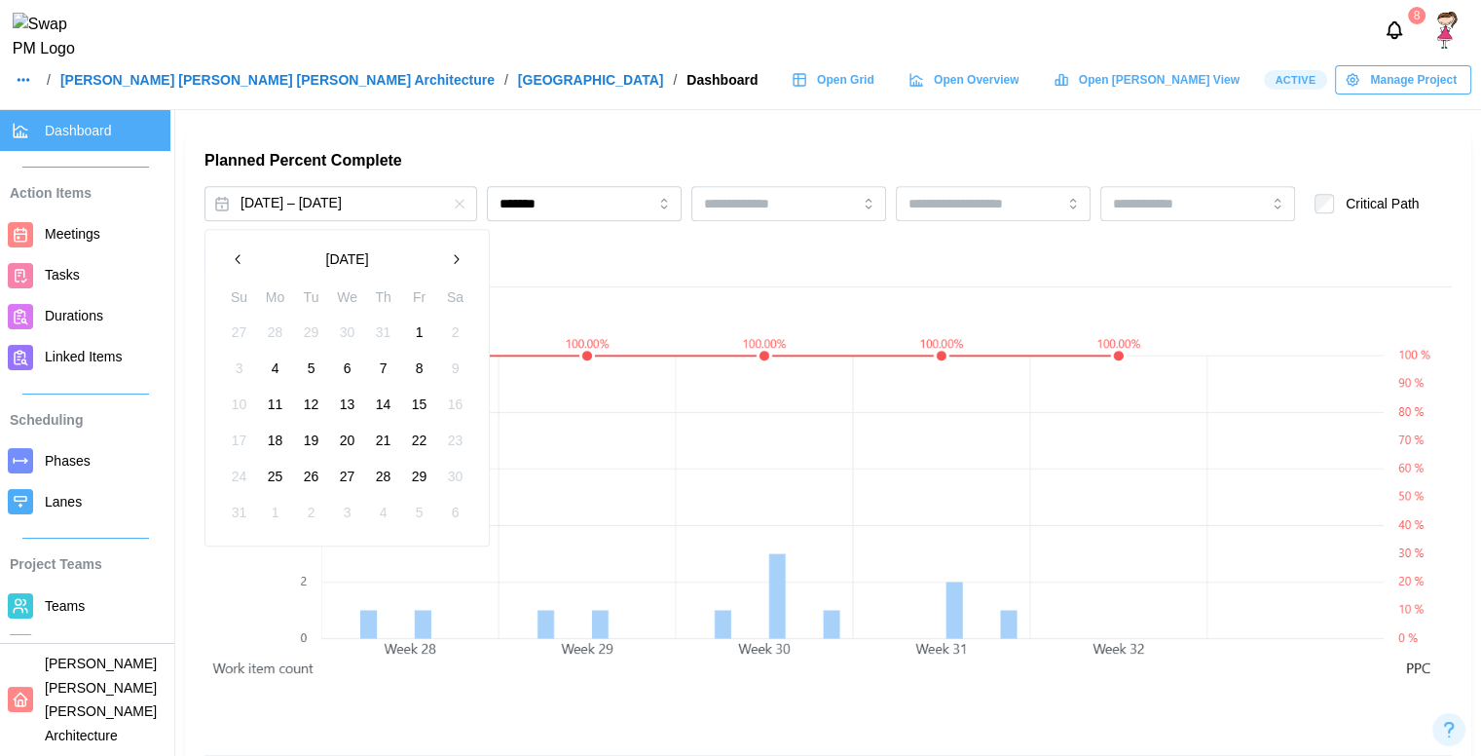
click at [451, 255] on icon "button" at bounding box center [456, 259] width 16 height 16
click at [229, 275] on button "button" at bounding box center [238, 259] width 35 height 35
click at [278, 328] on button "1" at bounding box center [275, 332] width 35 height 35
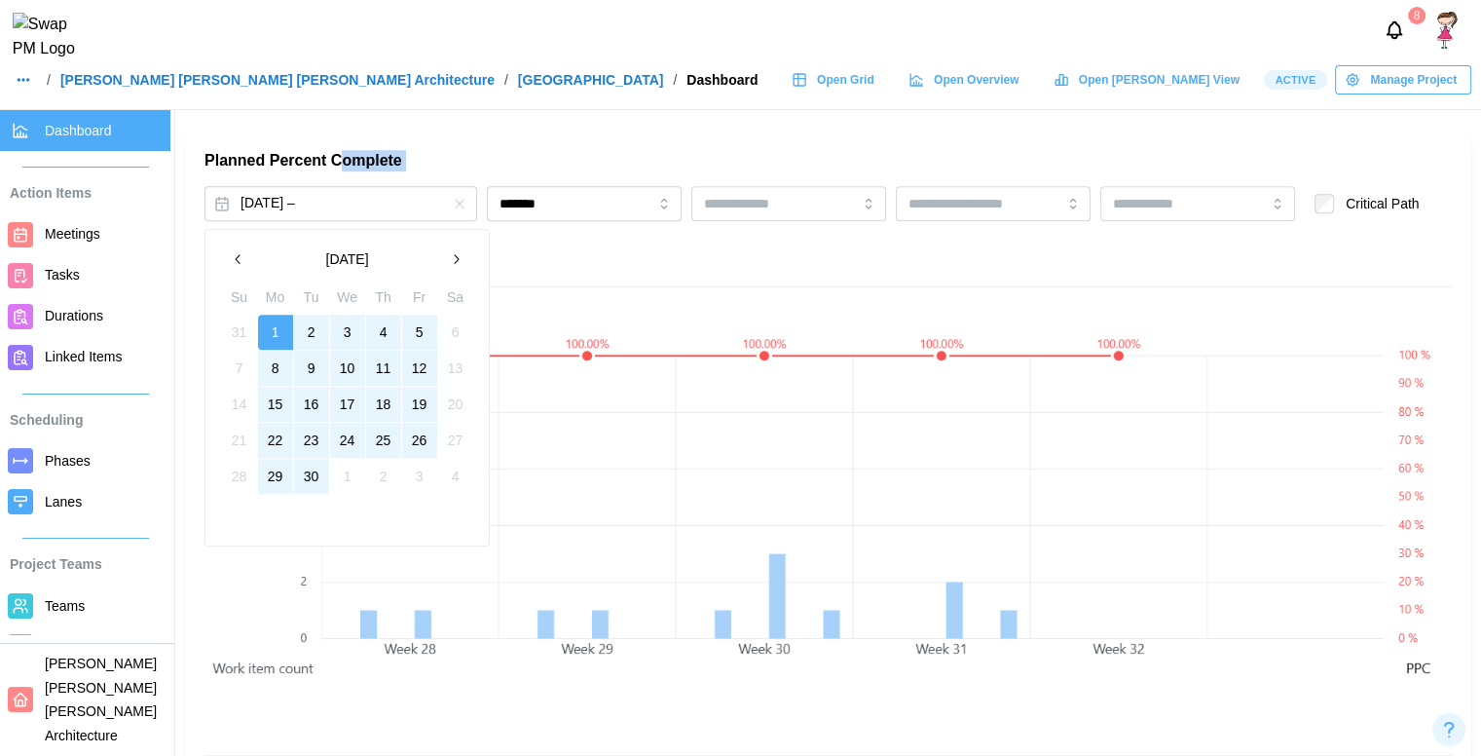
click at [309, 466] on button "30" at bounding box center [311, 476] width 35 height 35
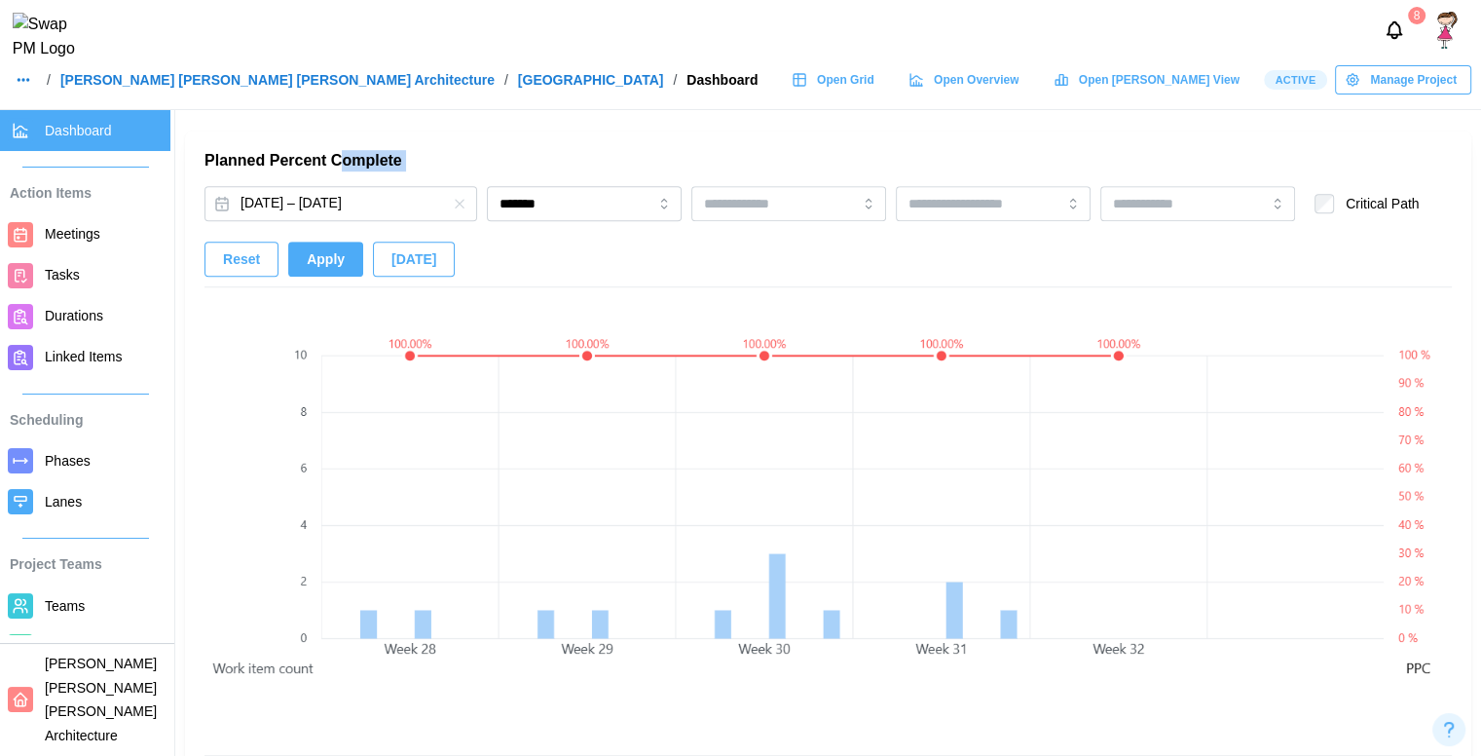
click at [299, 259] on button "Apply" at bounding box center [325, 259] width 75 height 35
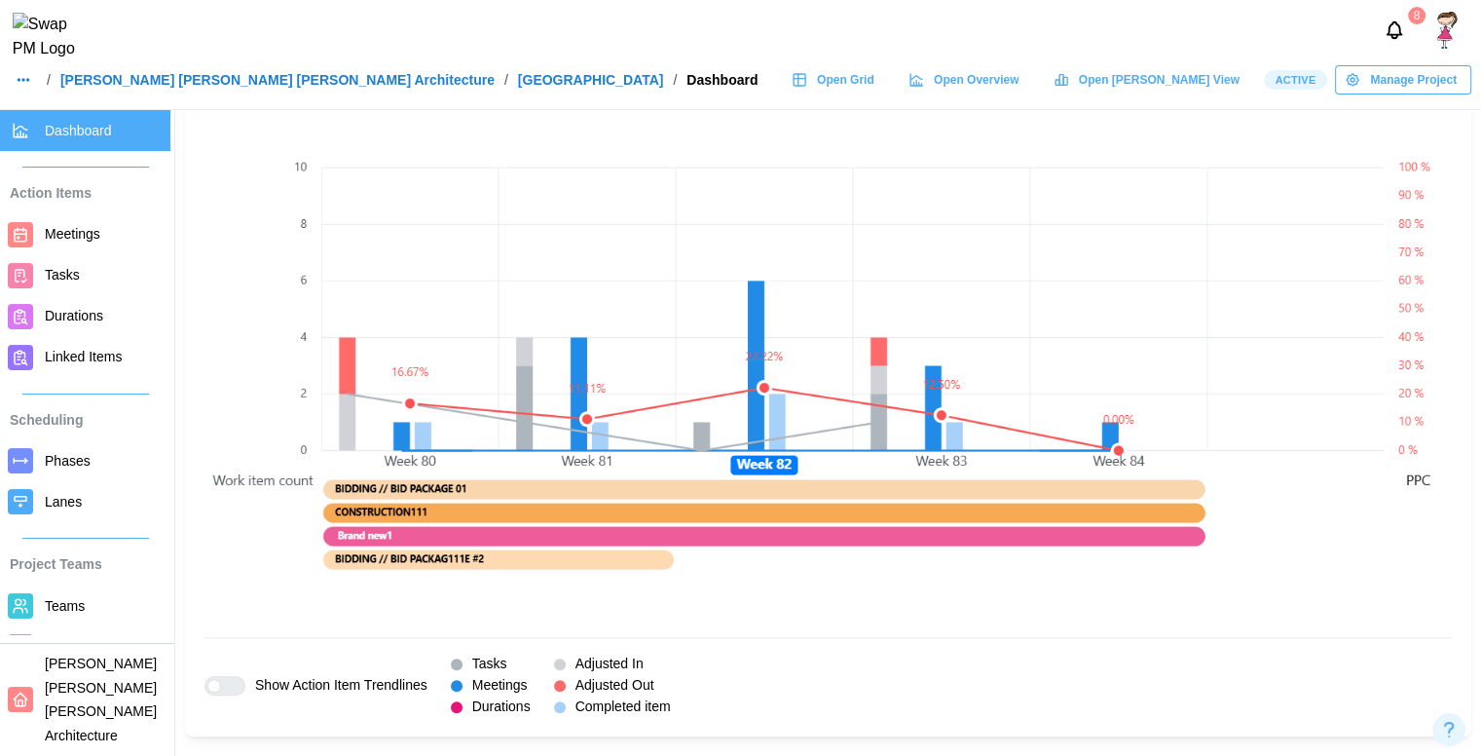
scroll to position [1438, 0]
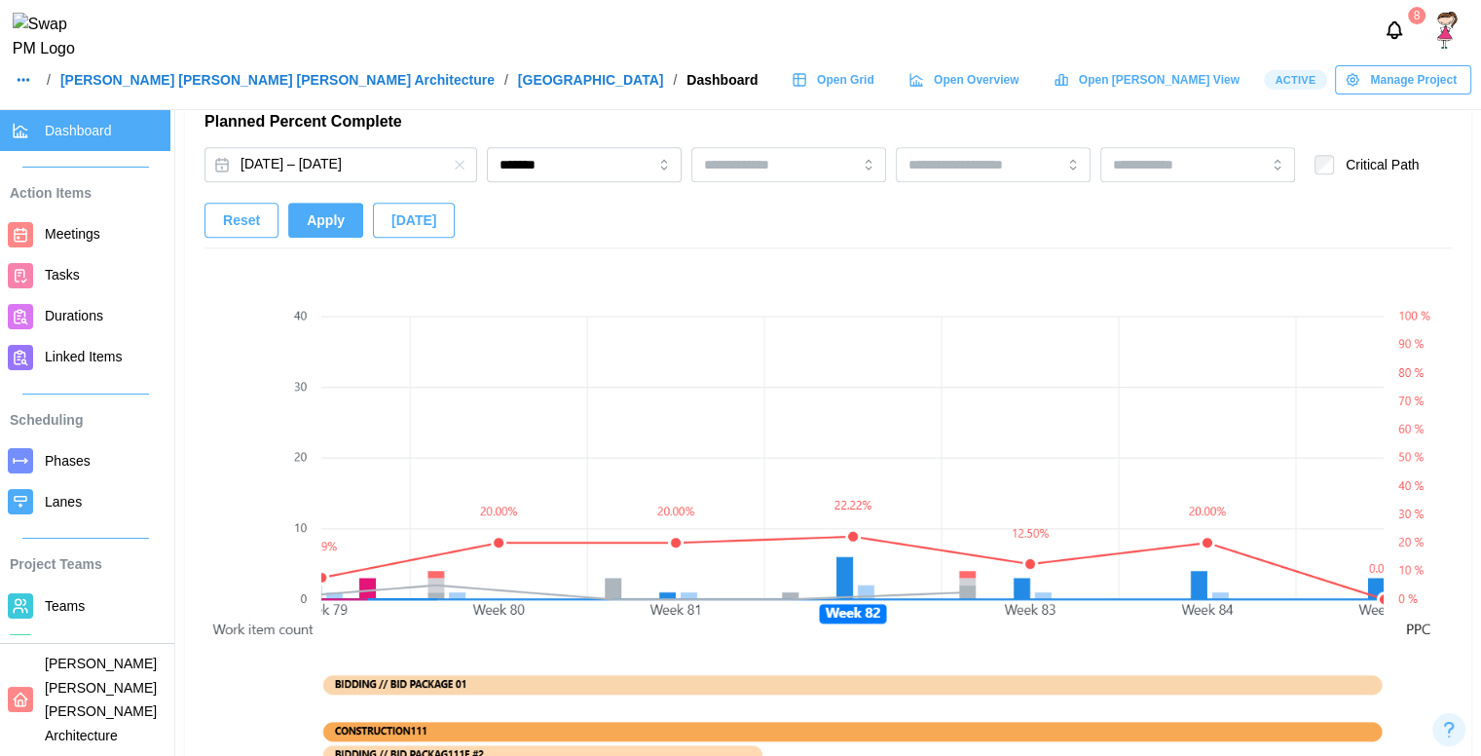
scroll to position [1300, 0]
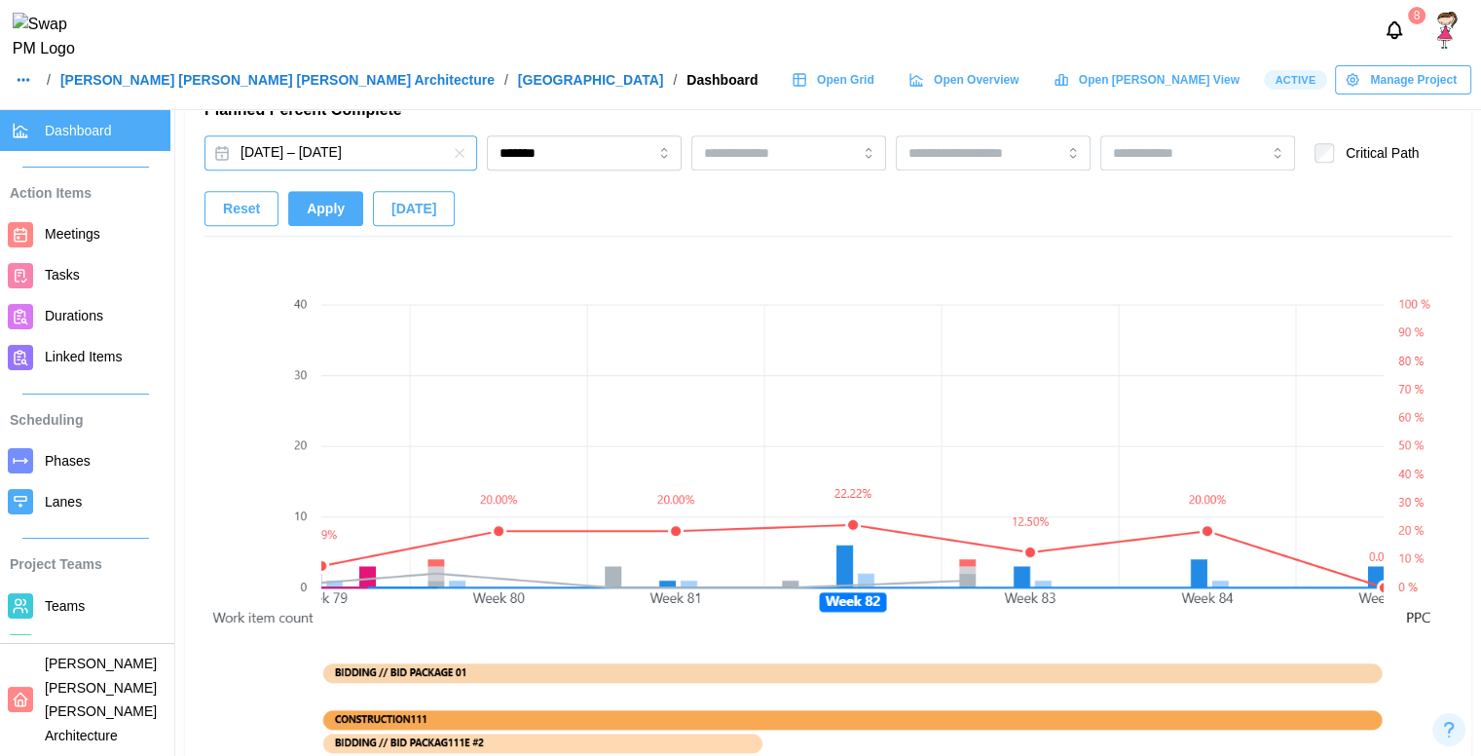
click at [377, 162] on button "[DATE] – [DATE]" at bounding box center [341, 152] width 273 height 35
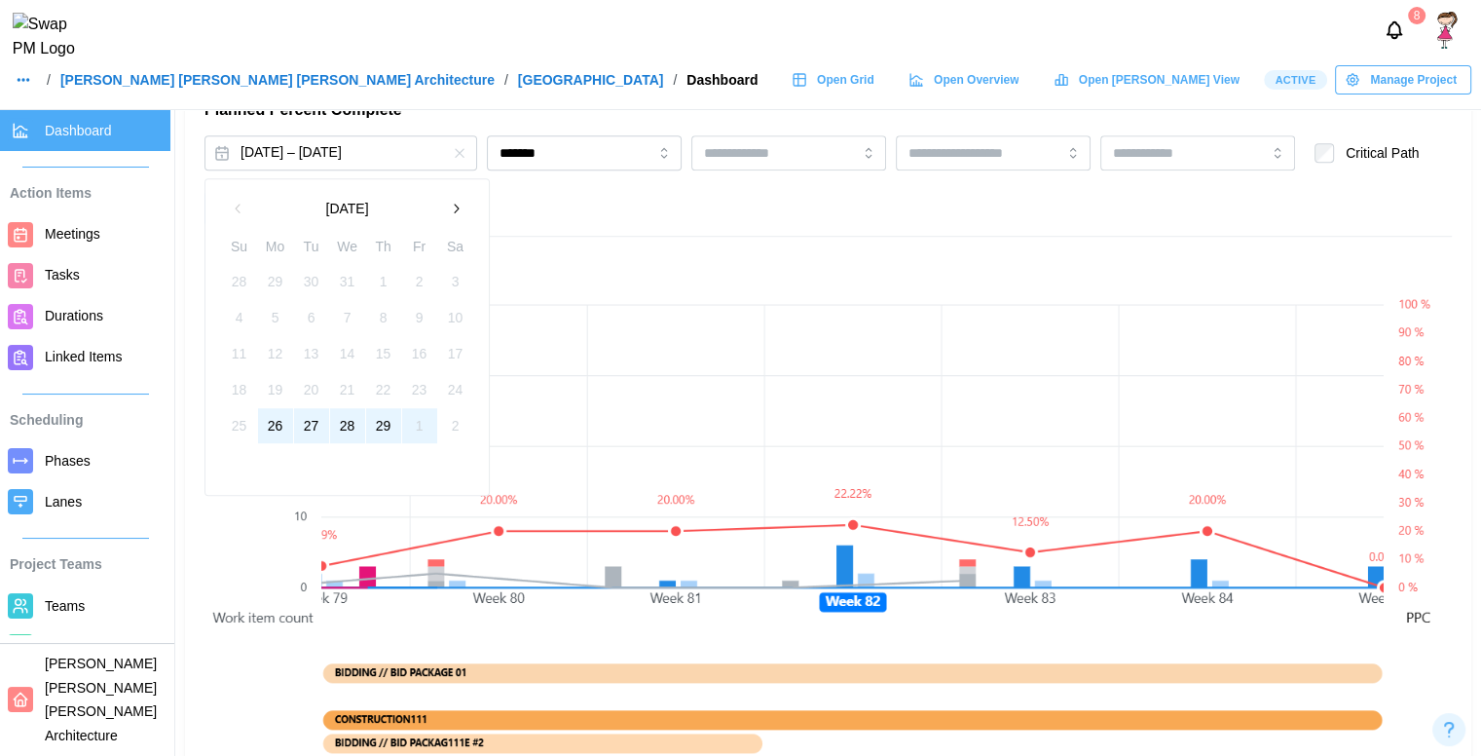
click at [452, 210] on icon "button" at bounding box center [456, 209] width 16 height 16
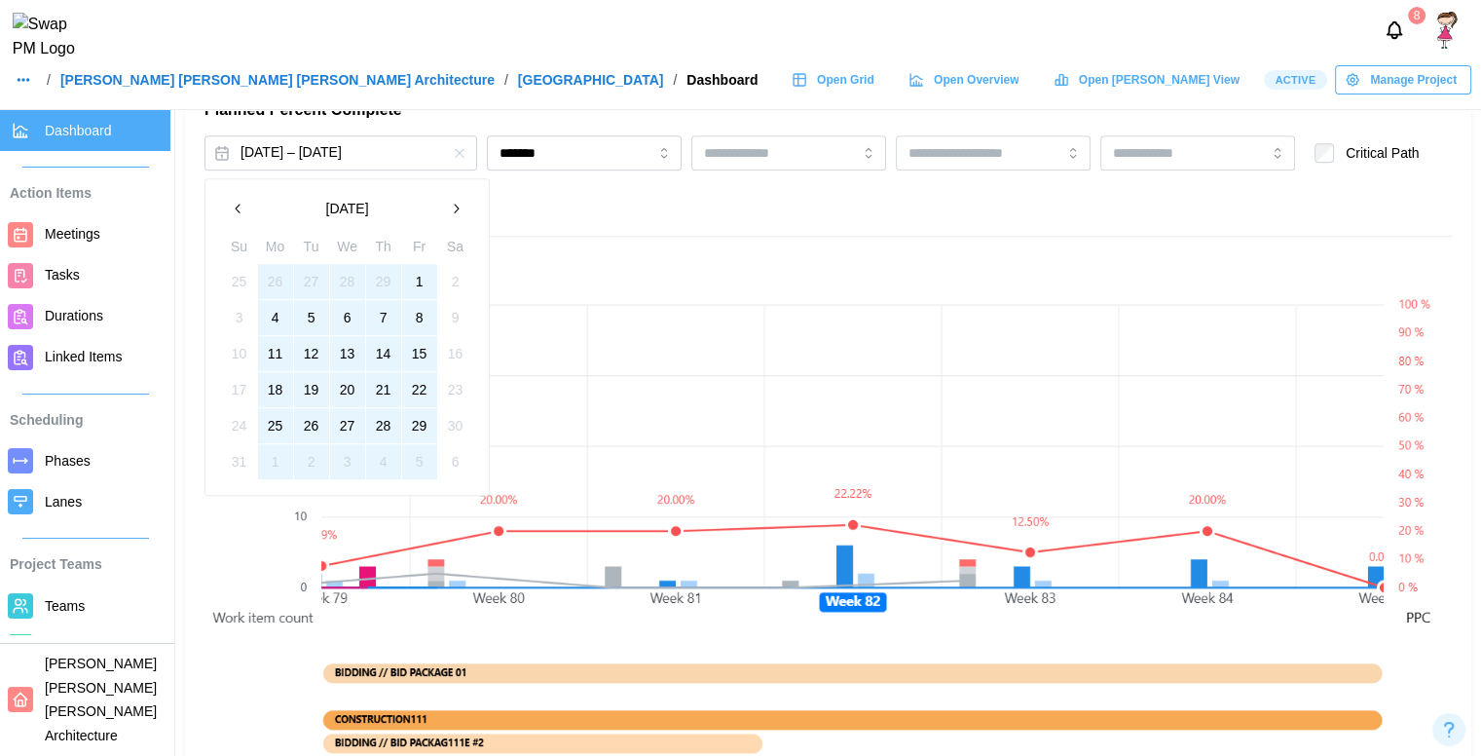
click at [452, 210] on icon "button" at bounding box center [456, 209] width 16 height 16
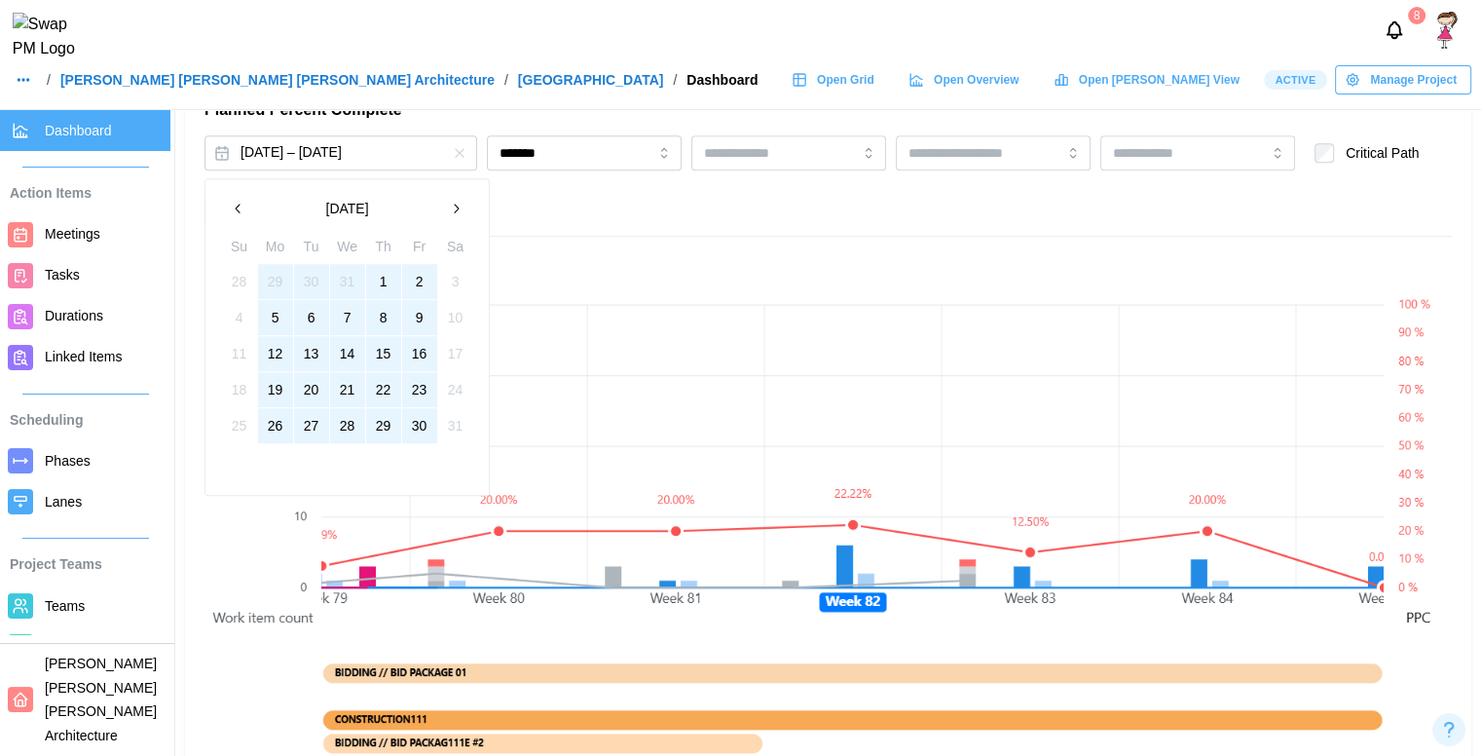
click at [452, 210] on icon "button" at bounding box center [456, 209] width 16 height 16
click at [448, 207] on icon "button" at bounding box center [456, 209] width 16 height 16
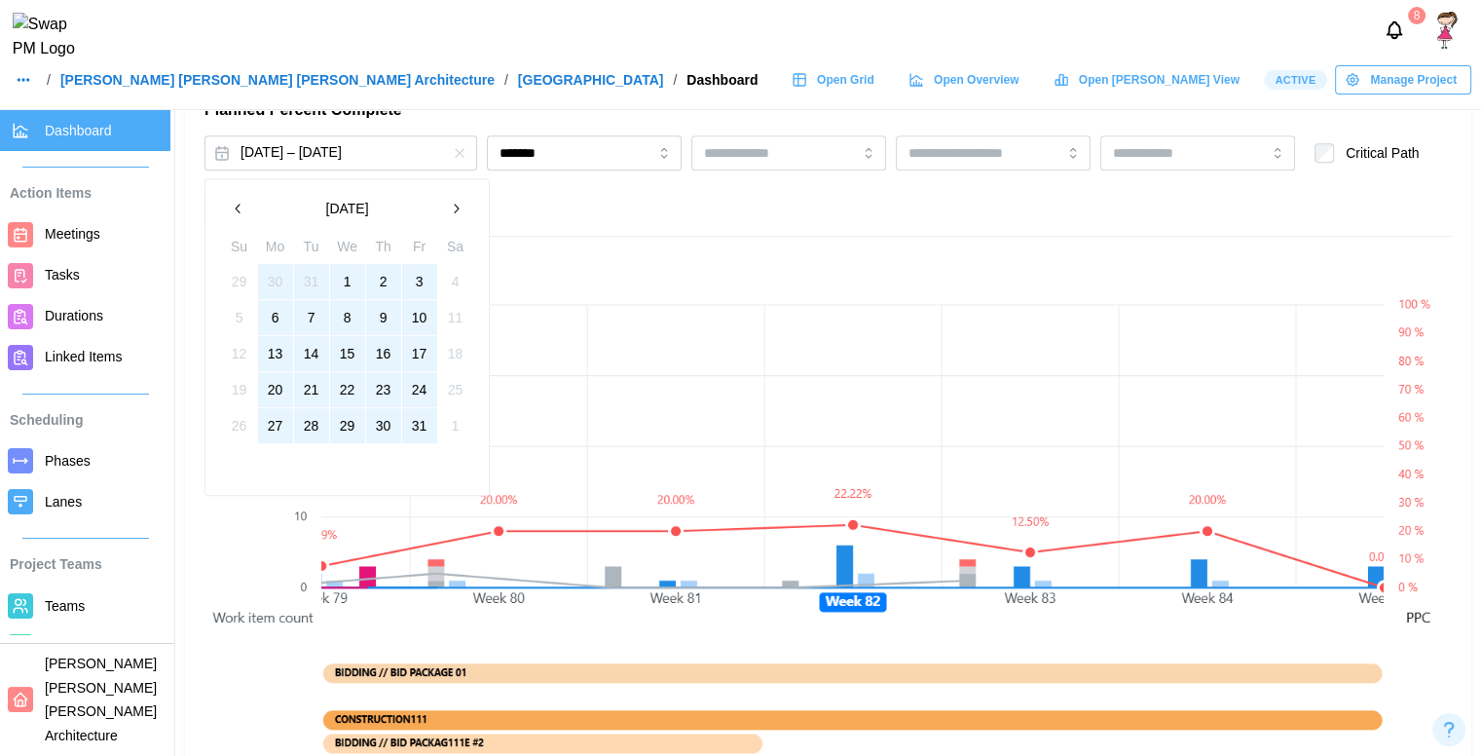
click at [448, 207] on icon "button" at bounding box center [456, 209] width 16 height 16
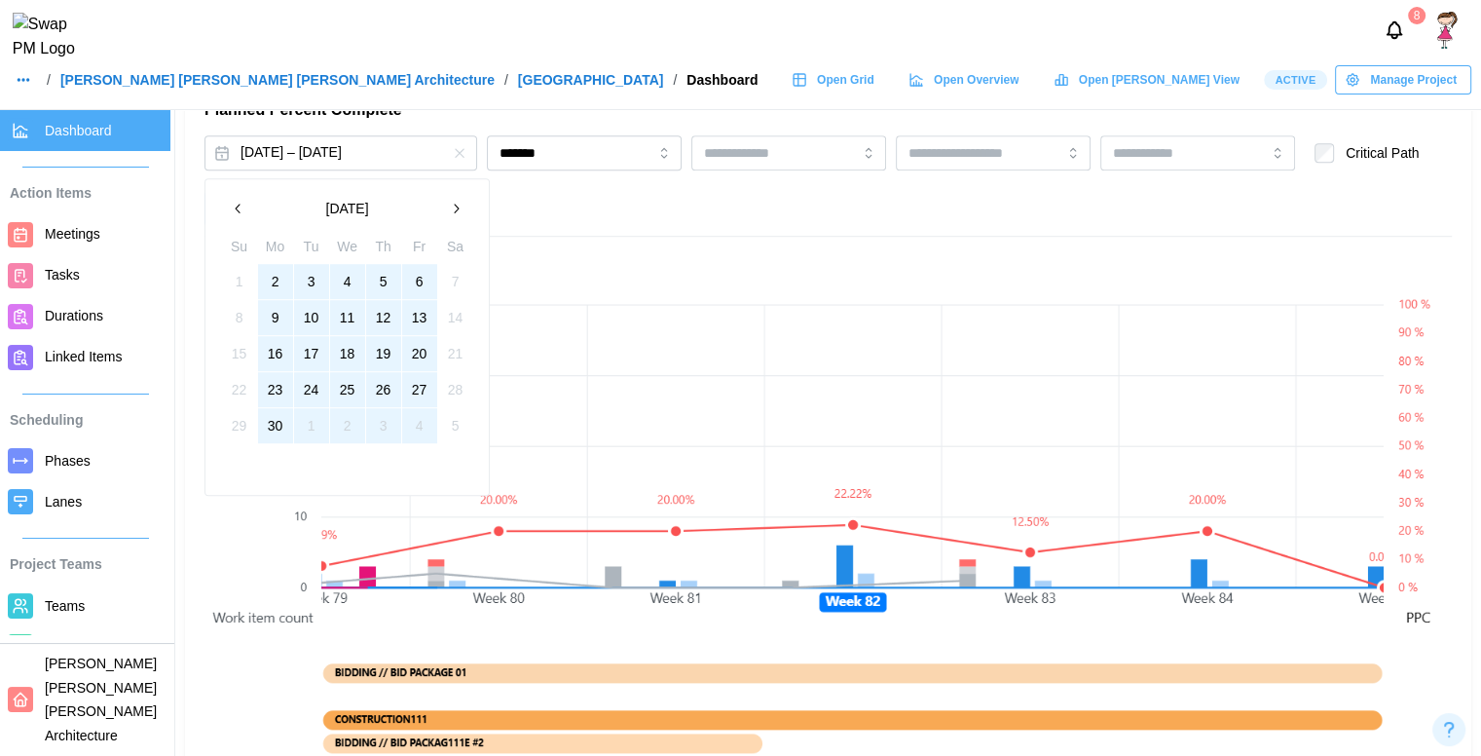
click at [448, 207] on icon "button" at bounding box center [456, 209] width 16 height 16
click at [272, 285] on button "1" at bounding box center [275, 281] width 35 height 35
click at [314, 430] on button "30" at bounding box center [311, 425] width 35 height 35
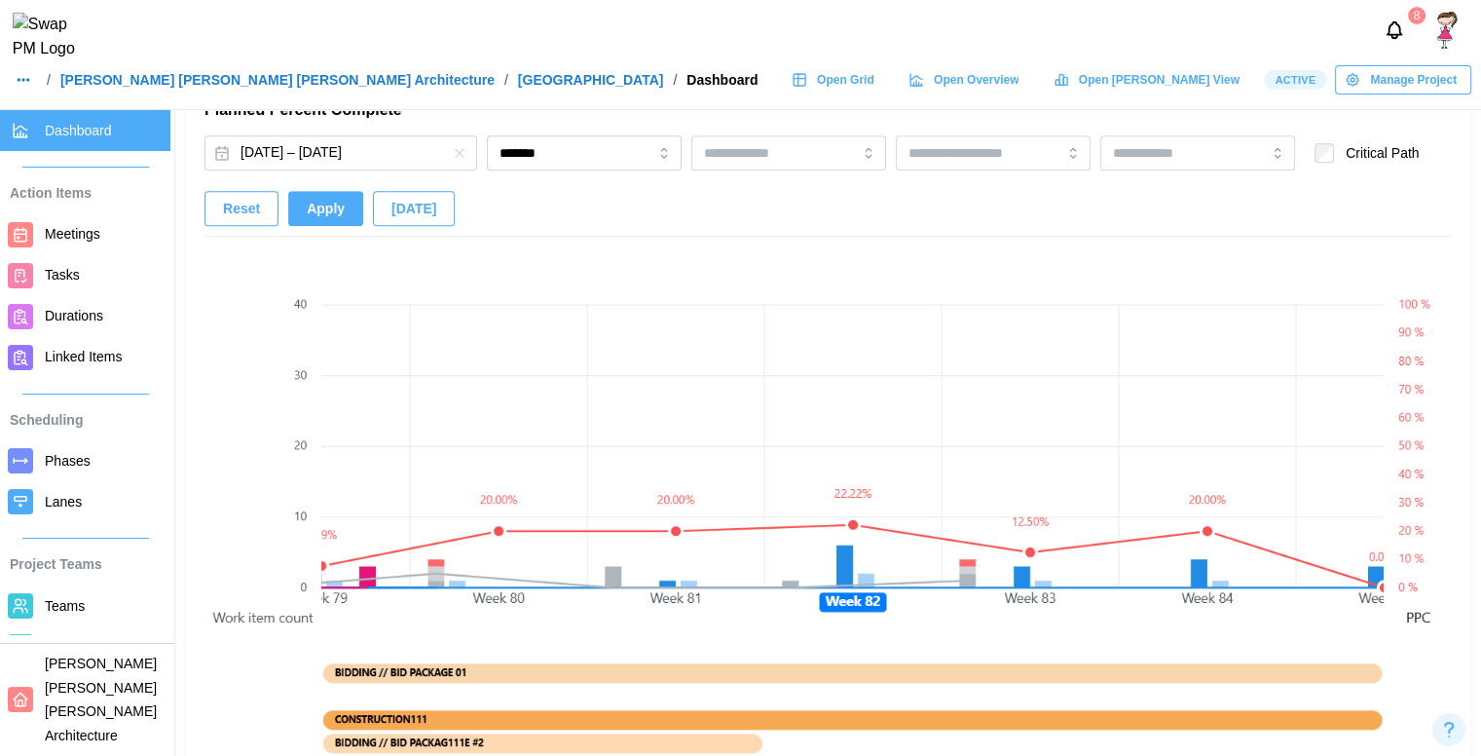
click at [339, 214] on button "Apply" at bounding box center [325, 208] width 75 height 35
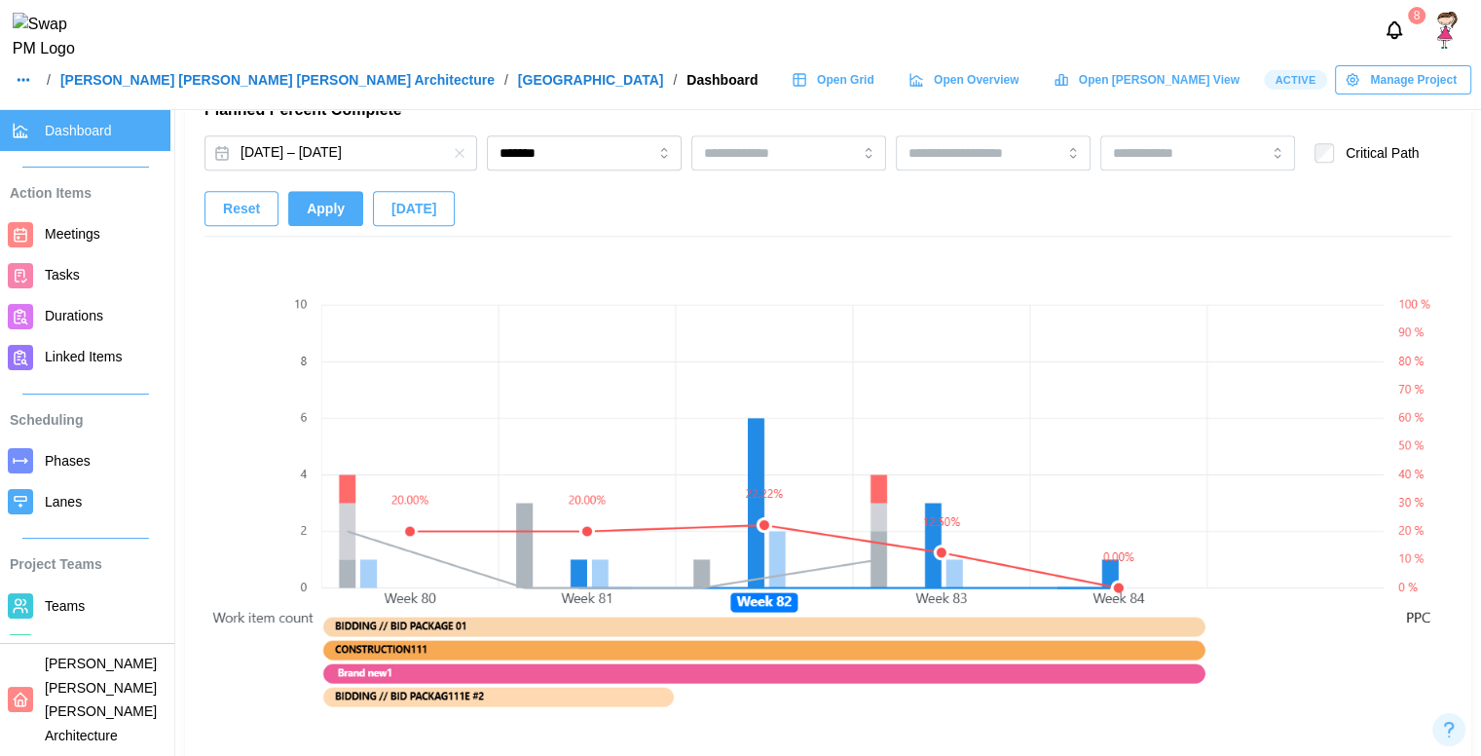
click at [340, 207] on button "Apply" at bounding box center [325, 208] width 75 height 35
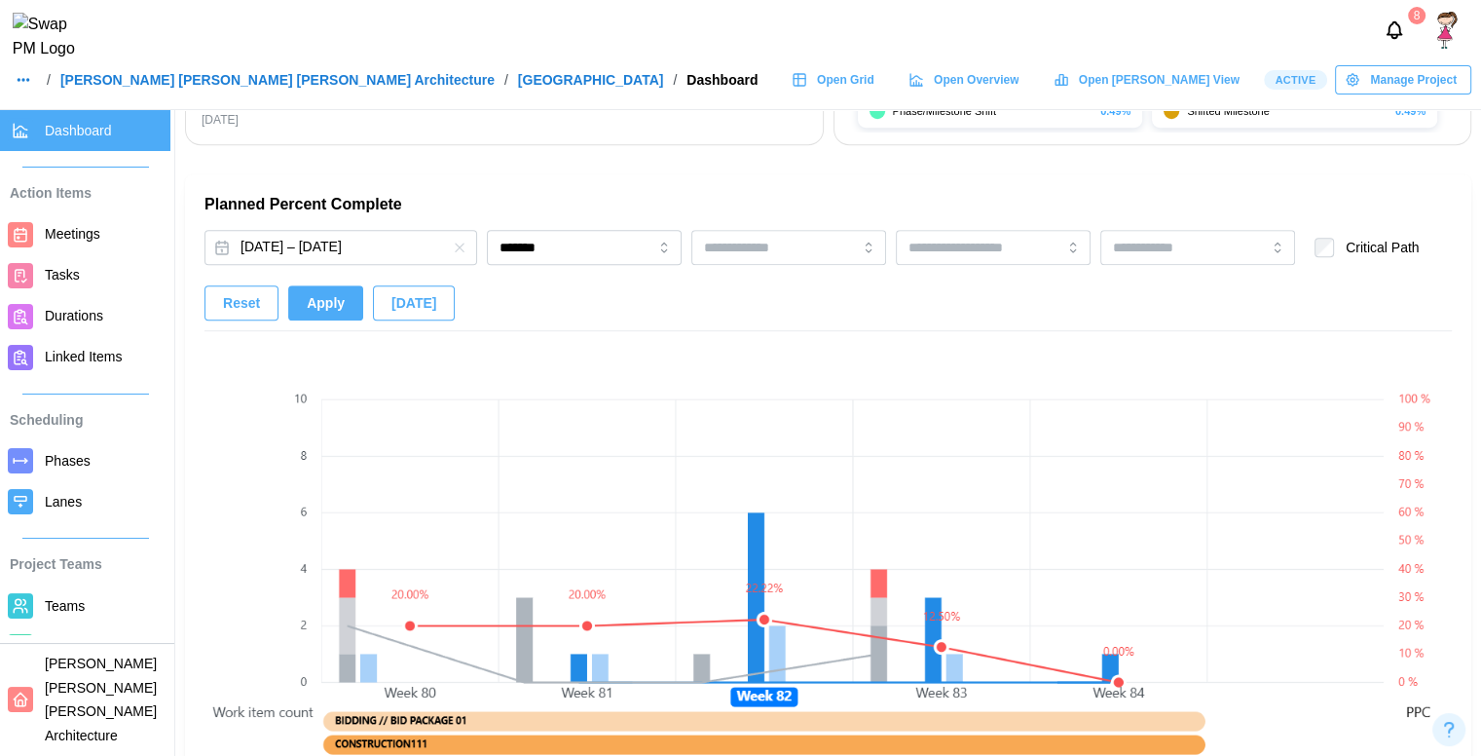
scroll to position [1204, 0]
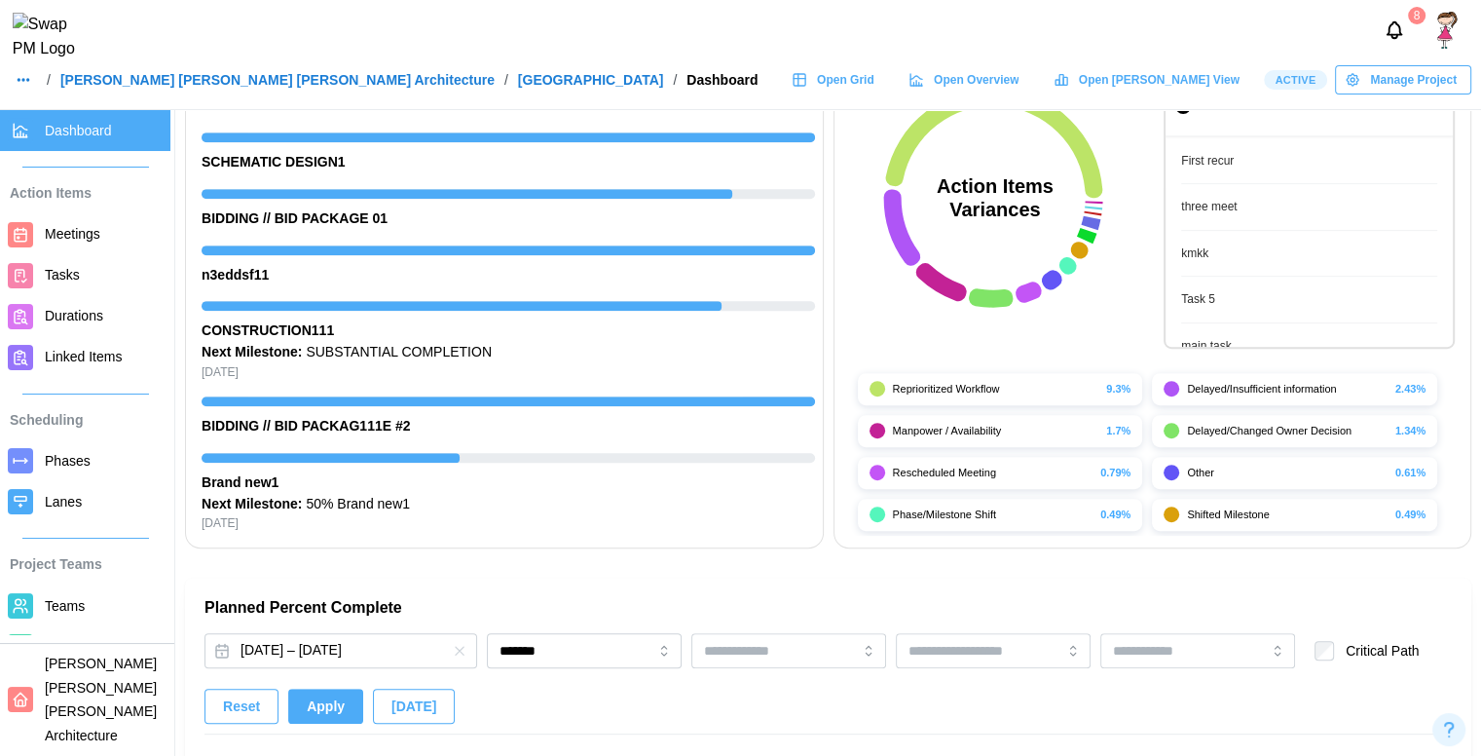
scroll to position [1212, 0]
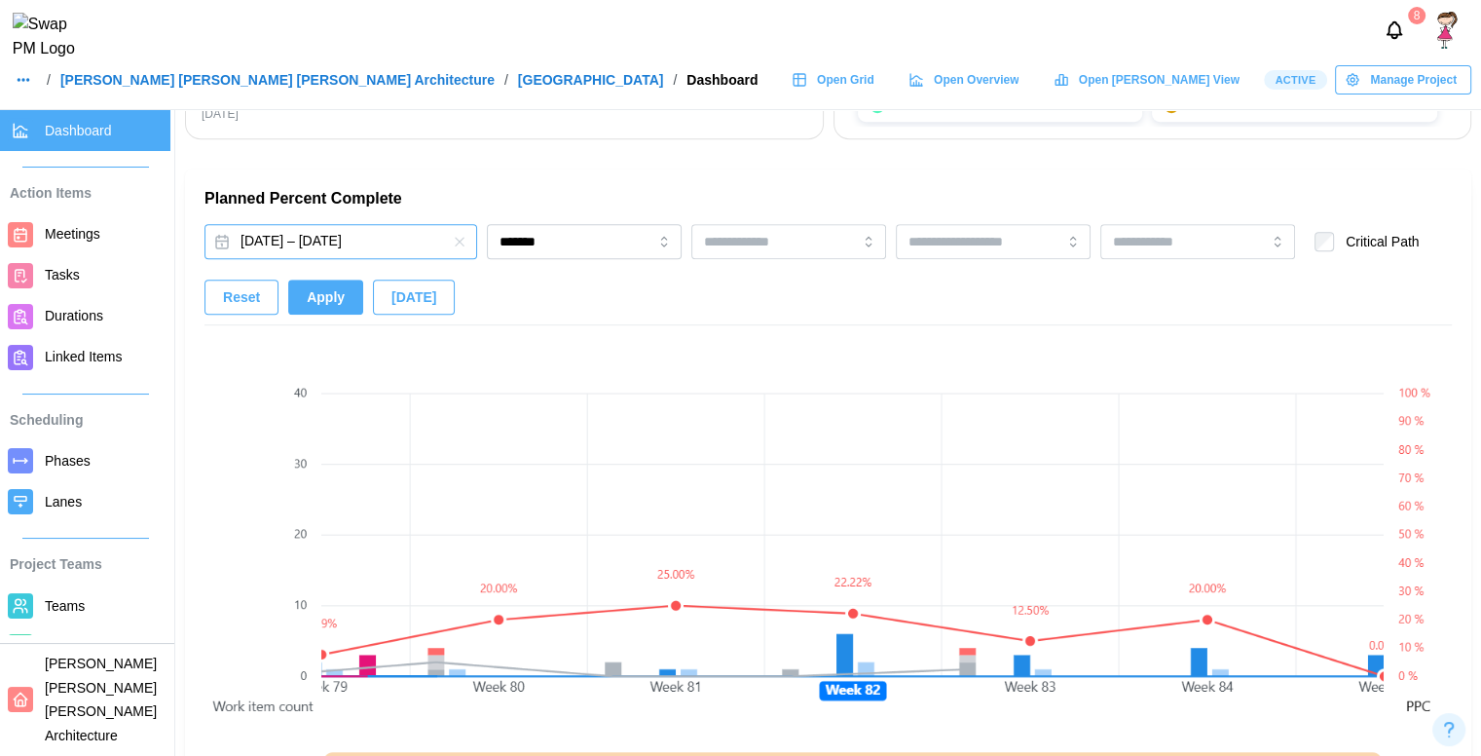
click at [394, 240] on button "[DATE] – [DATE]" at bounding box center [341, 241] width 273 height 35
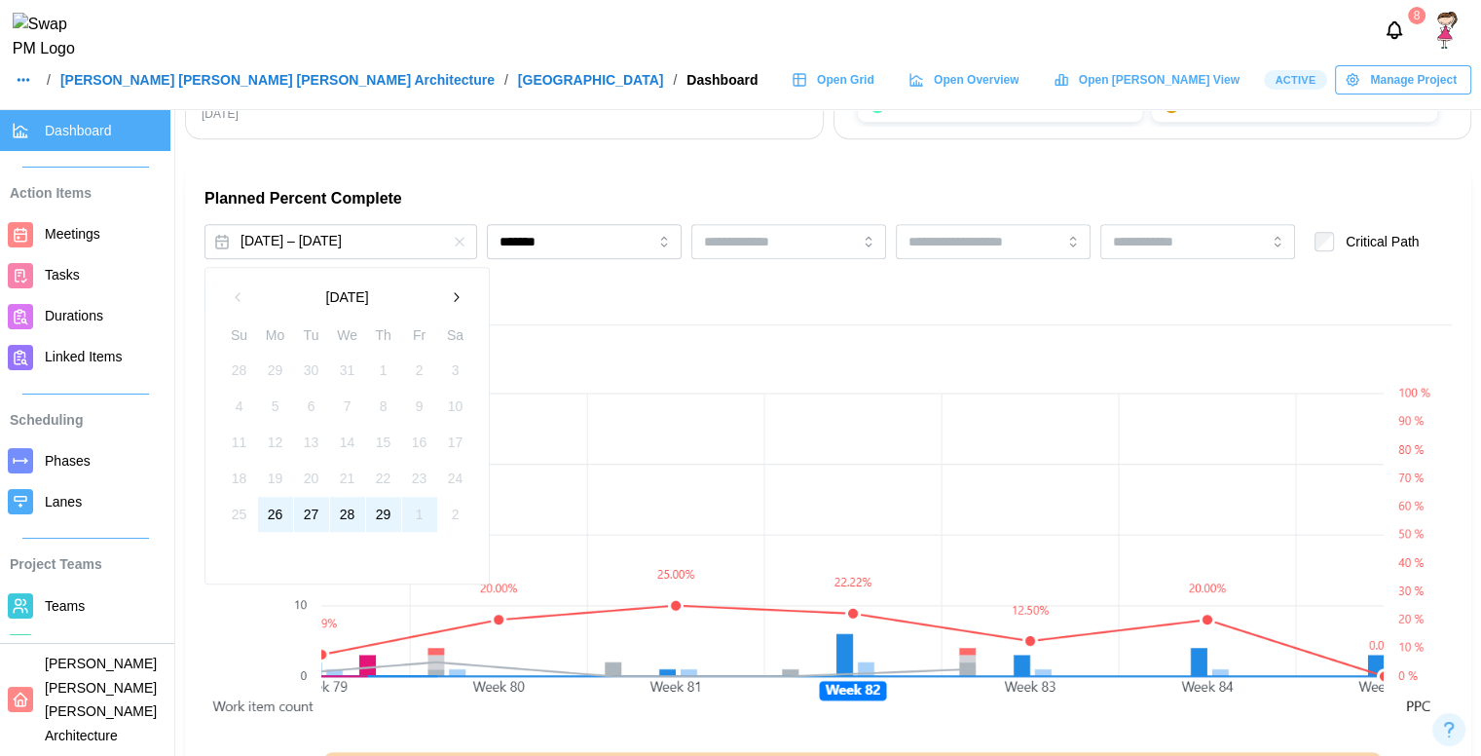
click at [463, 299] on icon "button" at bounding box center [456, 297] width 16 height 16
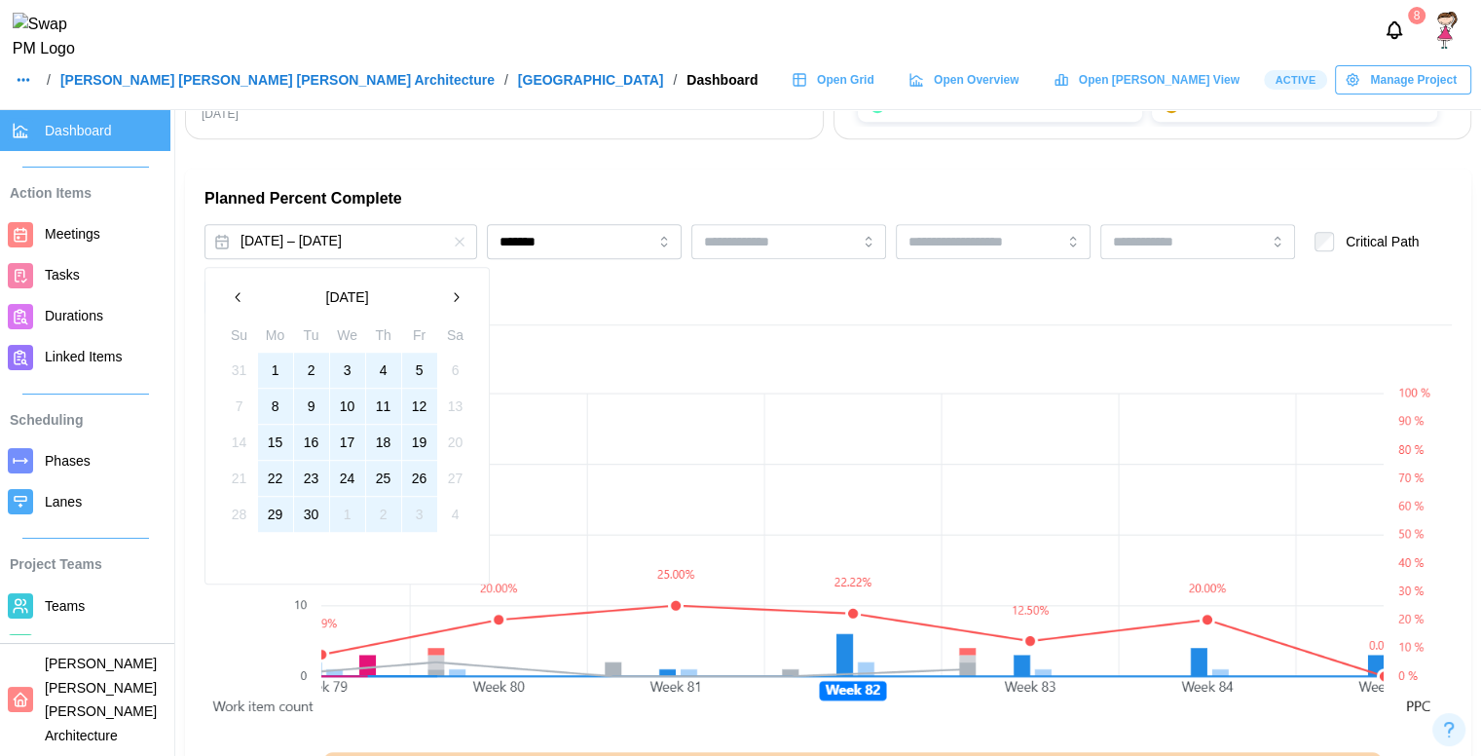
click at [463, 299] on icon "button" at bounding box center [456, 297] width 16 height 16
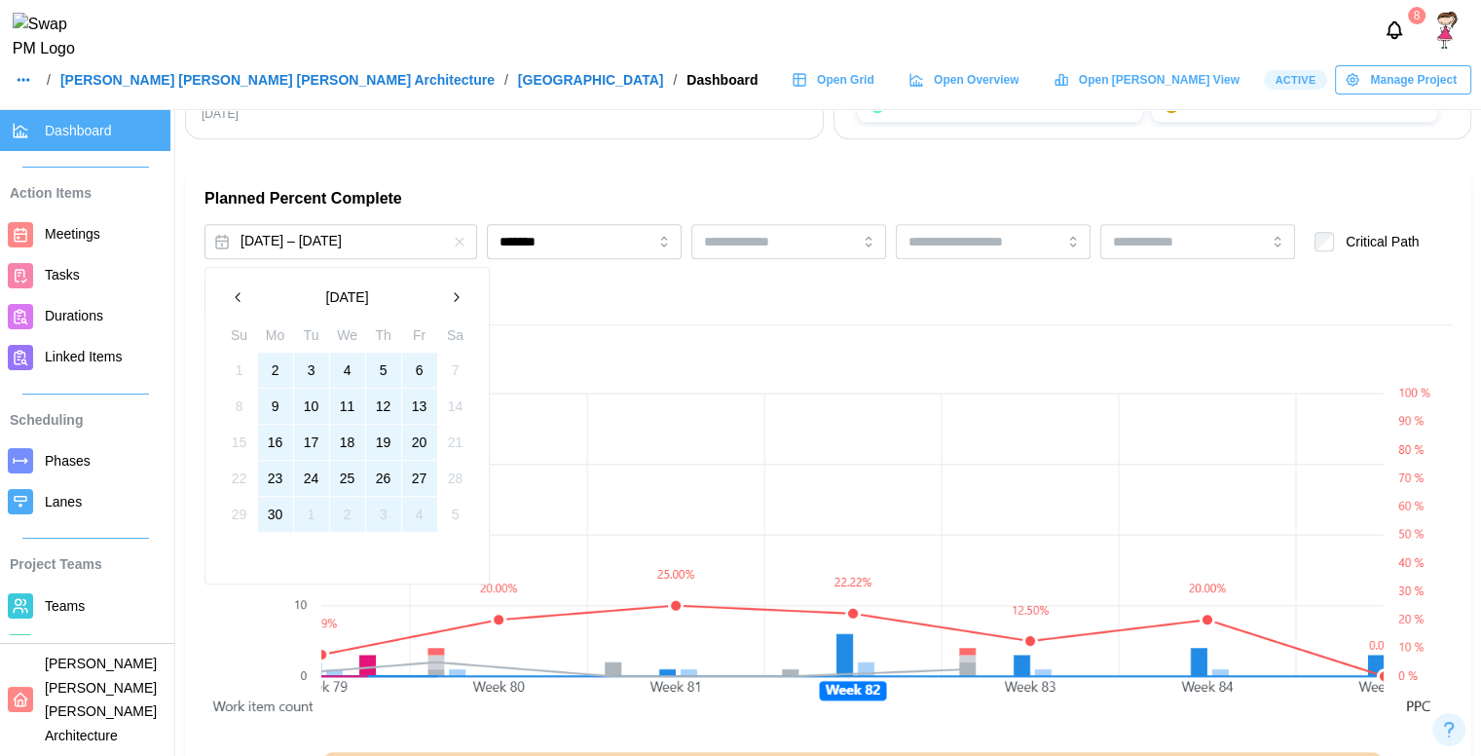
click at [463, 299] on icon "button" at bounding box center [456, 297] width 16 height 16
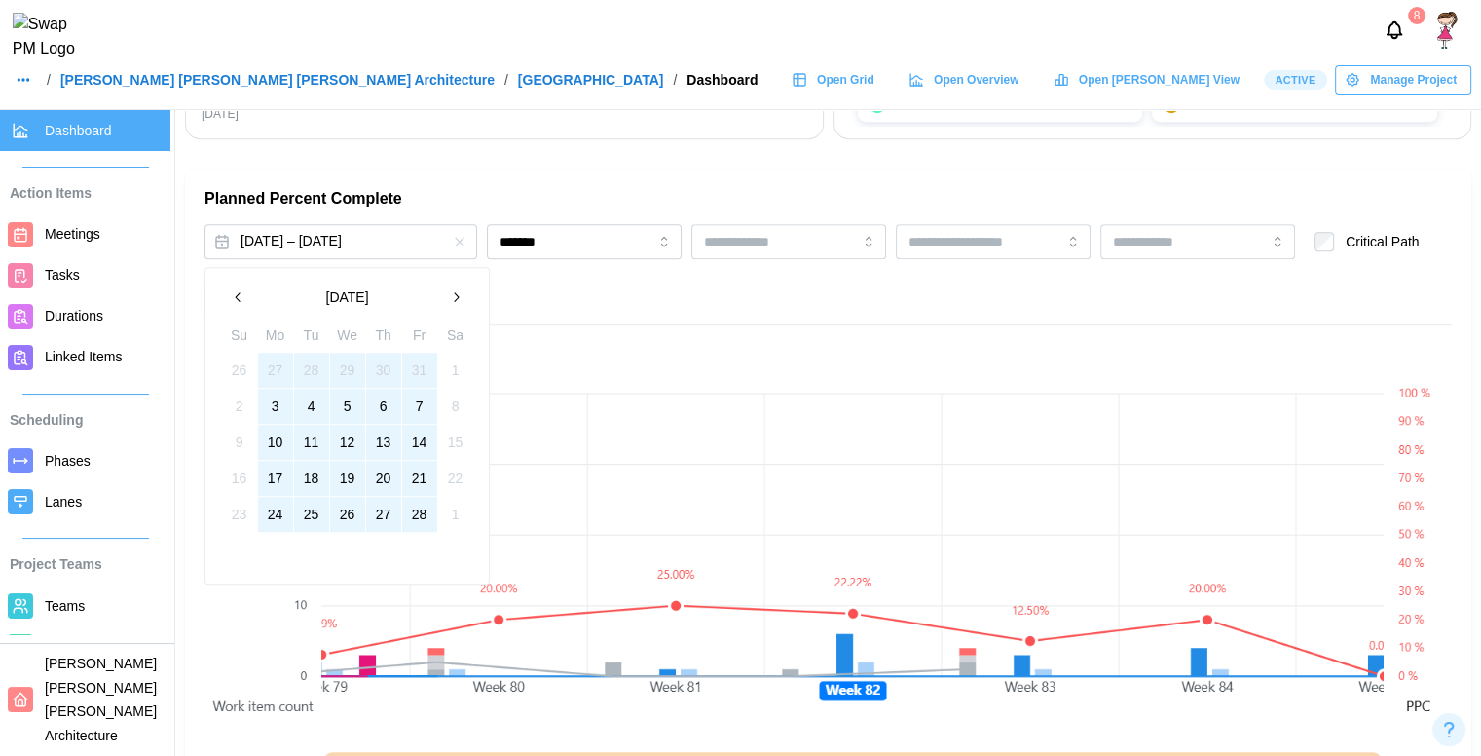
click at [463, 299] on icon "button" at bounding box center [456, 297] width 16 height 16
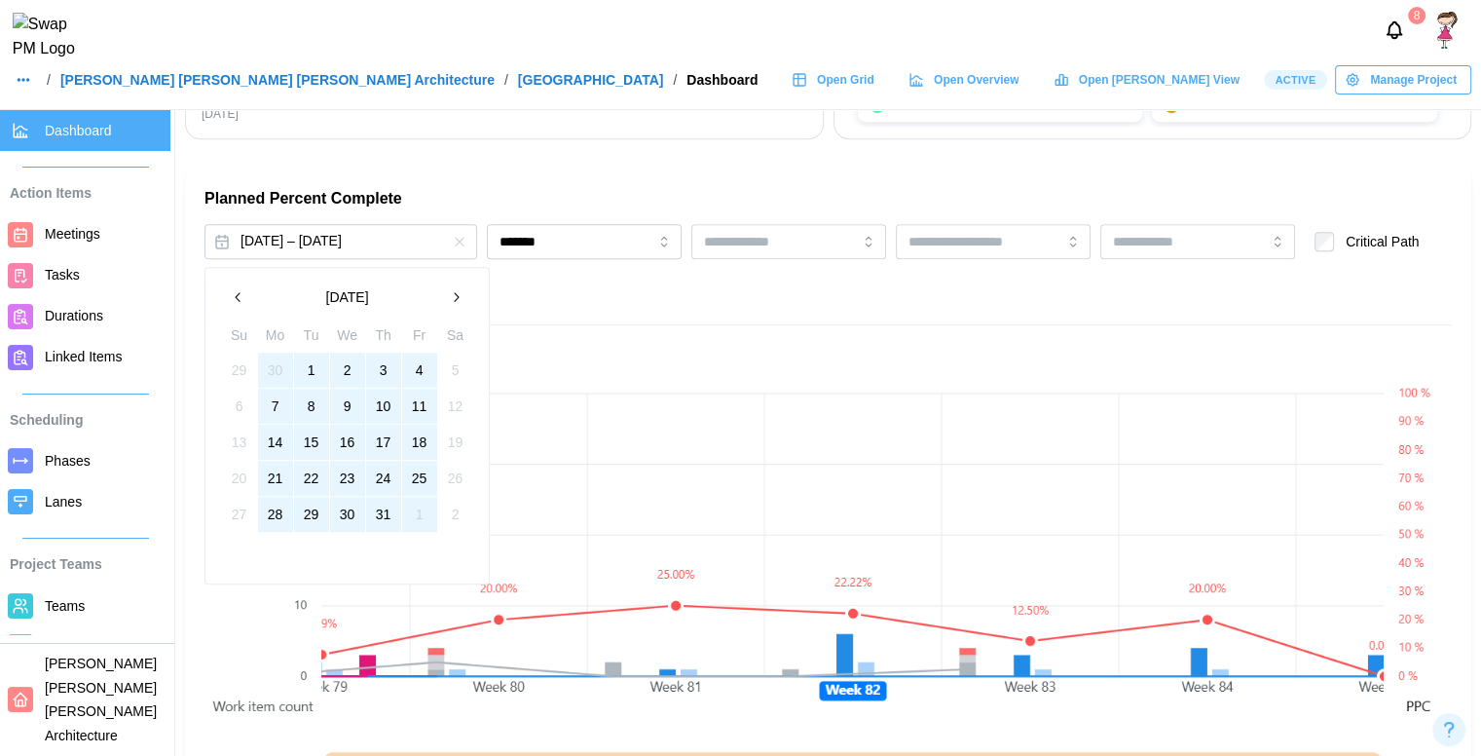
click at [463, 299] on icon "button" at bounding box center [456, 297] width 16 height 16
click at [243, 292] on icon "button" at bounding box center [239, 297] width 16 height 16
drag, startPoint x: 278, startPoint y: 384, endPoint x: 315, endPoint y: 516, distance: 137.5
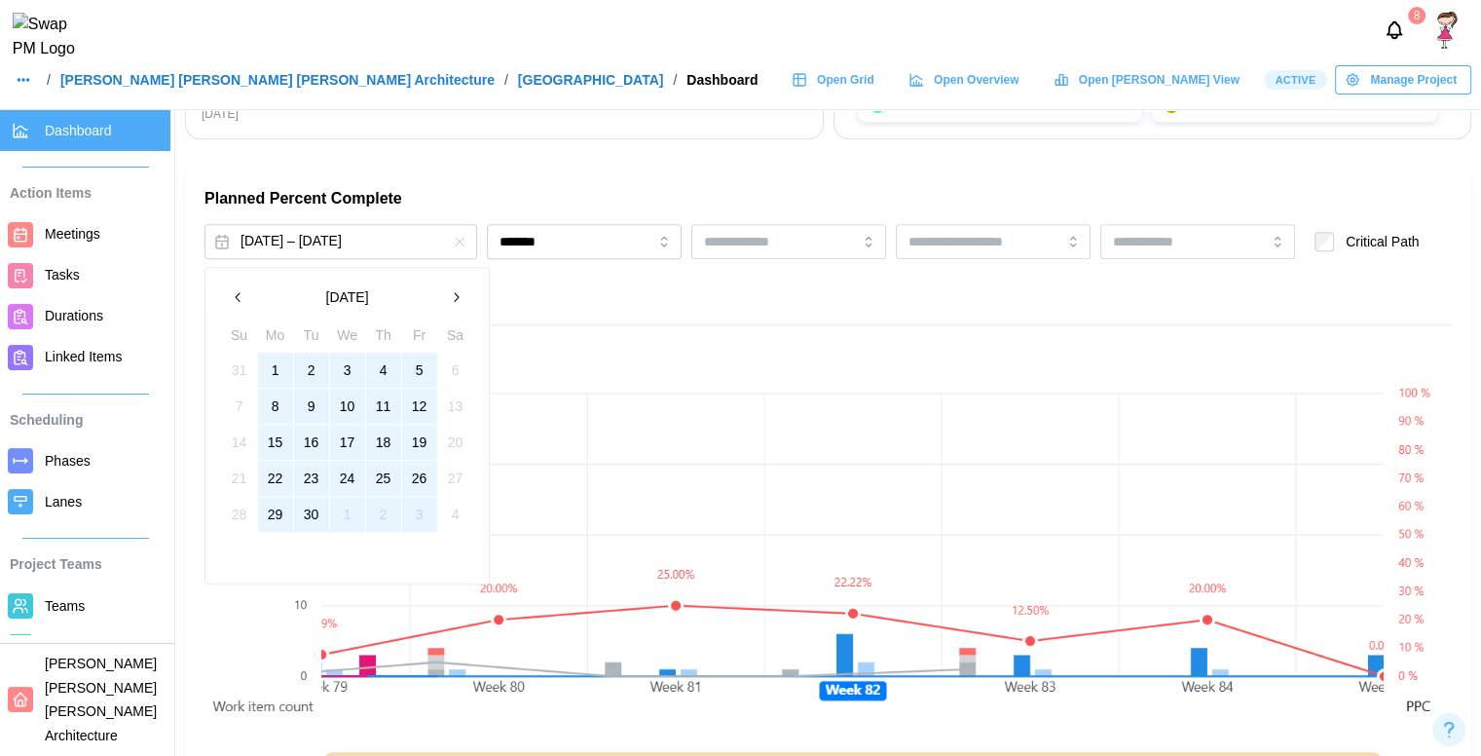
click at [315, 516] on tbody "31 1 2 3 4 5 6 7 8 9 10 11 12 13 14 15 16 17 18 19 20 21 22 23 24 25 26 27 28 2…" at bounding box center [347, 443] width 252 height 180
click at [277, 367] on button "1" at bounding box center [275, 370] width 35 height 35
click at [300, 516] on button "30" at bounding box center [311, 514] width 35 height 35
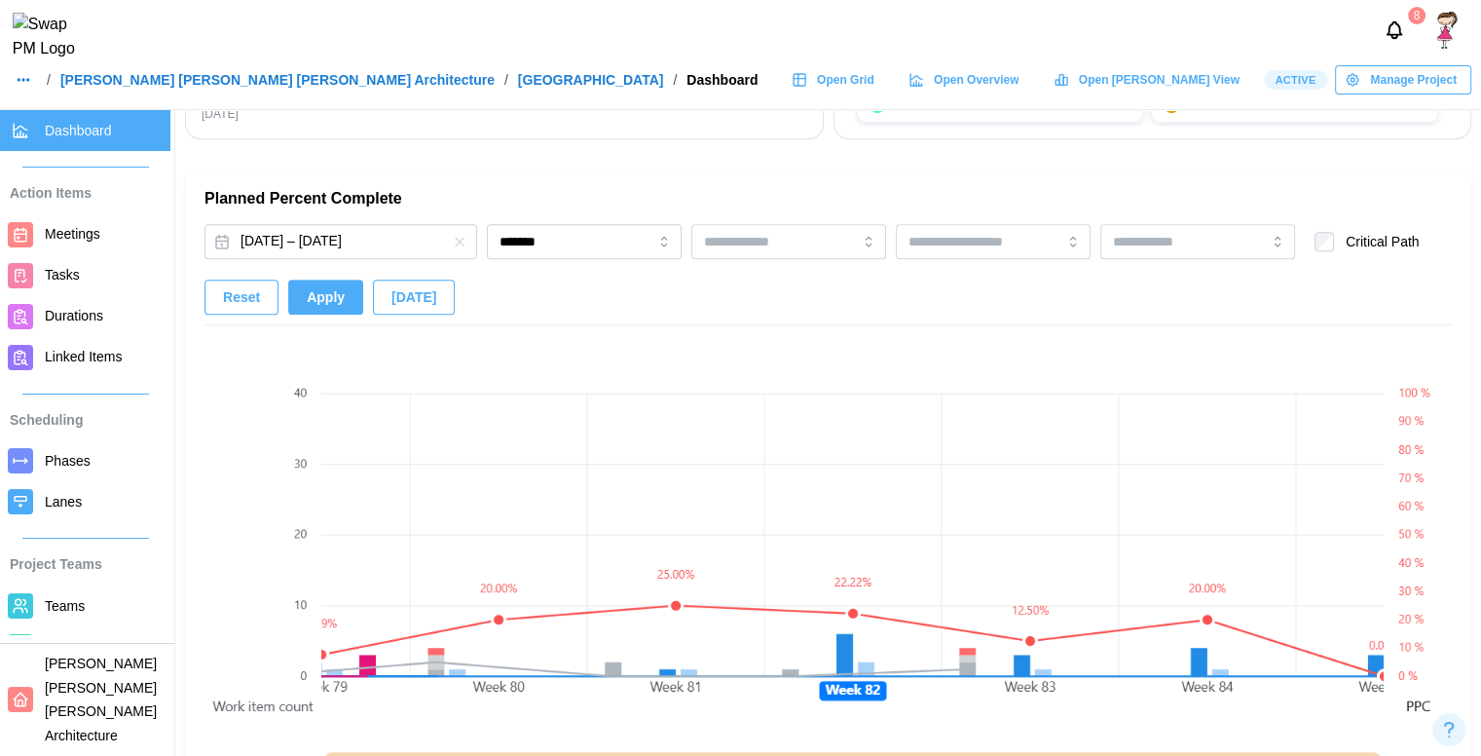
click at [339, 290] on button "Apply" at bounding box center [325, 297] width 75 height 35
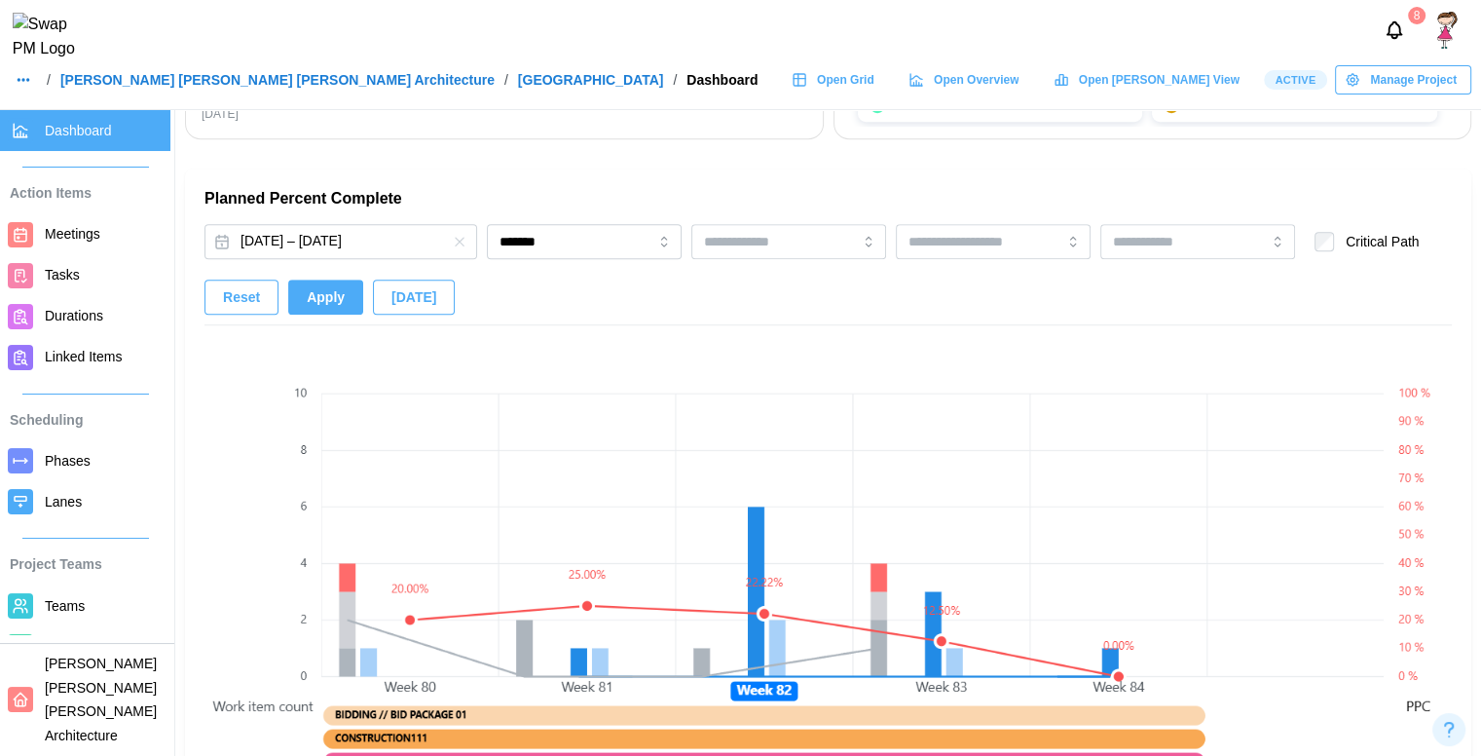
scroll to position [1290, 0]
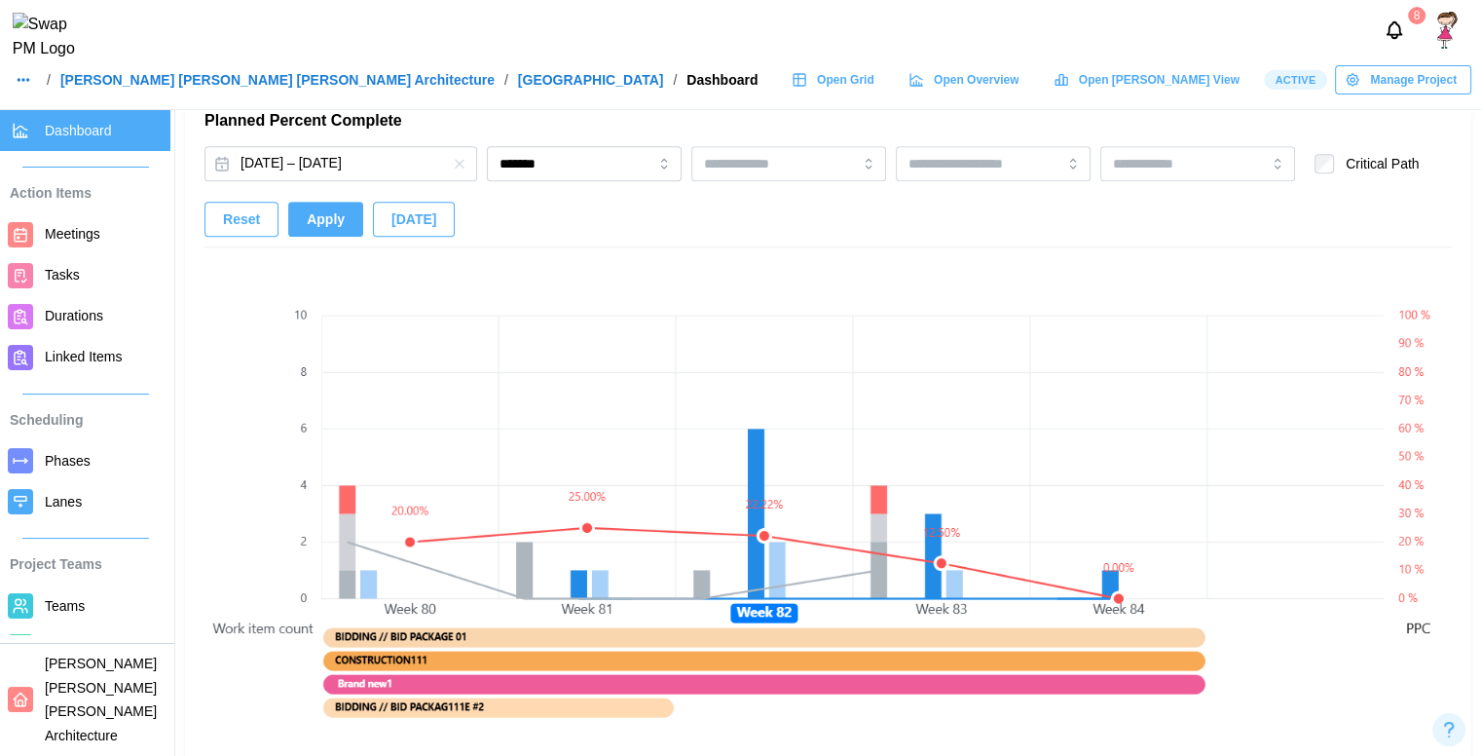
click at [31, 94] on button "button" at bounding box center [23, 79] width 27 height 27
click at [66, 131] on div "Dashboard" at bounding box center [61, 134] width 71 height 21
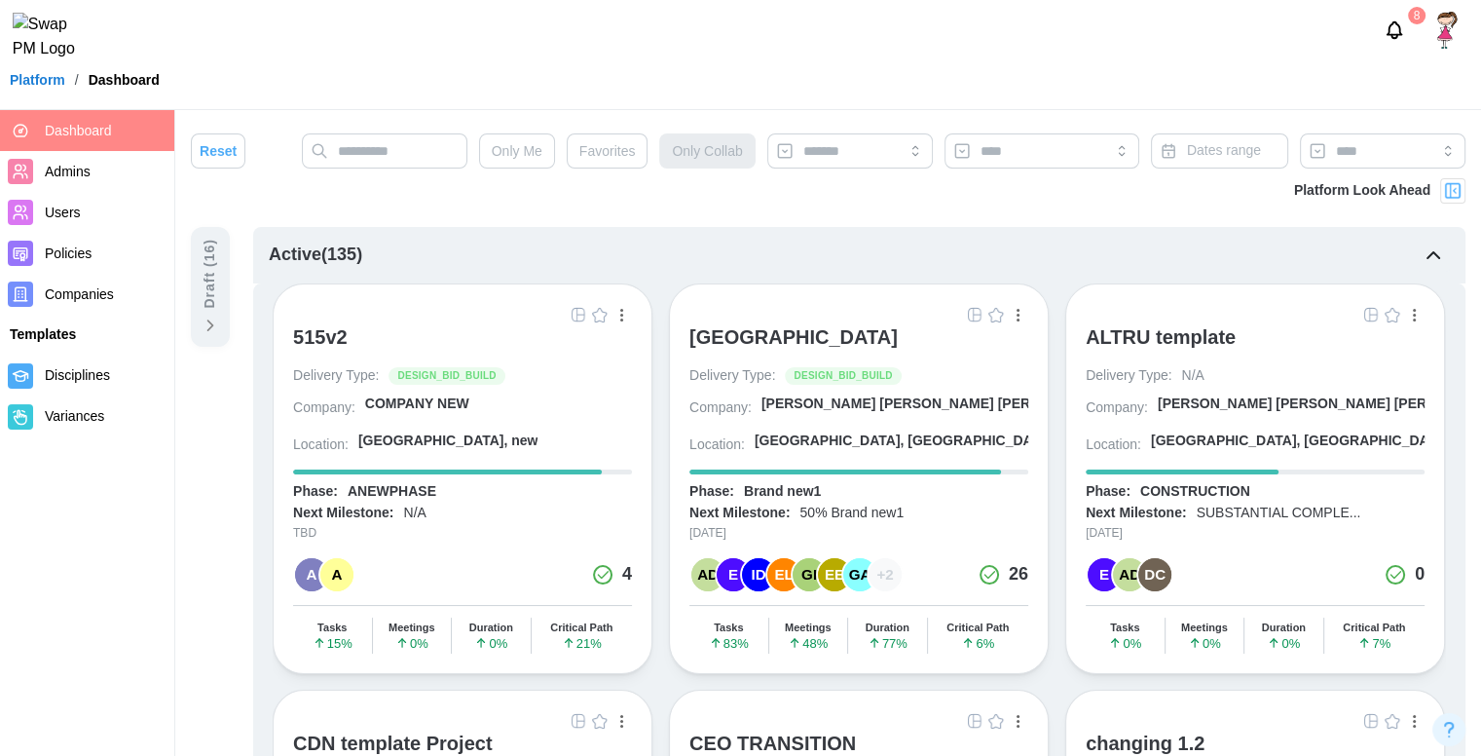
click at [324, 340] on div "515v2" at bounding box center [320, 336] width 55 height 23
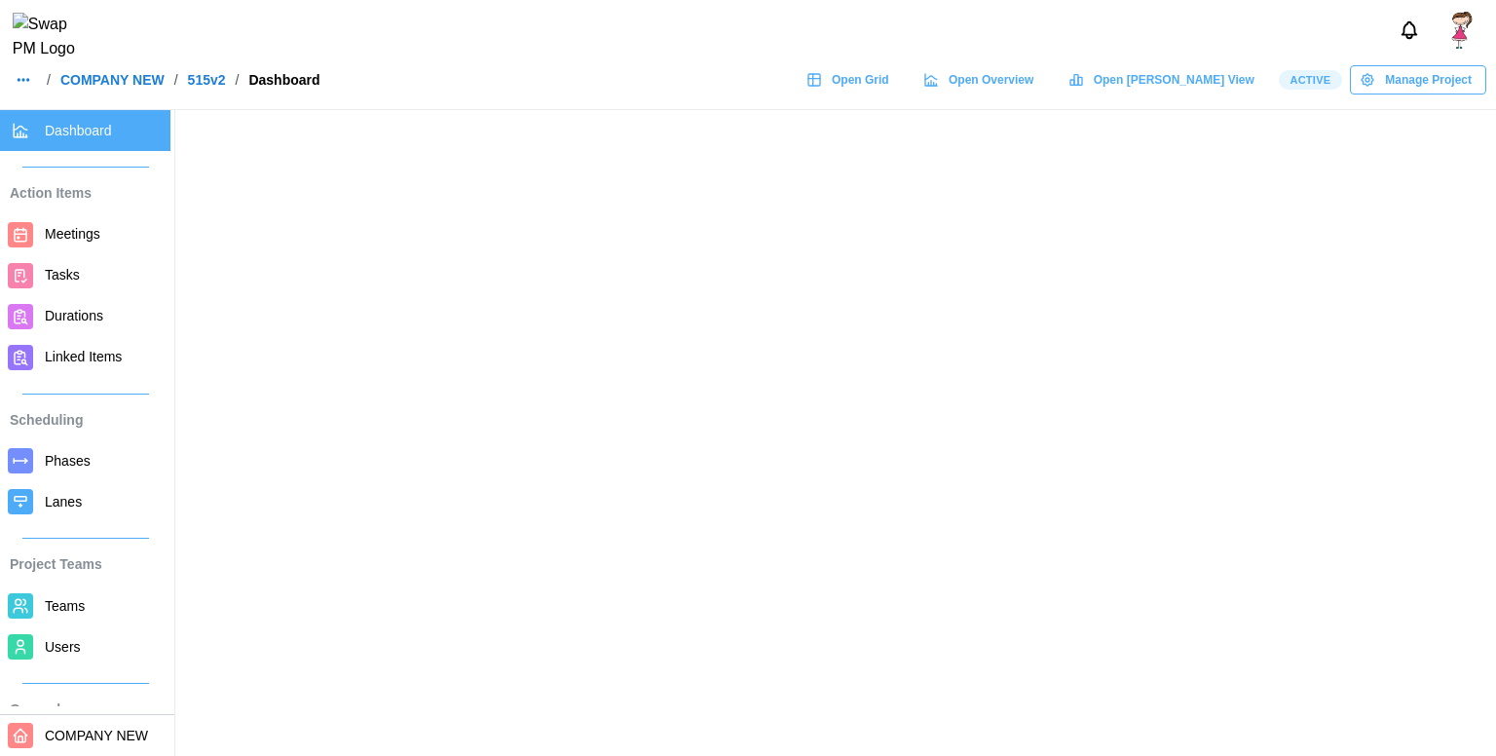
click at [70, 729] on span "COMPANY NEW" at bounding box center [96, 736] width 103 height 16
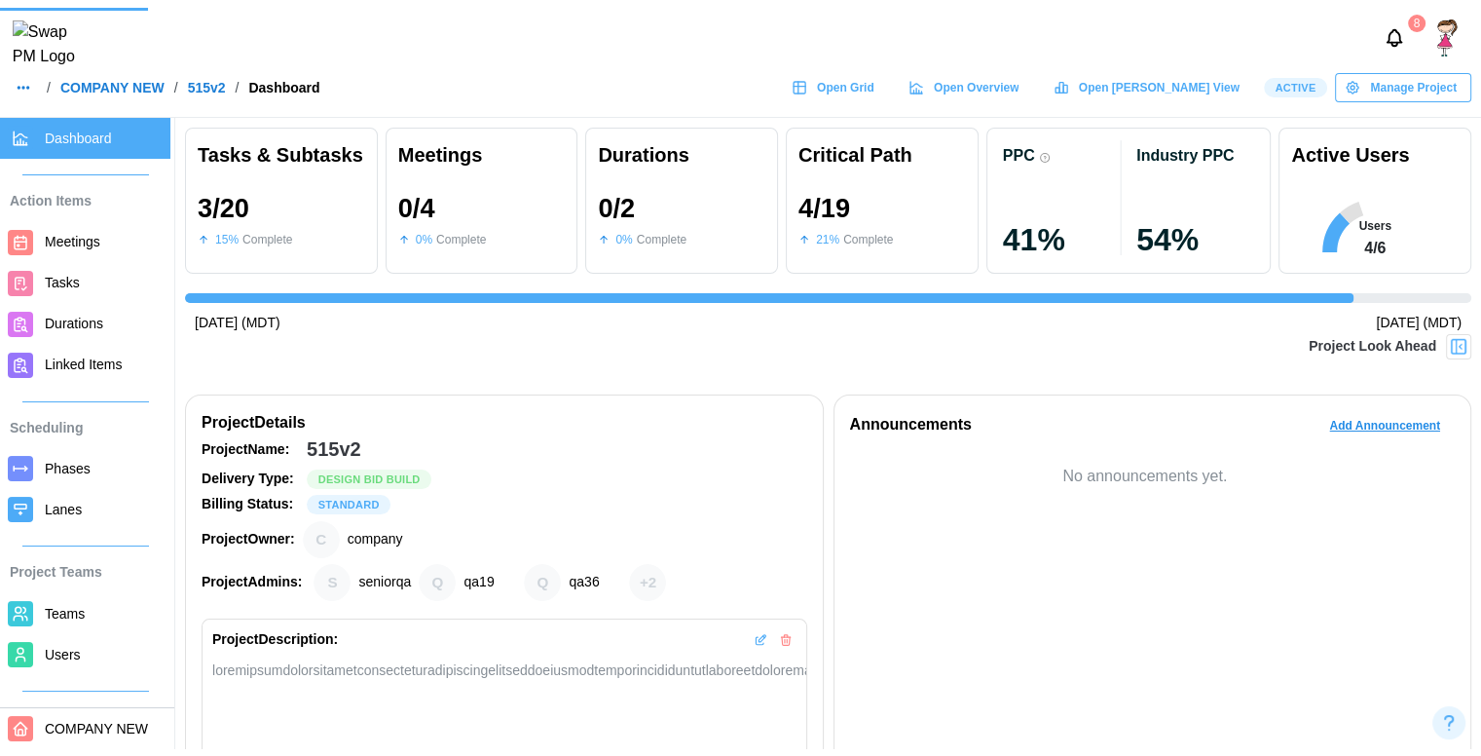
scroll to position [0, 1436]
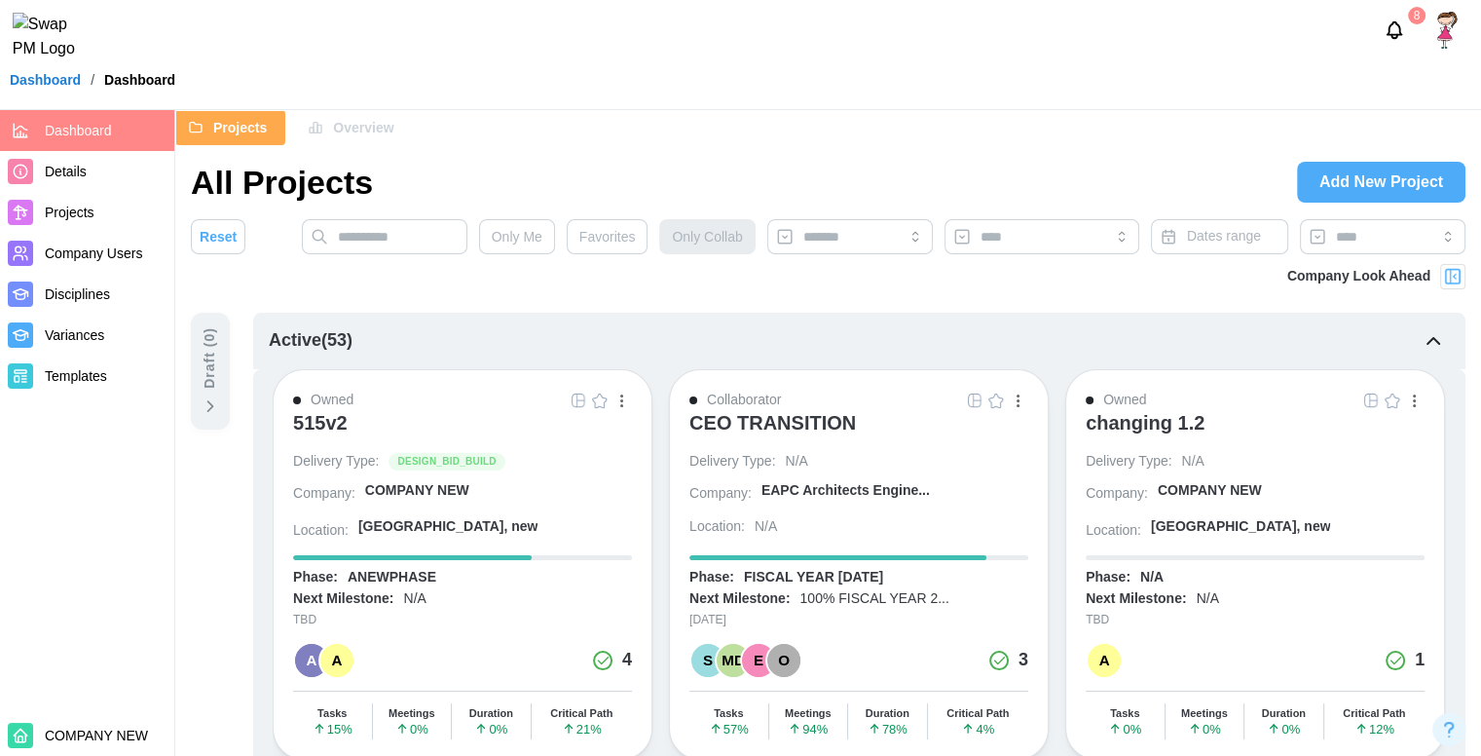
click at [1377, 183] on span "Add New Project" at bounding box center [1382, 182] width 124 height 39
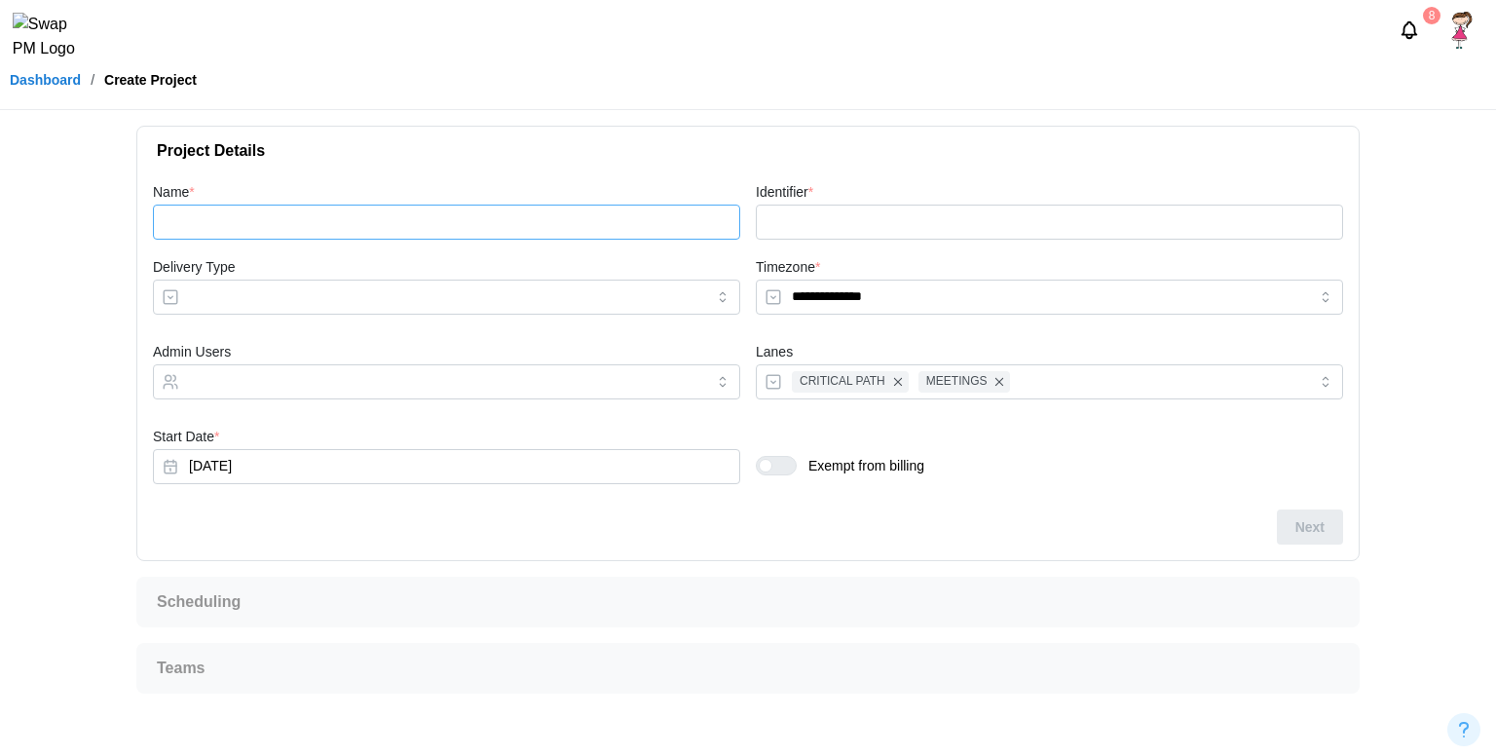
click at [573, 210] on input "Name *" at bounding box center [446, 222] width 587 height 35
type input "*"
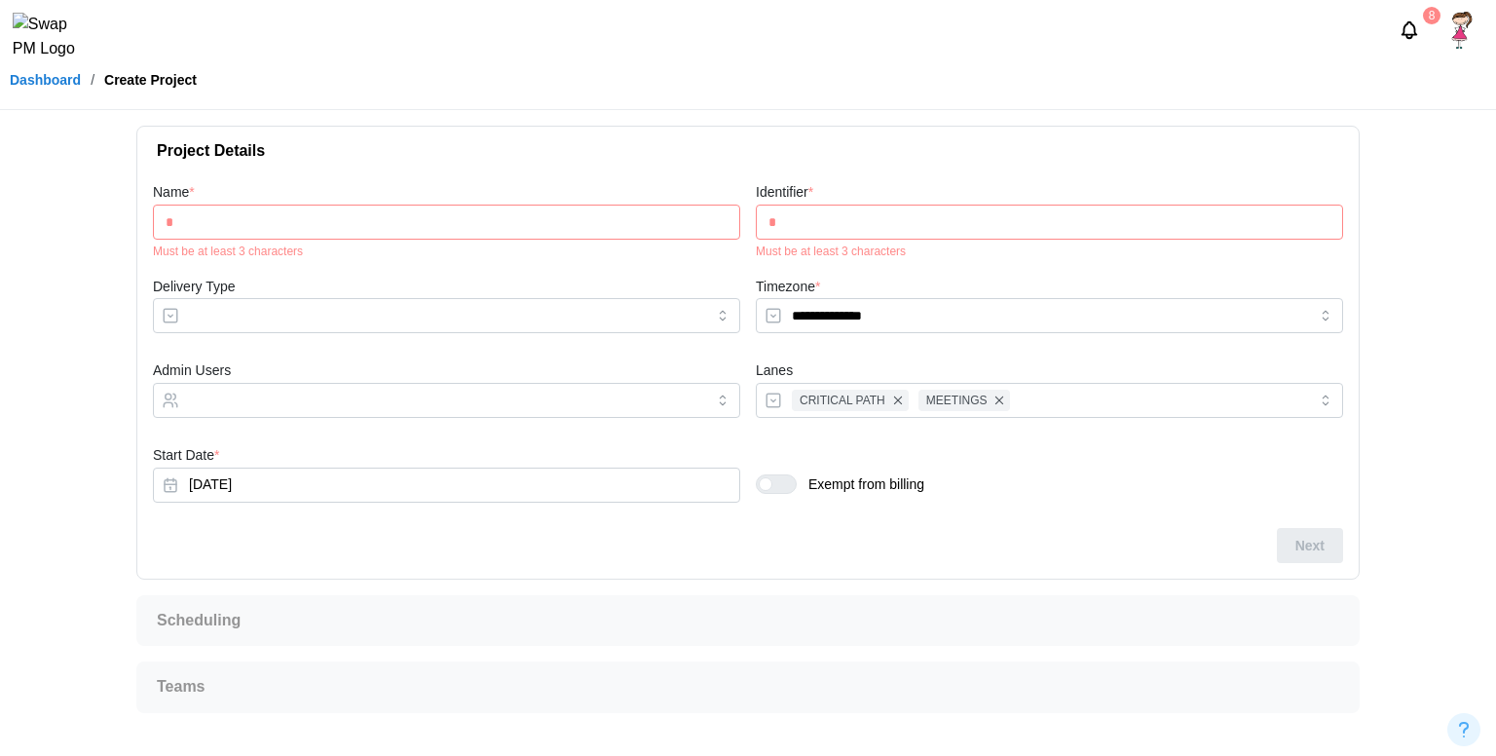
type input "**"
type input "***"
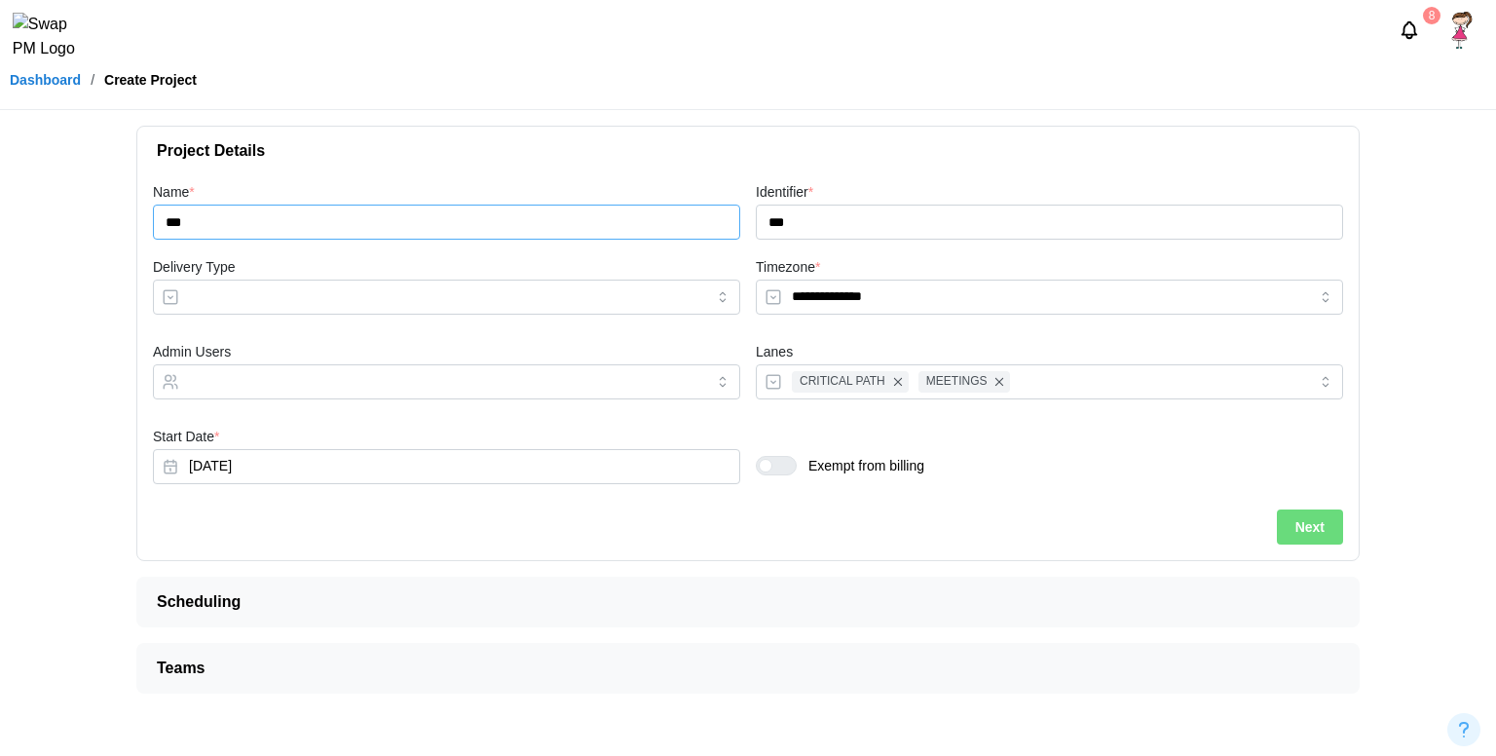
type input "***"
click at [1287, 527] on button "Next" at bounding box center [1310, 526] width 66 height 35
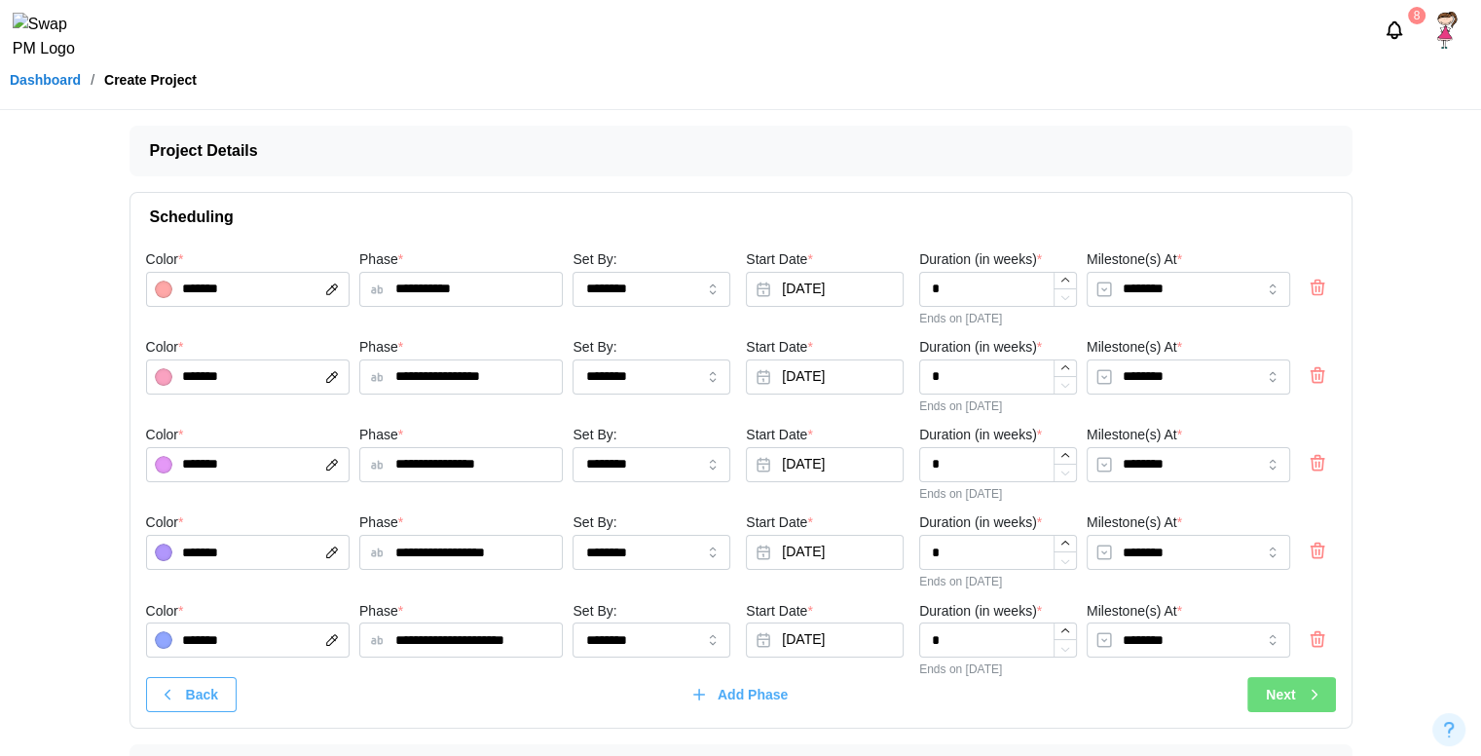
click at [234, 140] on span "Project Details" at bounding box center [733, 151] width 1167 height 49
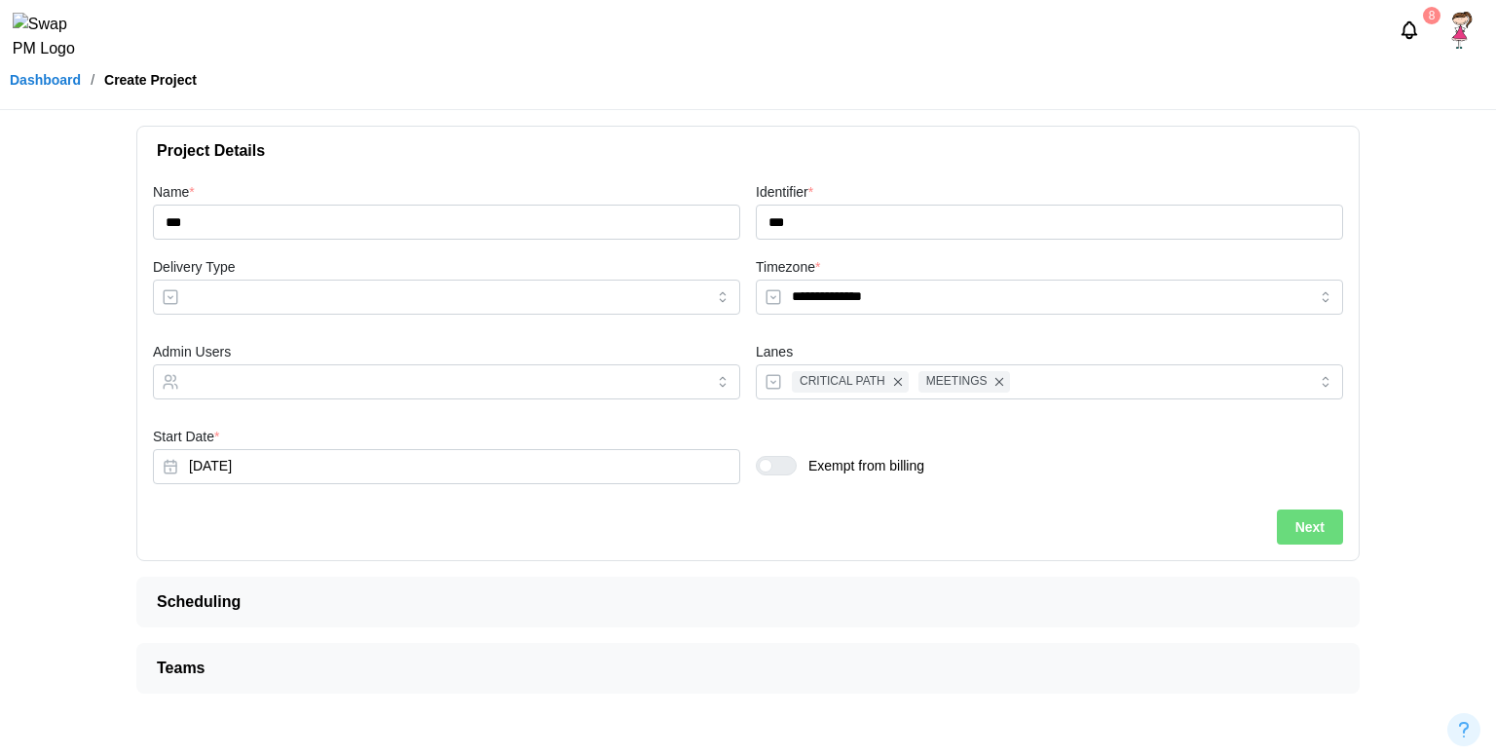
click at [787, 472] on div at bounding box center [783, 466] width 23 height 18
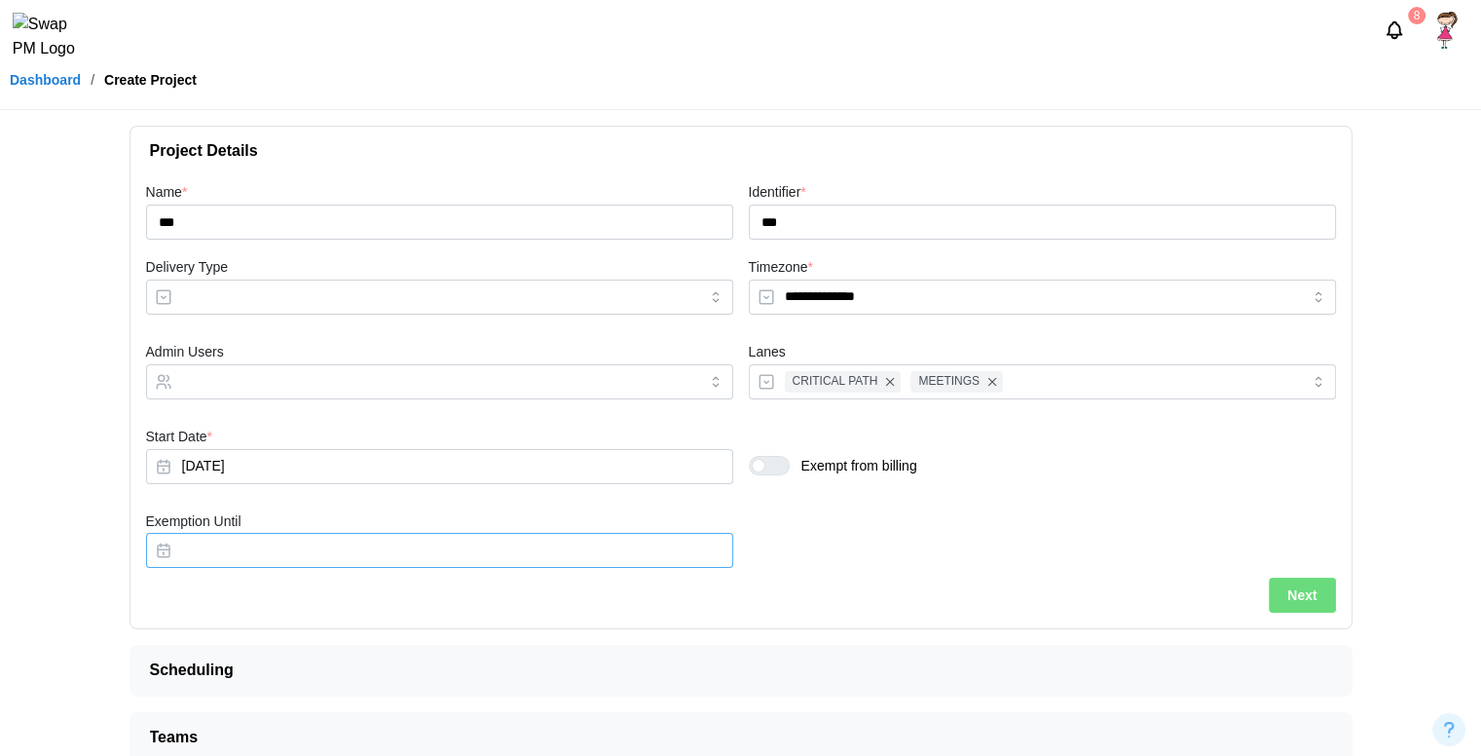
click at [482, 540] on button "Exemption Until" at bounding box center [439, 550] width 587 height 35
click at [784, 559] on div "**********" at bounding box center [741, 378] width 1206 height 413
click at [1300, 604] on span "Next" at bounding box center [1302, 595] width 29 height 33
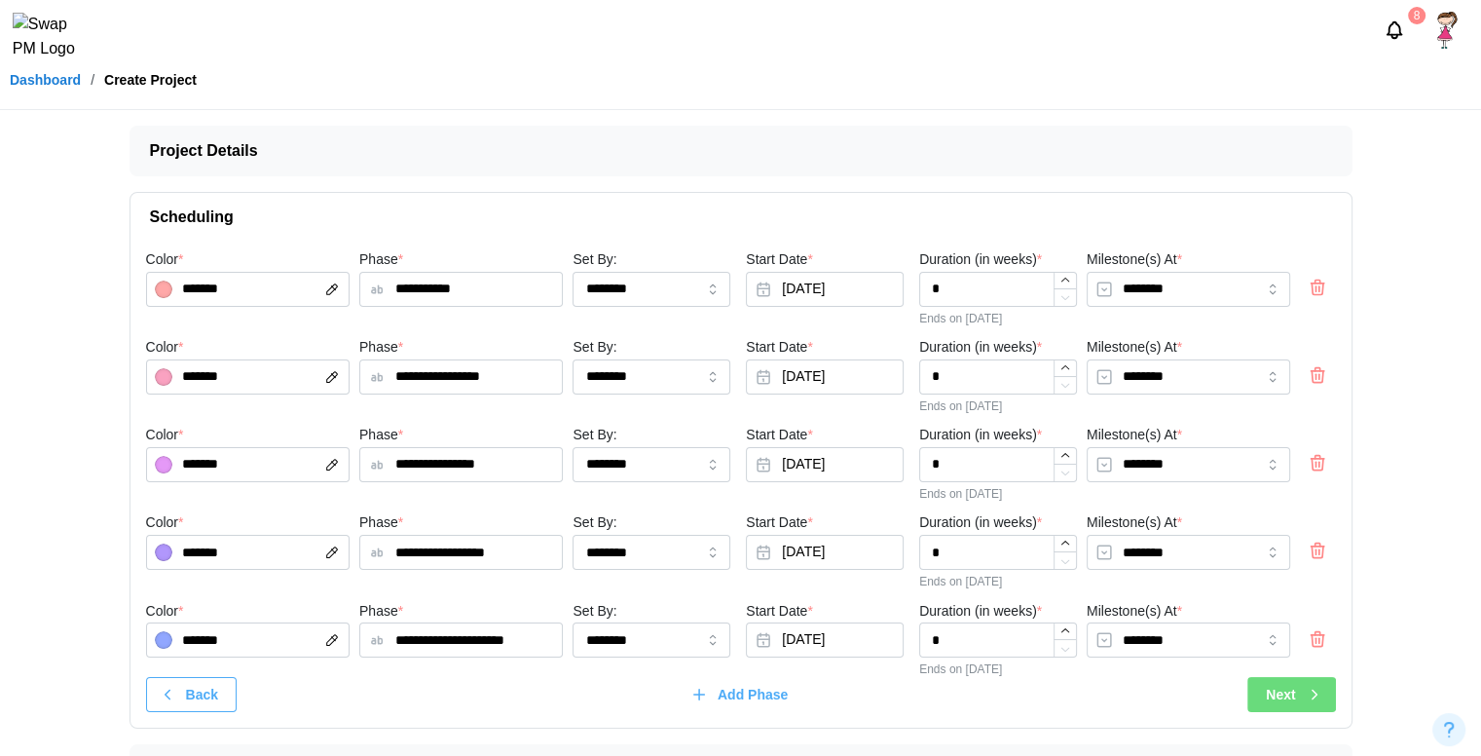
click at [1265, 706] on button "Next" at bounding box center [1292, 694] width 88 height 35
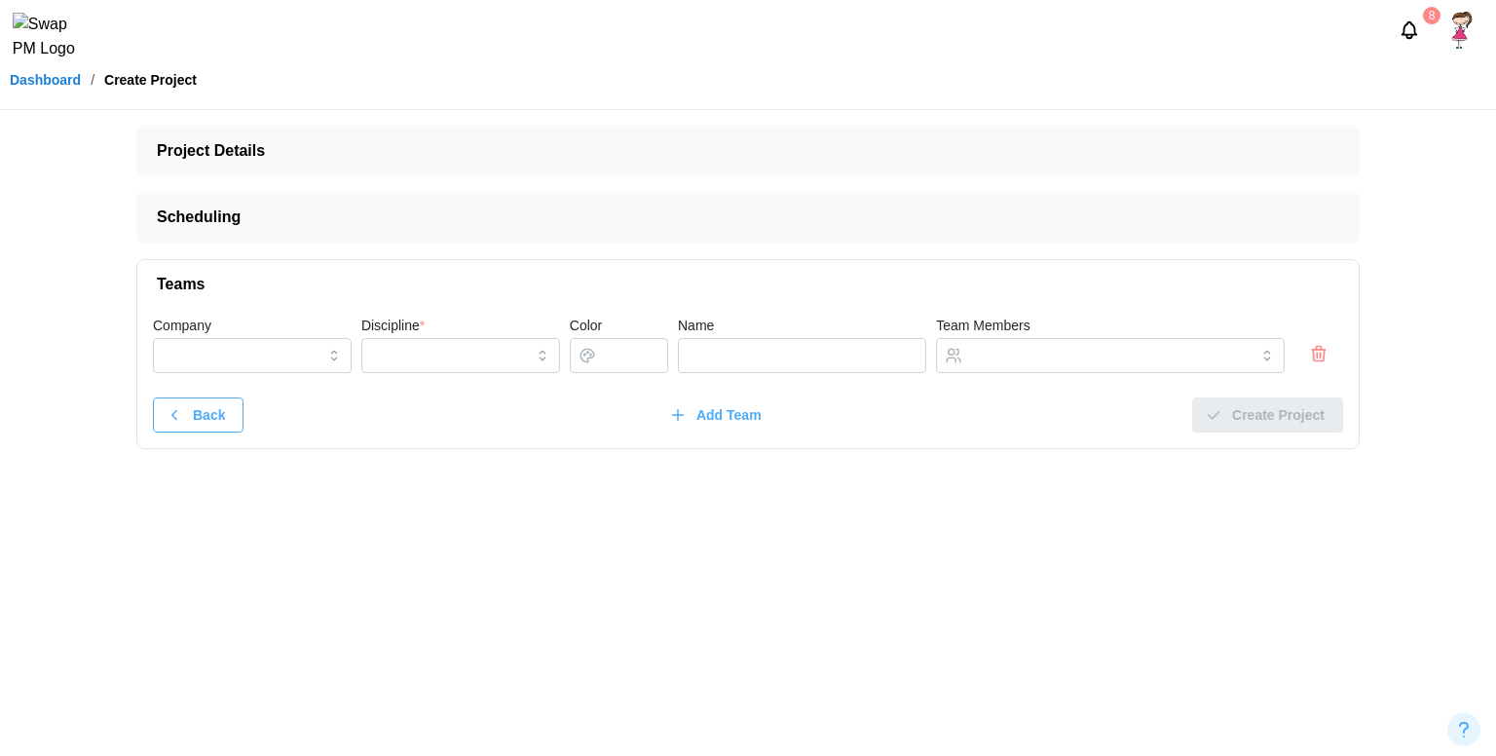
click at [323, 379] on div "Company" at bounding box center [252, 348] width 208 height 79
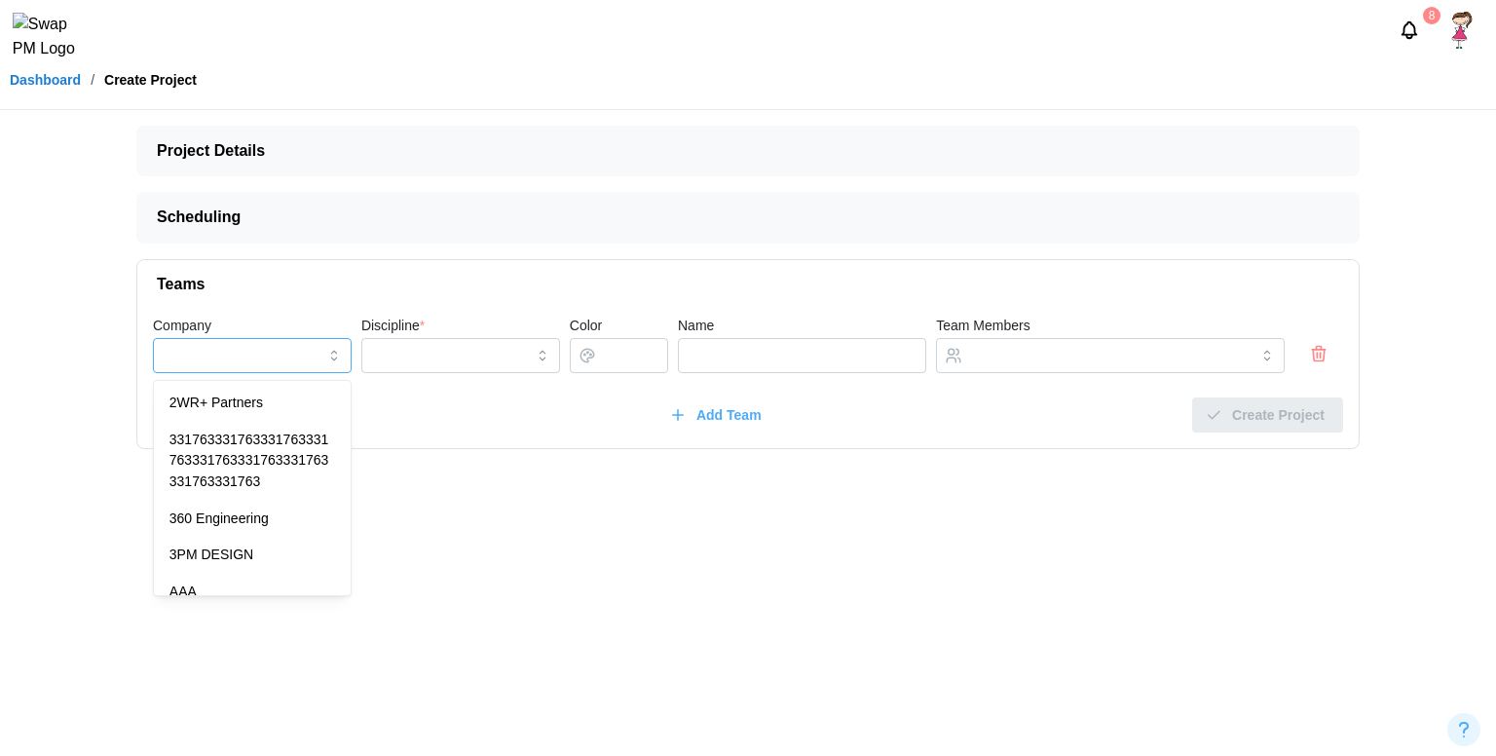
click at [310, 365] on input "Company" at bounding box center [252, 355] width 199 height 35
type input "**********"
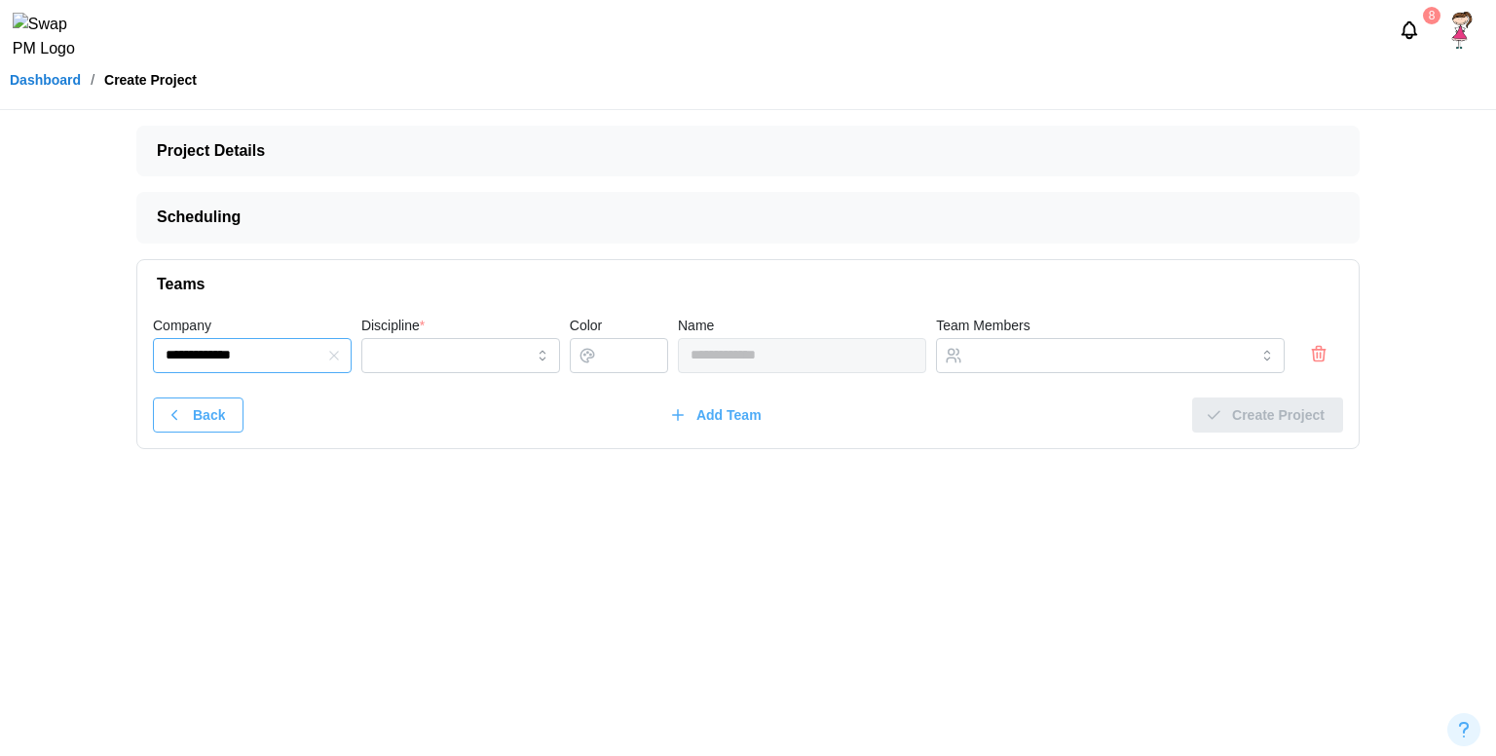
drag, startPoint x: 327, startPoint y: 357, endPoint x: 265, endPoint y: 358, distance: 62.3
click at [265, 358] on div "**********" at bounding box center [252, 355] width 199 height 35
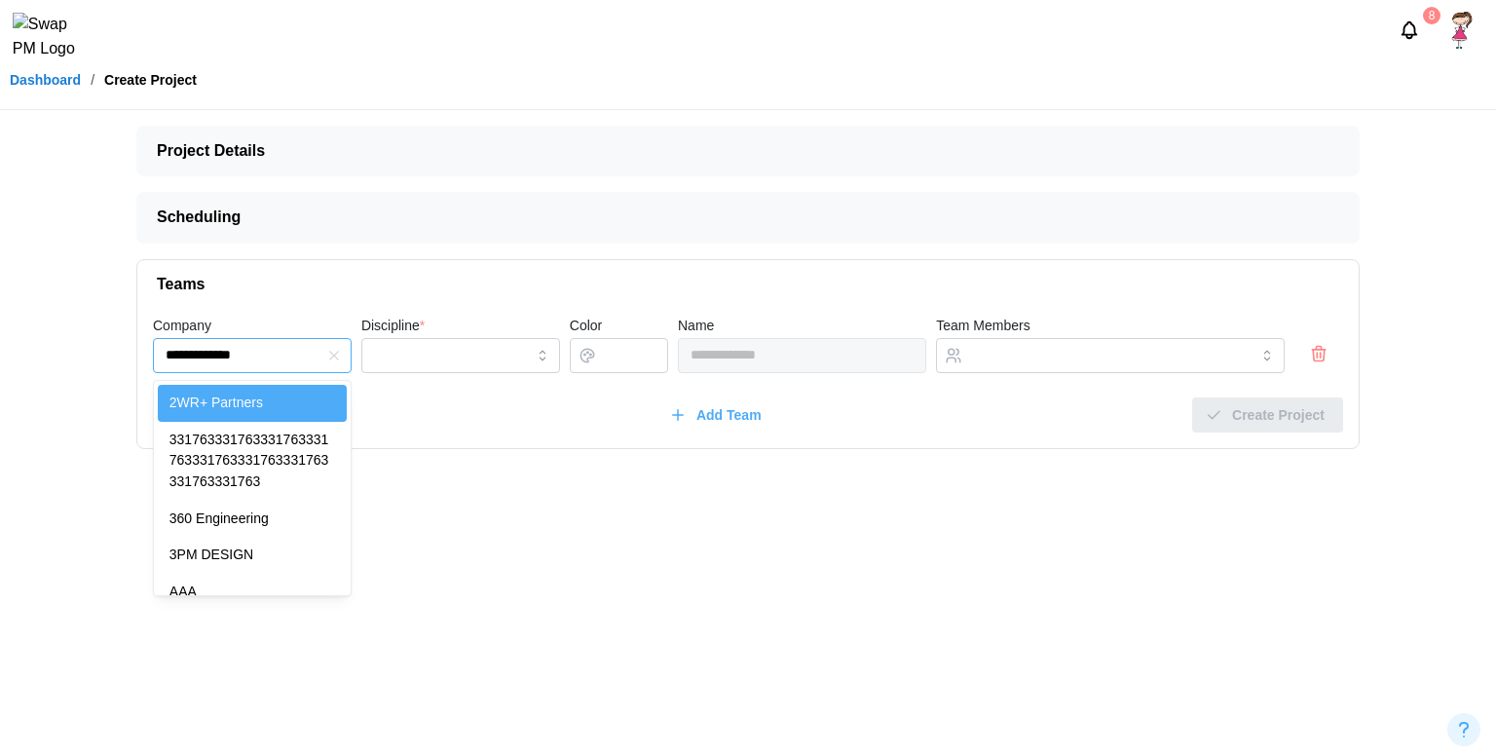
click at [265, 358] on input "**********" at bounding box center [252, 355] width 199 height 35
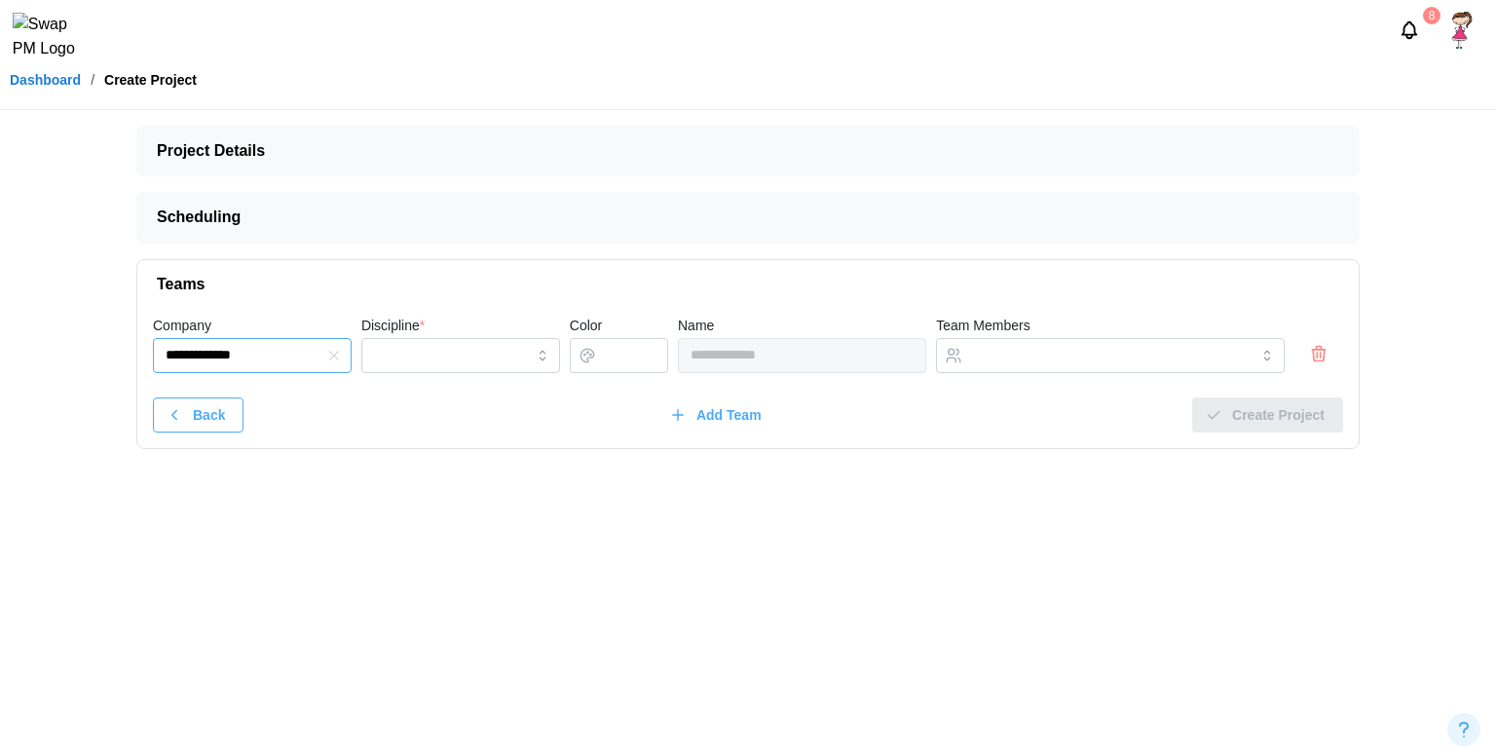
click at [265, 358] on input "**********" at bounding box center [252, 355] width 199 height 35
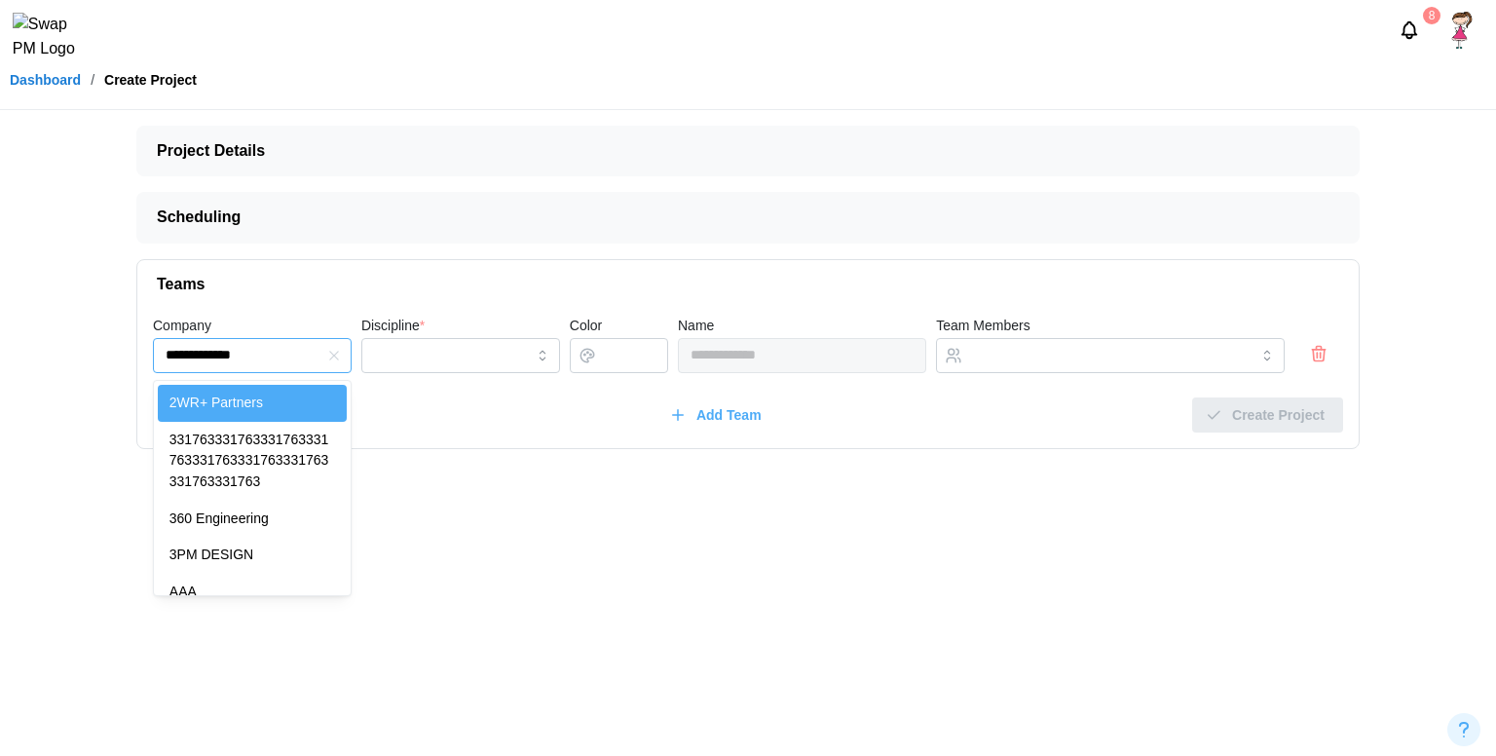
click at [265, 358] on input "**********" at bounding box center [252, 355] width 199 height 35
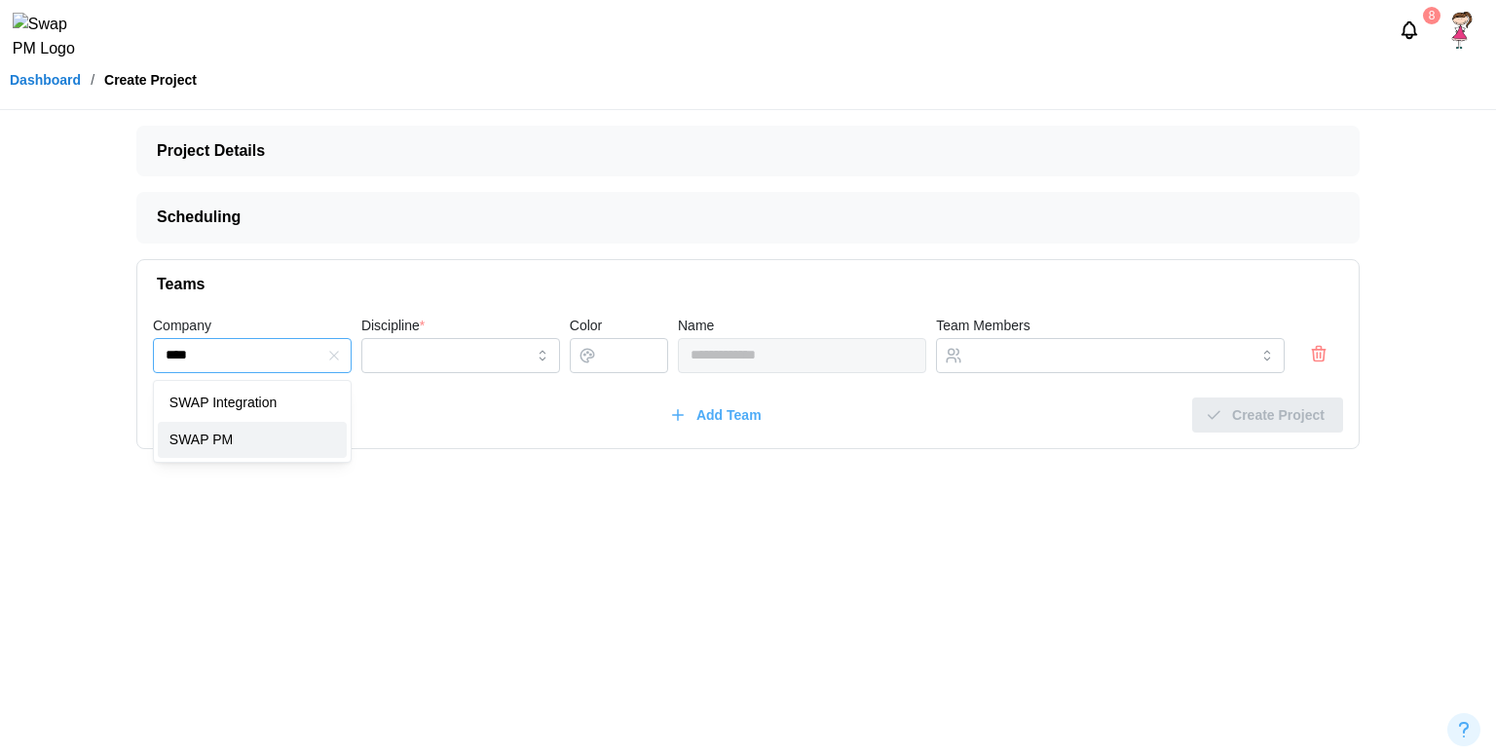
type input "*******"
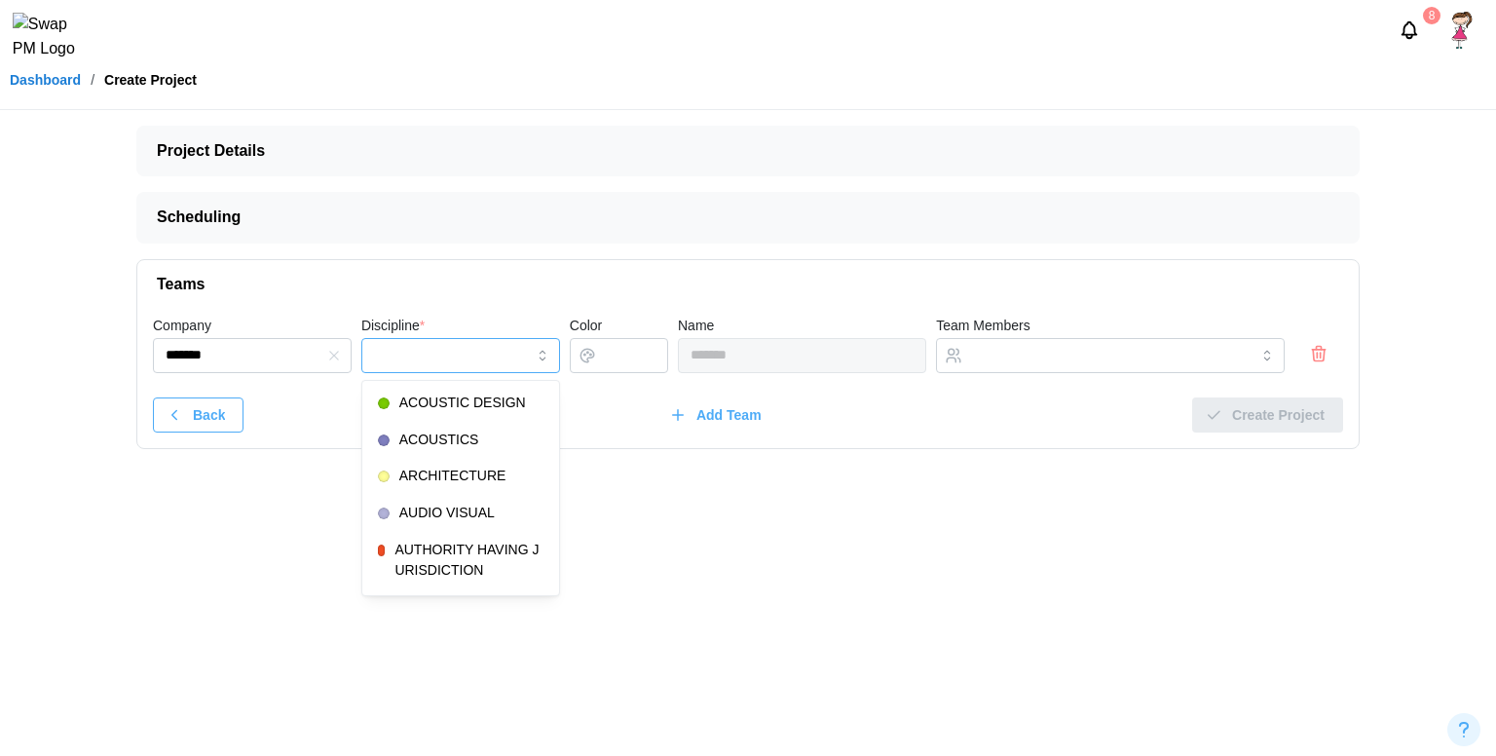
click at [407, 352] on input "Discipline *" at bounding box center [460, 355] width 199 height 35
type input "**********"
type input "*******"
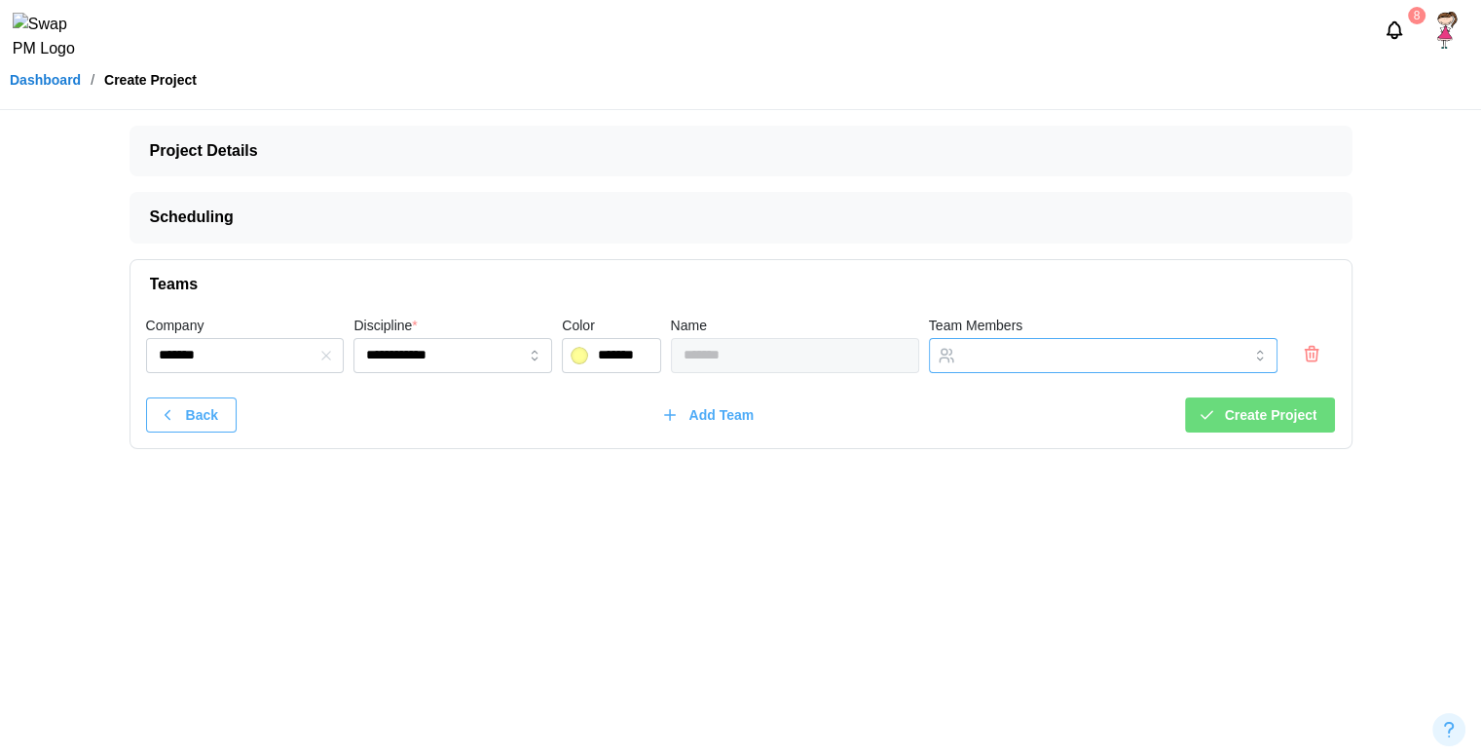
click at [1048, 363] on div at bounding box center [1083, 355] width 246 height 33
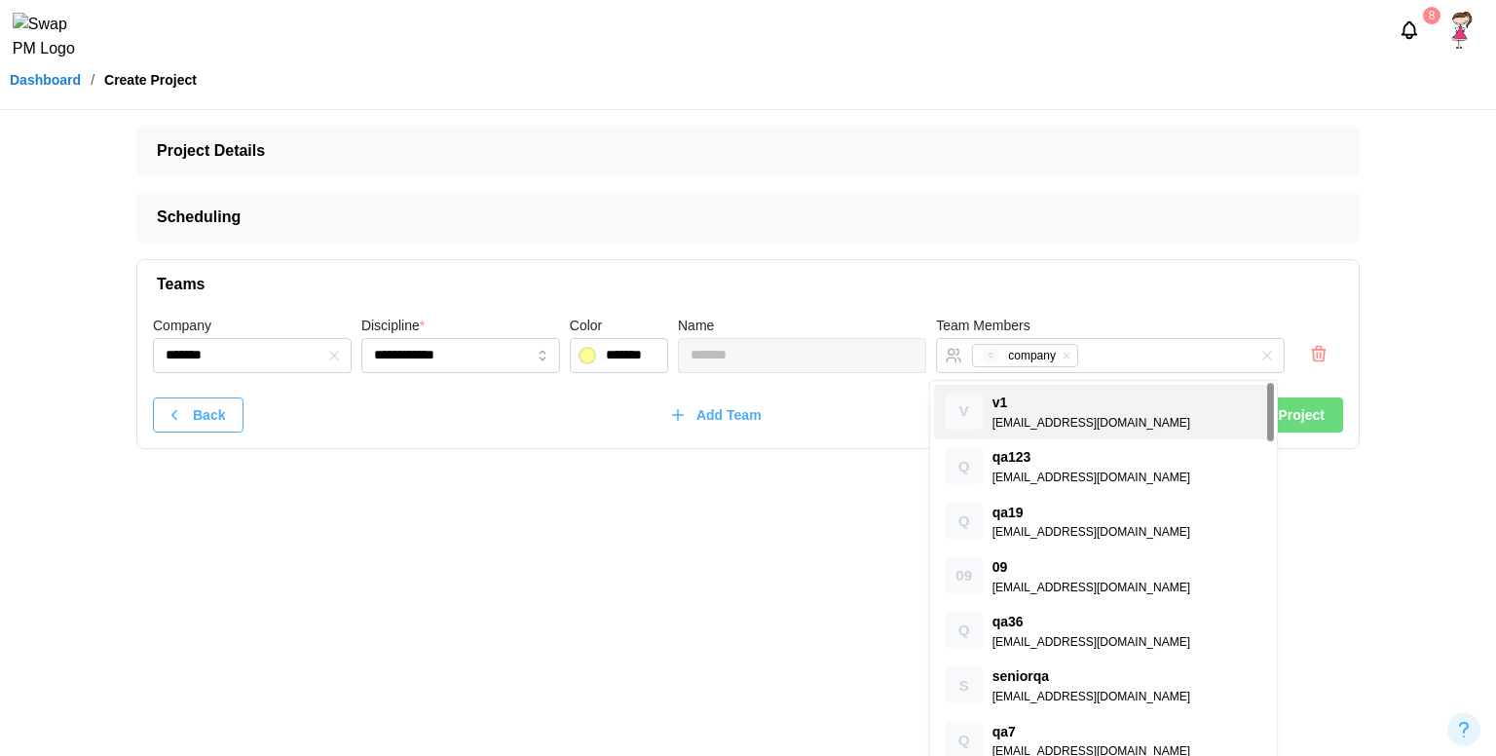
click at [1278, 414] on span "Create Project" at bounding box center [1278, 414] width 93 height 33
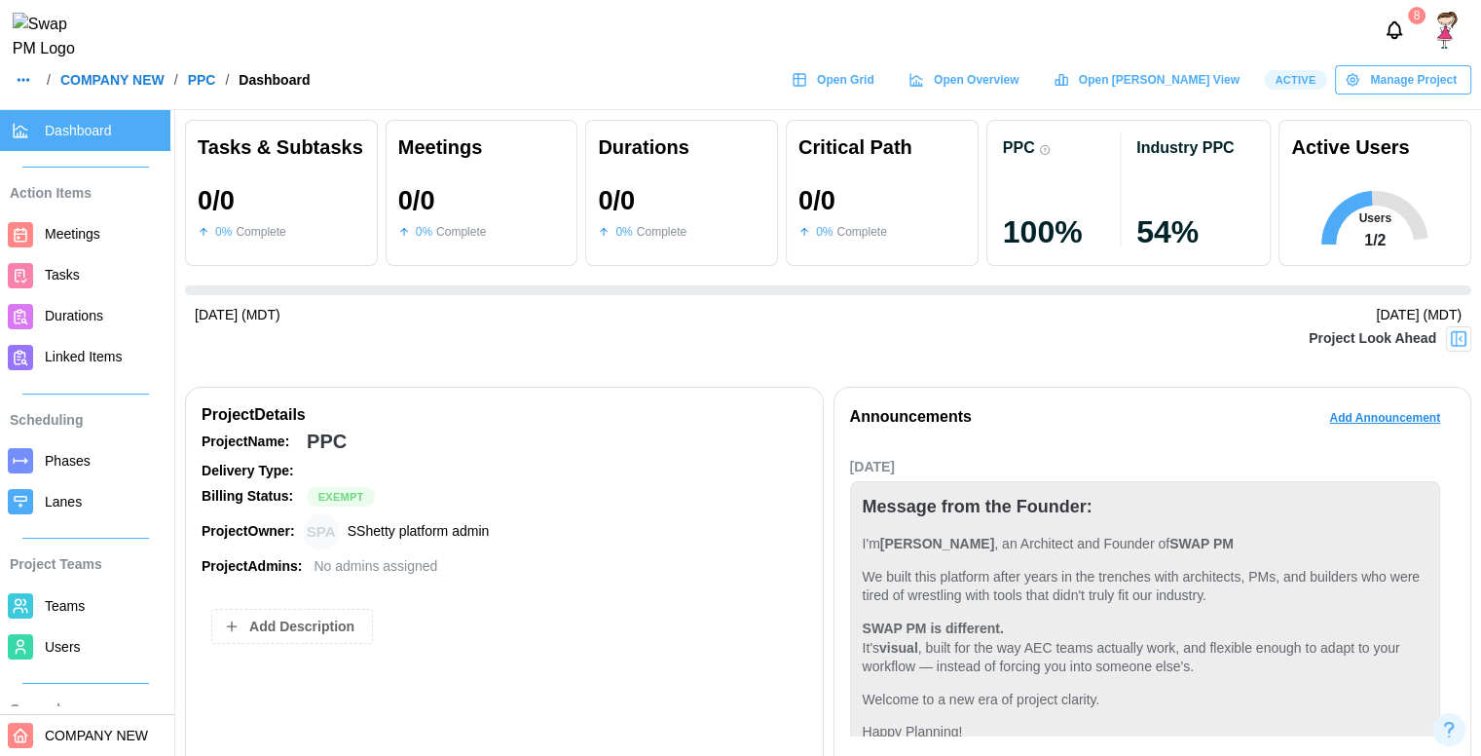
click at [875, 91] on span "Open Grid" at bounding box center [845, 79] width 57 height 27
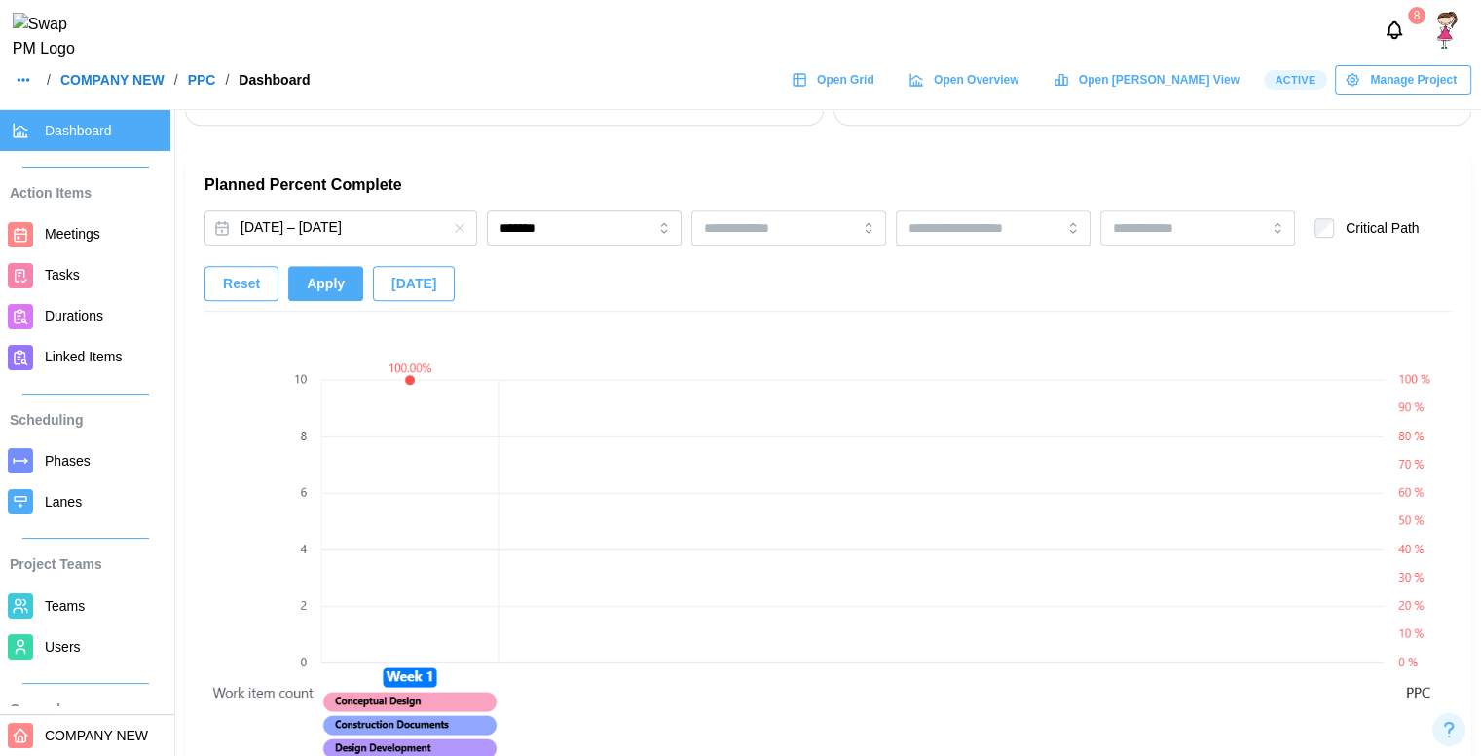
scroll to position [1239, 0]
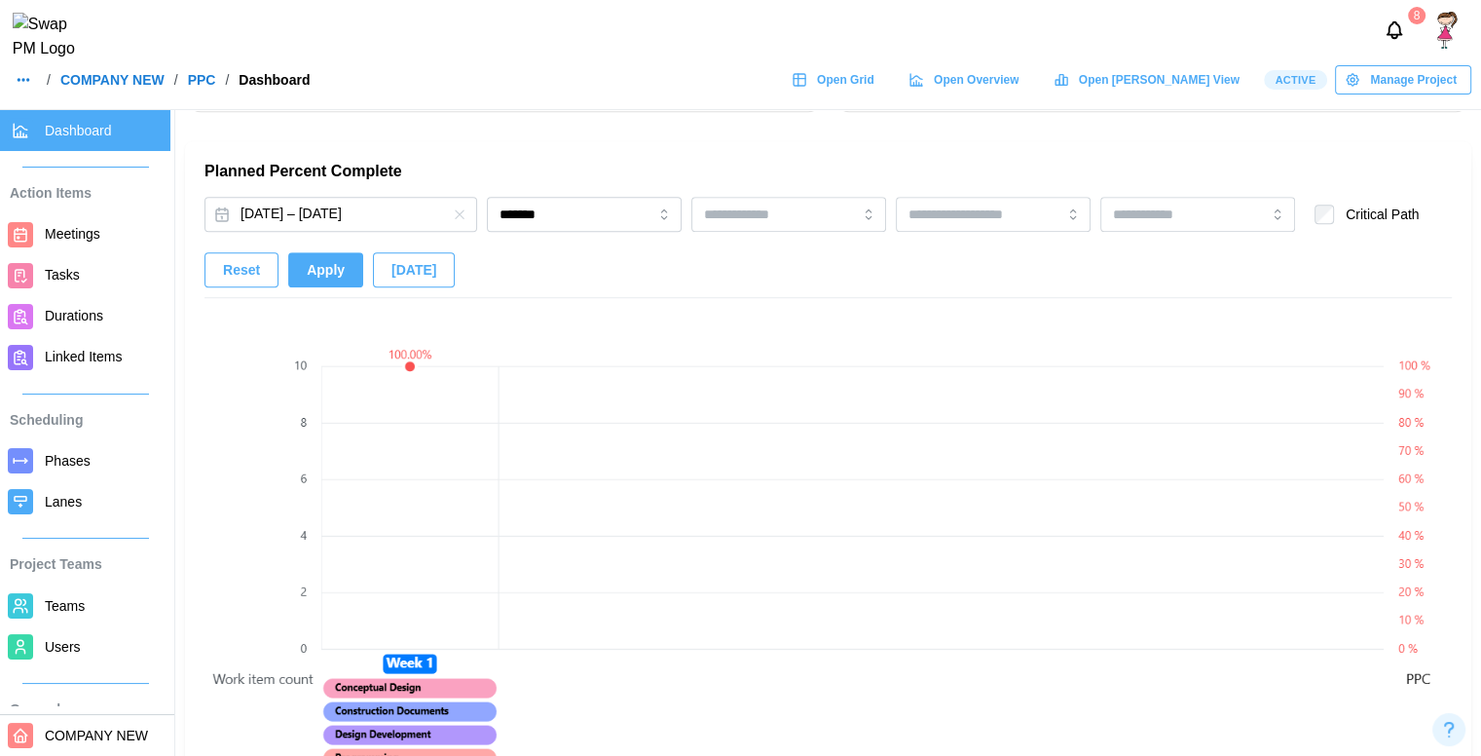
click at [323, 268] on span "Apply" at bounding box center [326, 269] width 38 height 33
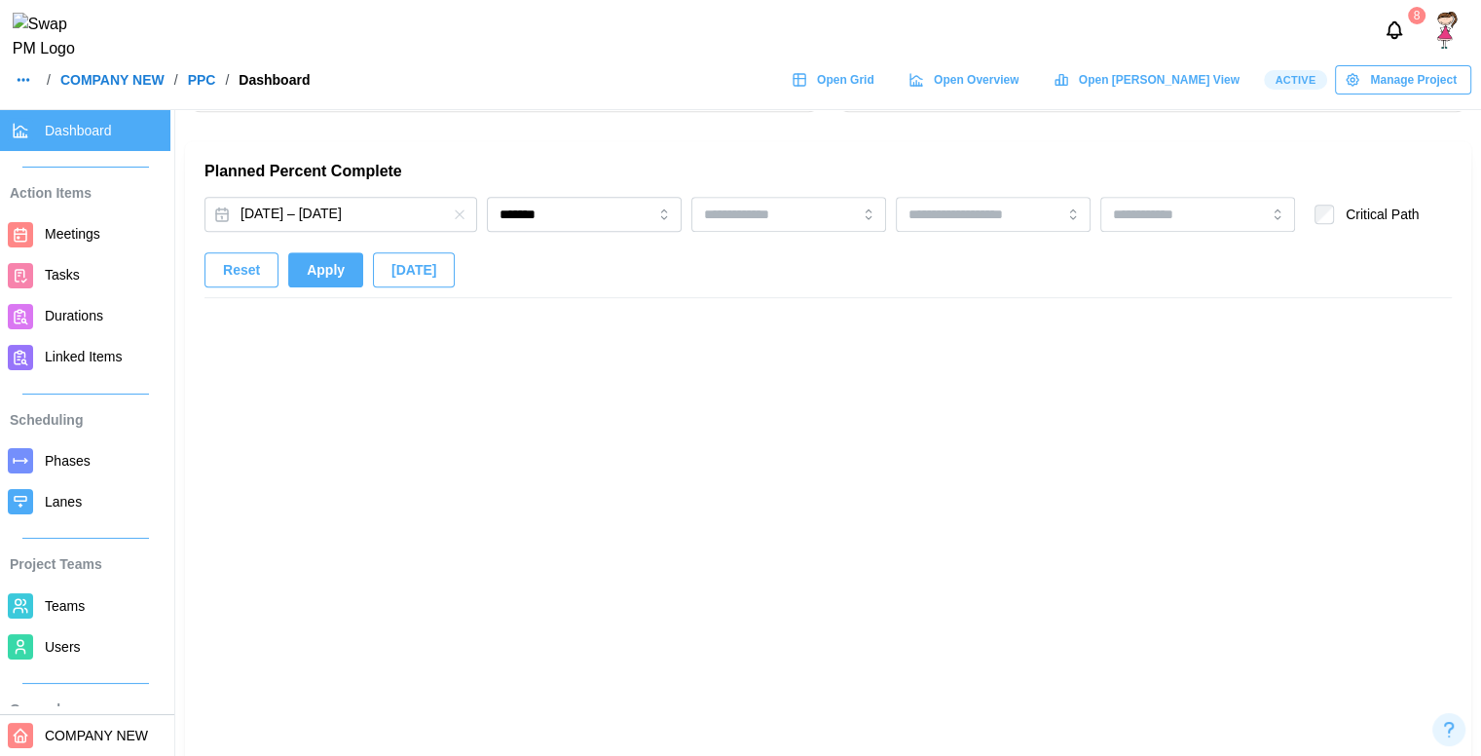
click at [323, 268] on div "Reset Apply [DATE]" at bounding box center [330, 269] width 250 height 35
click at [323, 268] on span "Apply" at bounding box center [326, 269] width 38 height 33
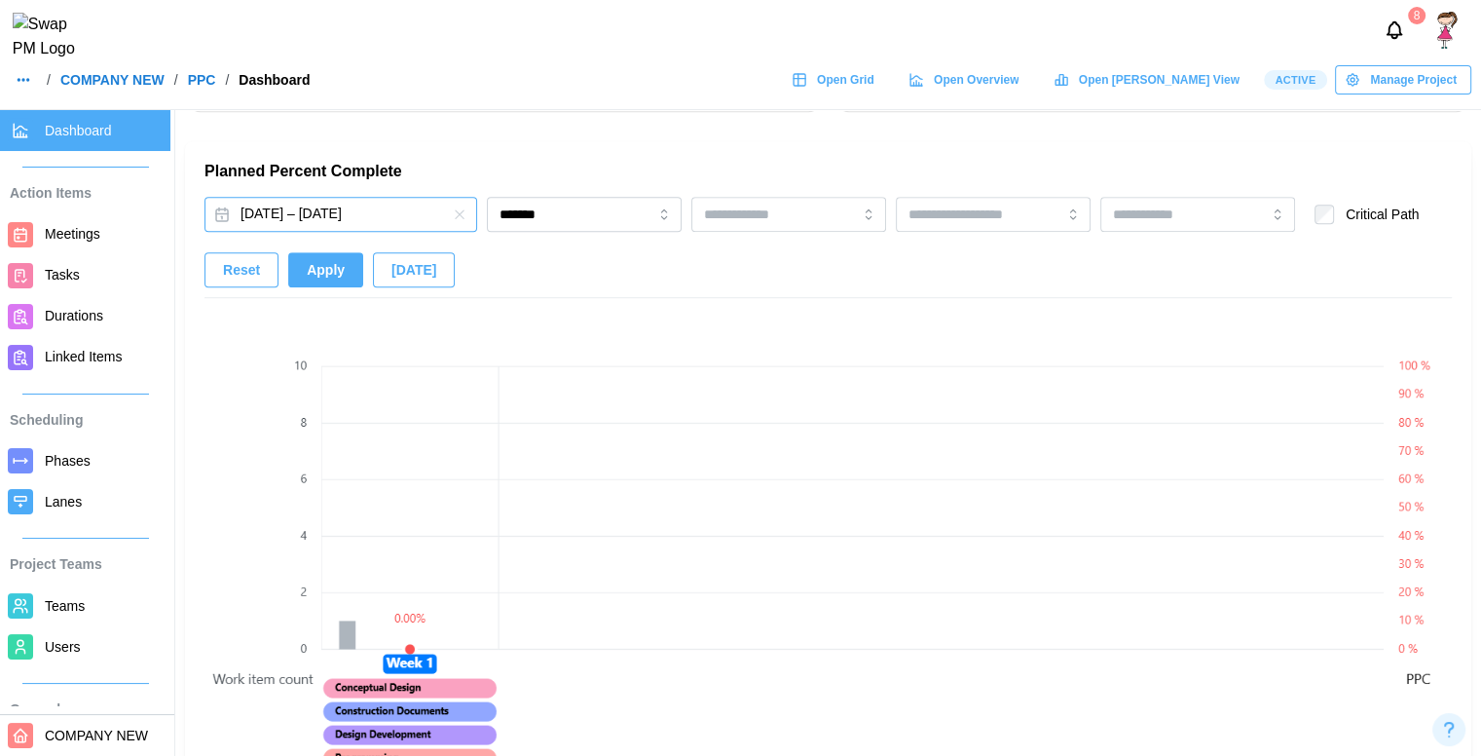
click at [368, 206] on button "[DATE] – [DATE]" at bounding box center [341, 214] width 273 height 35
click at [454, 206] on icon "button" at bounding box center [460, 214] width 16 height 16
click at [378, 211] on button "[DATE] – [DATE]" at bounding box center [341, 214] width 273 height 35
click at [509, 247] on div "[DATE] – [DATE] ******* Critical Path Reset Apply [DATE]" at bounding box center [829, 247] width 1248 height 101
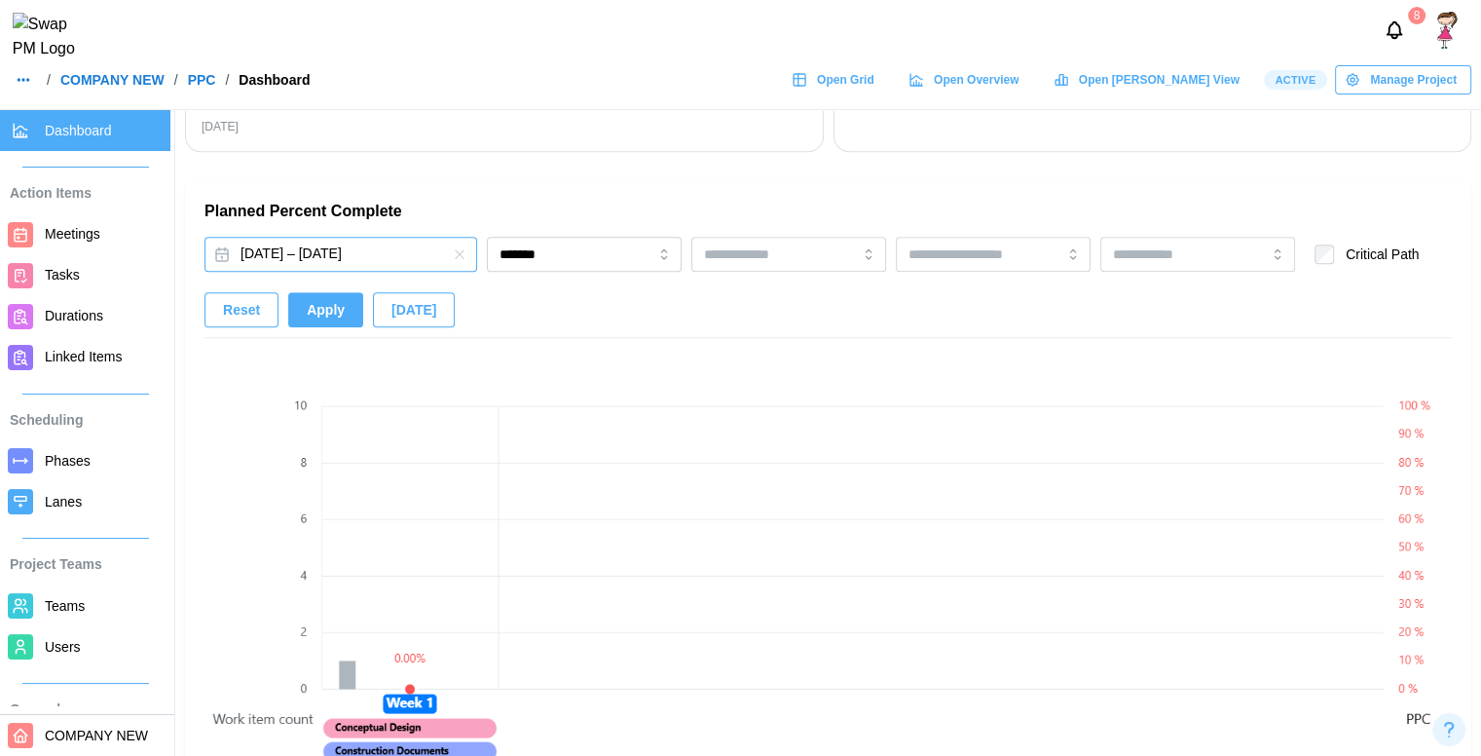
scroll to position [1198, 0]
click at [324, 244] on button "[DATE] – [DATE]" at bounding box center [341, 255] width 273 height 35
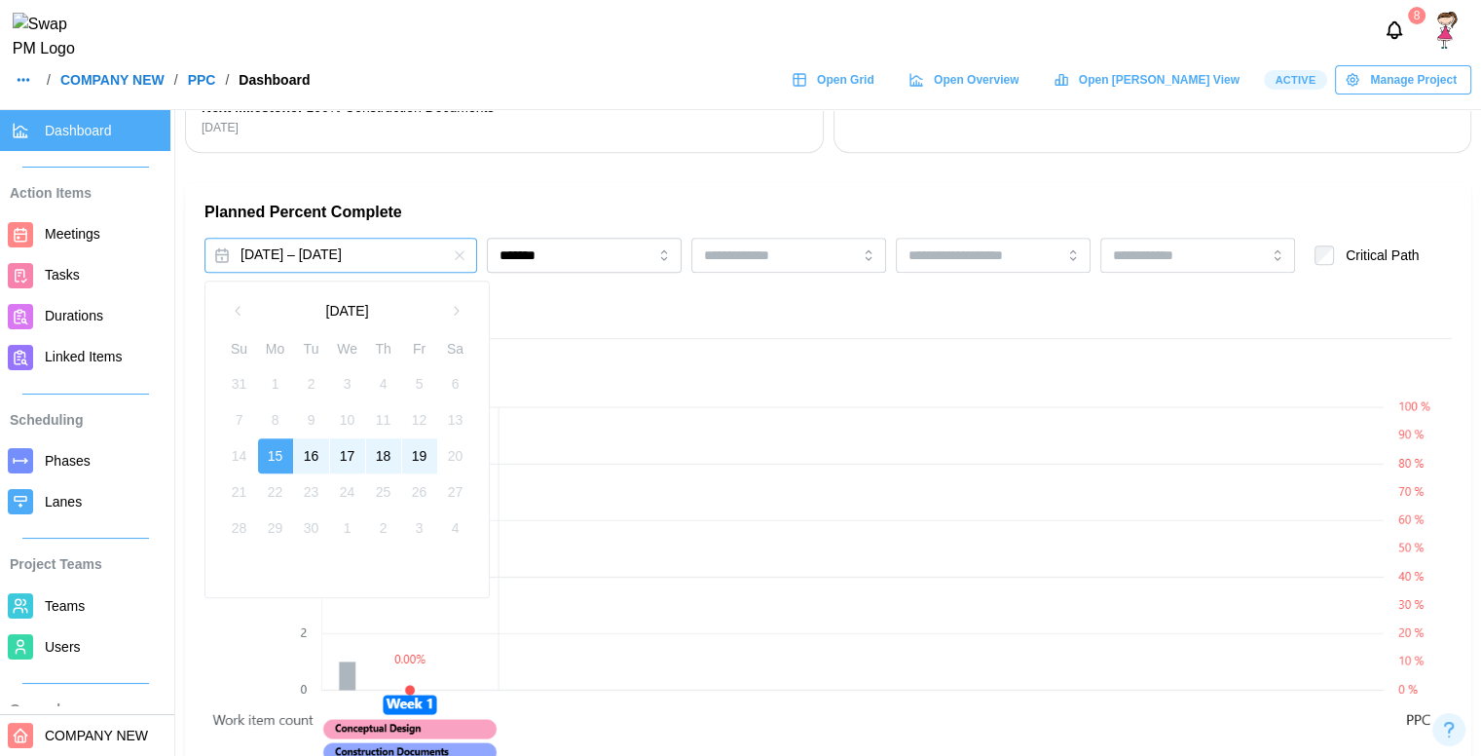
click at [559, 323] on div "[DATE] – [DATE] ******* Critical Path Reset Apply [DATE]" at bounding box center [829, 288] width 1248 height 101
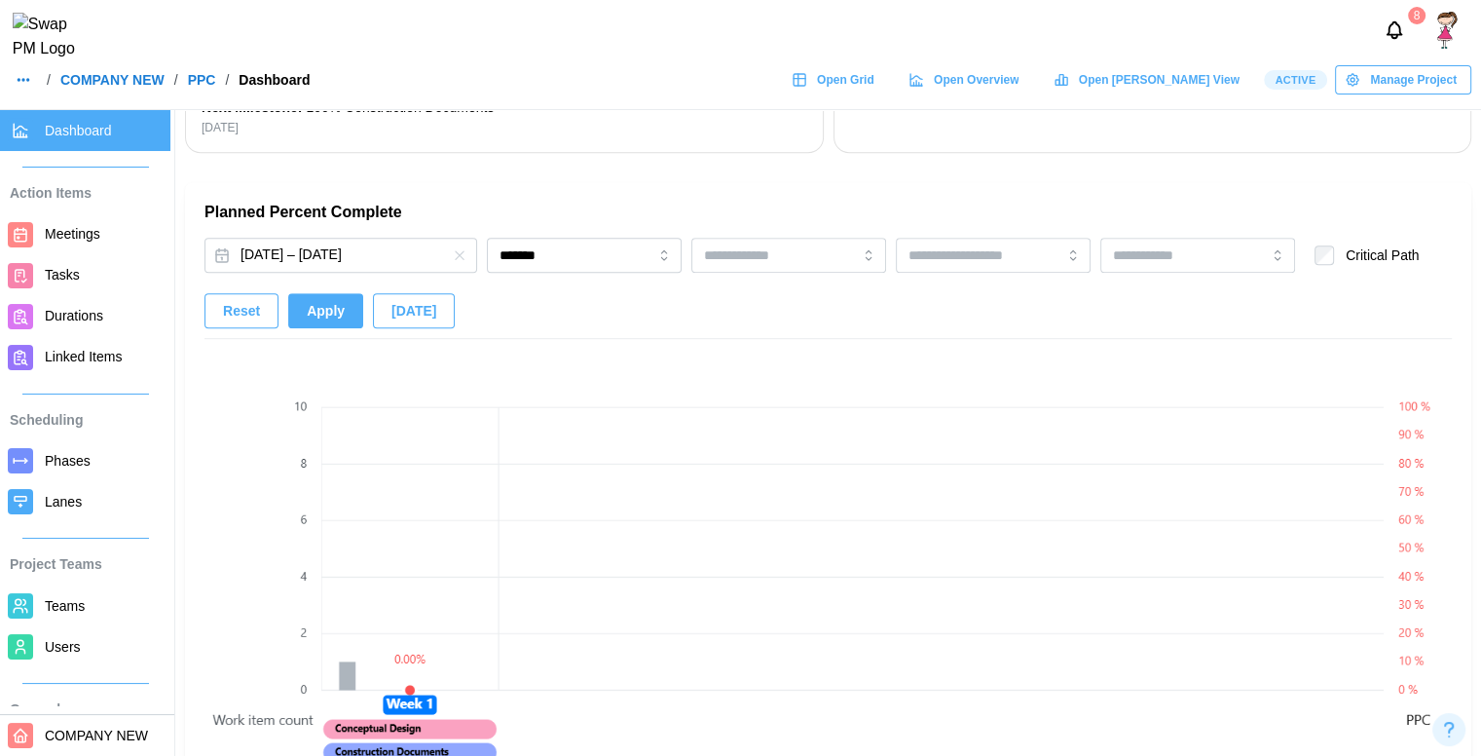
click at [240, 305] on span "Reset" at bounding box center [241, 310] width 37 height 33
click at [308, 262] on button "[DATE] – [DATE]" at bounding box center [341, 255] width 273 height 35
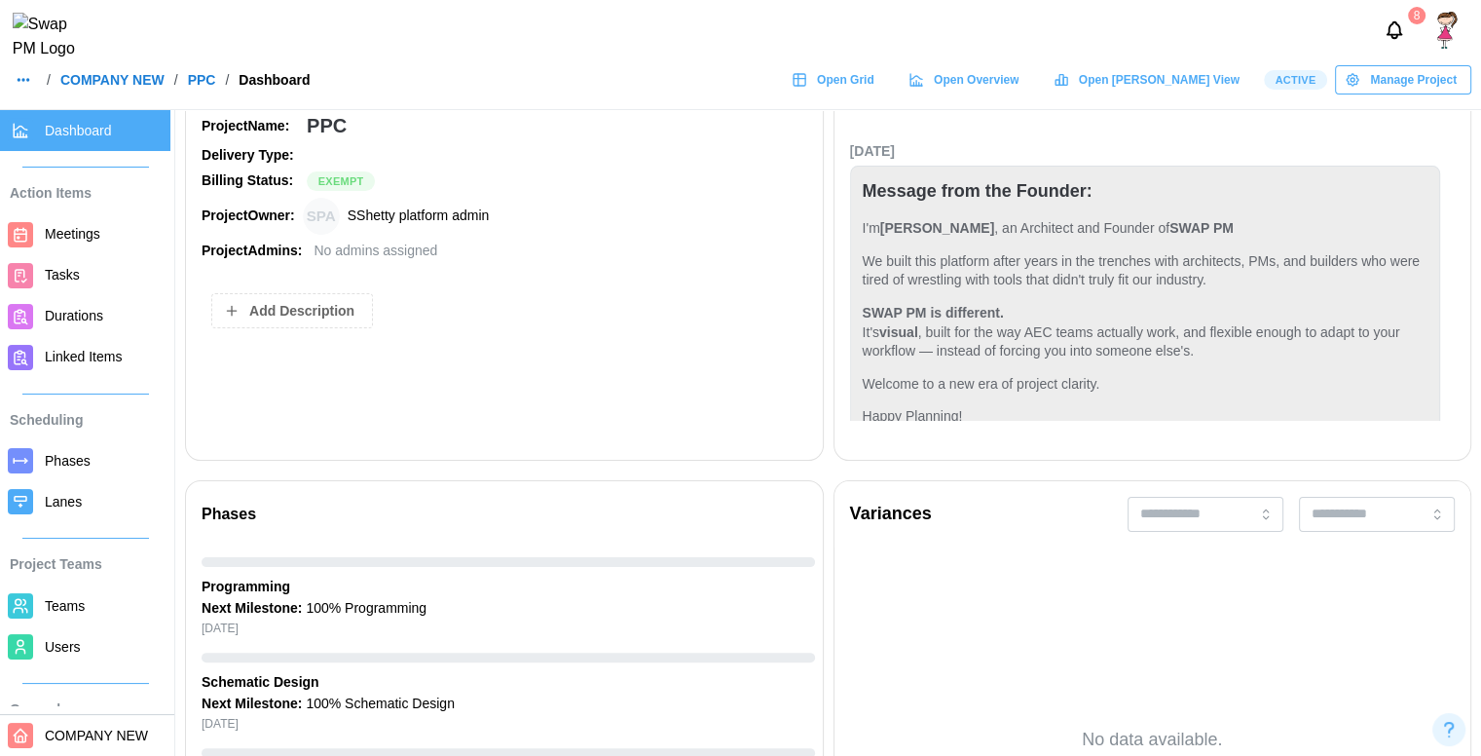
scroll to position [298, 0]
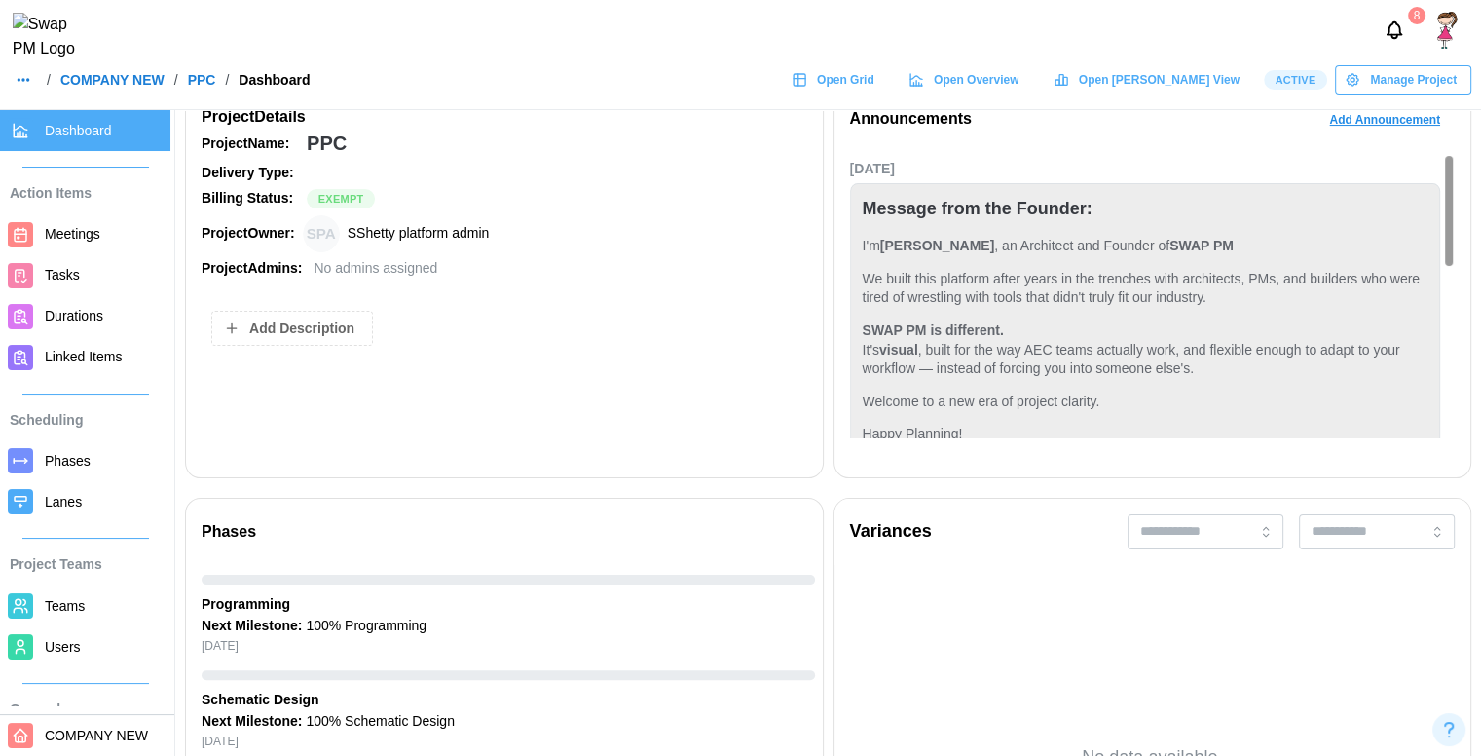
click at [1382, 94] on span "Manage Project" at bounding box center [1413, 79] width 87 height 27
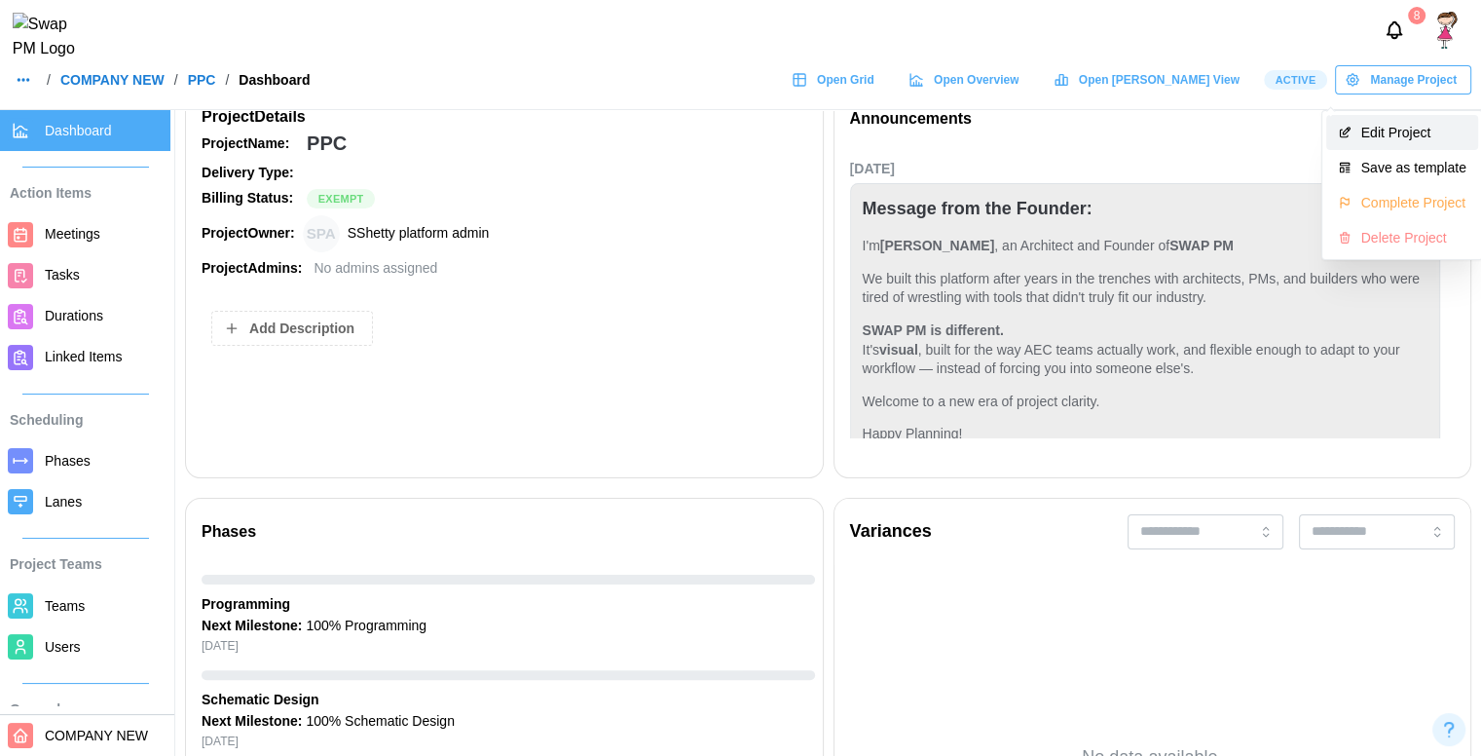
click at [1389, 129] on div "Edit Project" at bounding box center [1414, 133] width 105 height 16
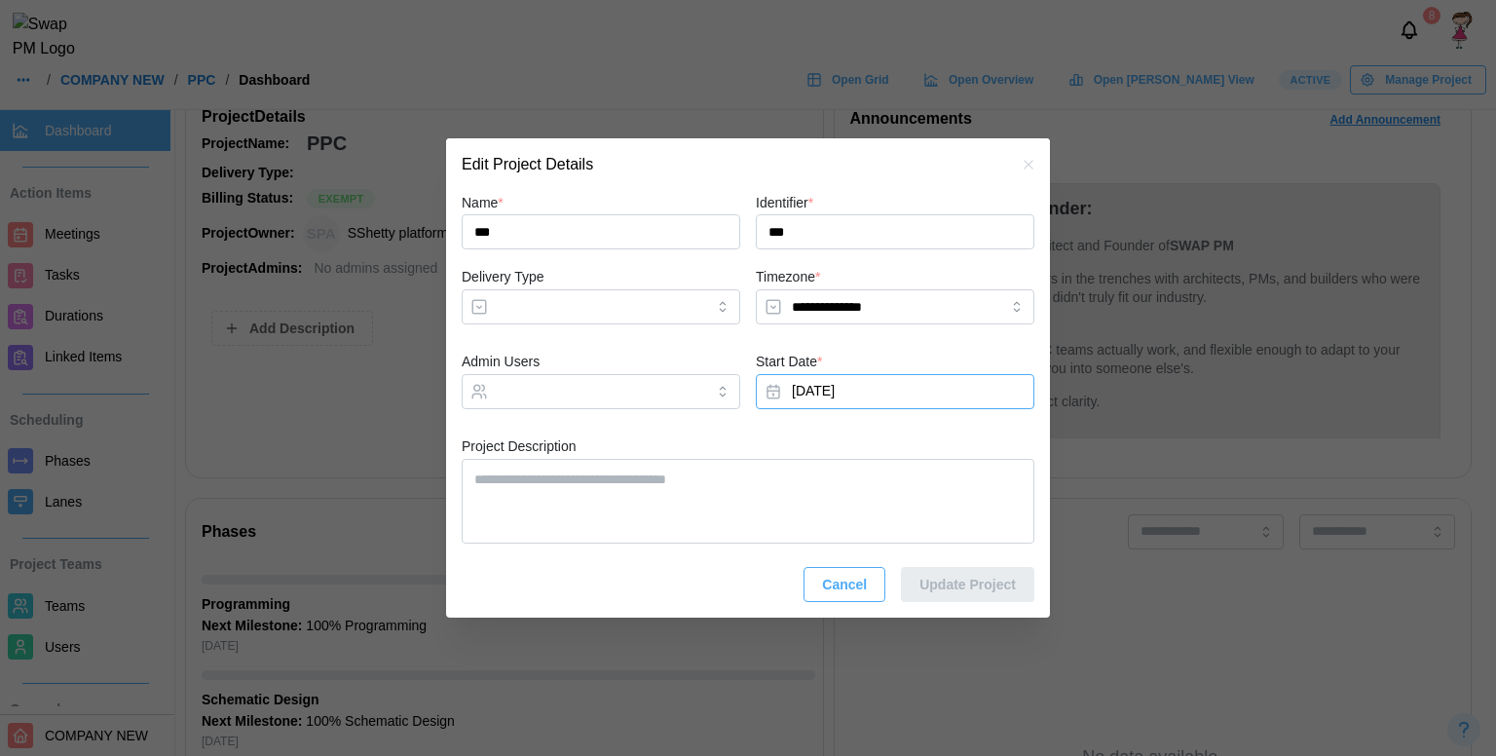
click at [830, 395] on button "[DATE]" at bounding box center [895, 391] width 279 height 35
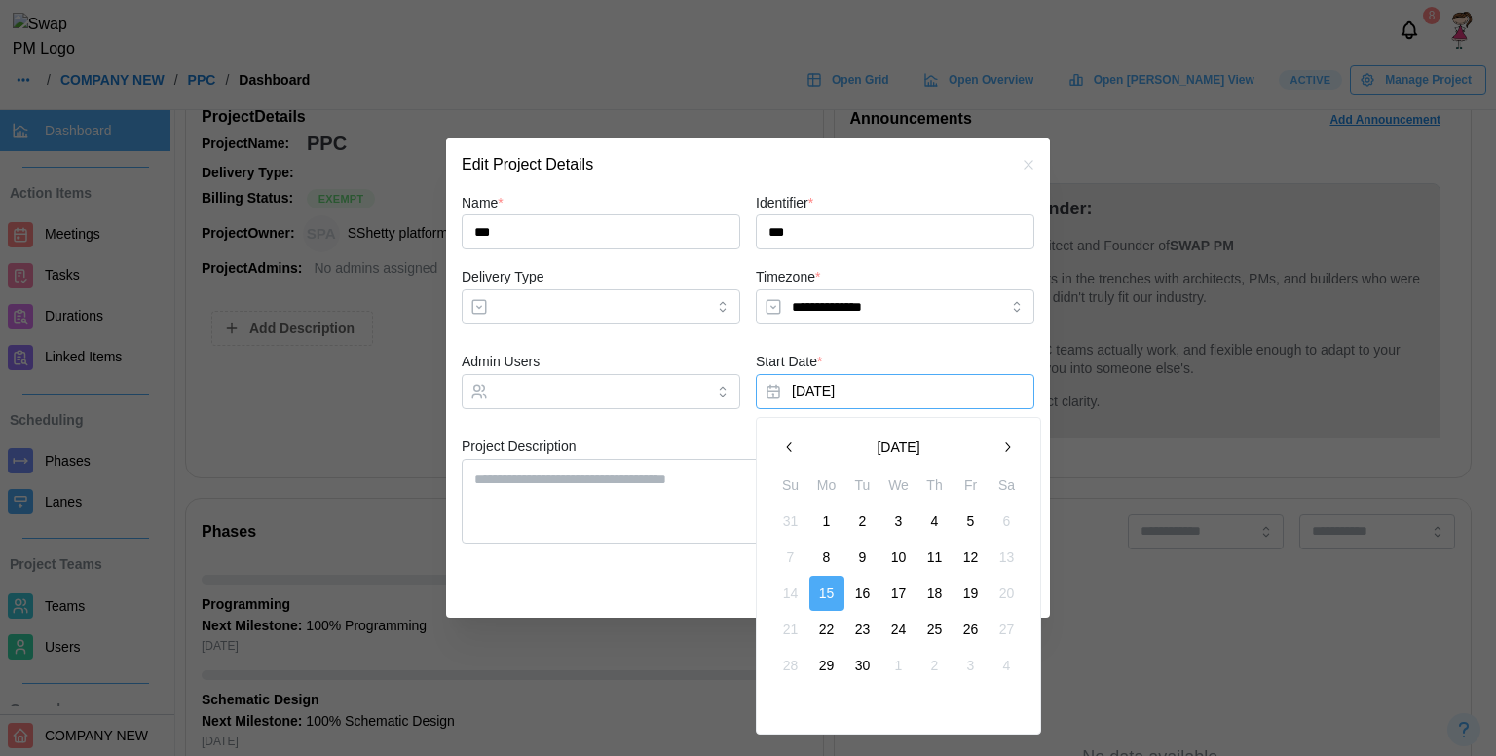
type textarea "*"
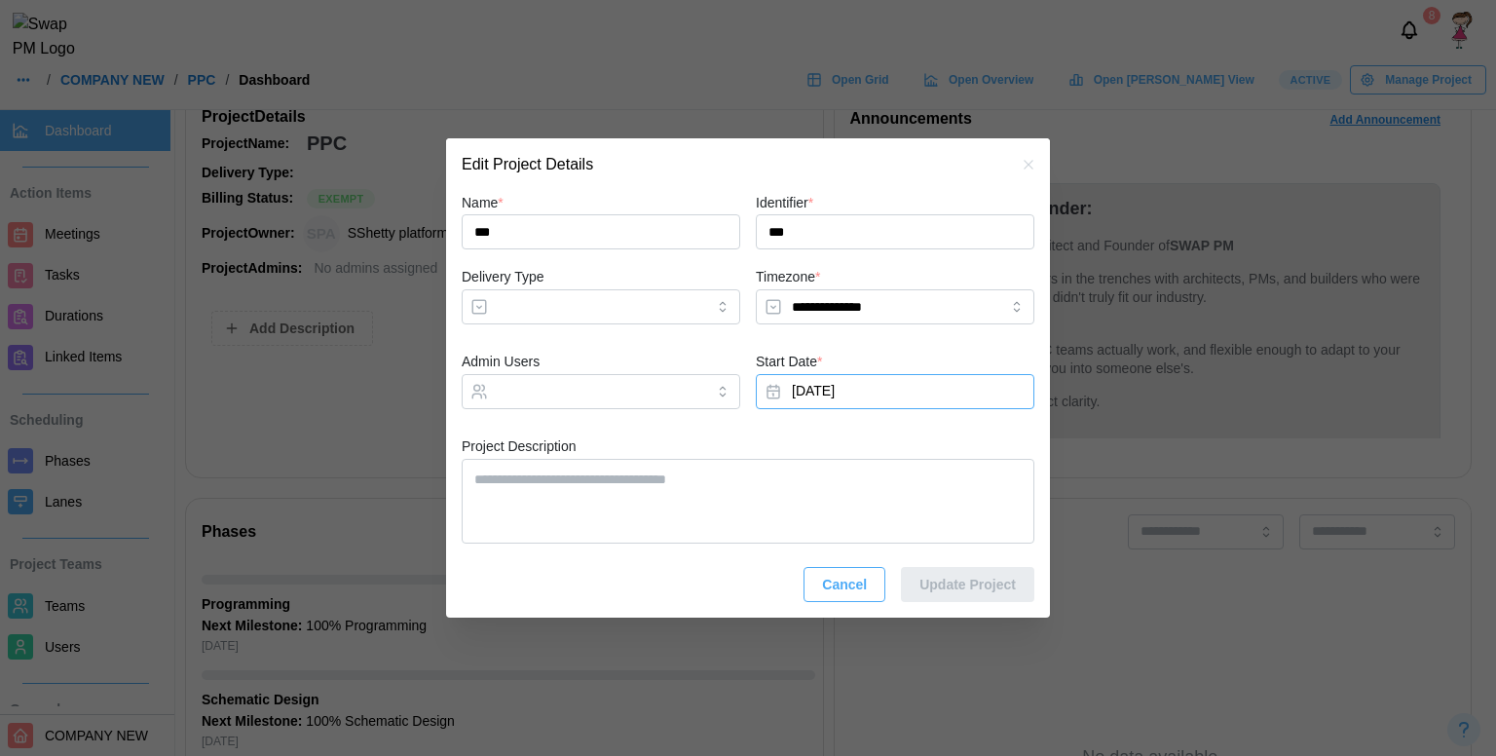
drag, startPoint x: 678, startPoint y: 518, endPoint x: 861, endPoint y: 585, distance: 195.1
click at [861, 585] on div "**********" at bounding box center [748, 400] width 604 height 435
click at [861, 585] on span "Cancel" at bounding box center [844, 584] width 45 height 33
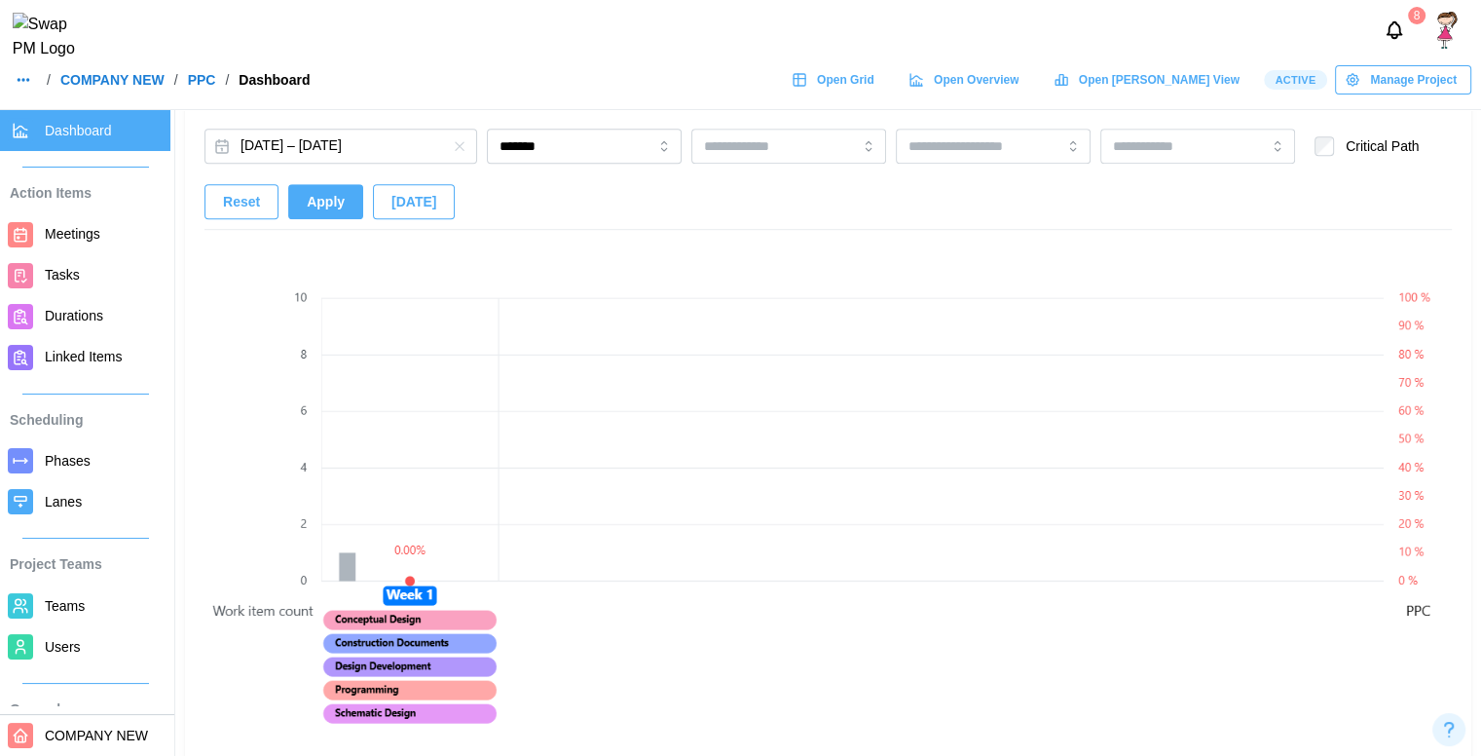
scroll to position [1308, 0]
click at [330, 140] on button "Sep 15, 2025 – Sep 21, 2025" at bounding box center [341, 145] width 273 height 35
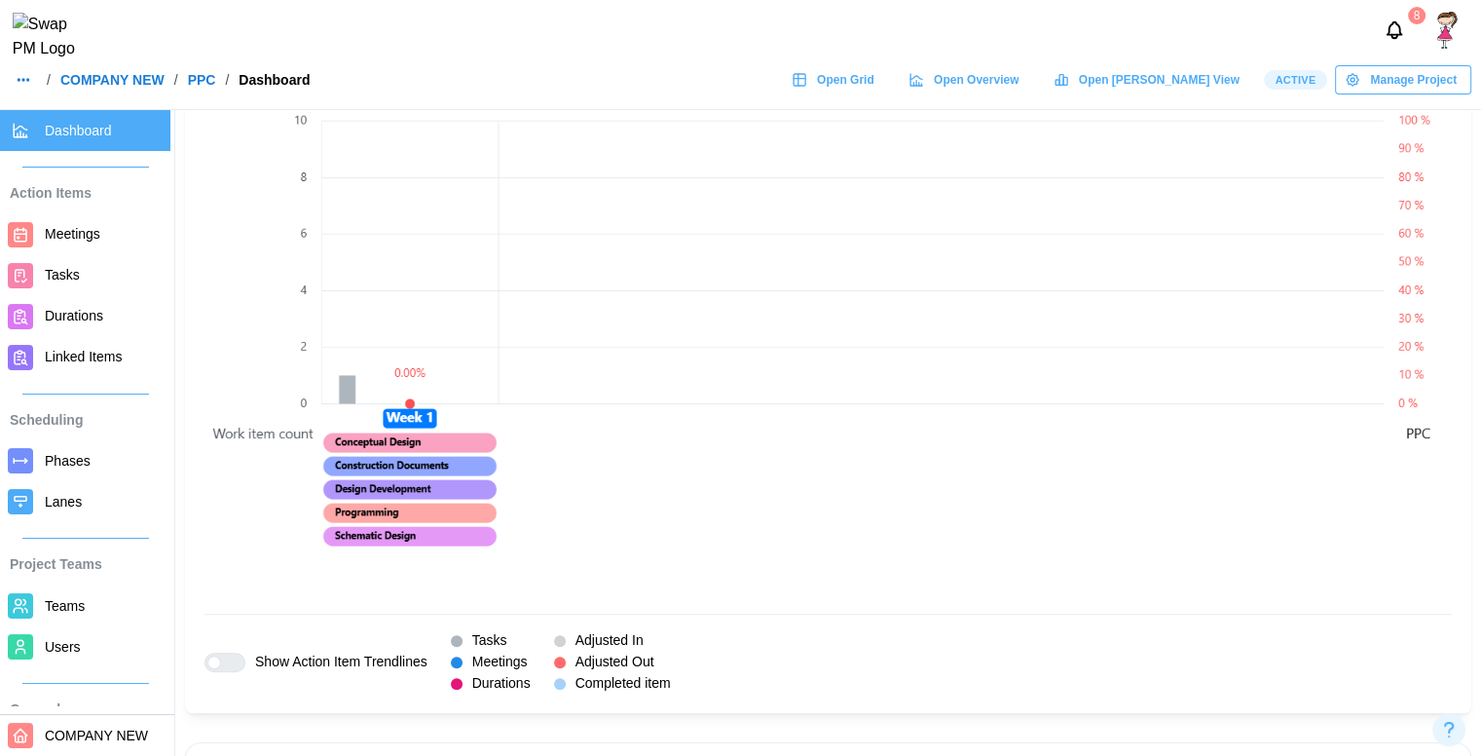
scroll to position [1282, 0]
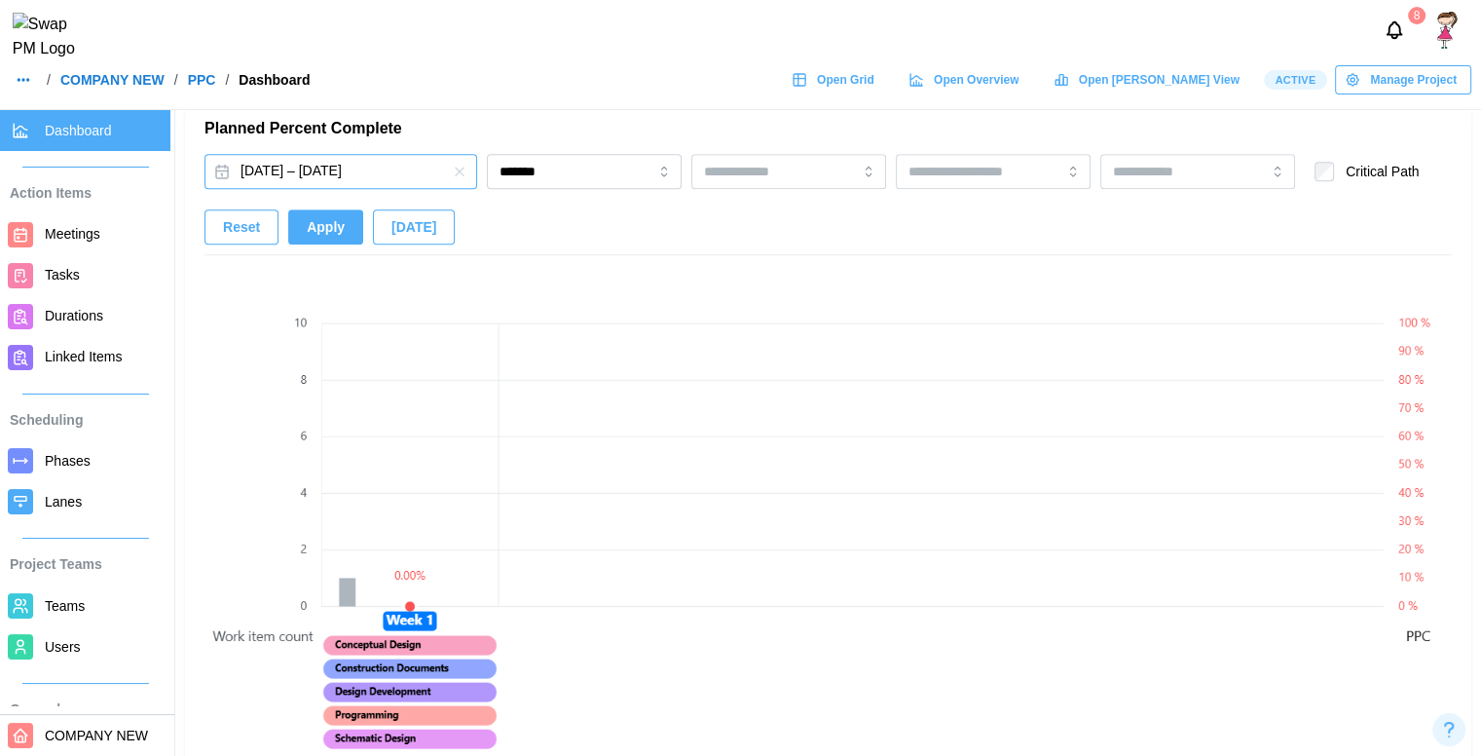
click at [356, 175] on button "Sep 15, 2025 – Sep 21, 2025" at bounding box center [341, 171] width 273 height 35
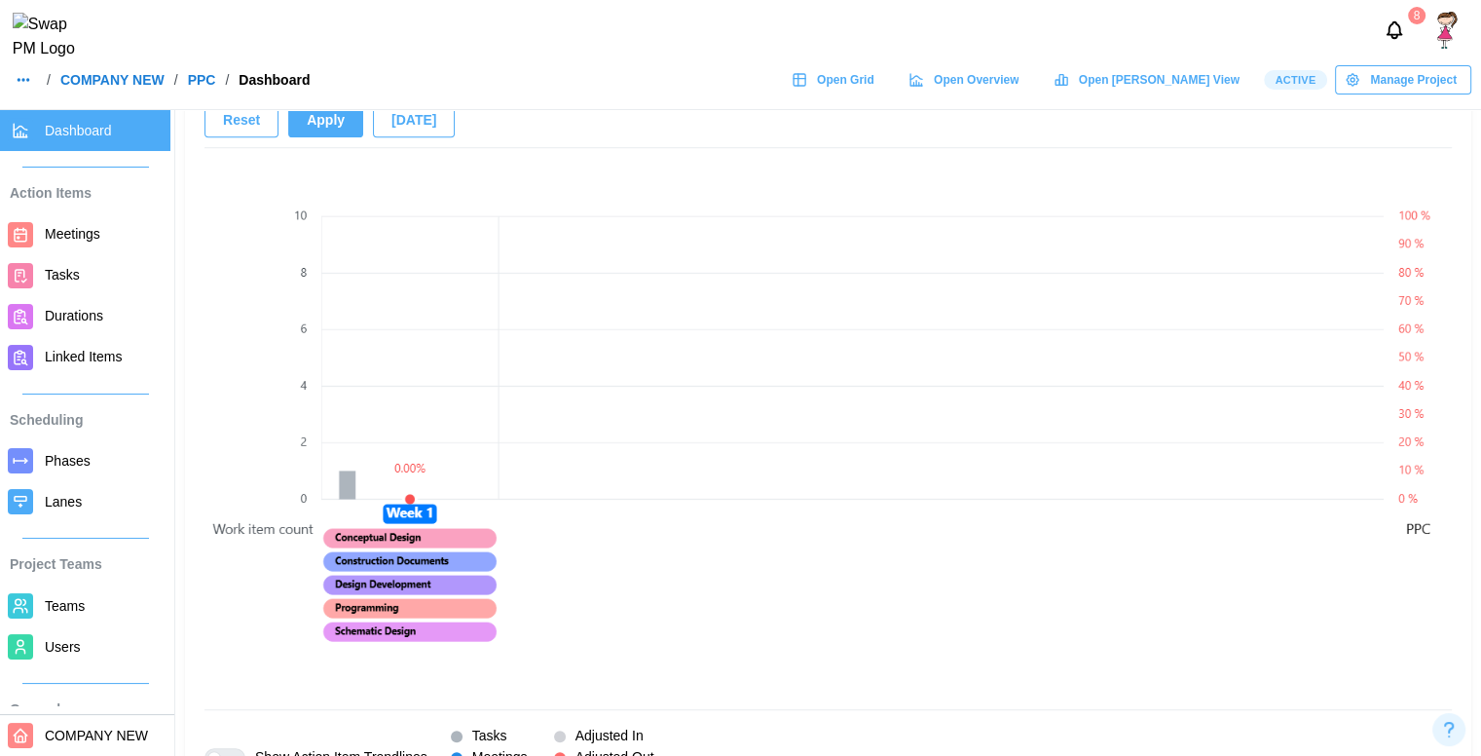
scroll to position [1272, 0]
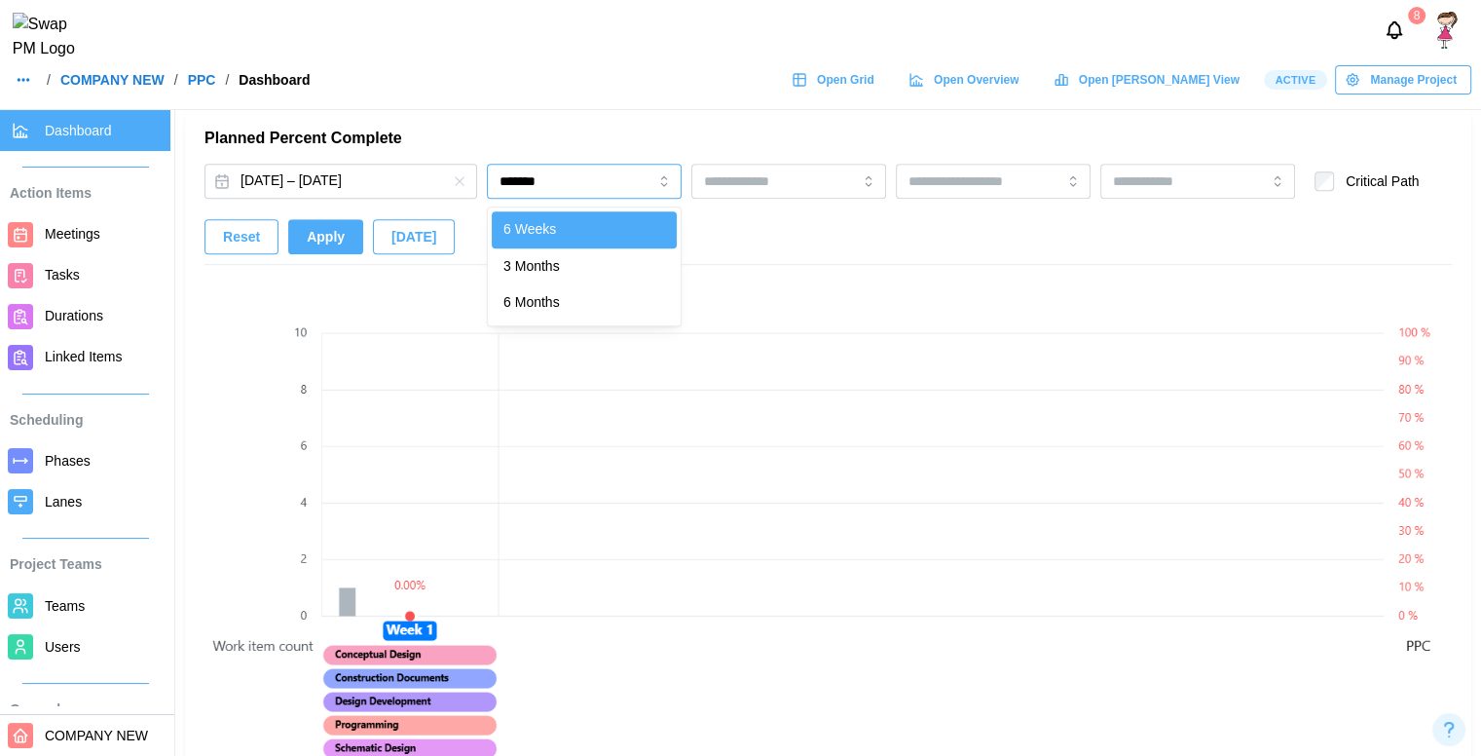
click at [577, 182] on input "*******" at bounding box center [584, 181] width 195 height 35
click at [412, 188] on button "Sep 15, 2025 – Sep 21, 2025" at bounding box center [341, 181] width 273 height 35
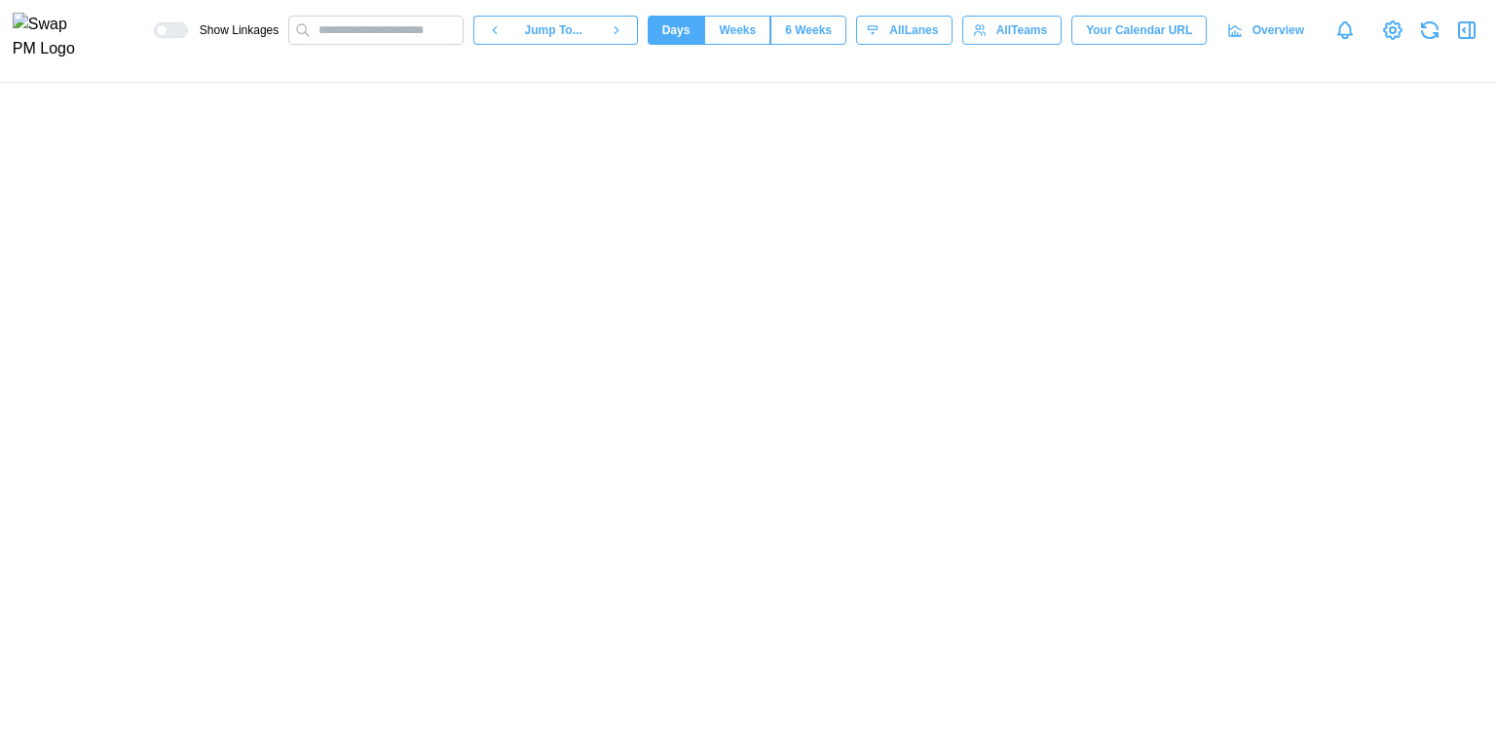
scroll to position [0, 216]
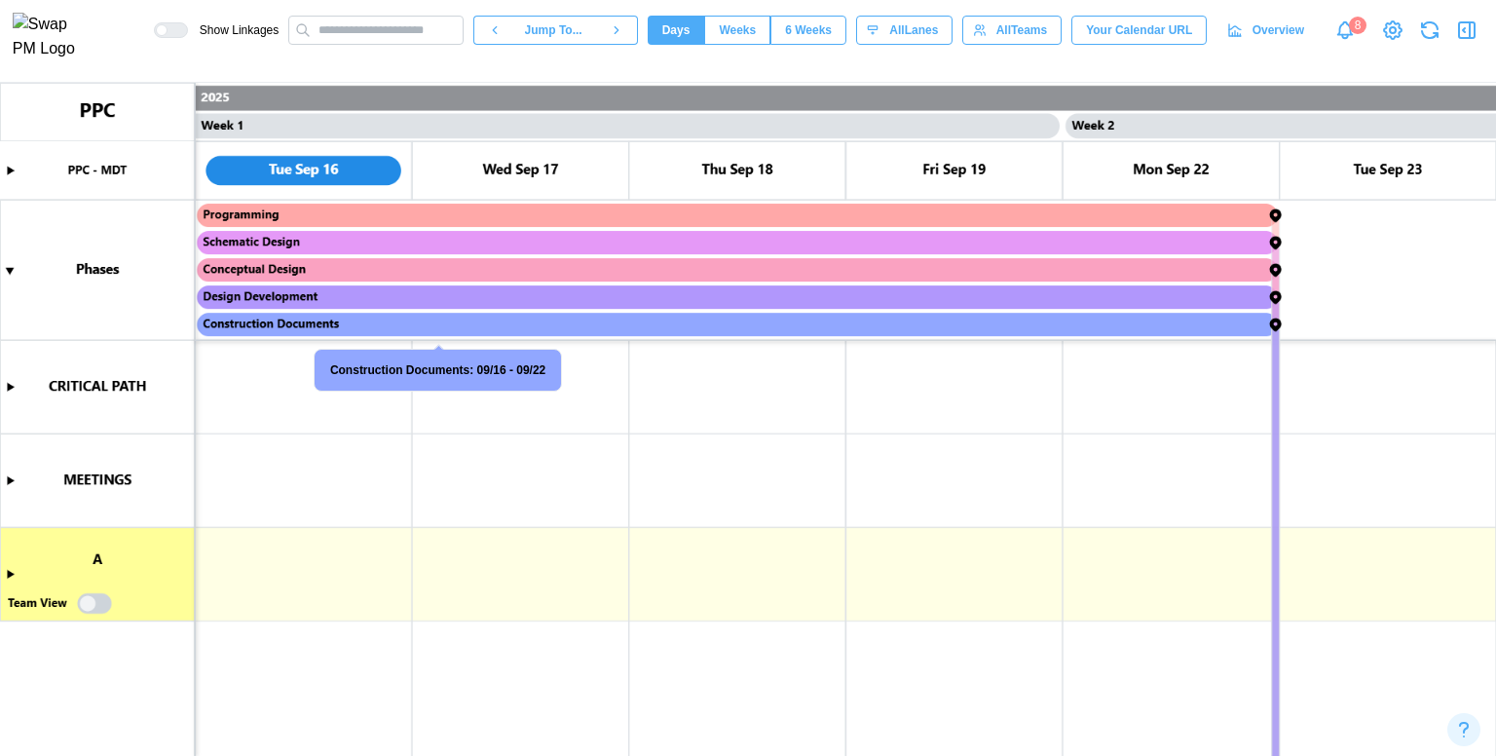
drag, startPoint x: 327, startPoint y: 544, endPoint x: 334, endPoint y: 525, distance: 19.7
click at [334, 525] on canvas at bounding box center [748, 419] width 1496 height 673
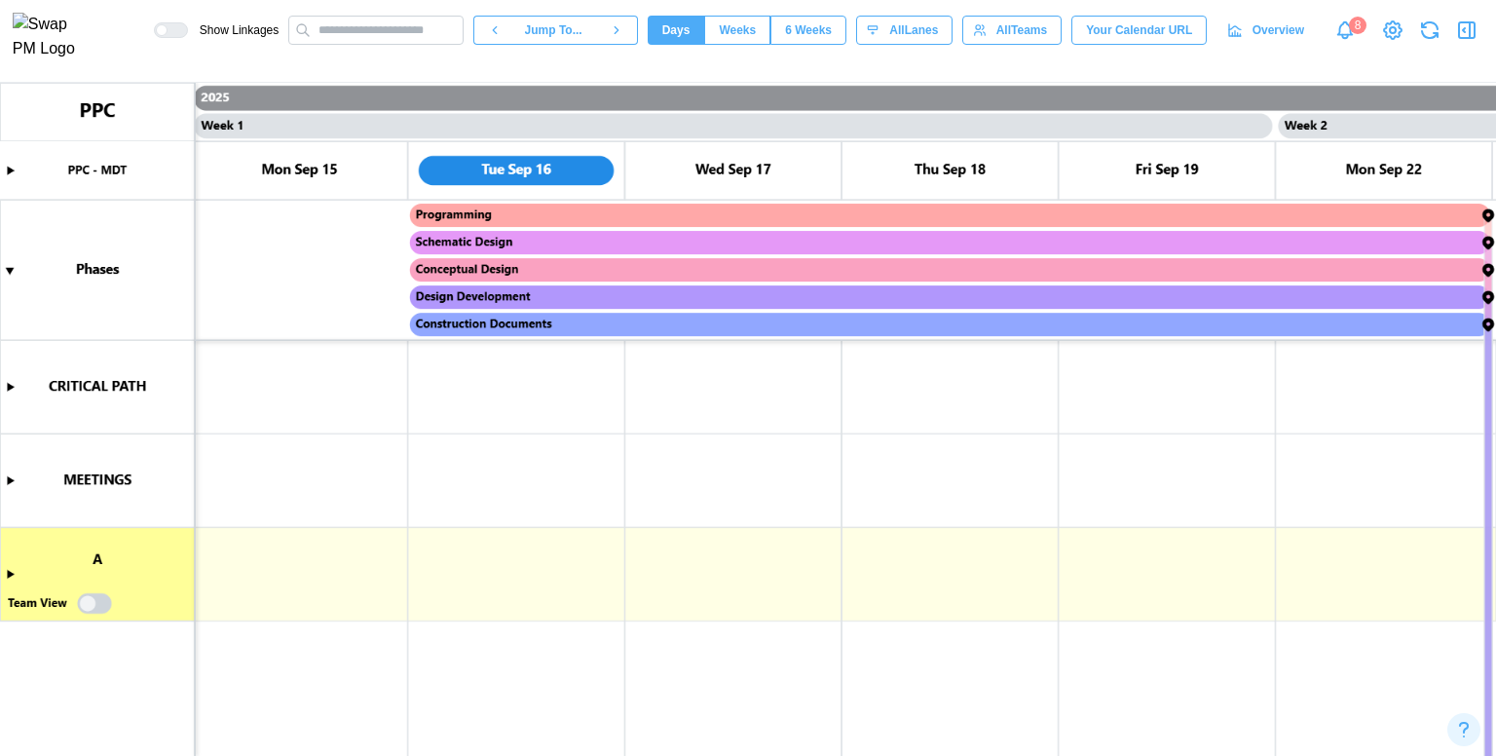
scroll to position [0, 0]
click at [280, 561] on canvas at bounding box center [748, 419] width 1496 height 673
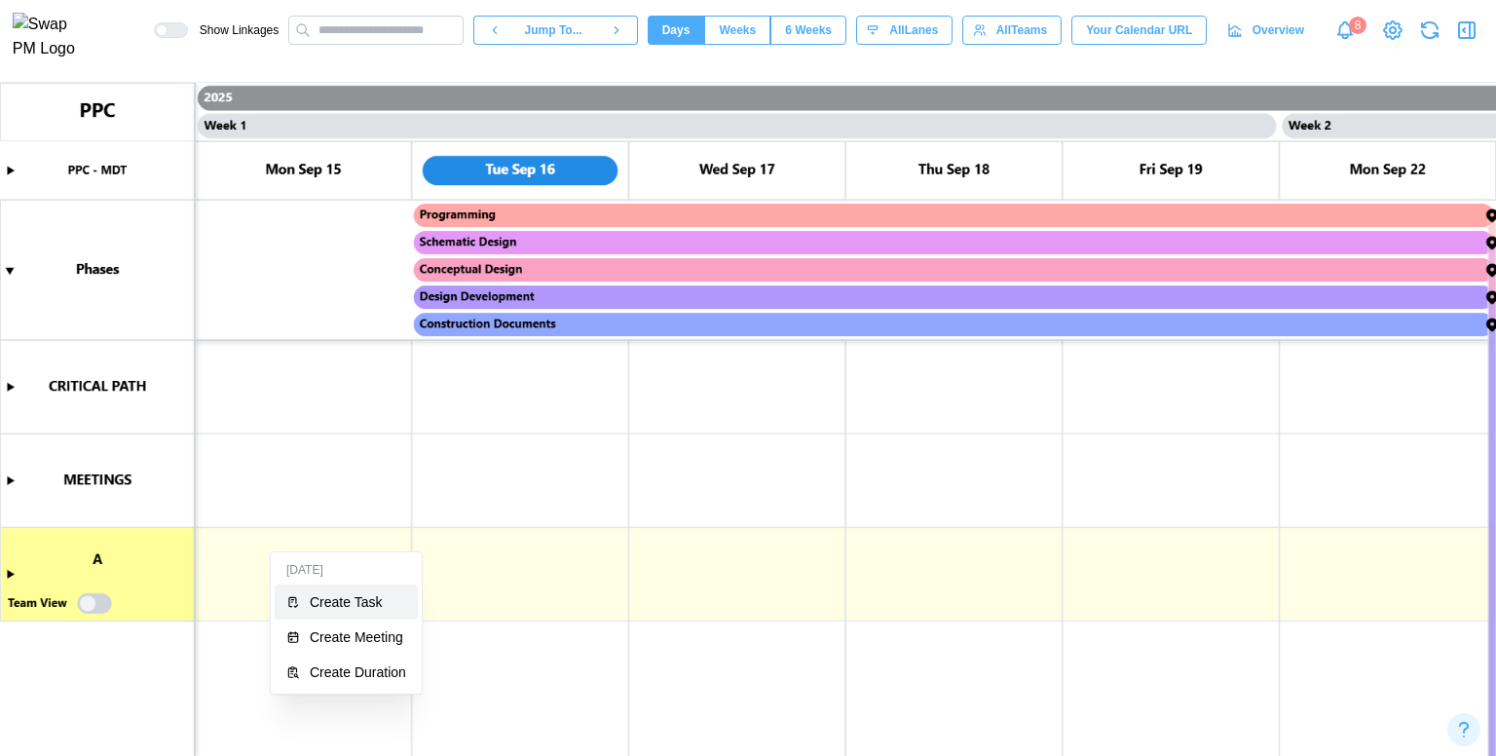
click at [326, 594] on div "Create Task" at bounding box center [358, 602] width 96 height 16
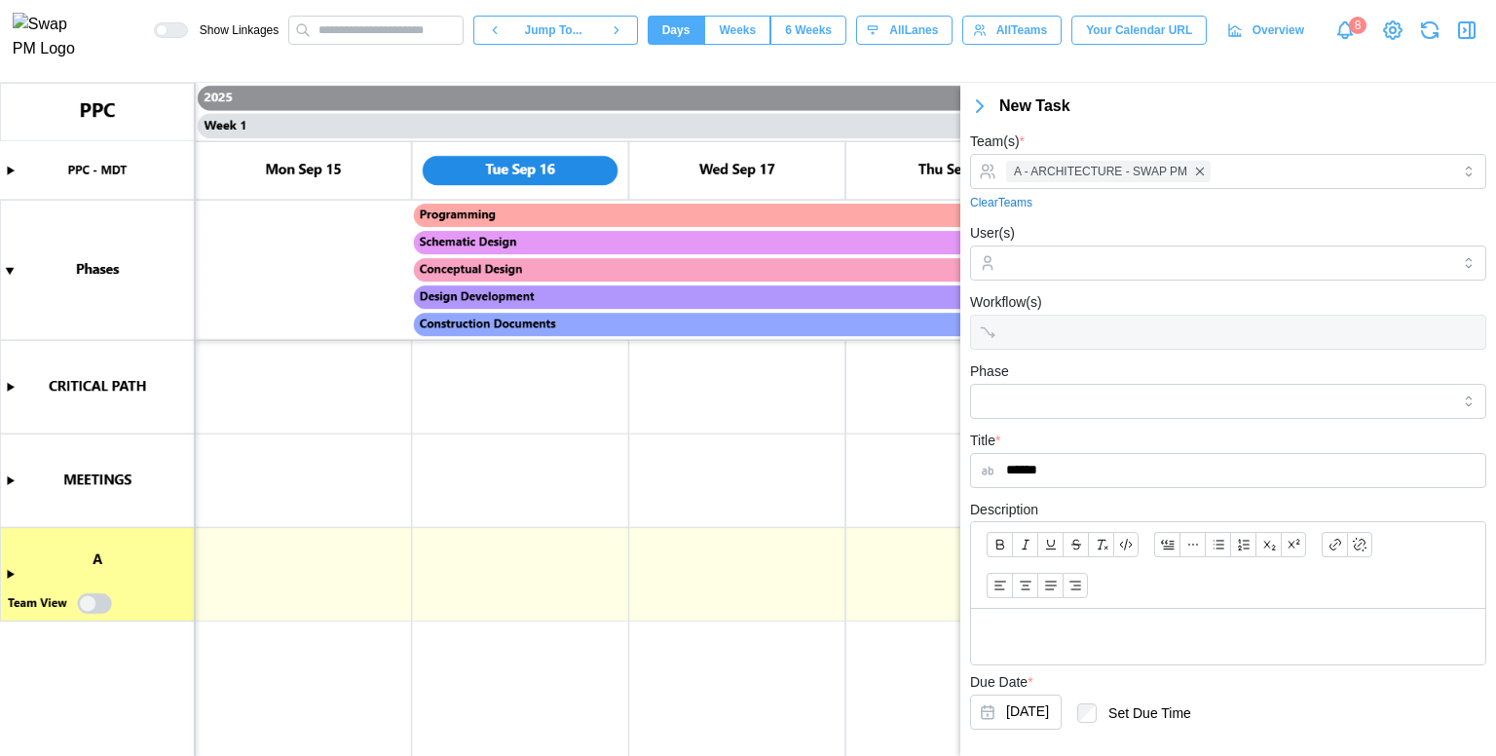
scroll to position [94, 0]
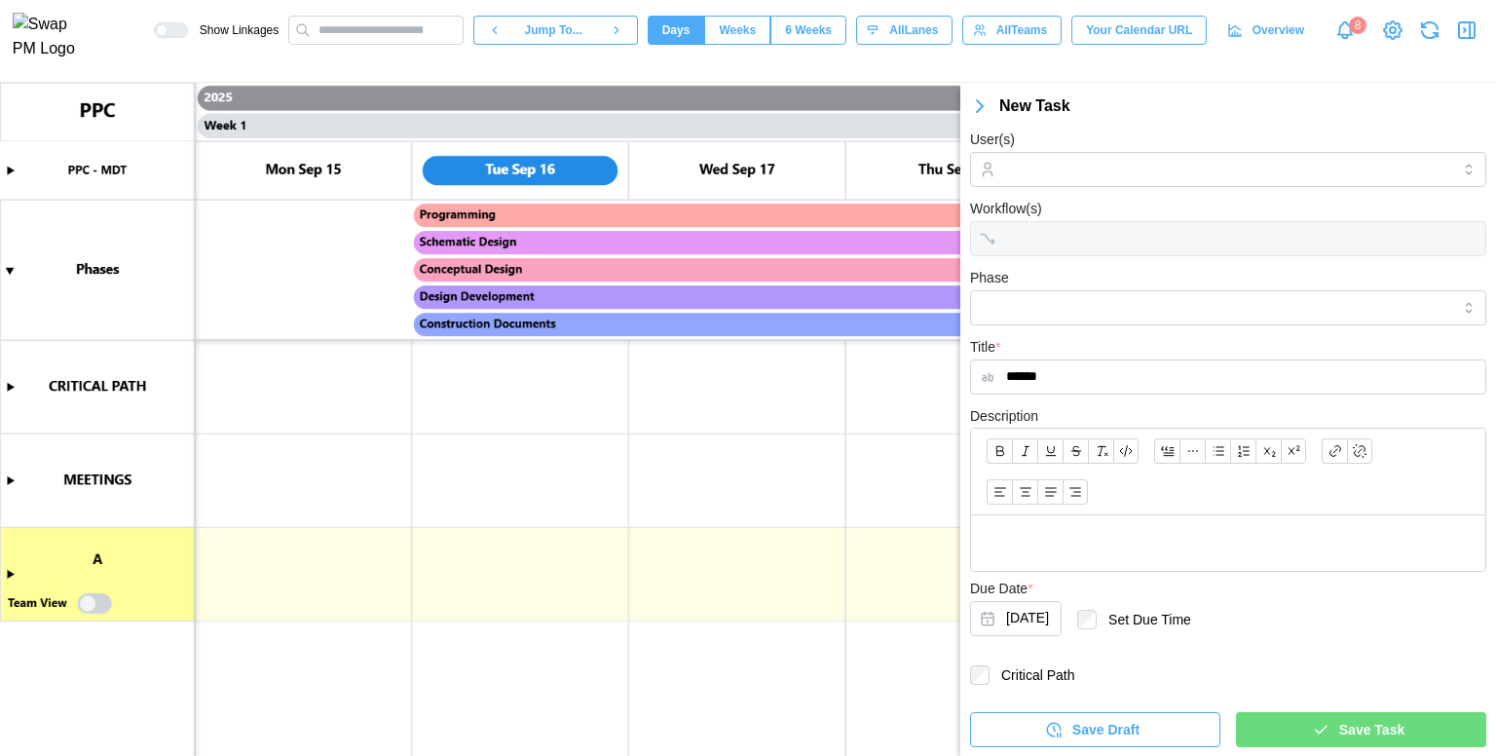
type input "******"
click at [1321, 718] on div "Save Task" at bounding box center [1358, 729] width 219 height 33
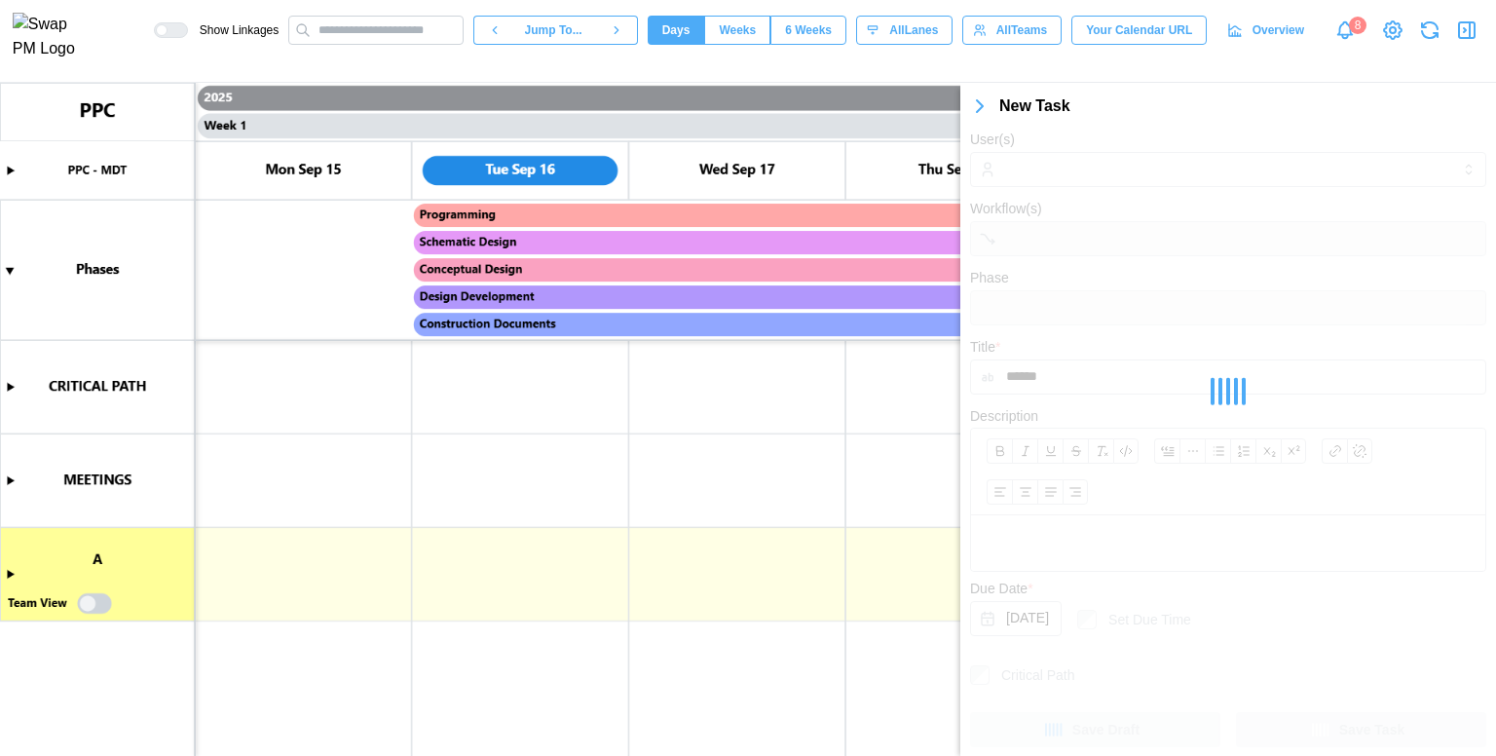
scroll to position [0, 0]
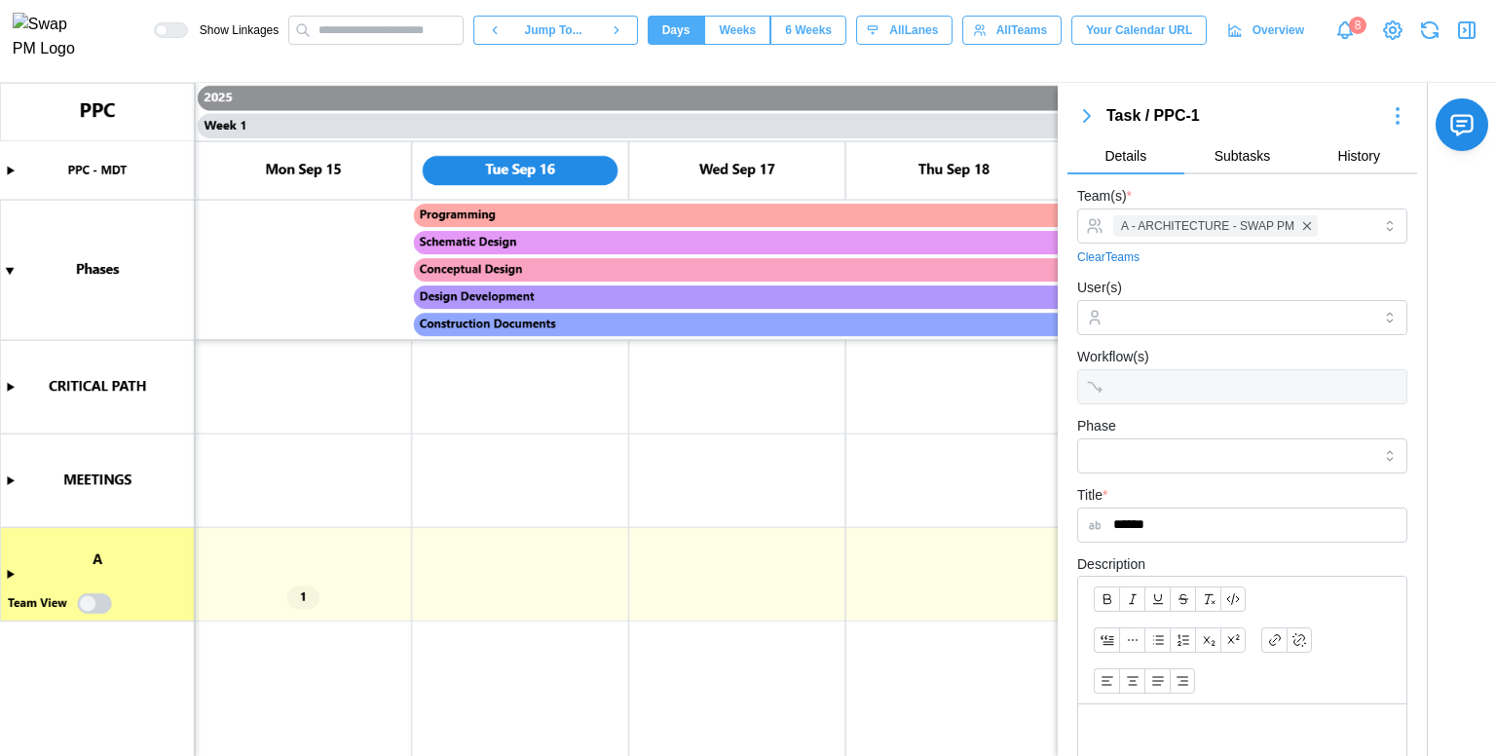
click at [1087, 116] on icon "button" at bounding box center [1087, 116] width 6 height 12
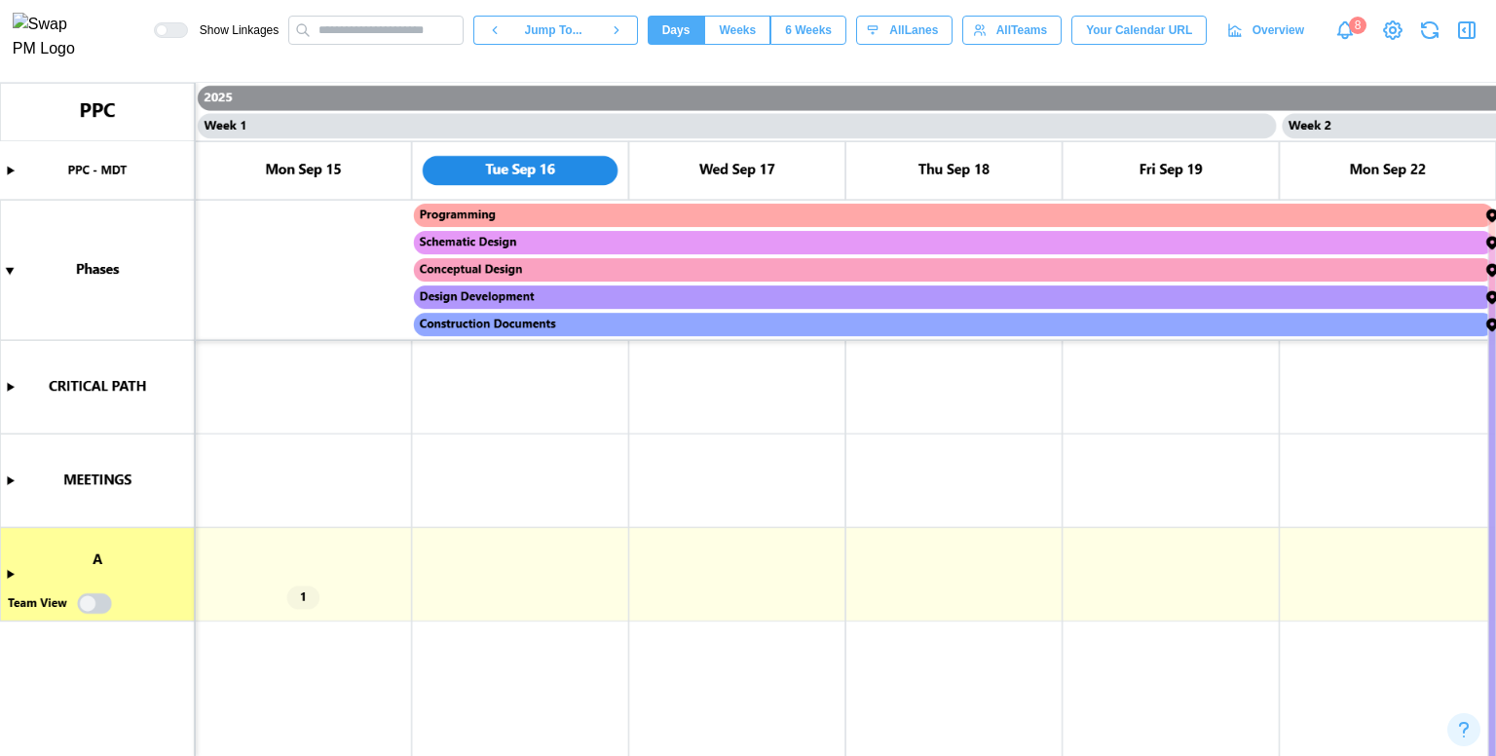
scroll to position [0, 598]
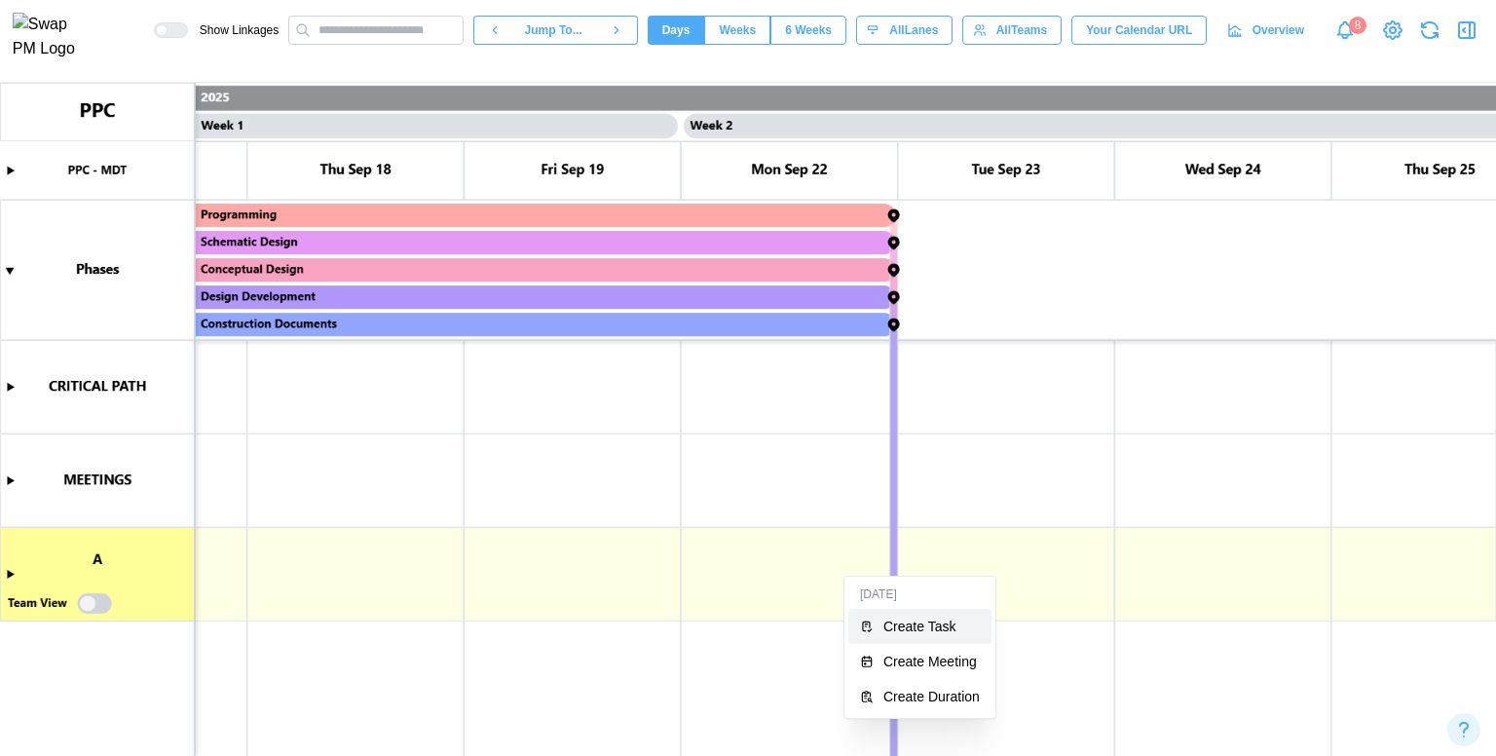
click at [891, 631] on div "Create Task" at bounding box center [931, 627] width 96 height 16
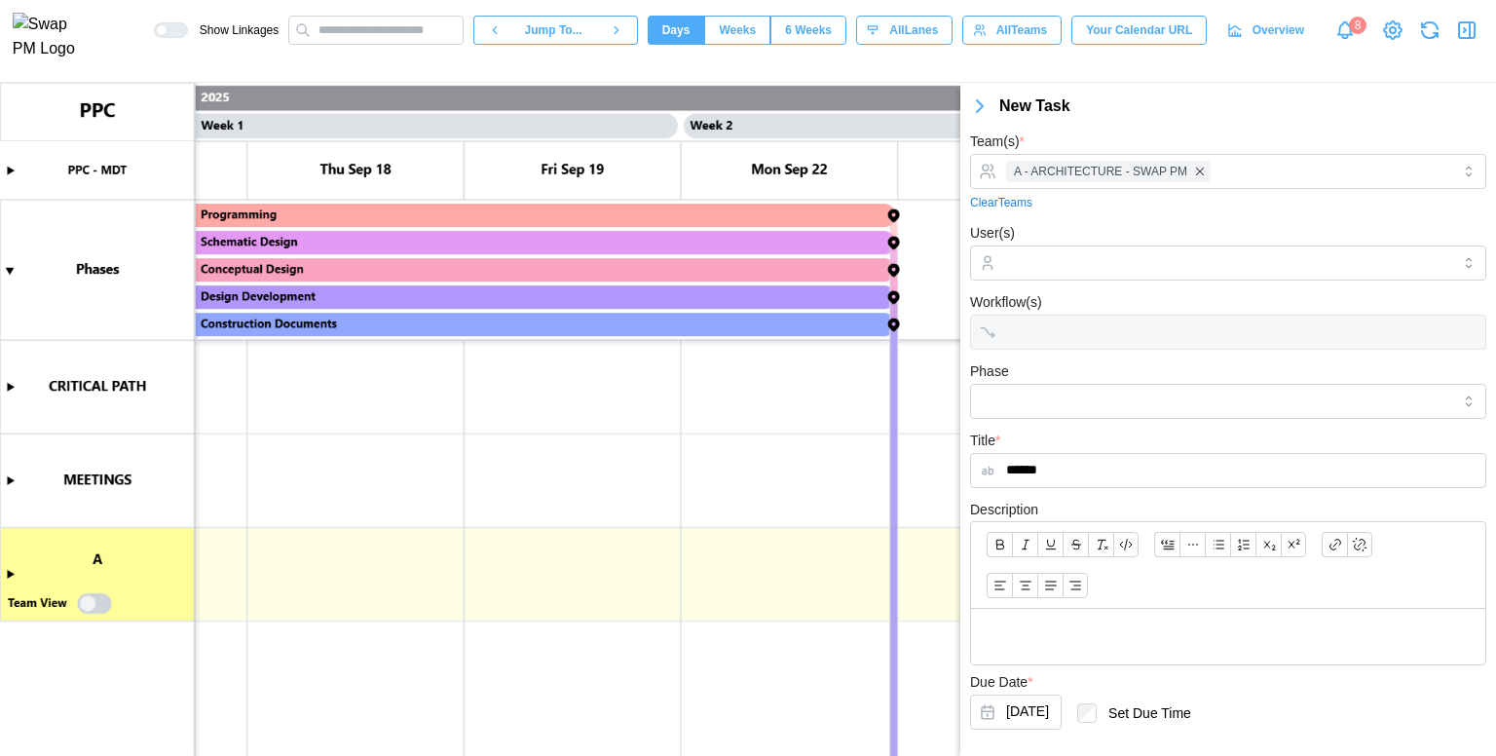
scroll to position [94, 0]
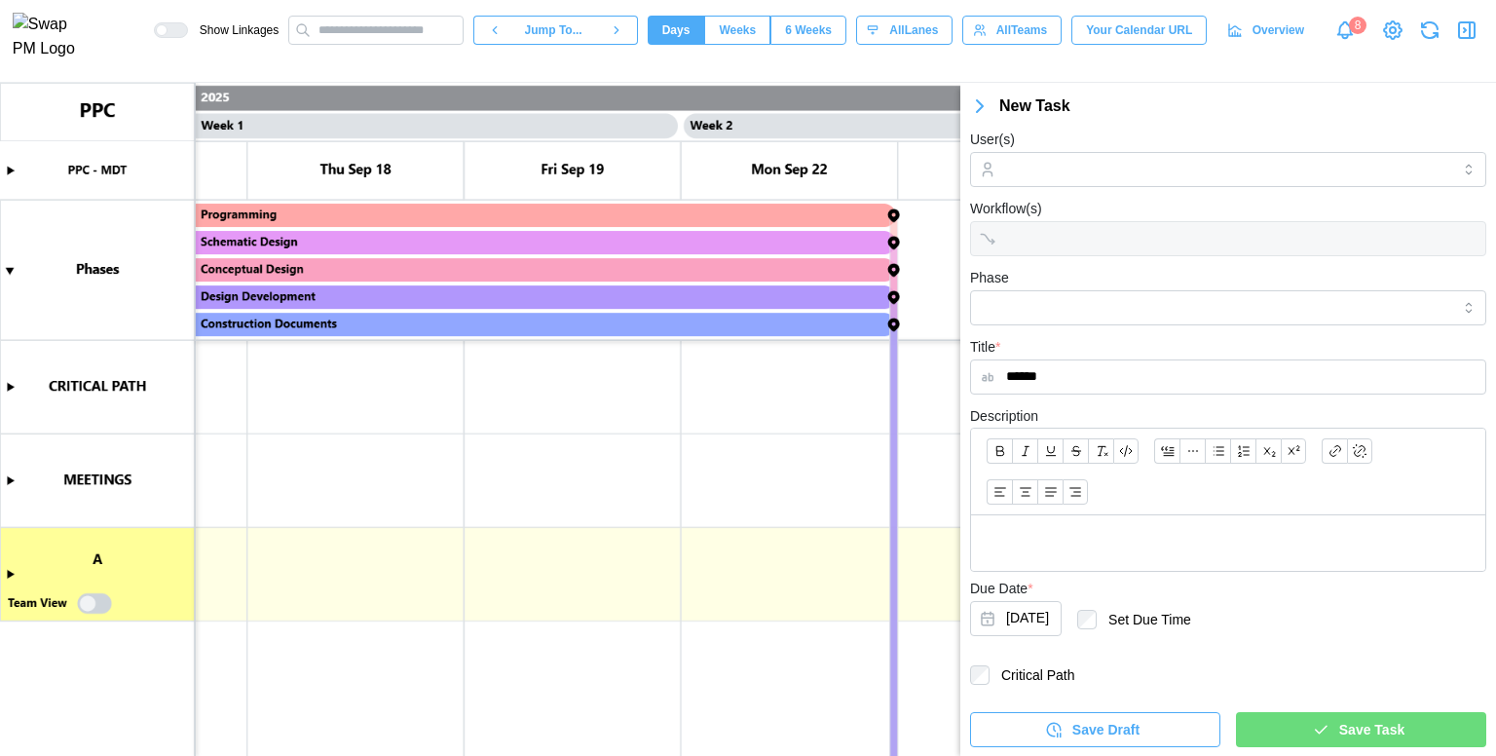
type input "******"
click at [1286, 713] on div "Save Task" at bounding box center [1358, 729] width 219 height 33
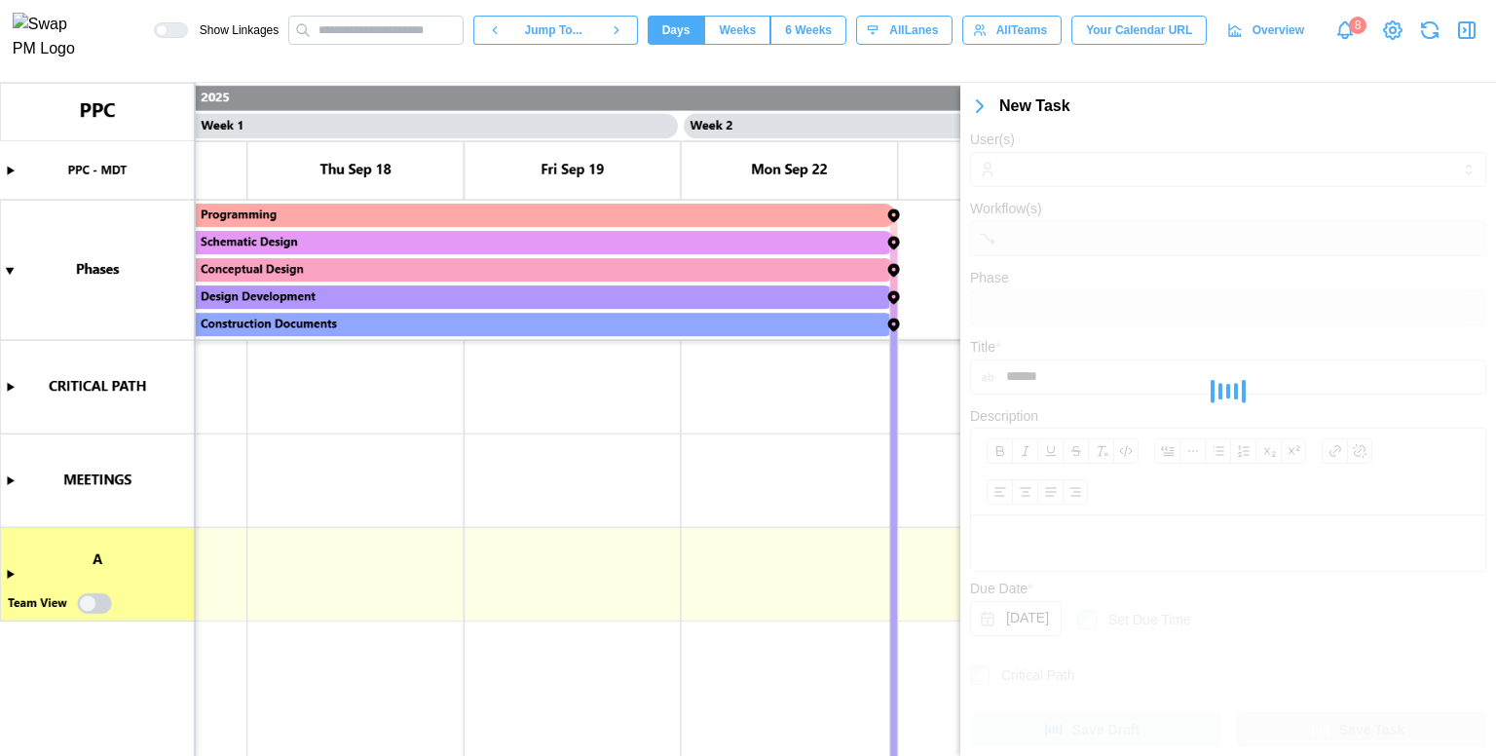
scroll to position [0, 0]
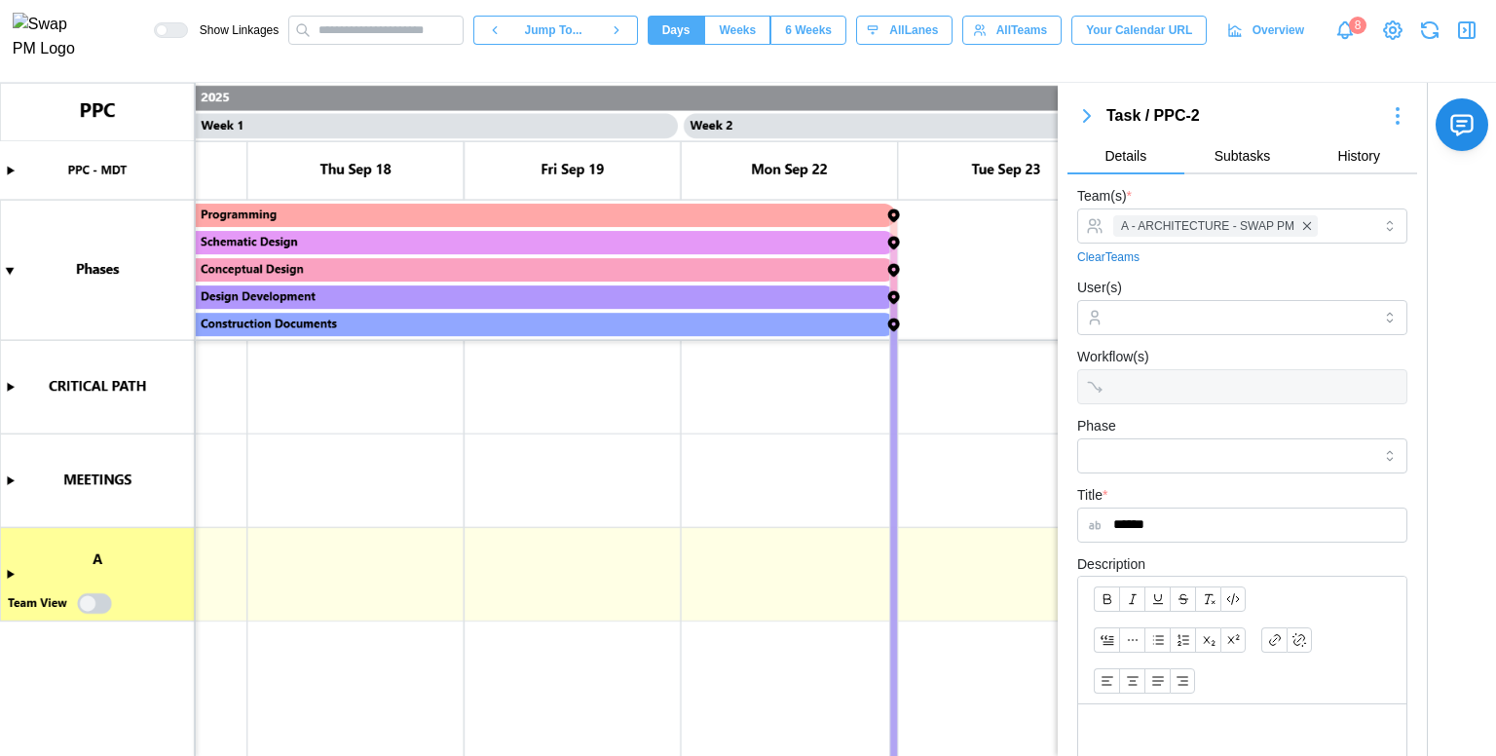
click at [1455, 34] on icon "button" at bounding box center [1466, 30] width 23 height 23
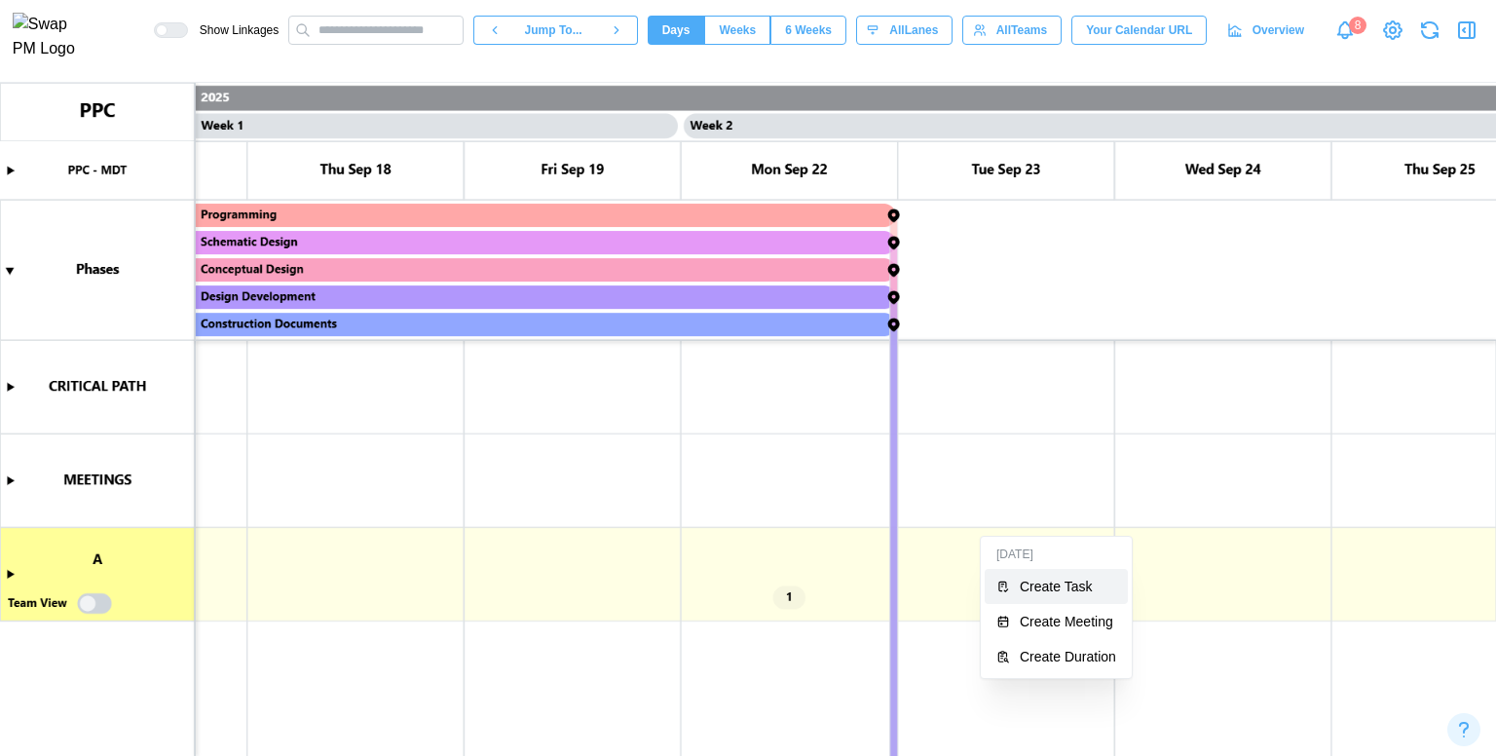
click at [1022, 575] on button "Create Task" at bounding box center [1056, 586] width 143 height 35
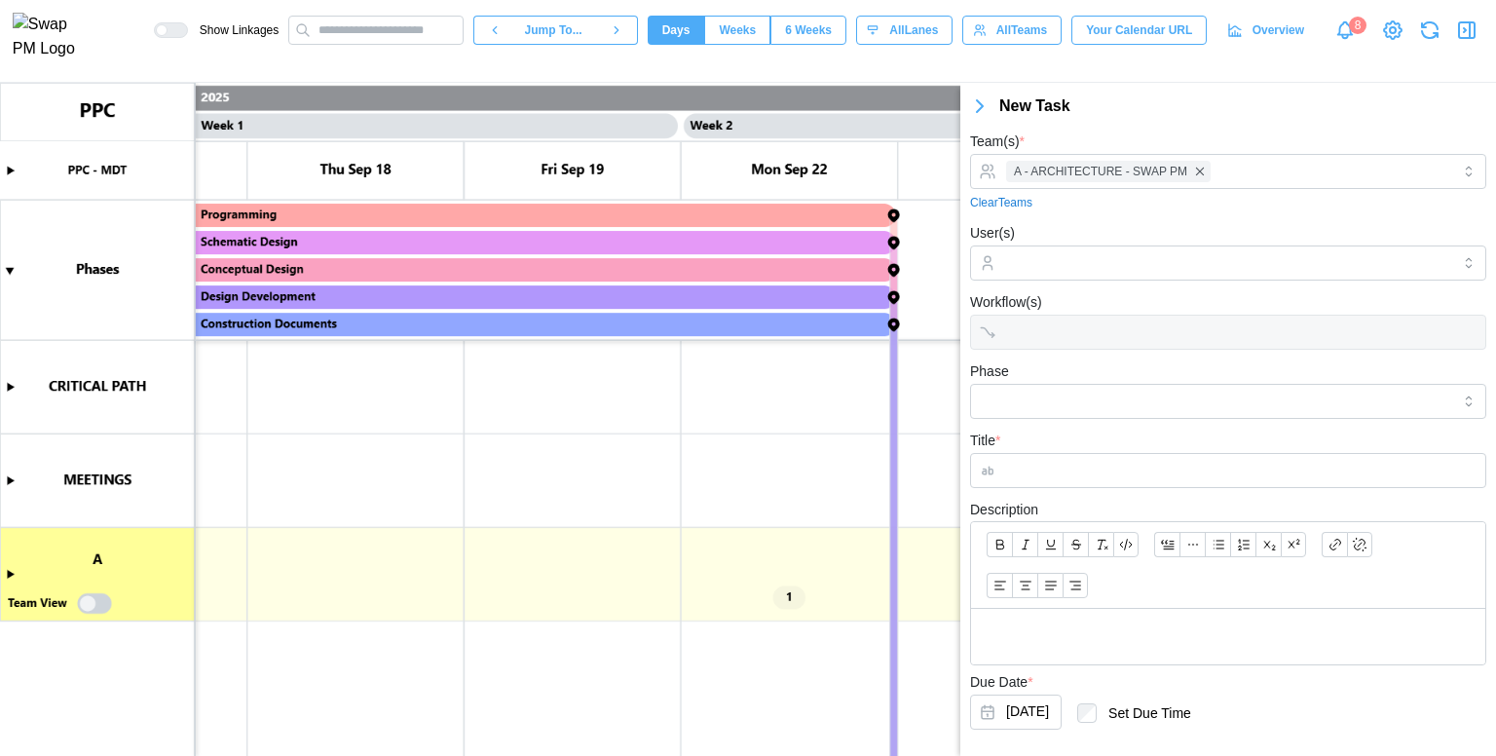
scroll to position [94, 0]
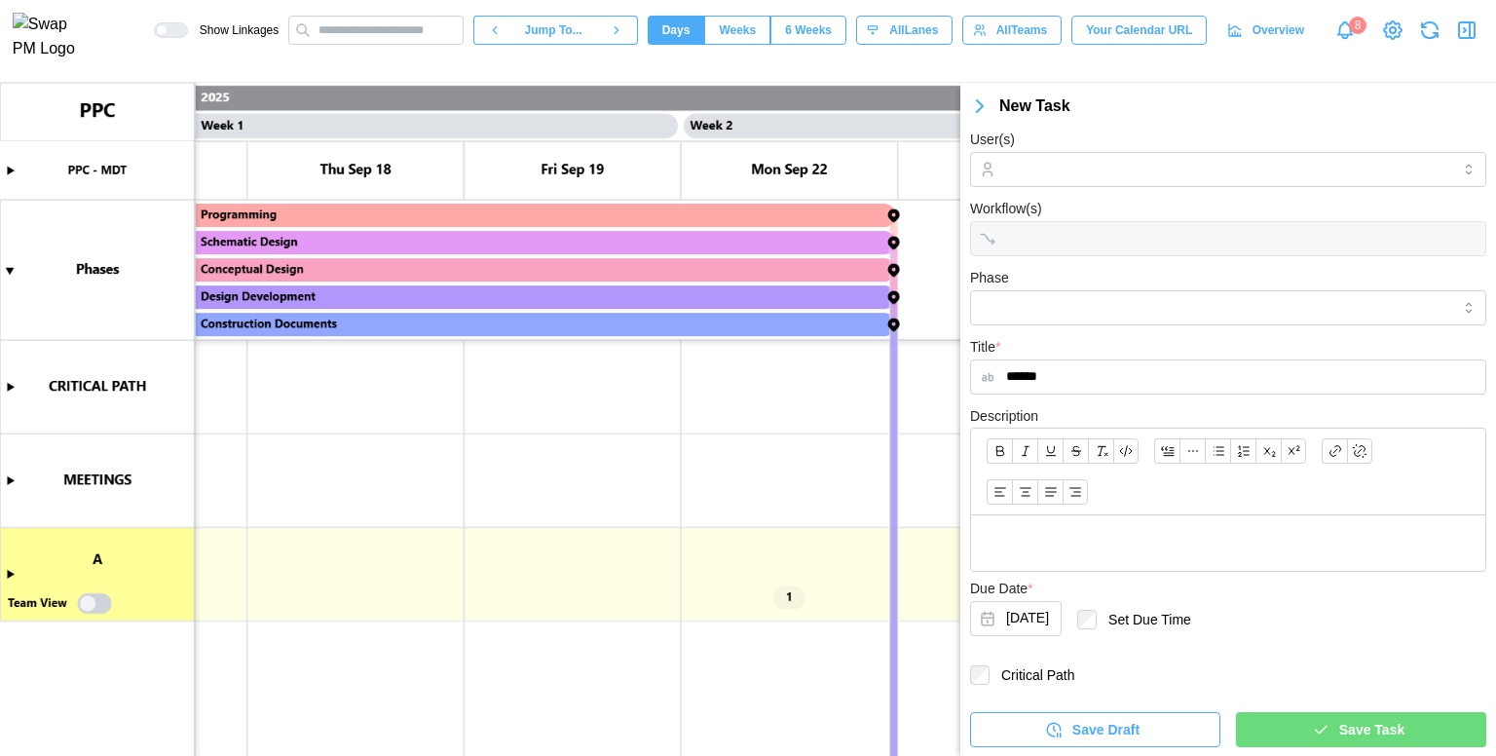
type input "******"
click at [1285, 726] on div "Save Task" at bounding box center [1358, 729] width 219 height 33
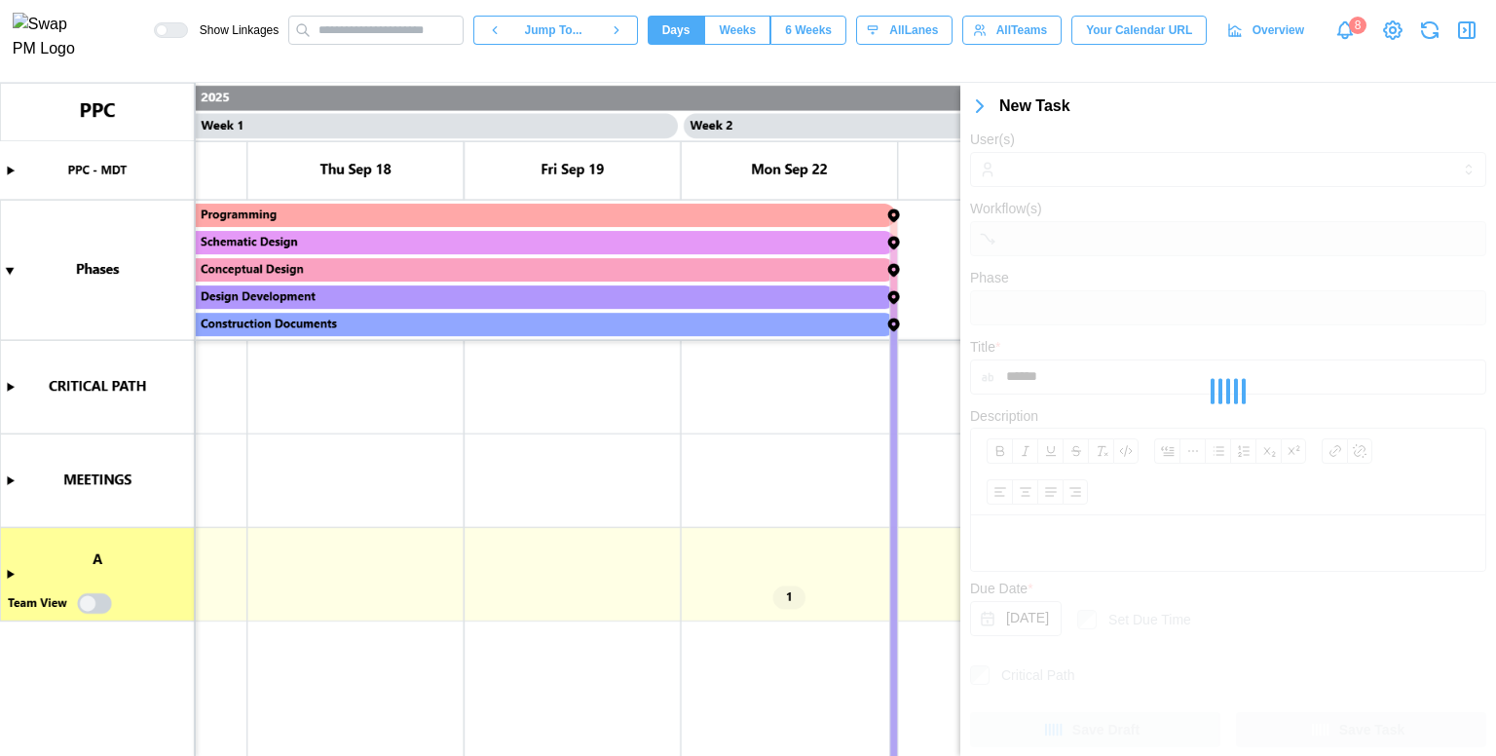
scroll to position [0, 0]
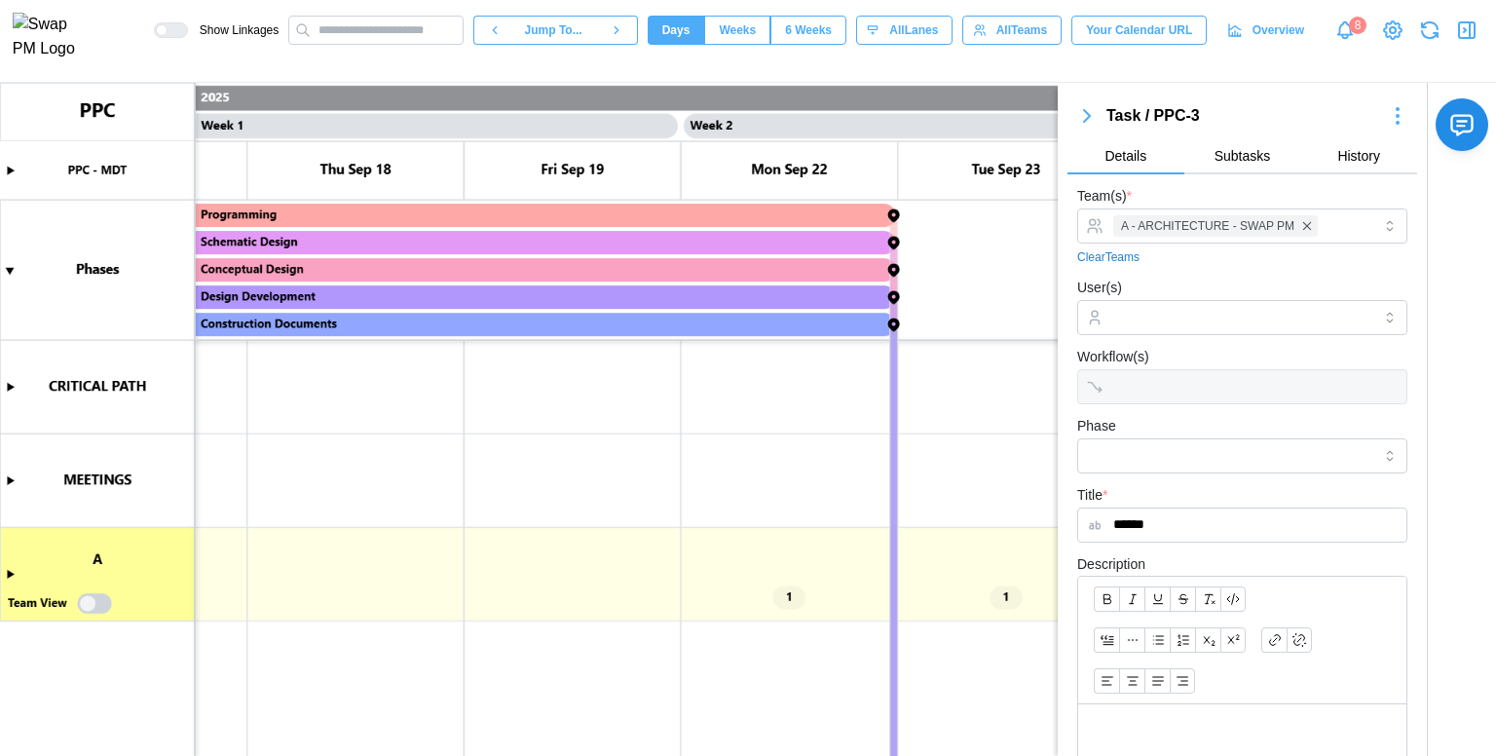
click at [1467, 42] on icon "button" at bounding box center [1466, 30] width 23 height 23
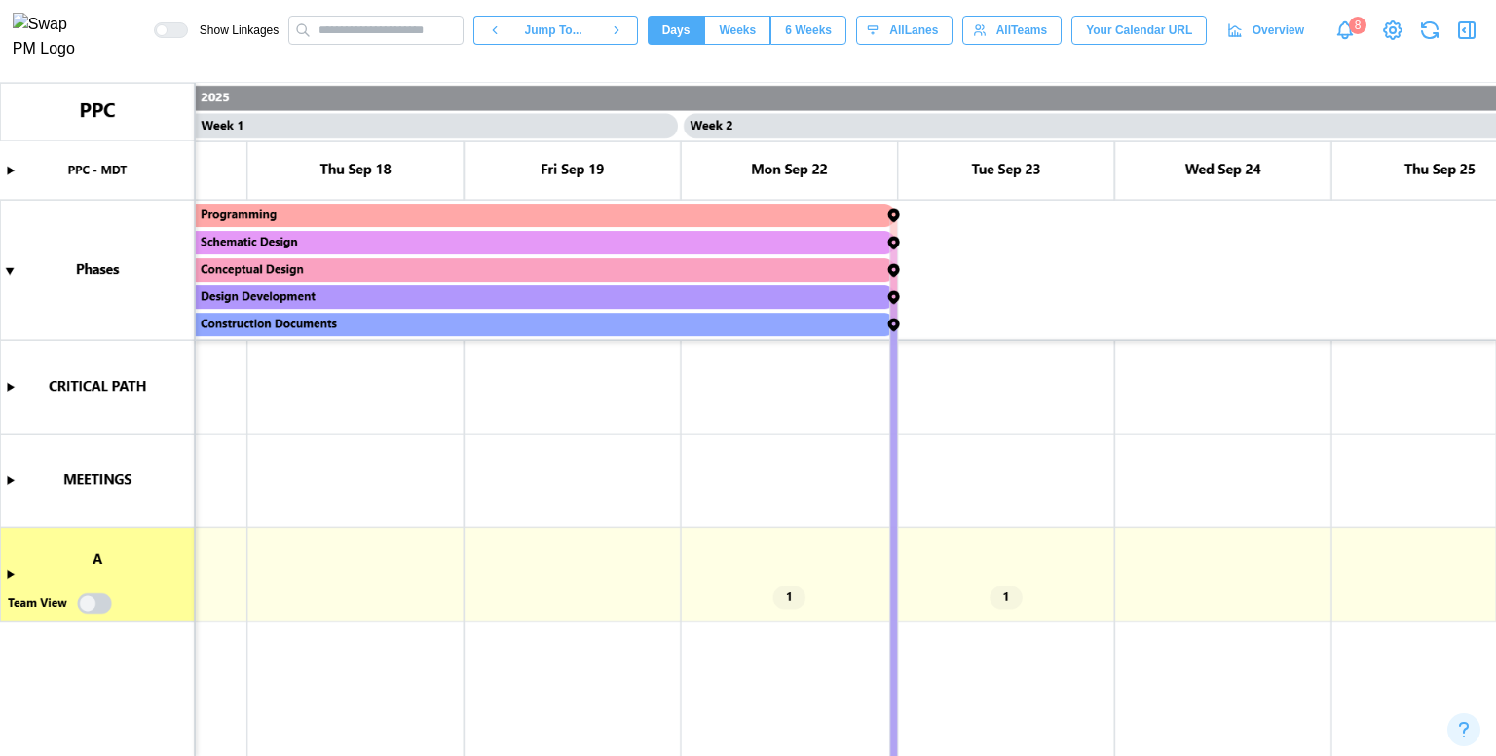
click at [5, 577] on canvas at bounding box center [748, 419] width 1496 height 673
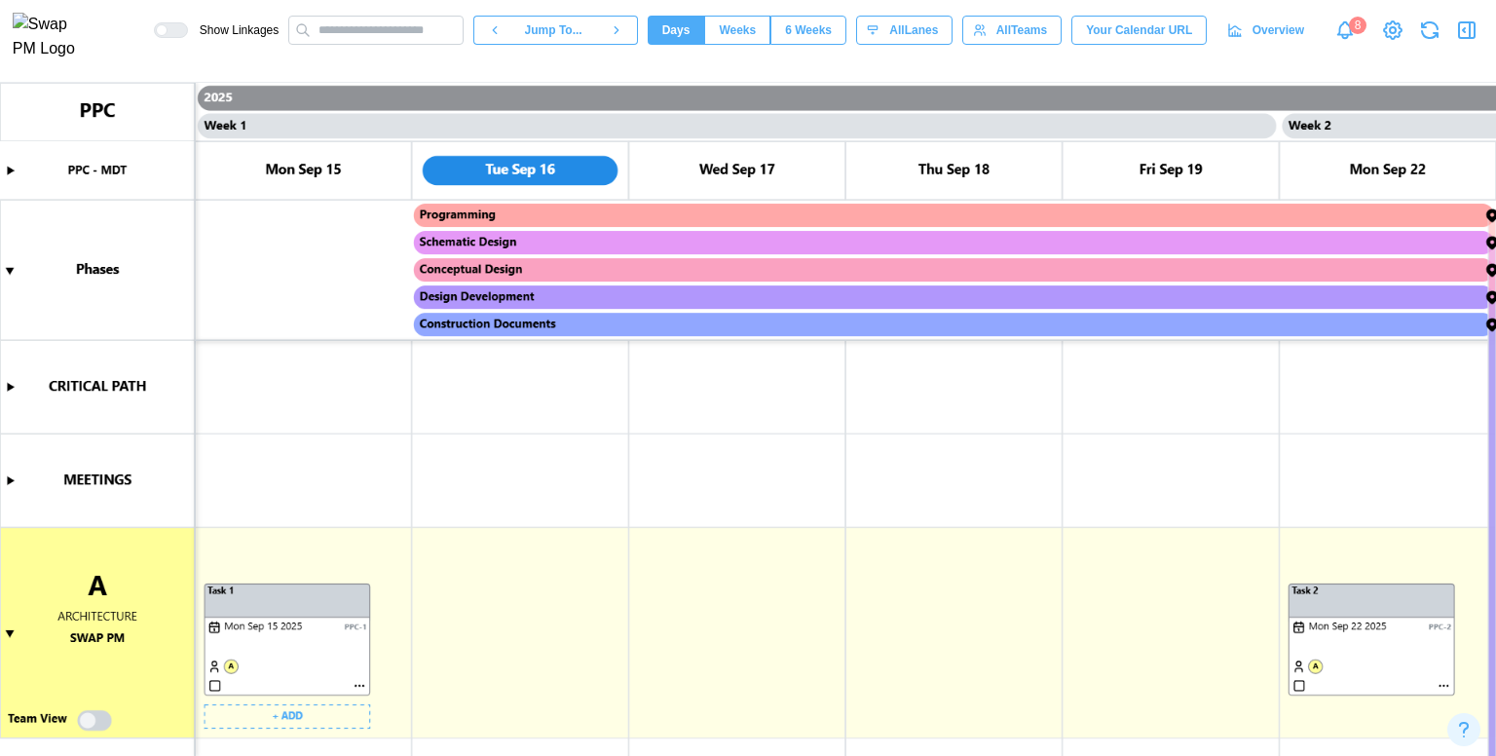
scroll to position [0, 518]
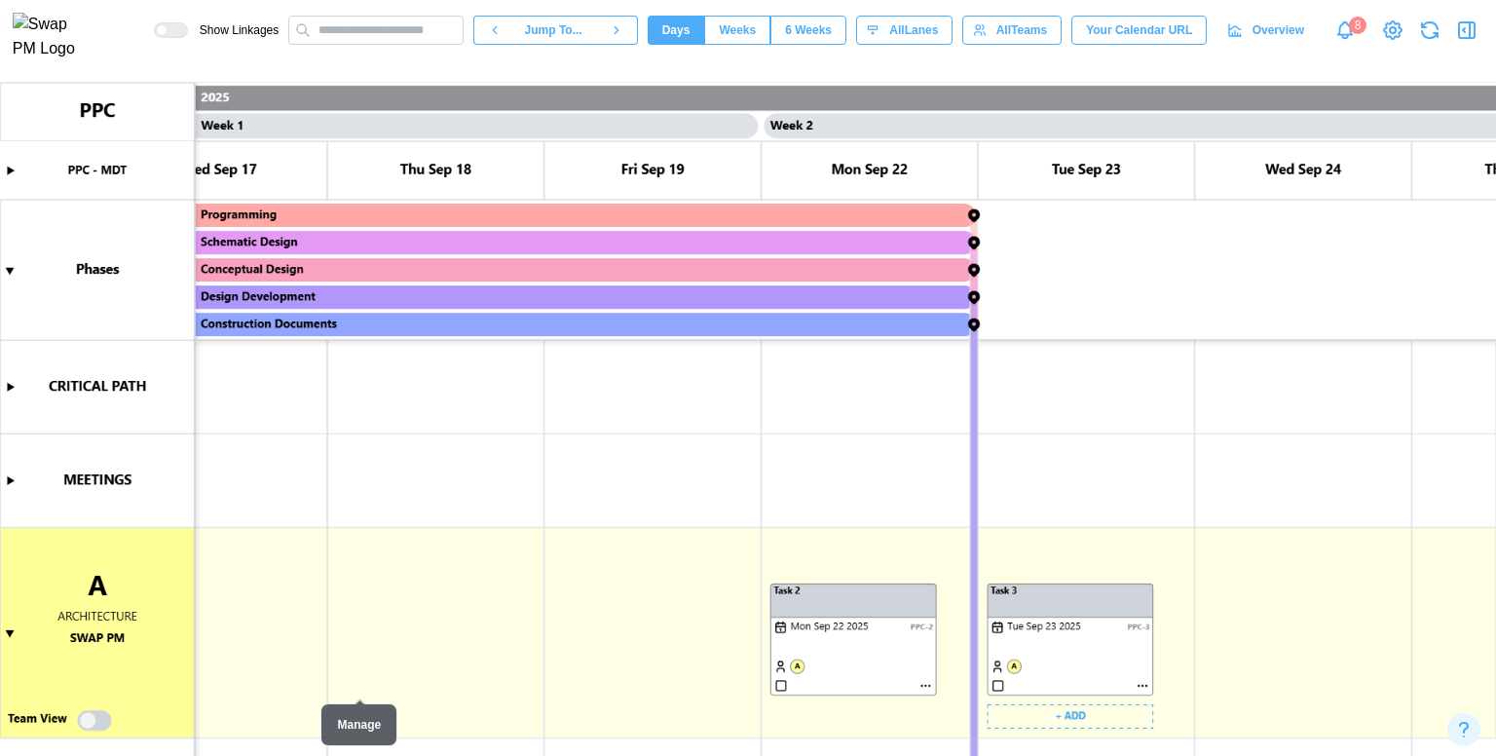
click at [1000, 682] on canvas at bounding box center [748, 419] width 1496 height 673
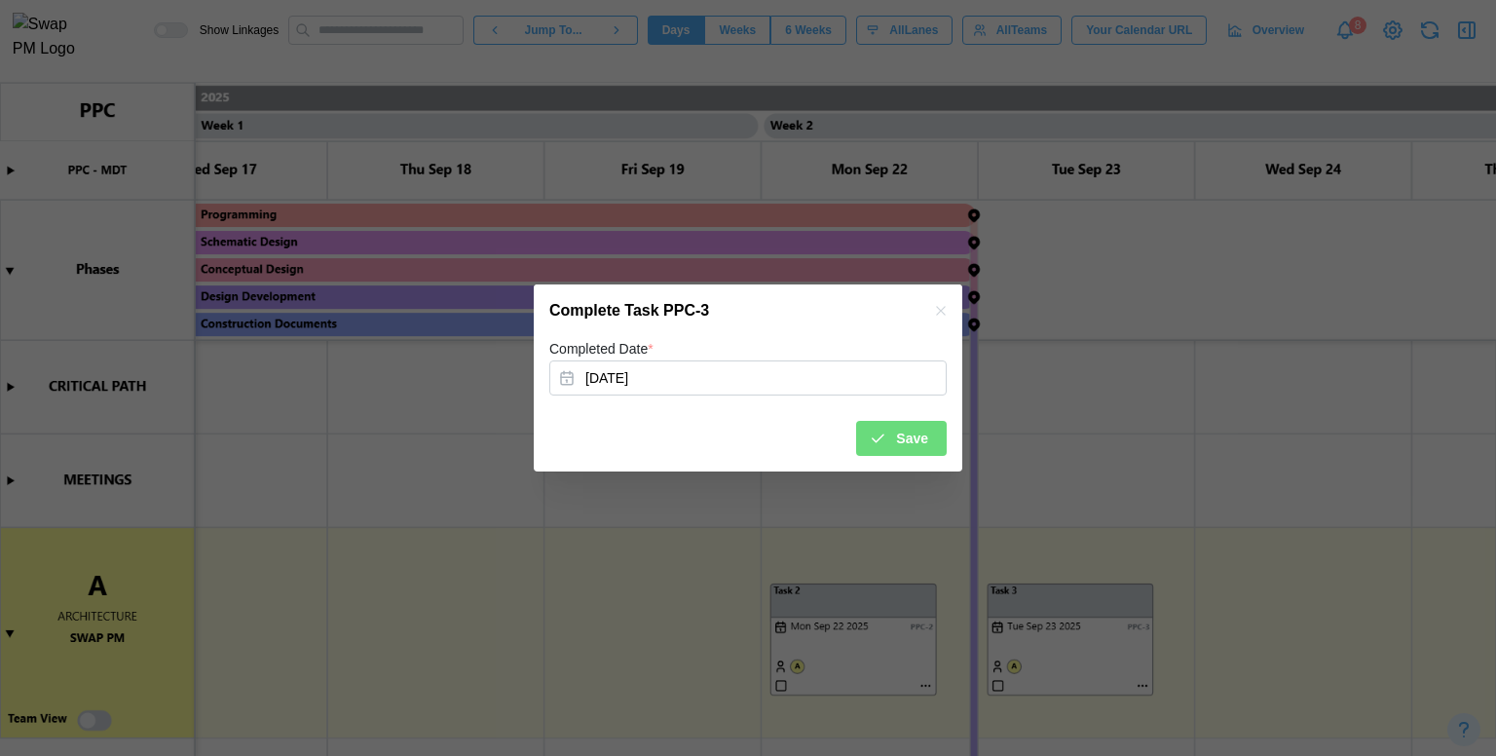
click at [901, 435] on span "Save" at bounding box center [912, 438] width 32 height 33
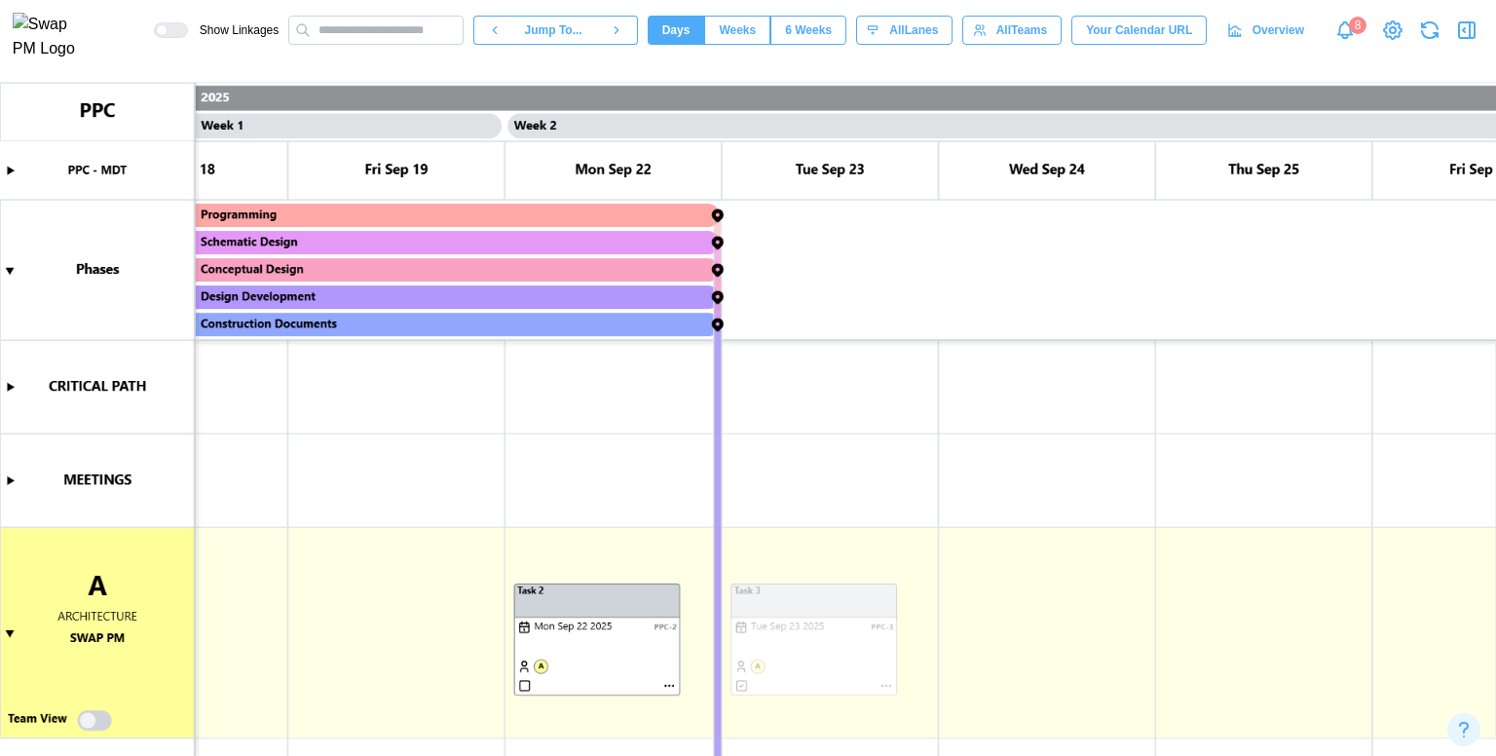
scroll to position [0, 881]
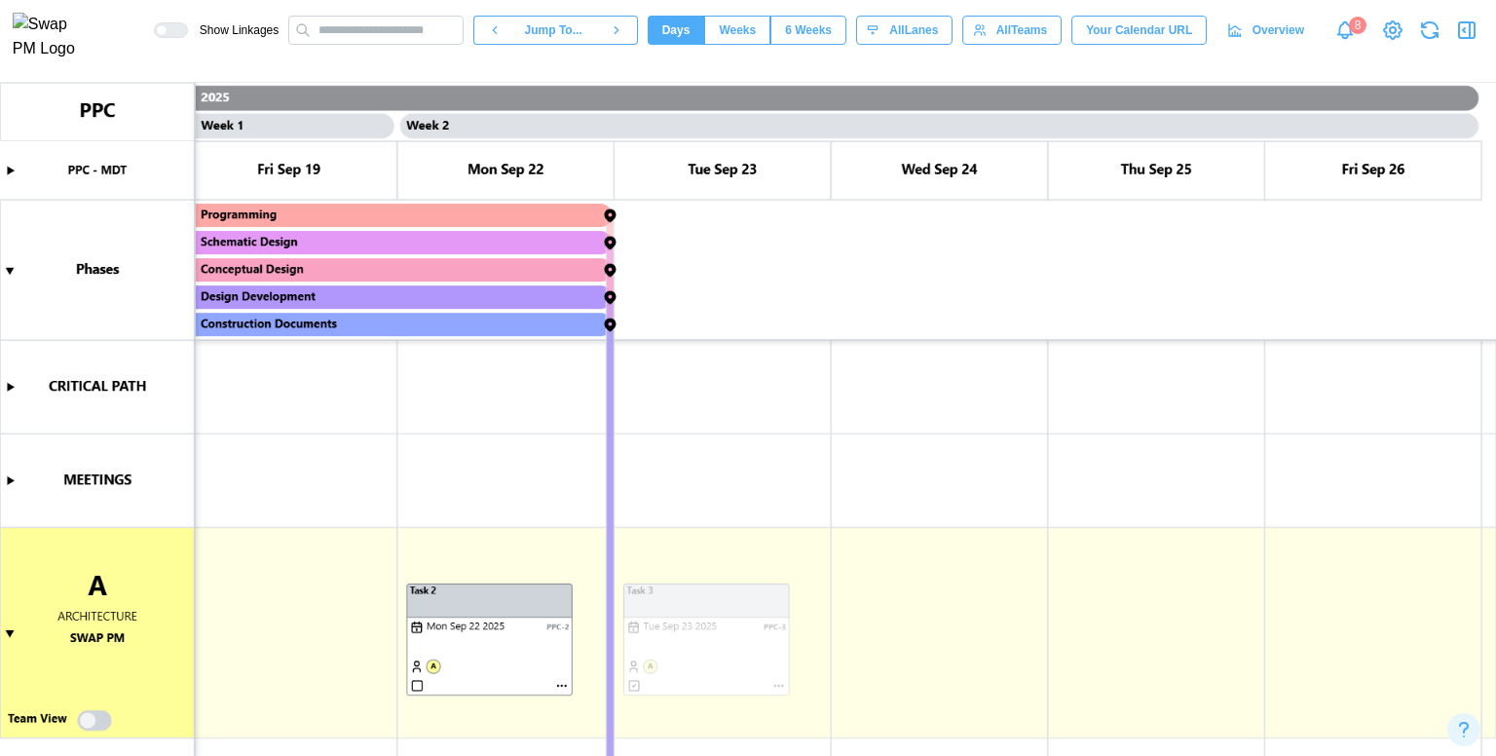
click at [518, 211] on canvas at bounding box center [748, 419] width 1496 height 673
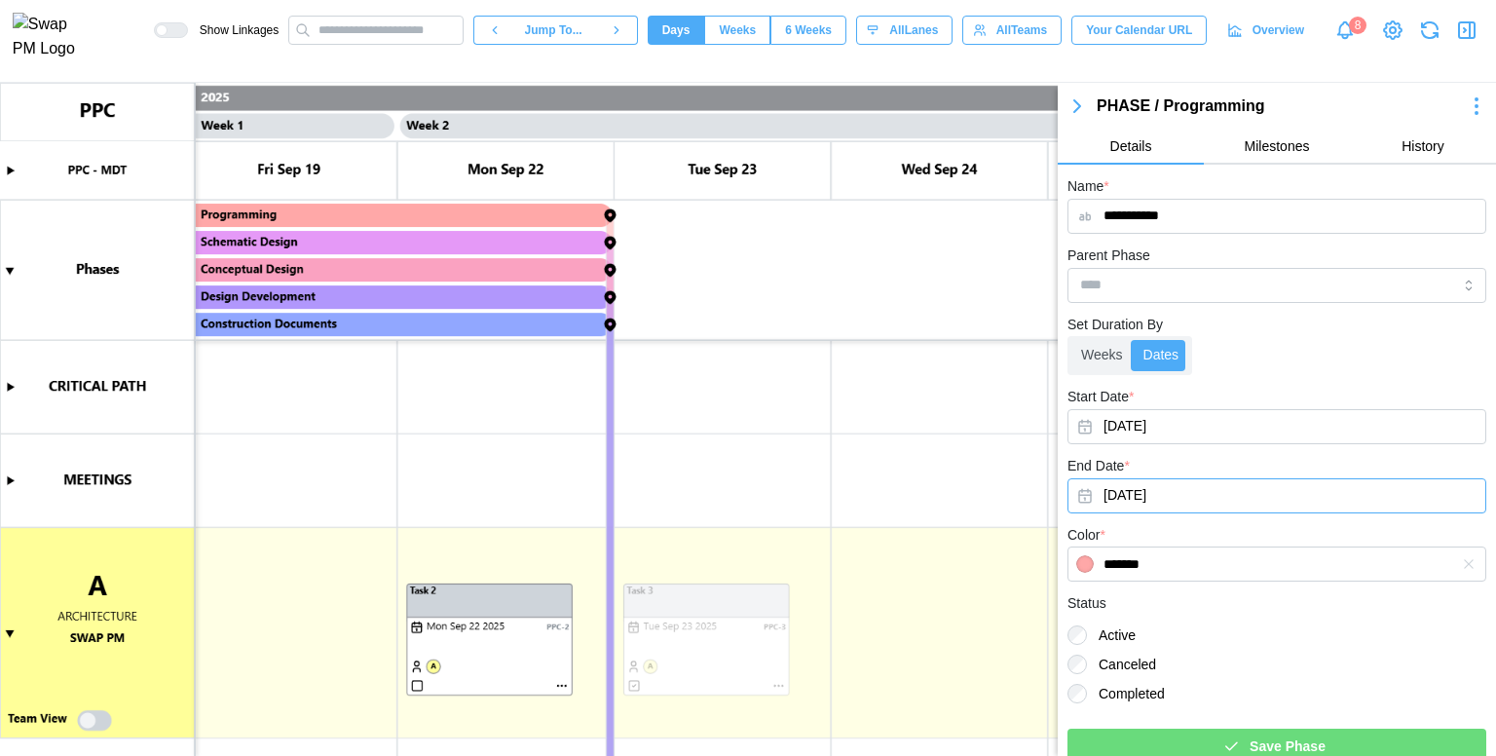
click at [1145, 506] on button "[DATE]" at bounding box center [1277, 495] width 419 height 35
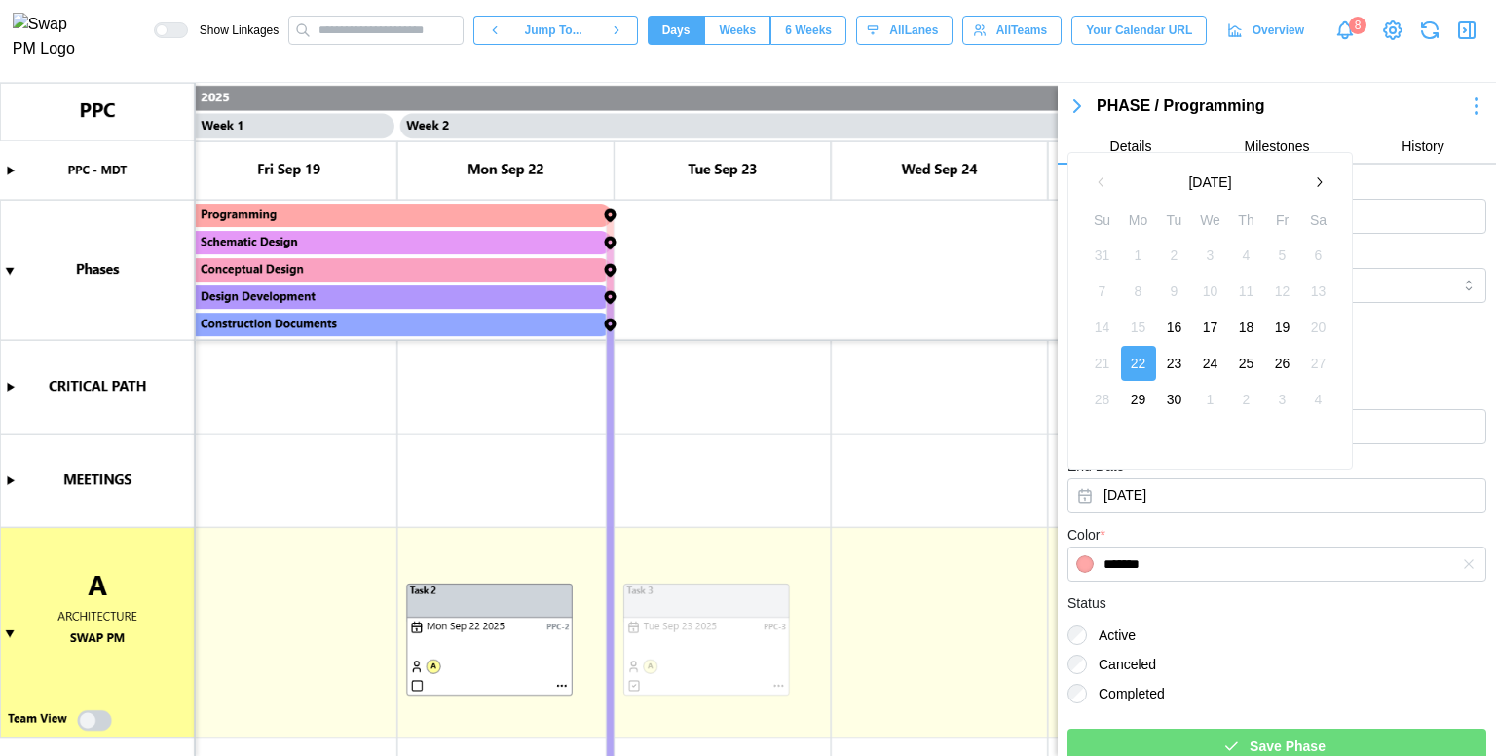
click at [1181, 410] on button "30" at bounding box center [1174, 399] width 35 height 35
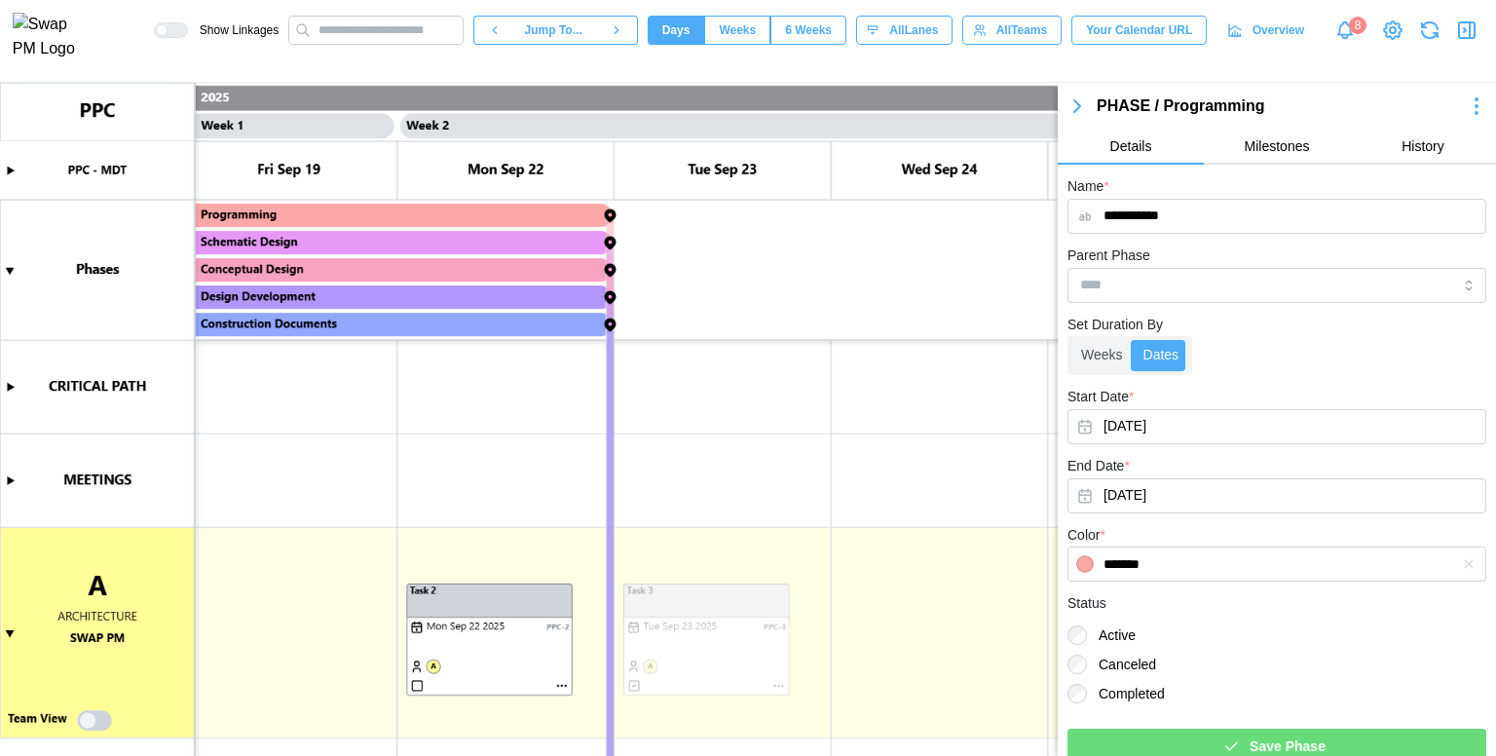
click at [1212, 739] on div "Save Phase" at bounding box center [1274, 746] width 388 height 33
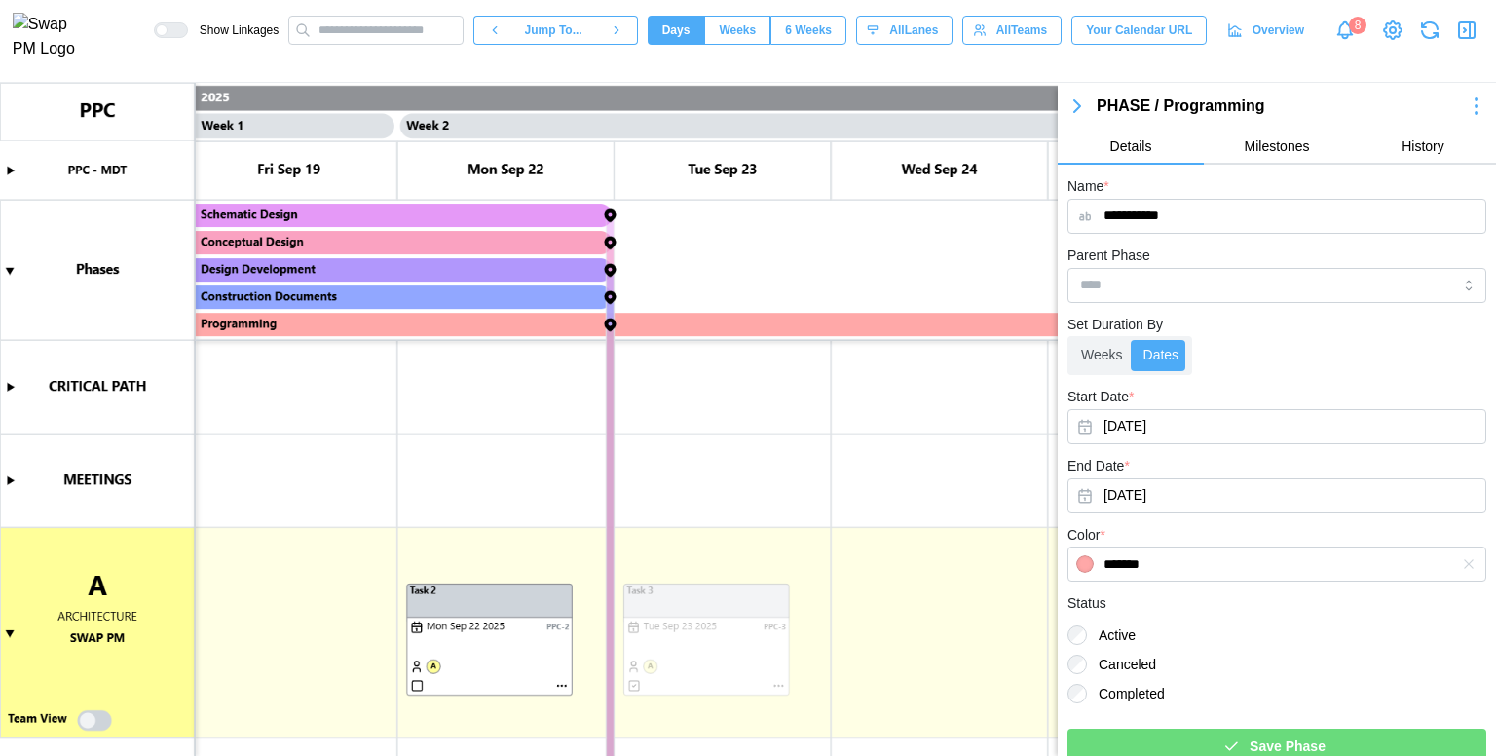
click at [1073, 94] on icon "button" at bounding box center [1077, 105] width 23 height 23
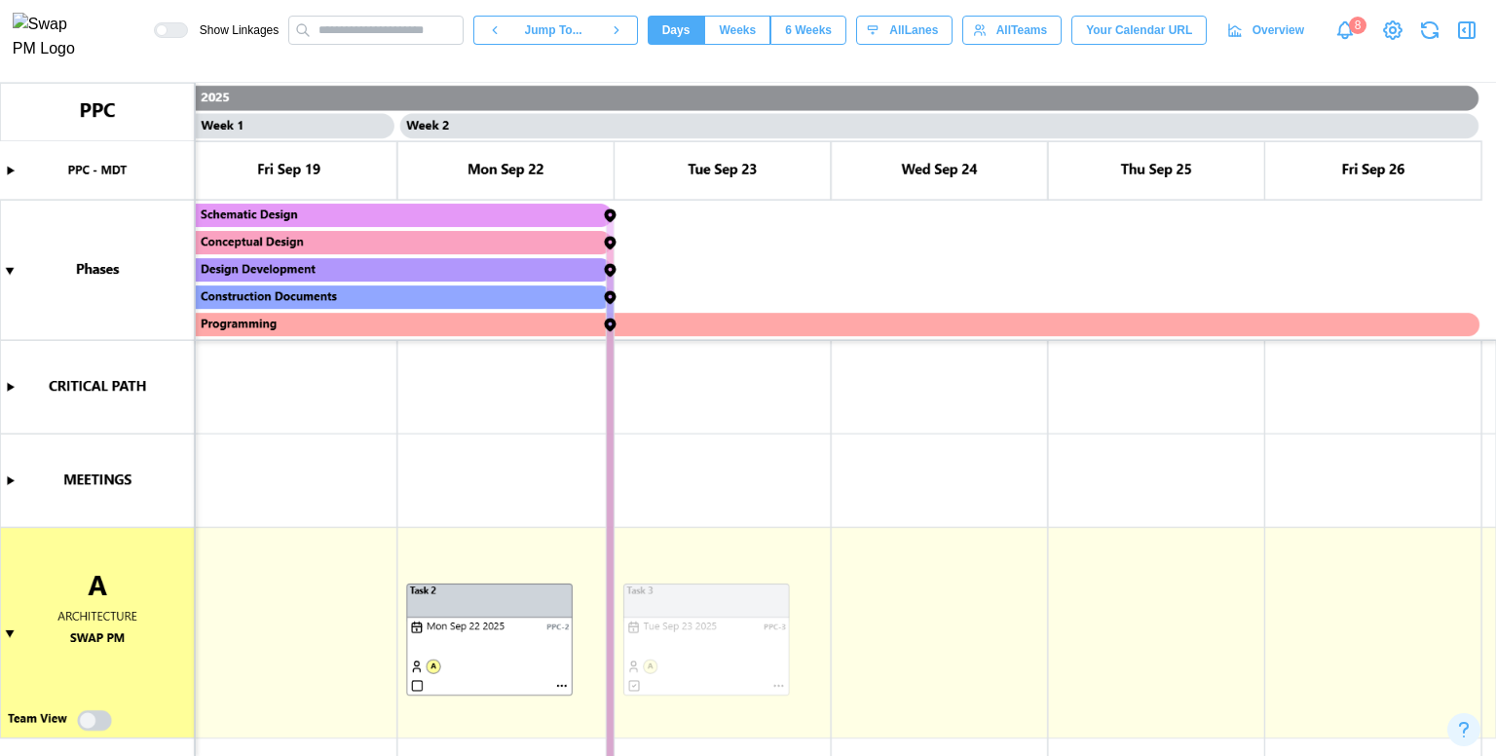
click at [943, 319] on canvas at bounding box center [748, 419] width 1496 height 673
click at [932, 327] on canvas at bounding box center [748, 419] width 1496 height 673
click at [638, 38] on button "button" at bounding box center [617, 30] width 42 height 29
click at [471, 332] on canvas at bounding box center [748, 419] width 1496 height 673
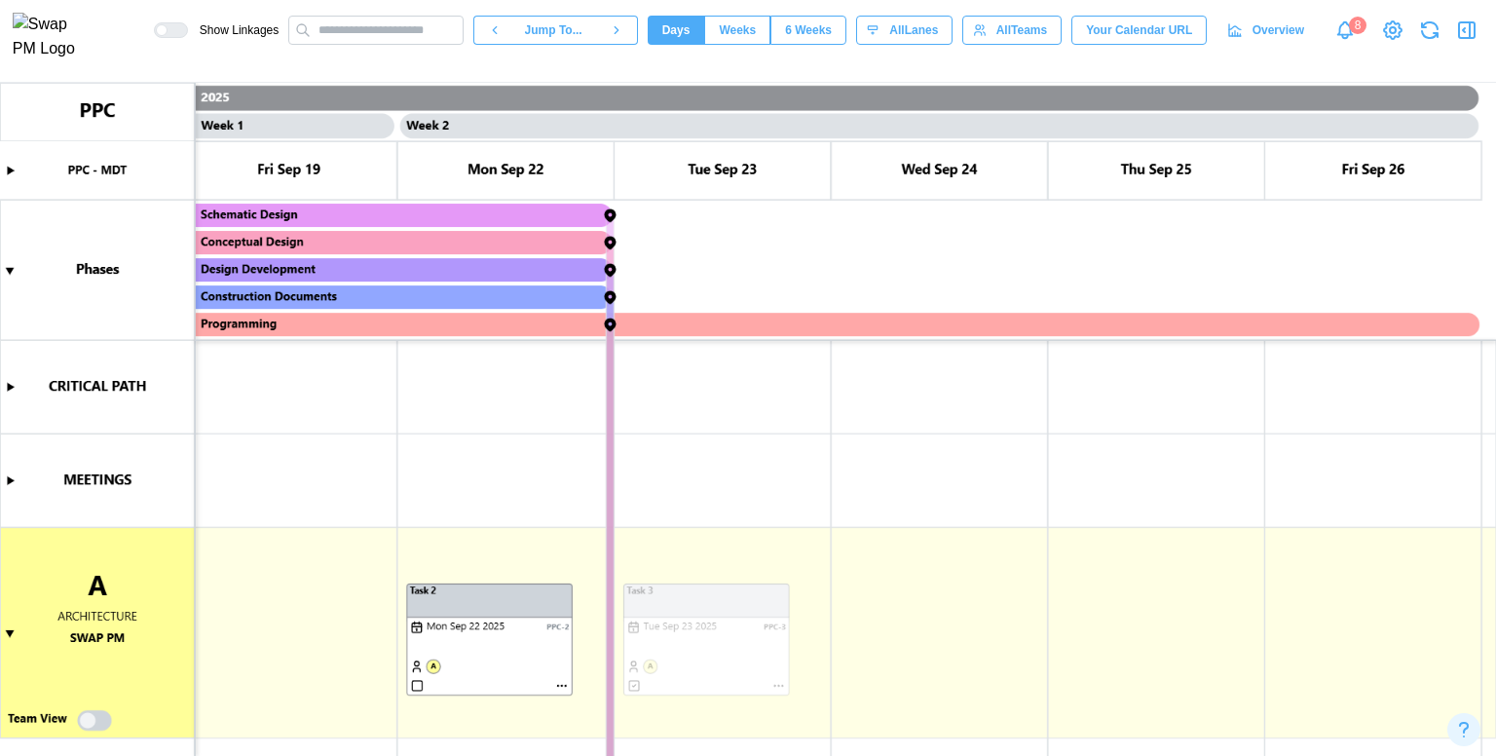
click at [938, 325] on canvas at bounding box center [748, 419] width 1496 height 673
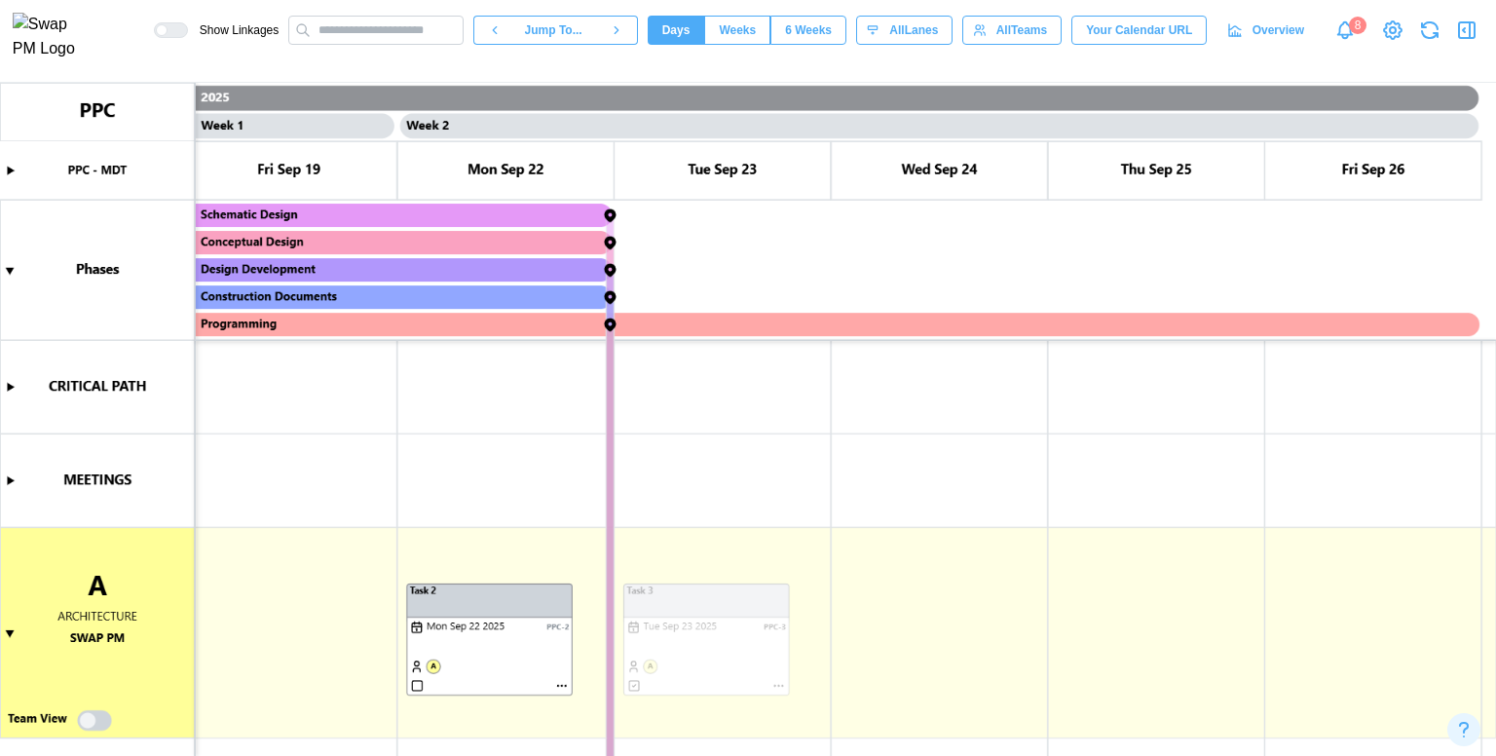
click at [938, 325] on canvas at bounding box center [748, 419] width 1496 height 673
click at [935, 324] on canvas at bounding box center [748, 419] width 1496 height 673
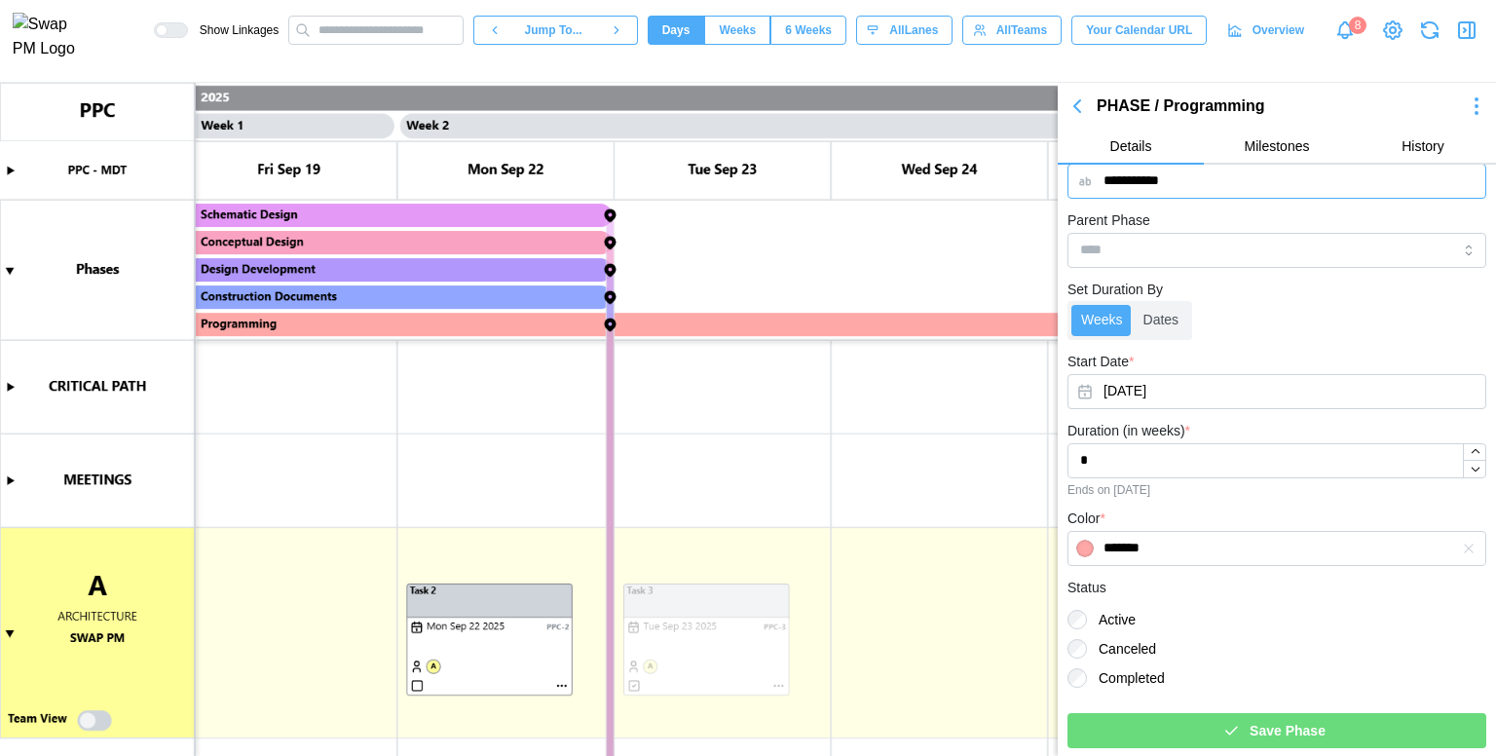
scroll to position [0, 0]
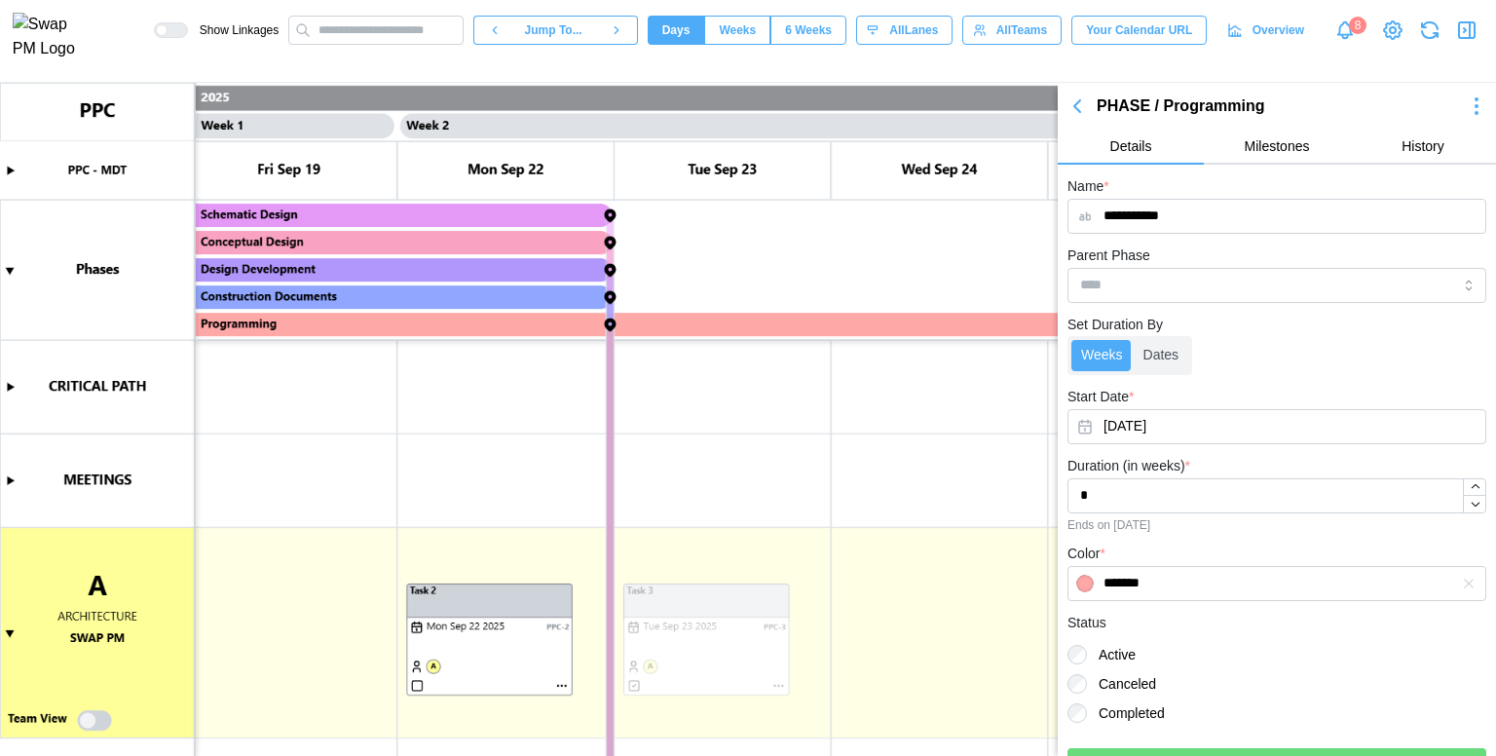
click at [1070, 103] on icon "button" at bounding box center [1077, 105] width 23 height 23
click at [1068, 108] on icon "button" at bounding box center [1077, 105] width 23 height 23
click at [1079, 113] on icon "button" at bounding box center [1077, 105] width 23 height 23
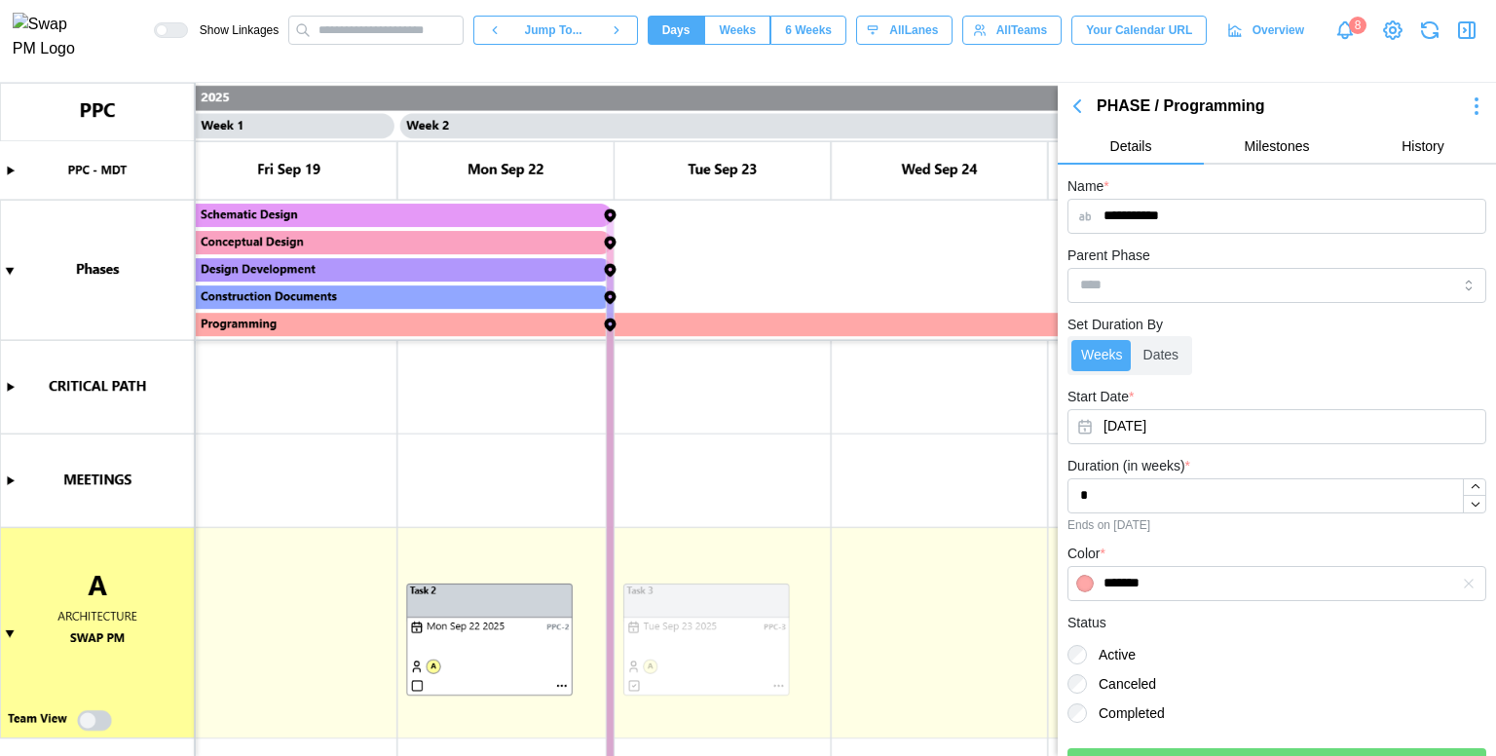
click at [1079, 113] on icon "button" at bounding box center [1077, 105] width 23 height 23
click at [1475, 38] on icon "button" at bounding box center [1467, 30] width 16 height 16
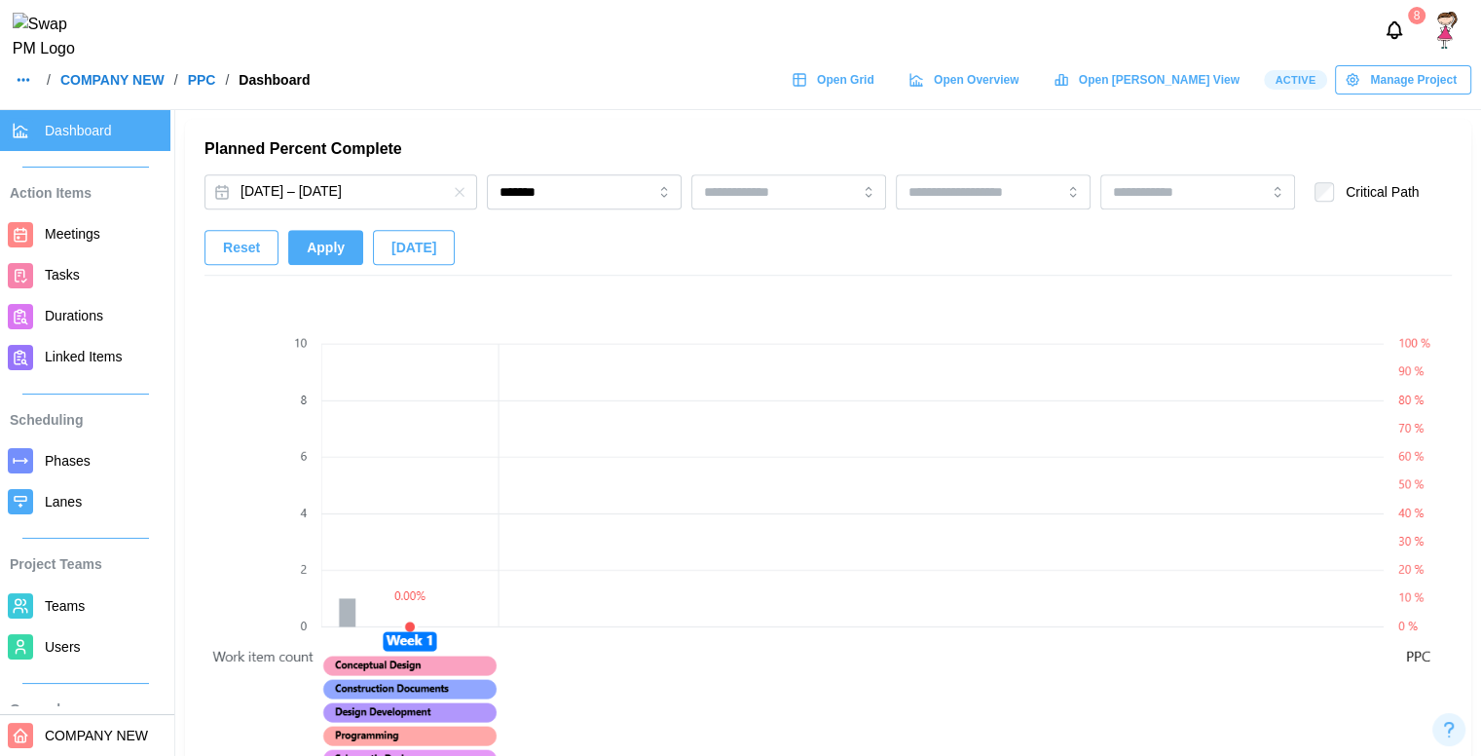
scroll to position [1265, 0]
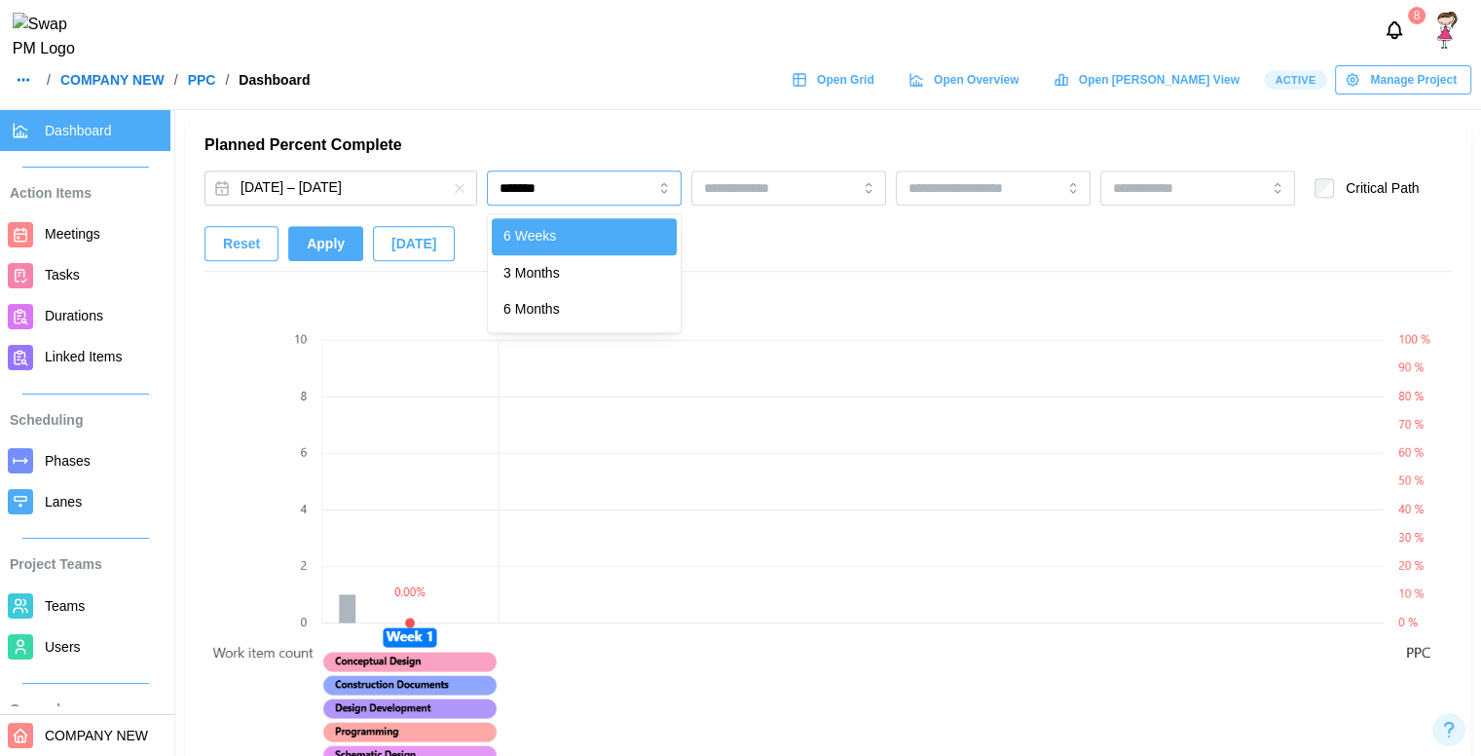
click at [540, 201] on input "*******" at bounding box center [584, 187] width 195 height 35
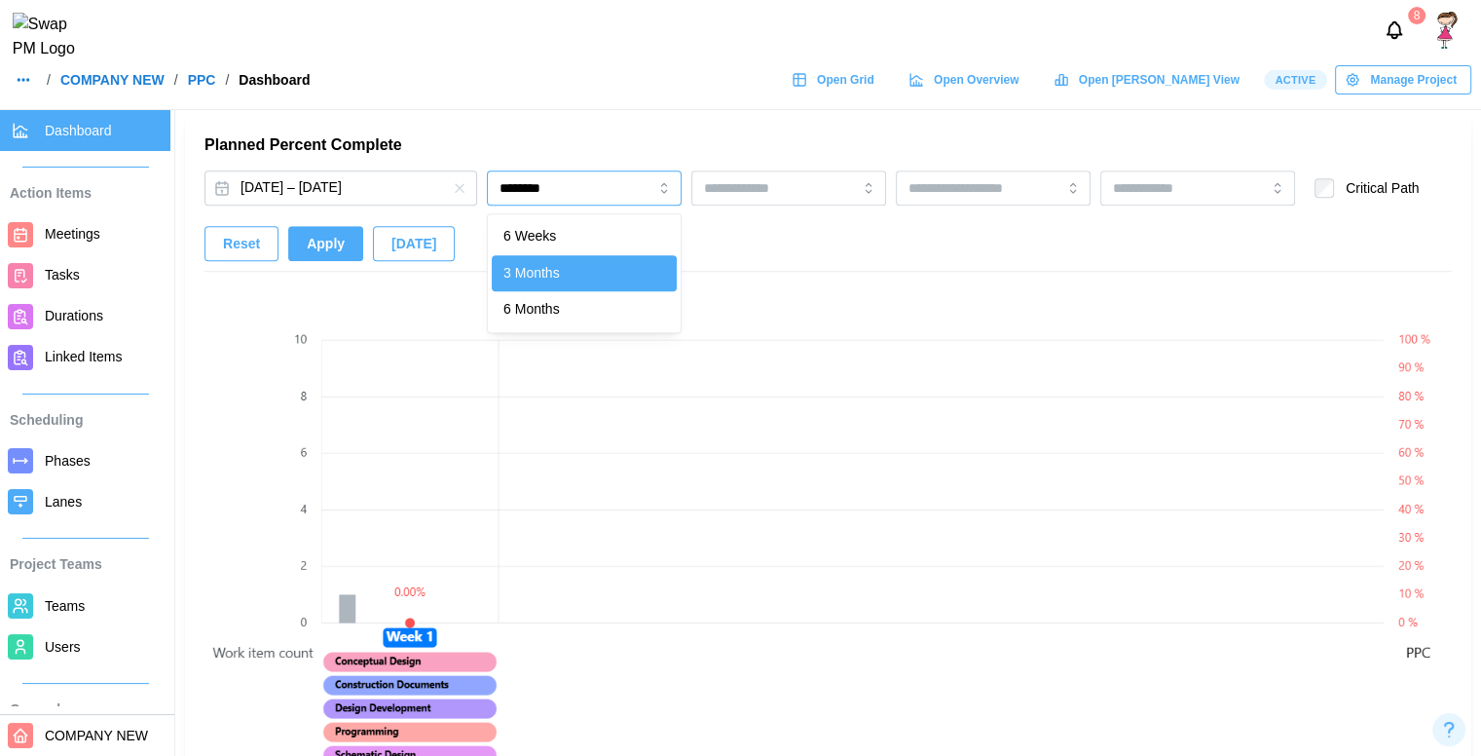
drag, startPoint x: 537, startPoint y: 201, endPoint x: 534, endPoint y: 242, distance: 41.0
click at [534, 206] on div "******** 6 Weeks 3 Months 6 Months" at bounding box center [584, 187] width 195 height 35
type input "*******"
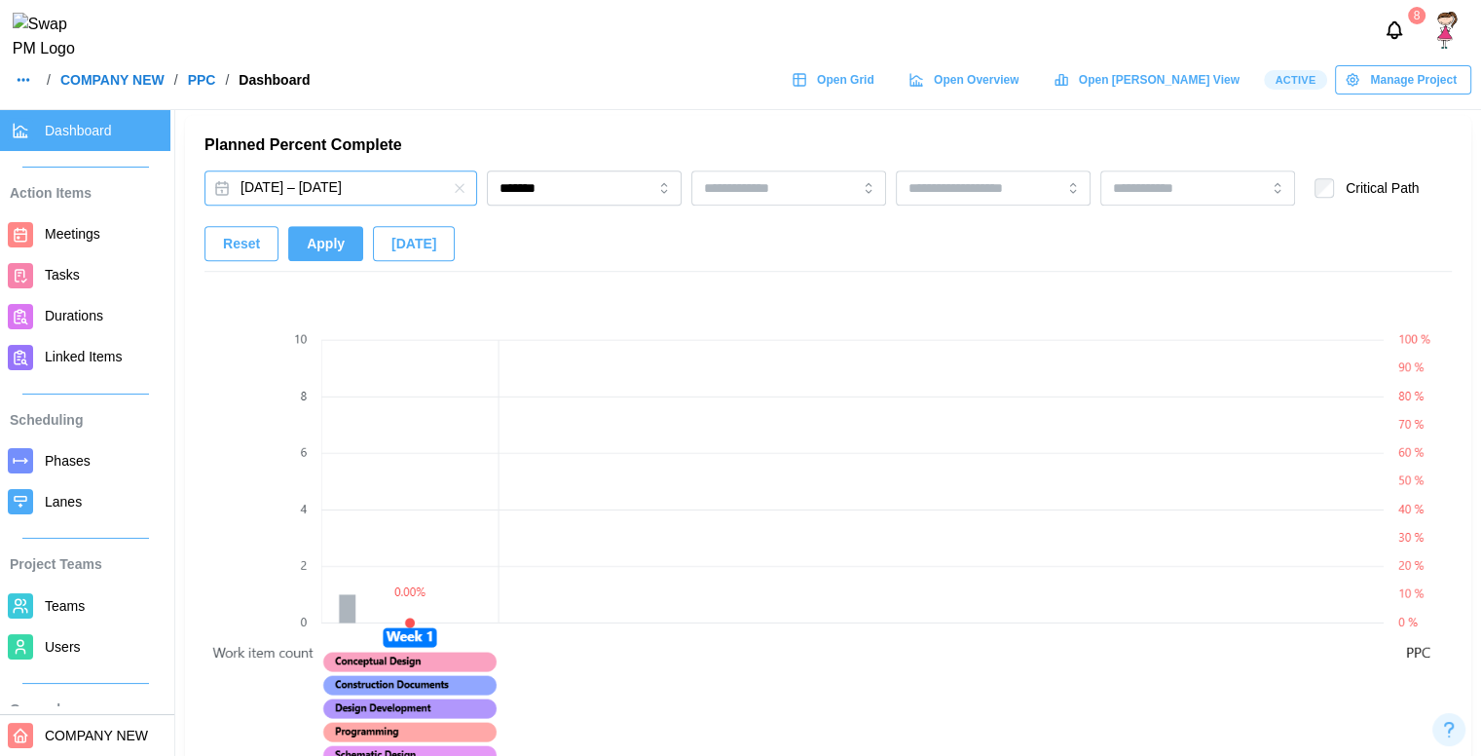
click at [374, 189] on button "[DATE] – [DATE]" at bounding box center [341, 187] width 273 height 35
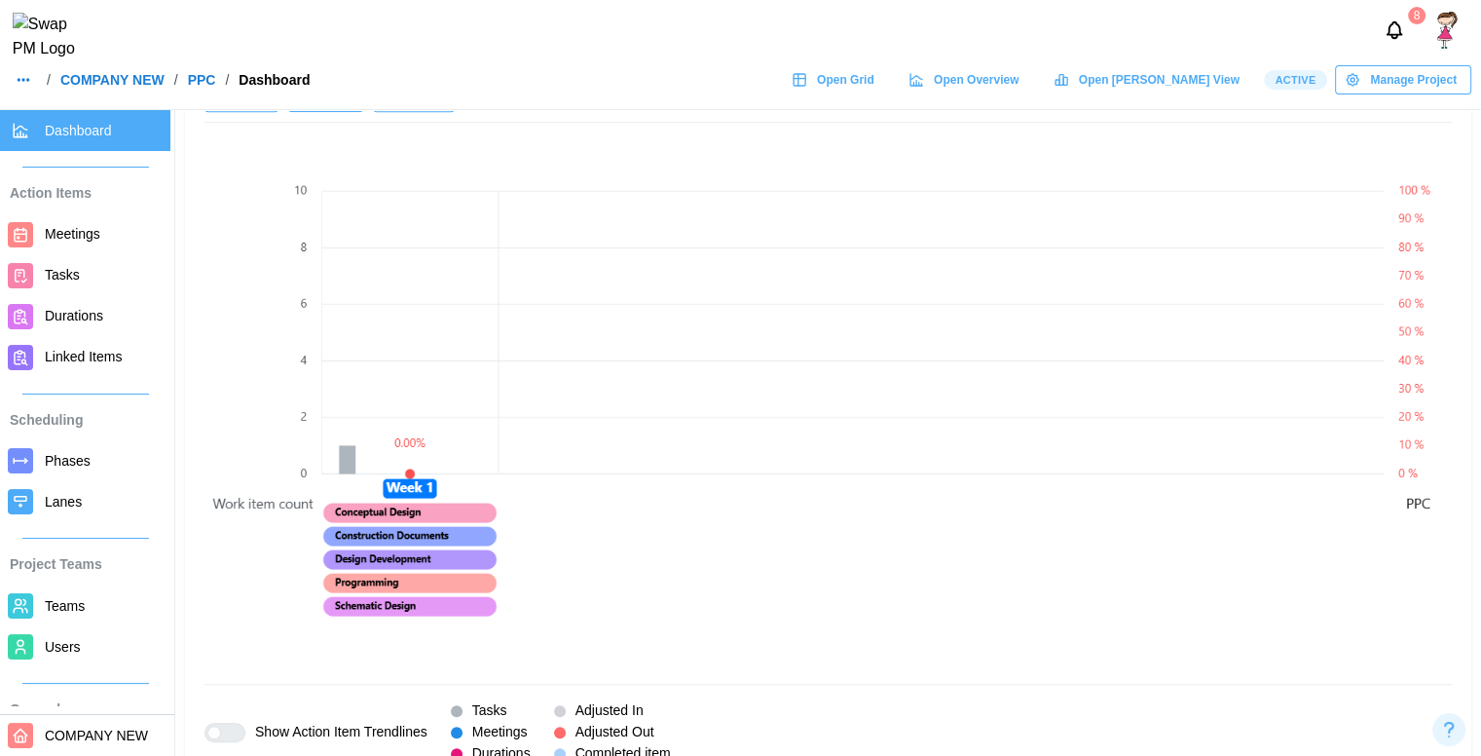
scroll to position [1169, 0]
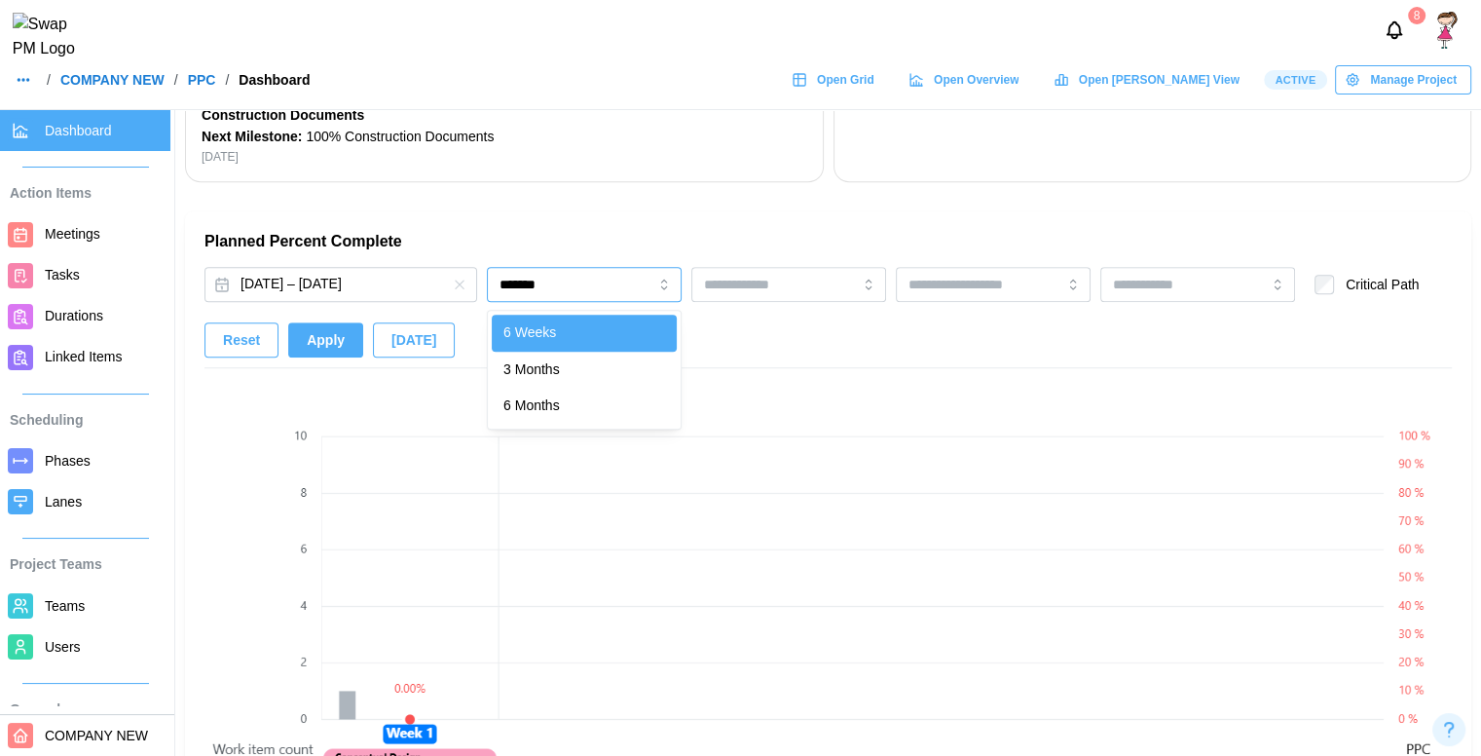
click at [542, 270] on input "*******" at bounding box center [584, 284] width 195 height 35
drag, startPoint x: 364, startPoint y: 301, endPoint x: 356, endPoint y: 281, distance: 21.4
click at [356, 281] on div "[DATE] – [DATE]" at bounding box center [341, 284] width 273 height 35
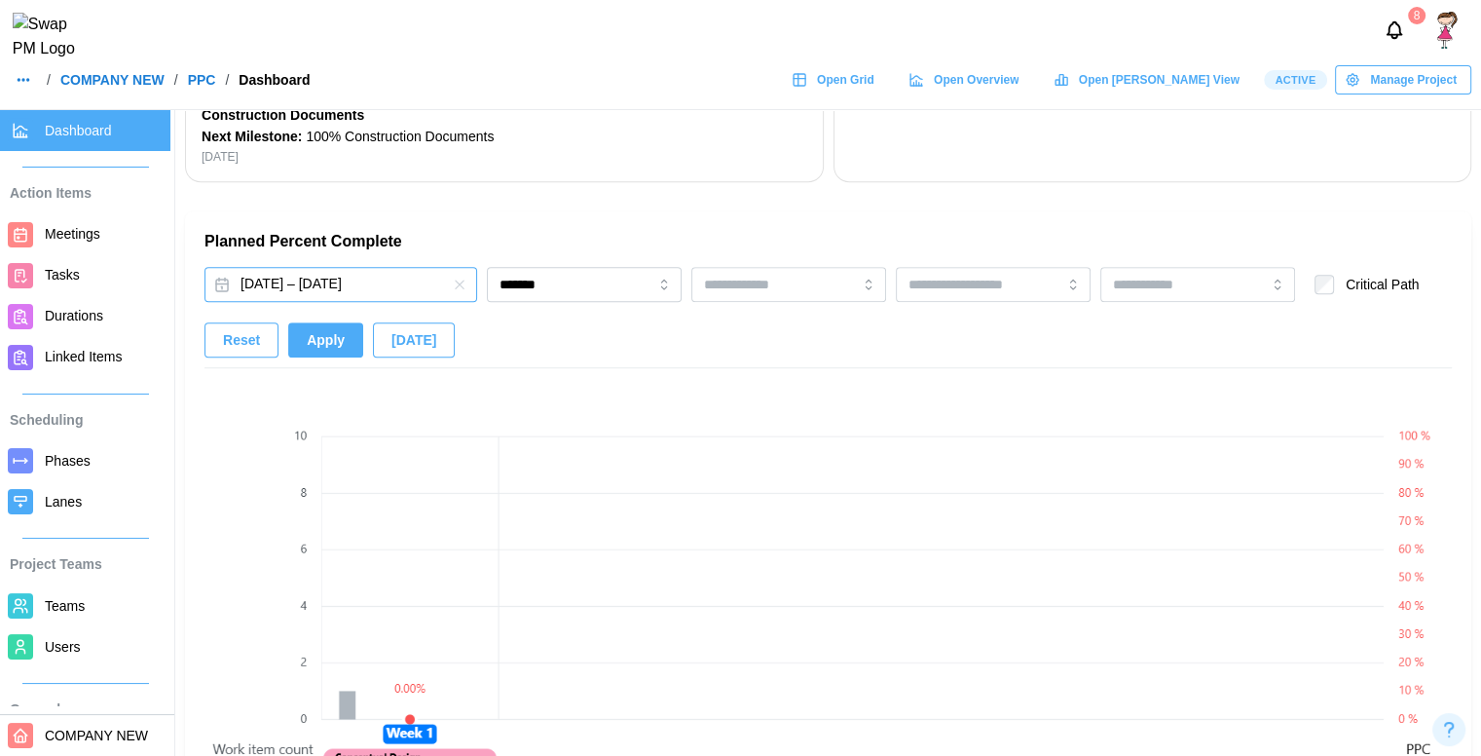
click at [356, 281] on button "[DATE] – [DATE]" at bounding box center [341, 284] width 273 height 35
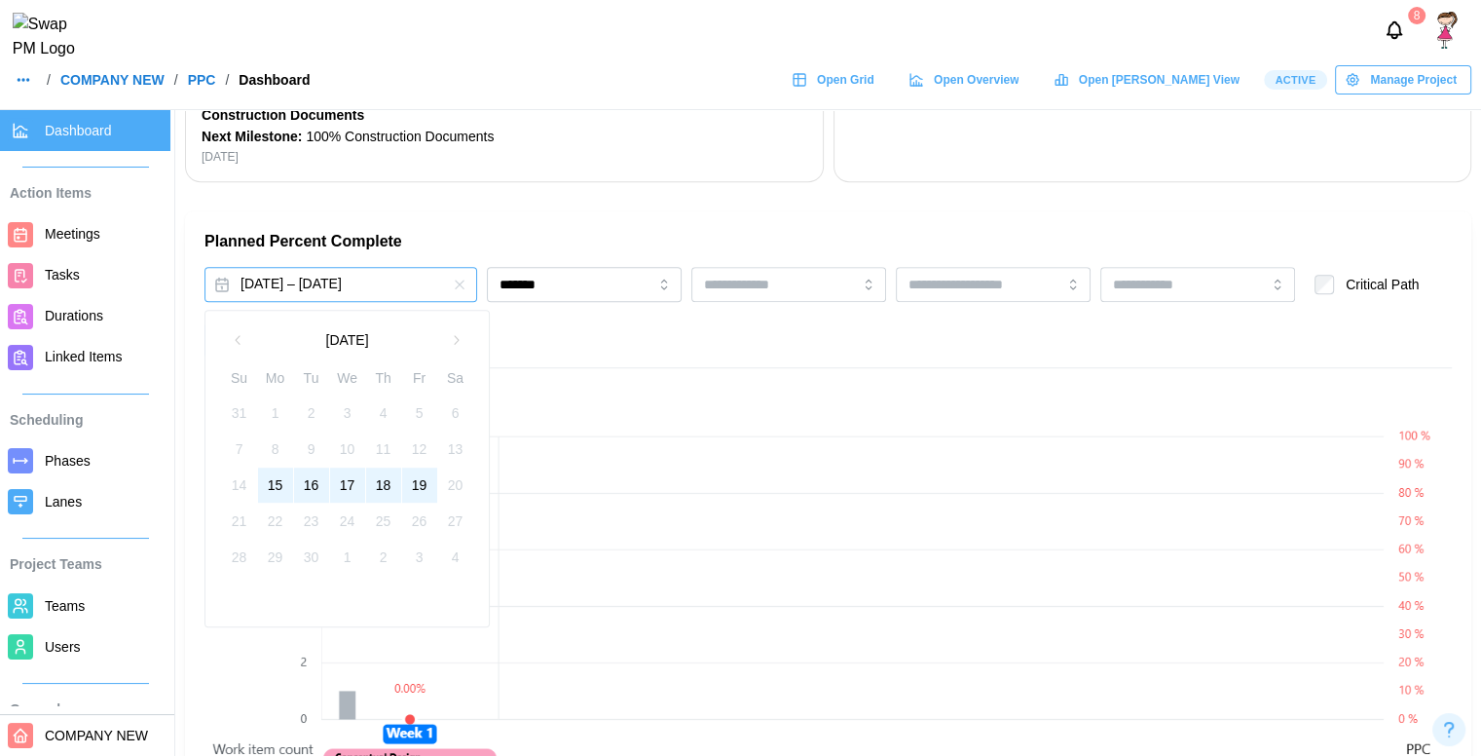
scroll to position [0, 0]
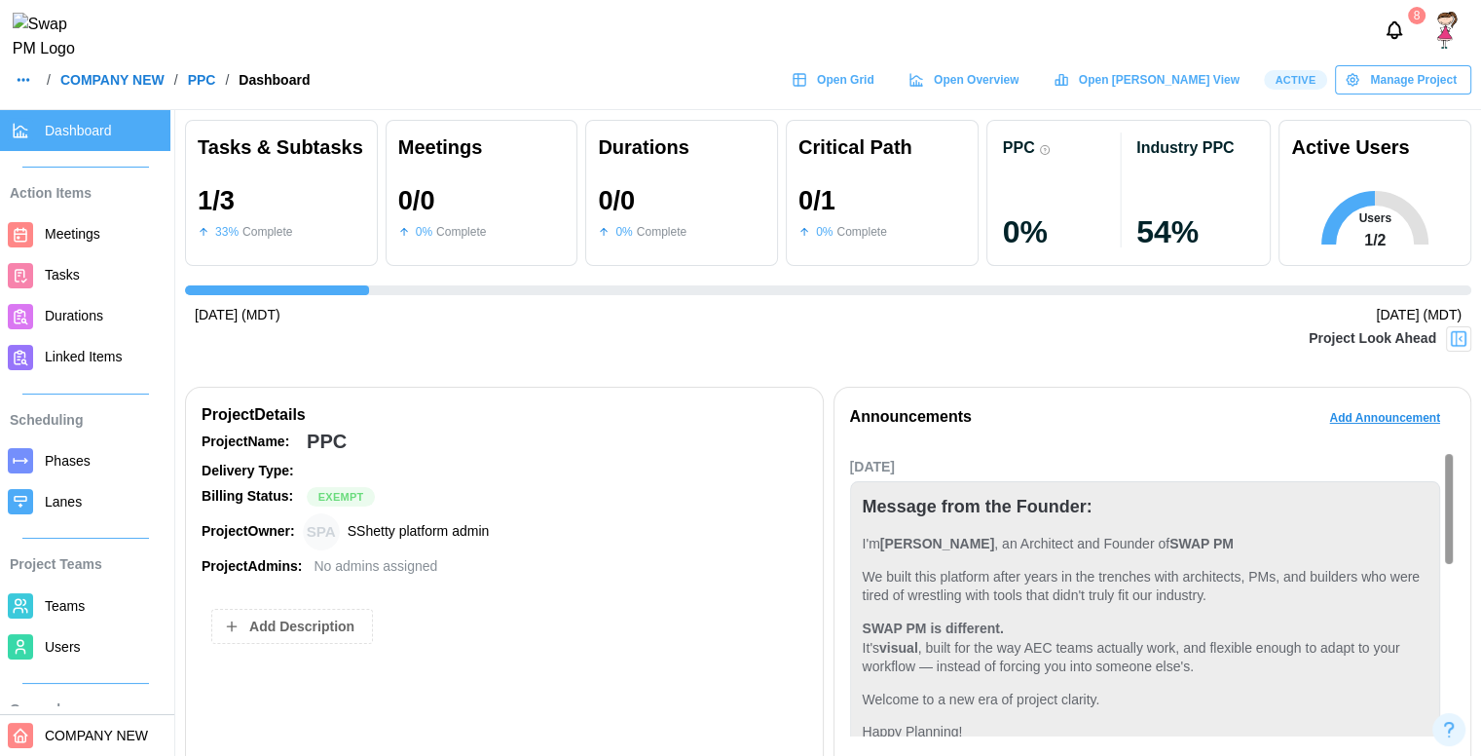
click at [1368, 76] on div "Active Manage Project" at bounding box center [1367, 79] width 207 height 29
click at [1394, 91] on span "Manage Project" at bounding box center [1413, 79] width 87 height 27
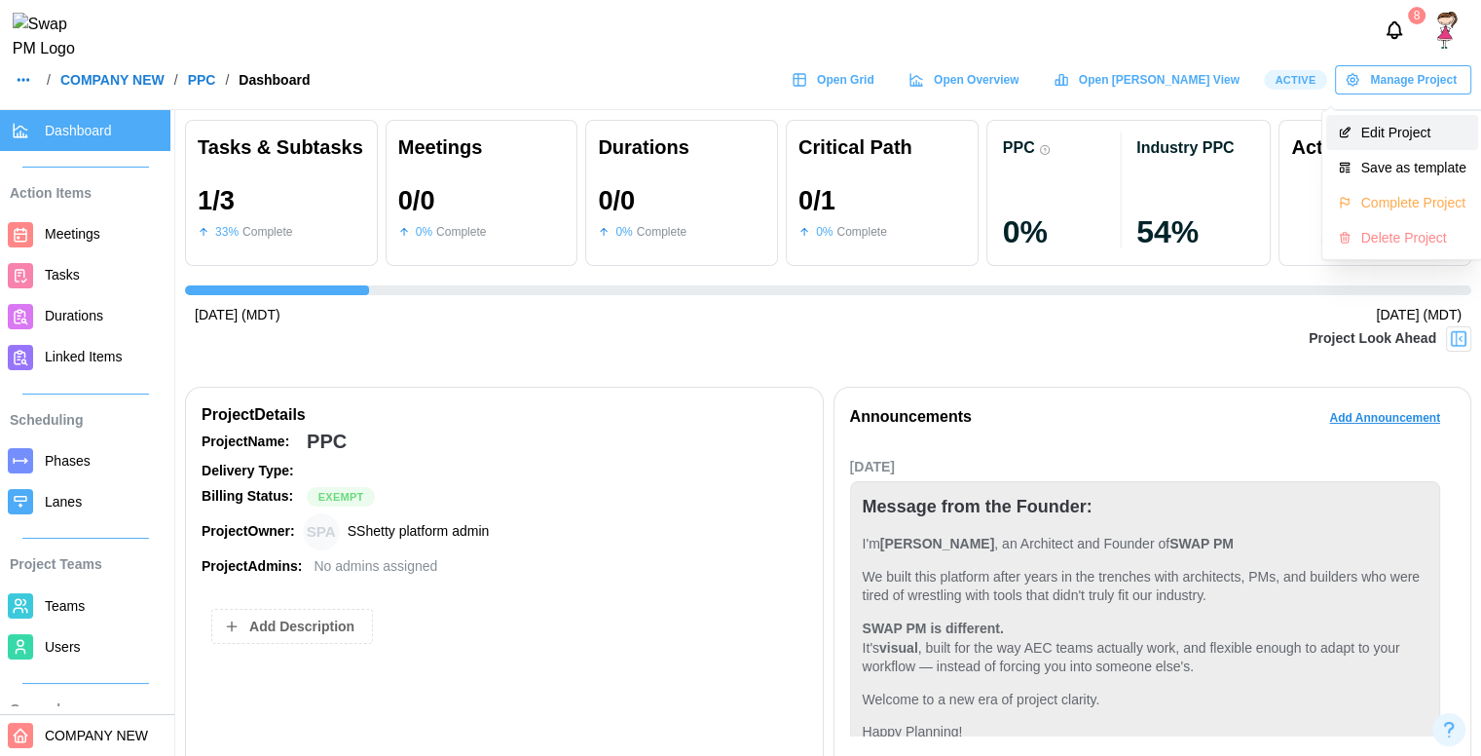
click at [1467, 139] on button "Edit Project" at bounding box center [1403, 132] width 152 height 35
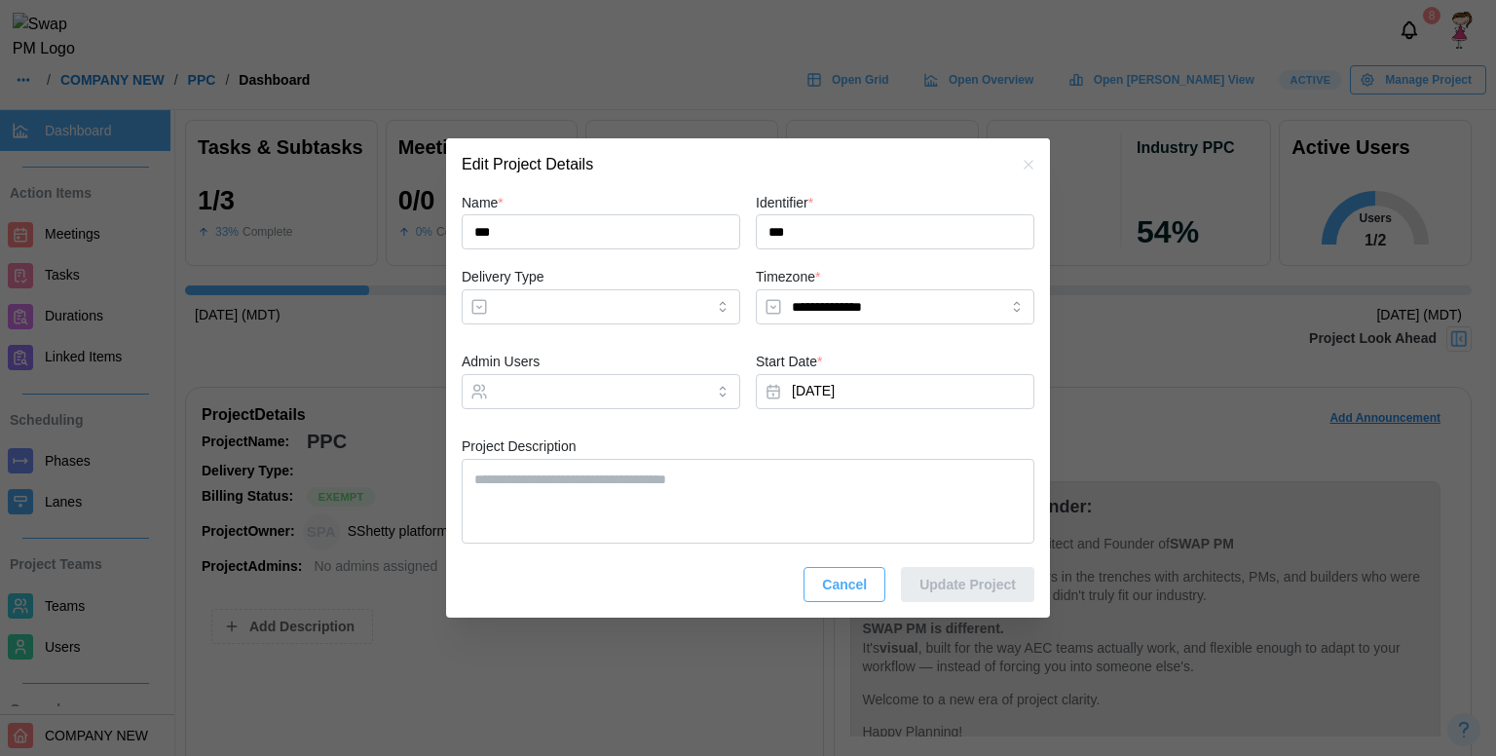
click at [855, 583] on span "Cancel" at bounding box center [844, 584] width 45 height 33
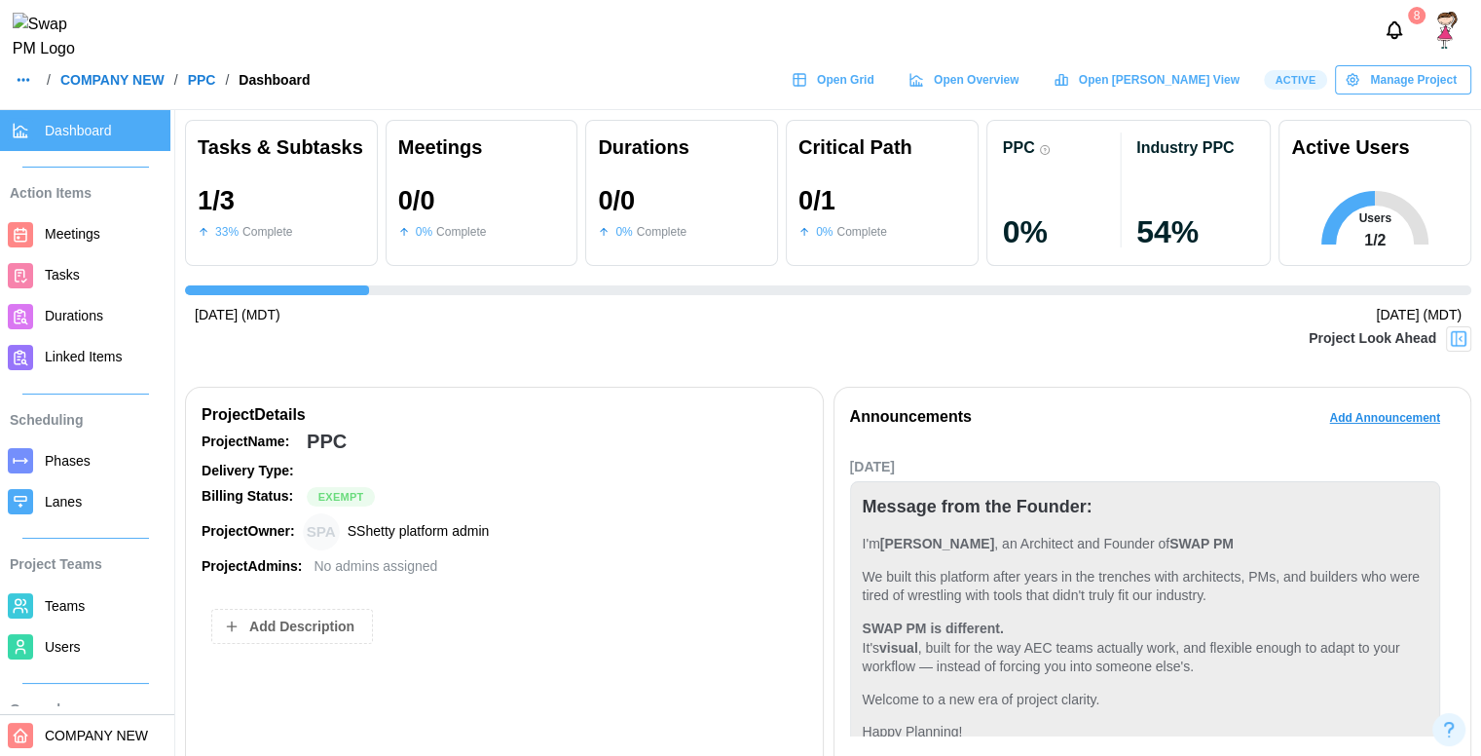
click at [111, 736] on span "COMPANY NEW" at bounding box center [96, 736] width 103 height 16
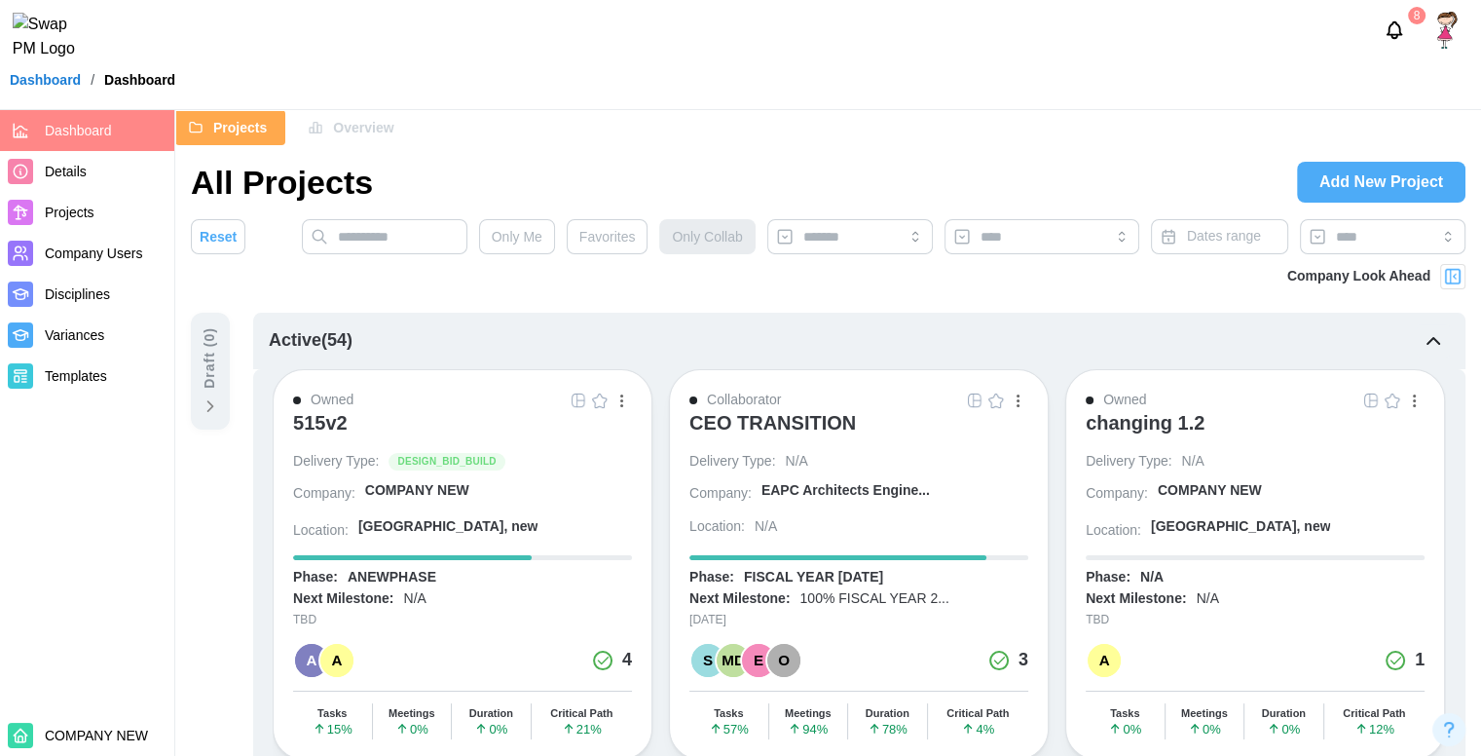
click at [1368, 181] on span "Add New Project" at bounding box center [1382, 182] width 124 height 39
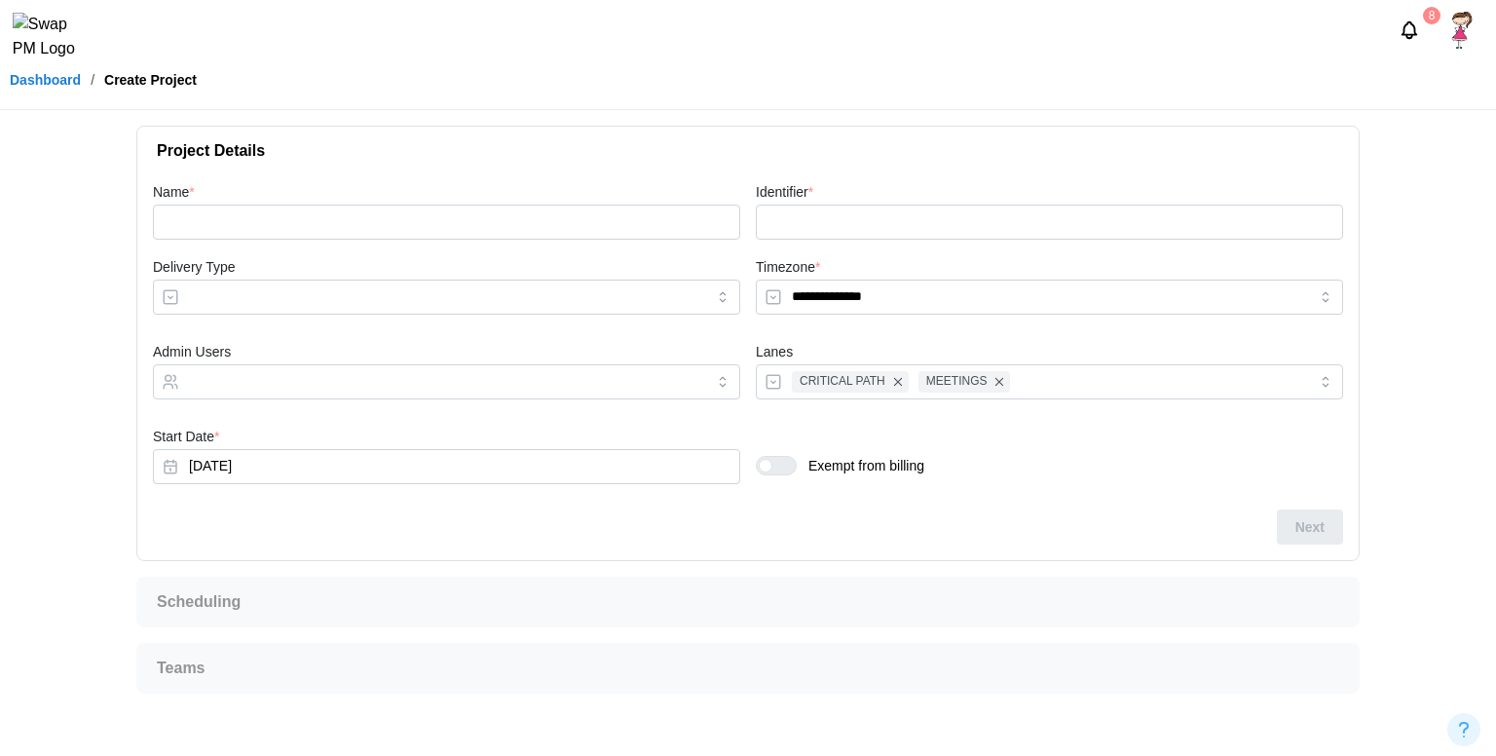
drag, startPoint x: 33, startPoint y: 102, endPoint x: 33, endPoint y: 91, distance: 11.7
click at [33, 91] on div "Dashboard / Create Project" at bounding box center [748, 79] width 1496 height 29
click at [33, 87] on link "Dashboard" at bounding box center [45, 80] width 71 height 14
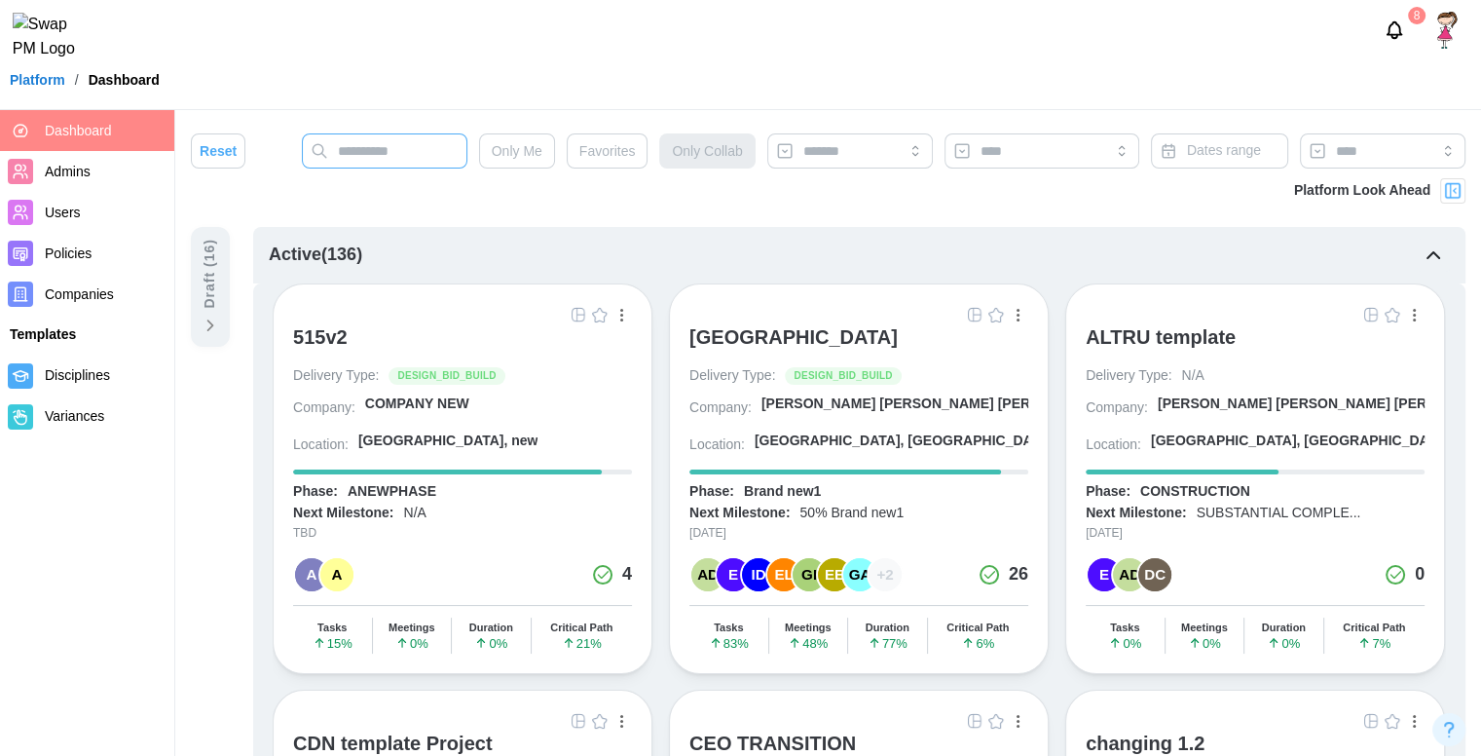
click at [448, 145] on input "text" at bounding box center [385, 150] width 166 height 35
click at [372, 160] on input "text" at bounding box center [385, 150] width 166 height 35
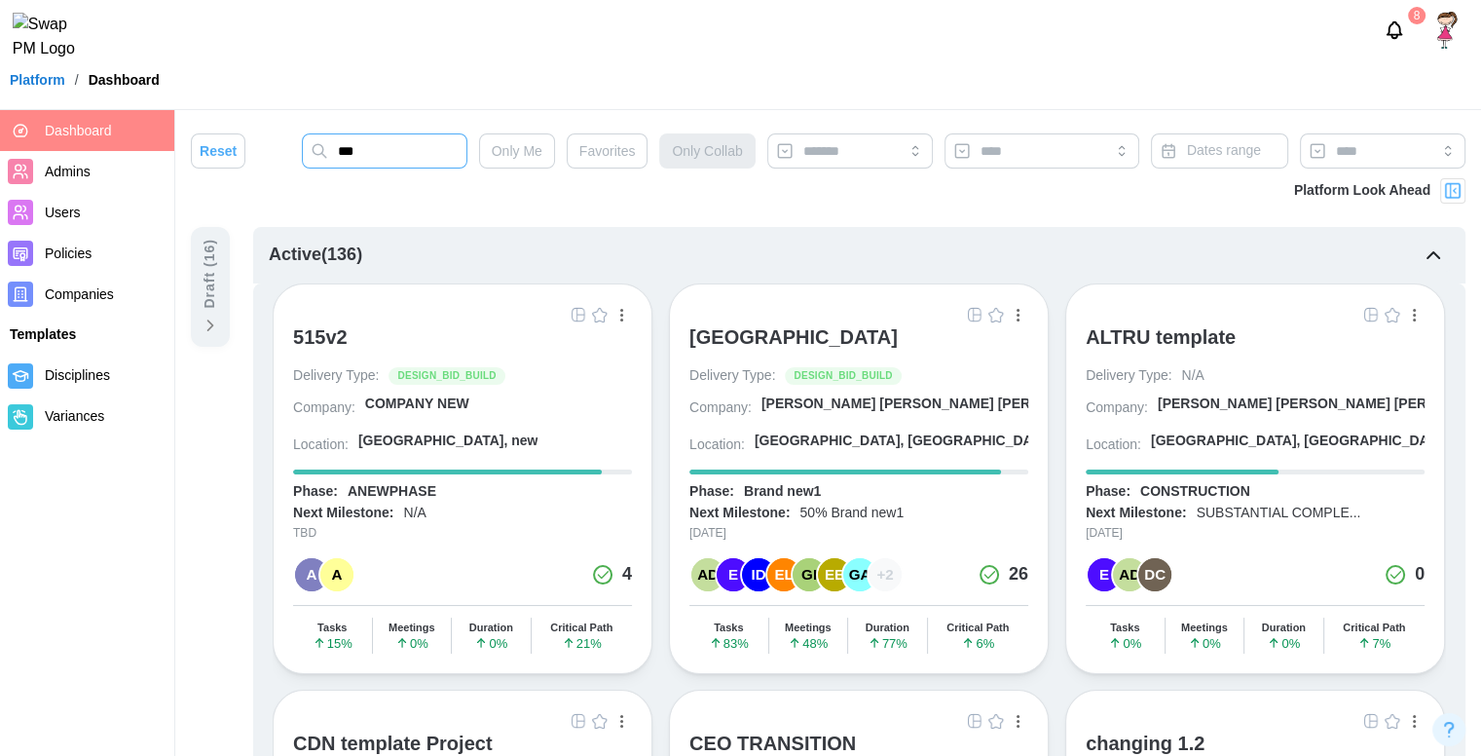
type input "***"
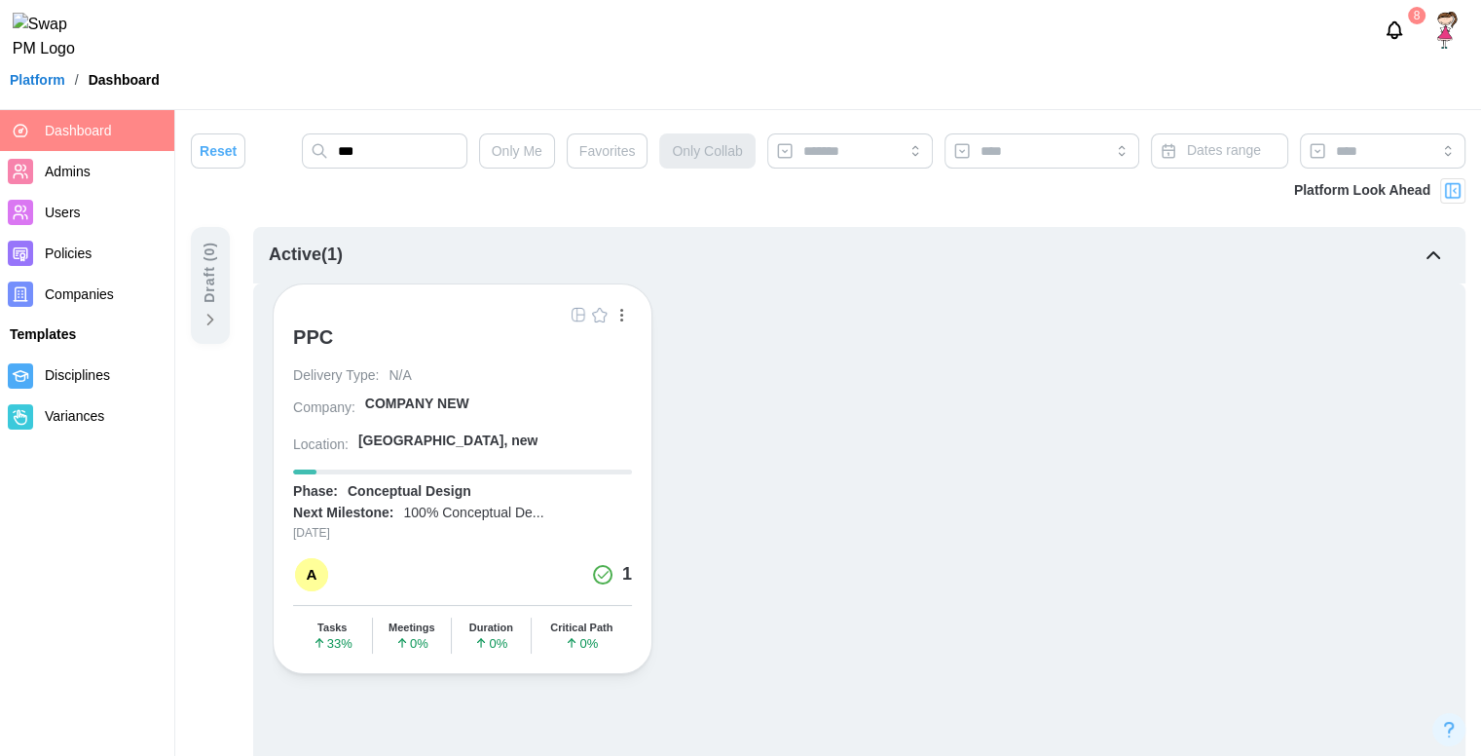
click at [316, 329] on div "PPC" at bounding box center [313, 336] width 40 height 23
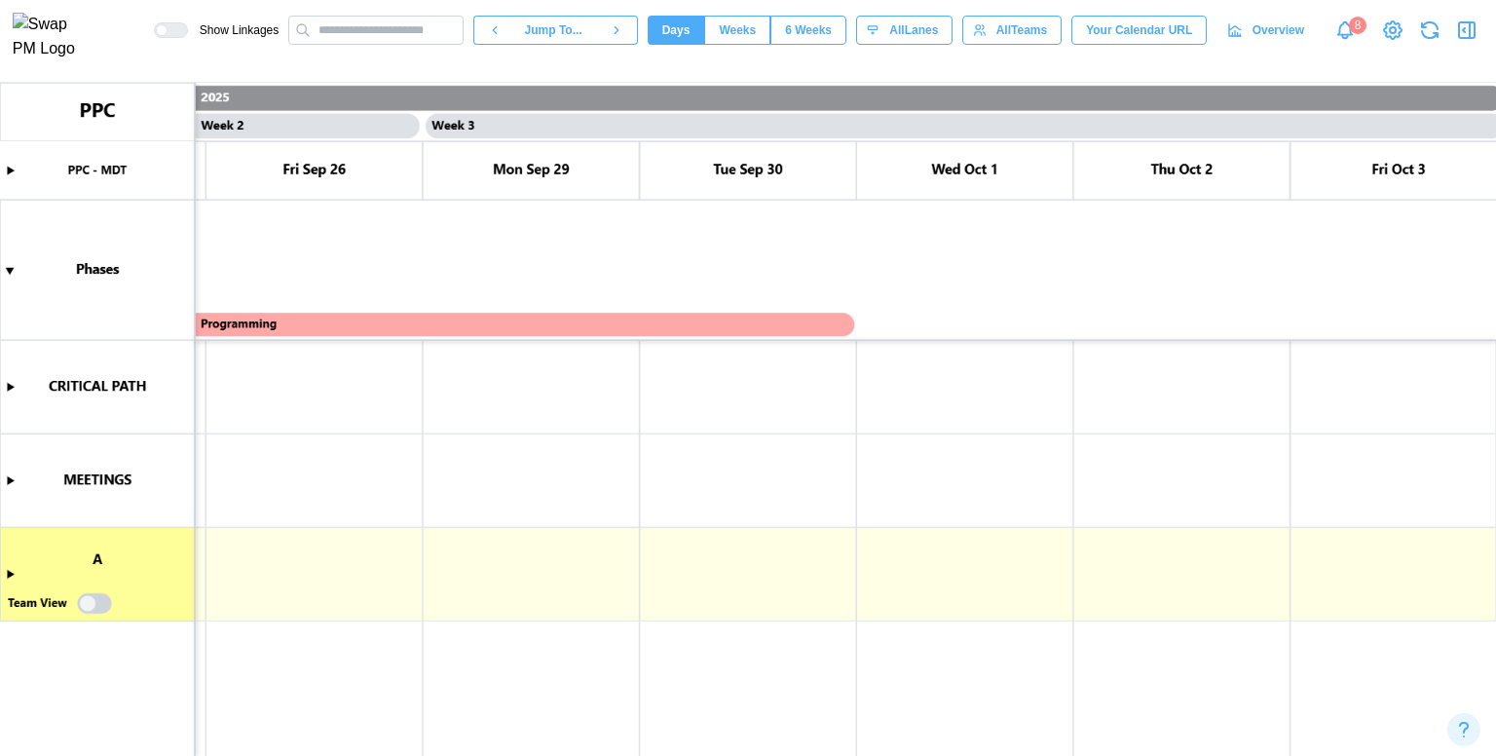
scroll to position [0, 1967]
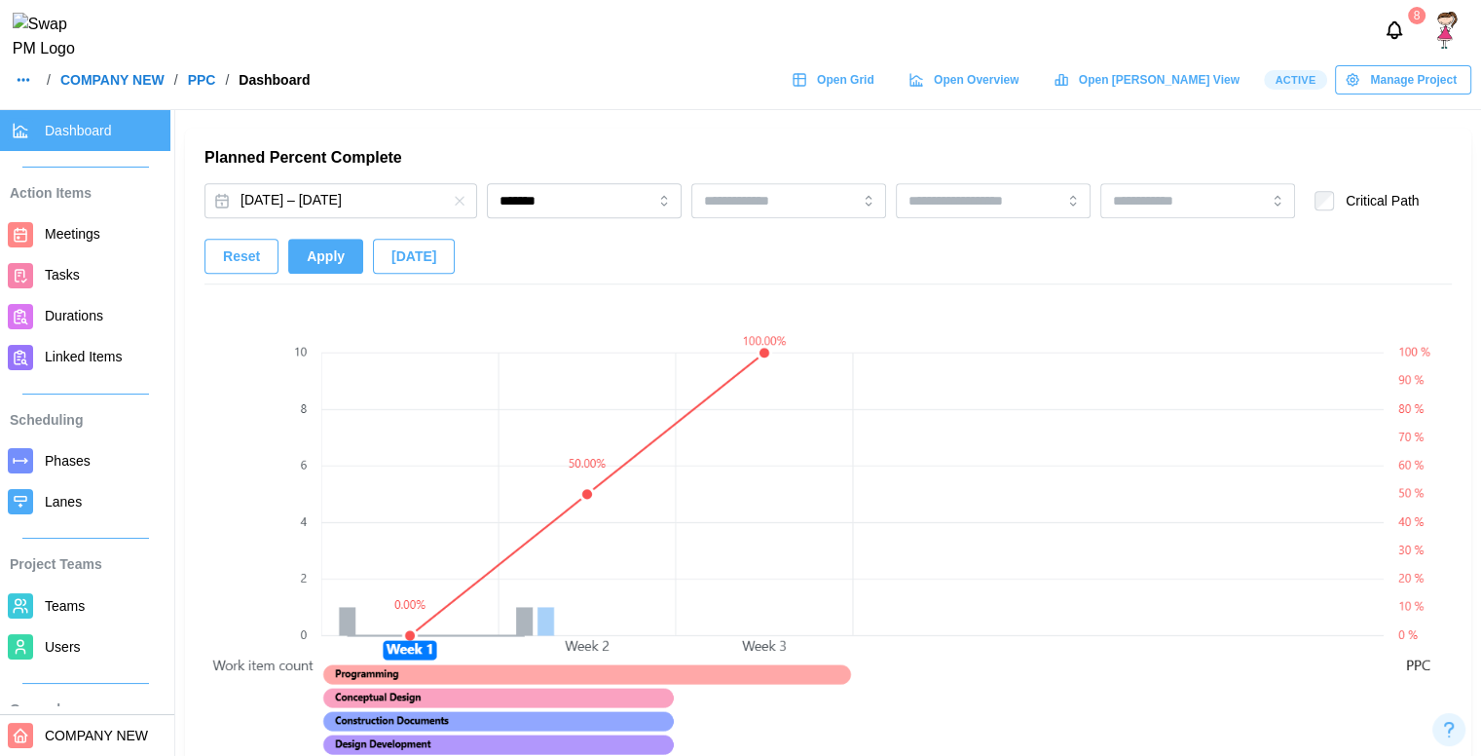
scroll to position [1251, 0]
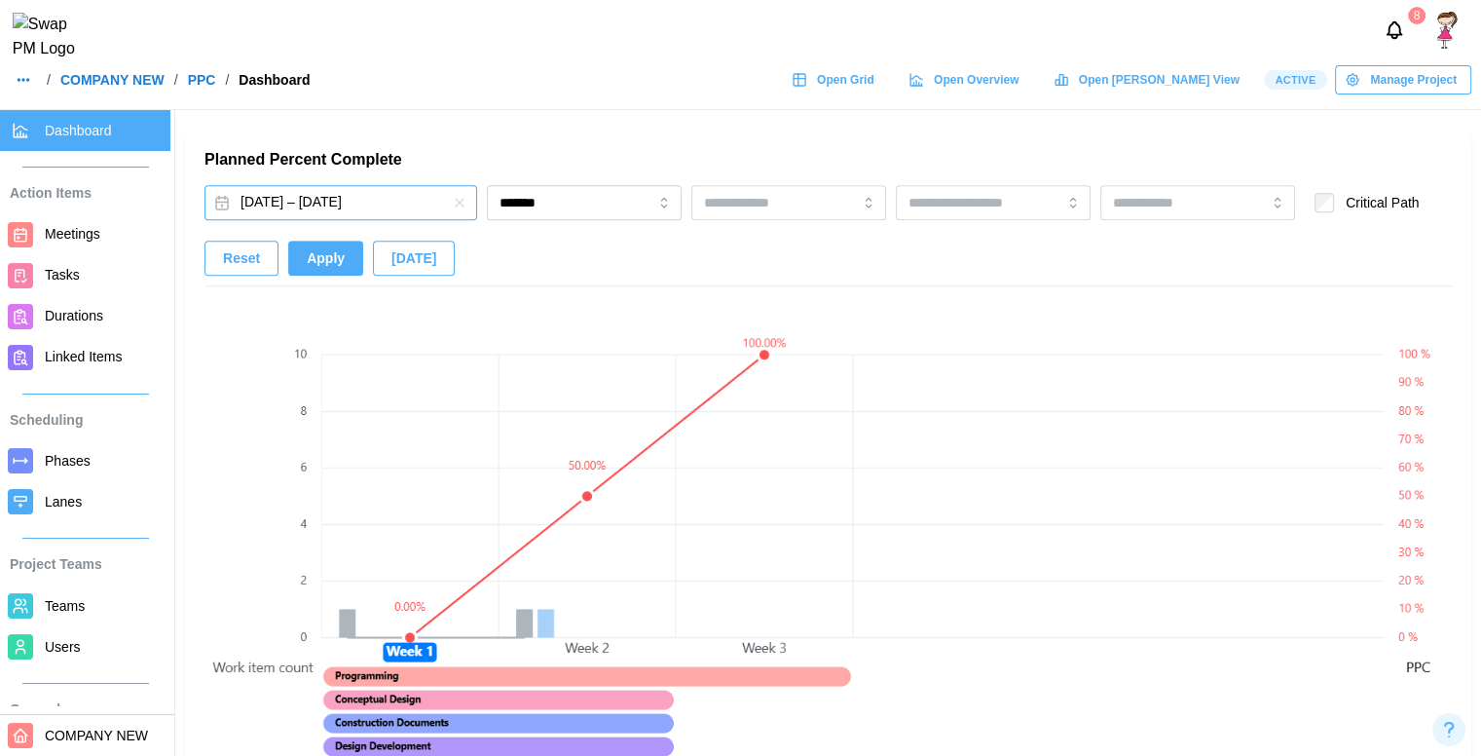
click at [291, 189] on button "[DATE] – [DATE]" at bounding box center [341, 202] width 273 height 35
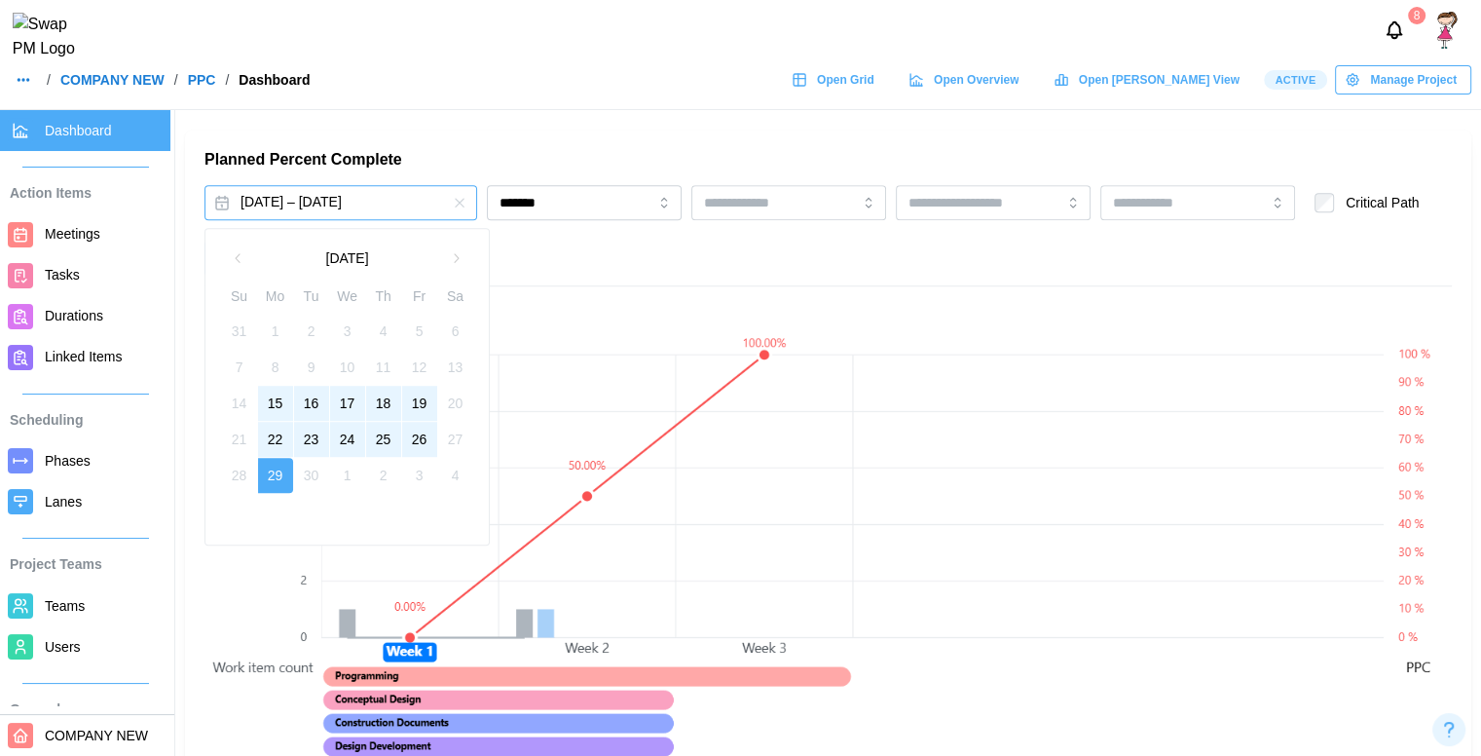
click at [370, 195] on button "[DATE] – [DATE]" at bounding box center [341, 202] width 273 height 35
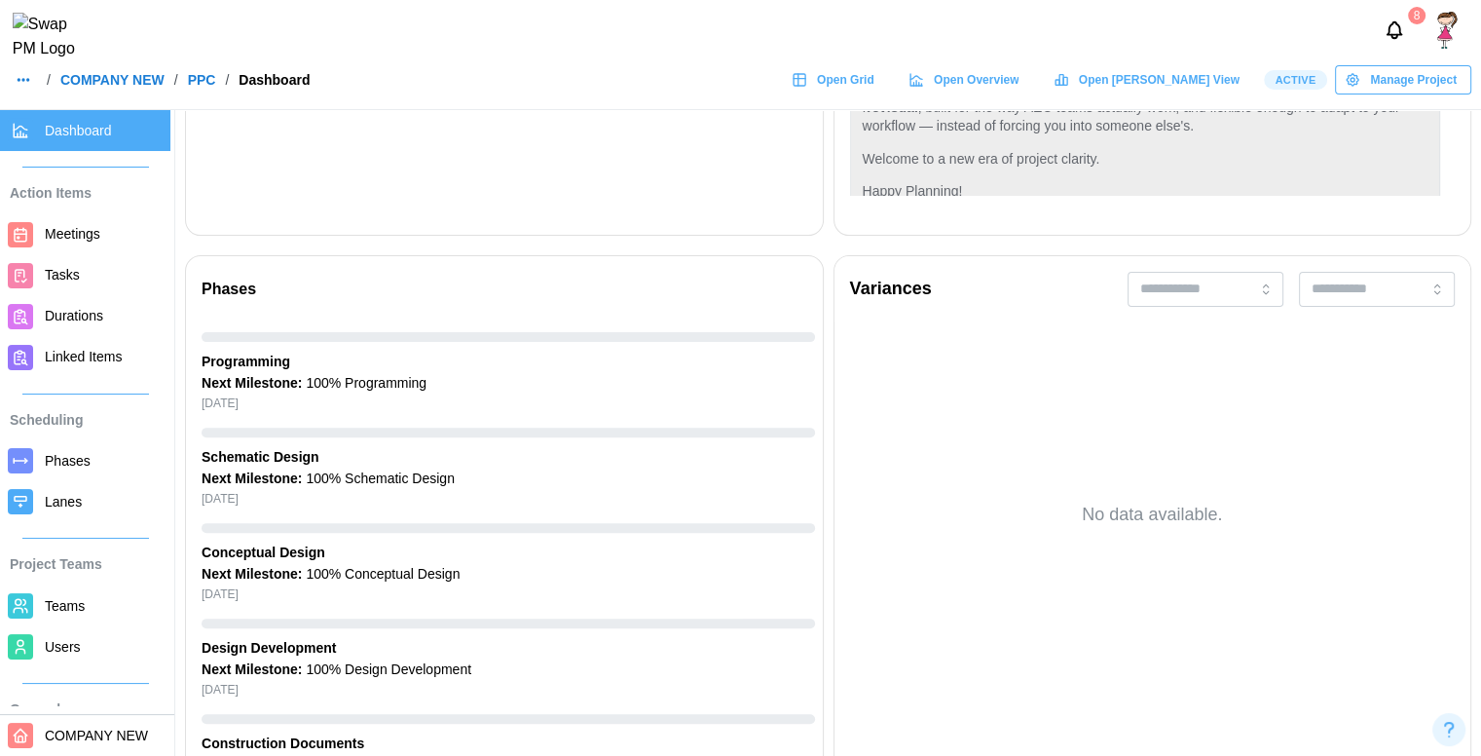
scroll to position [1051, 0]
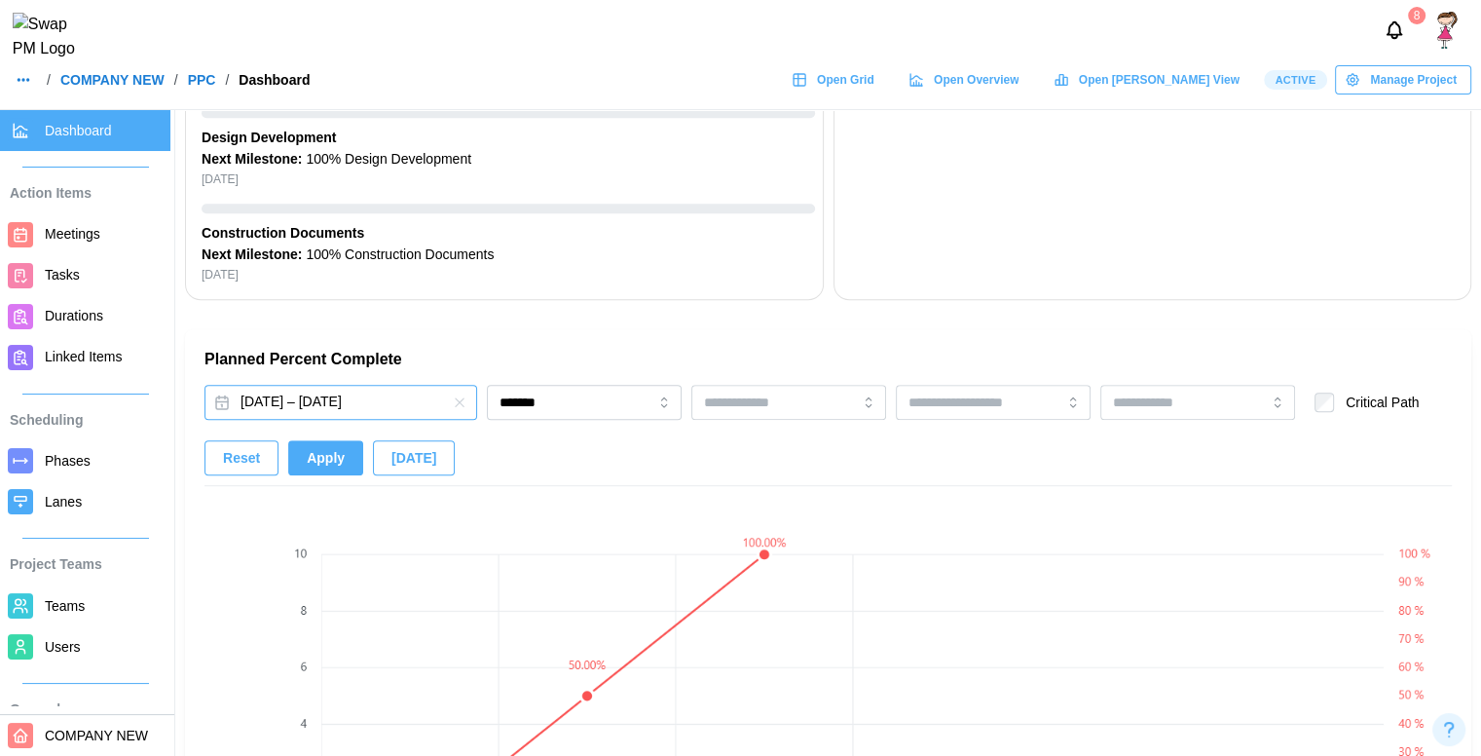
click at [400, 391] on button "[DATE] – [DATE]" at bounding box center [341, 402] width 273 height 35
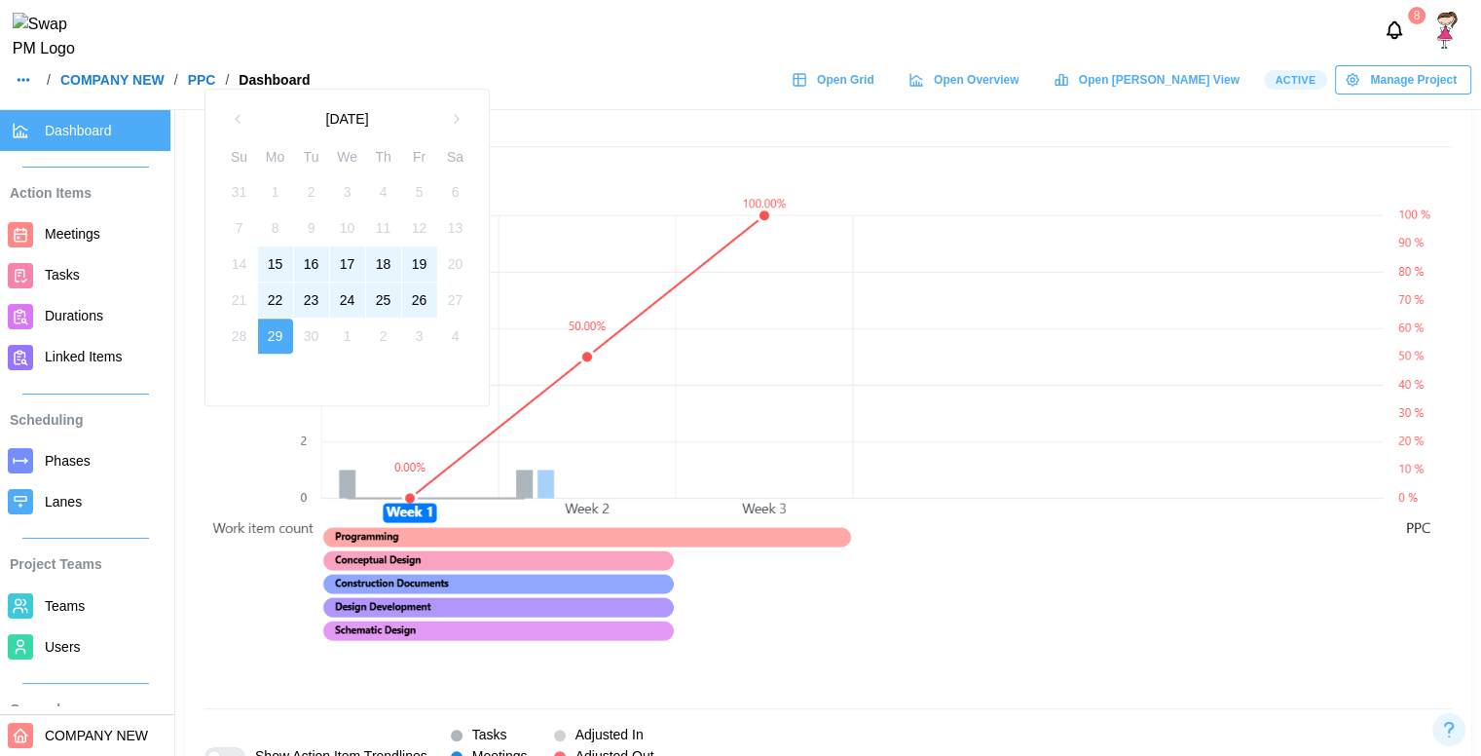
scroll to position [1391, 0]
